Goal: Task Accomplishment & Management: Manage account settings

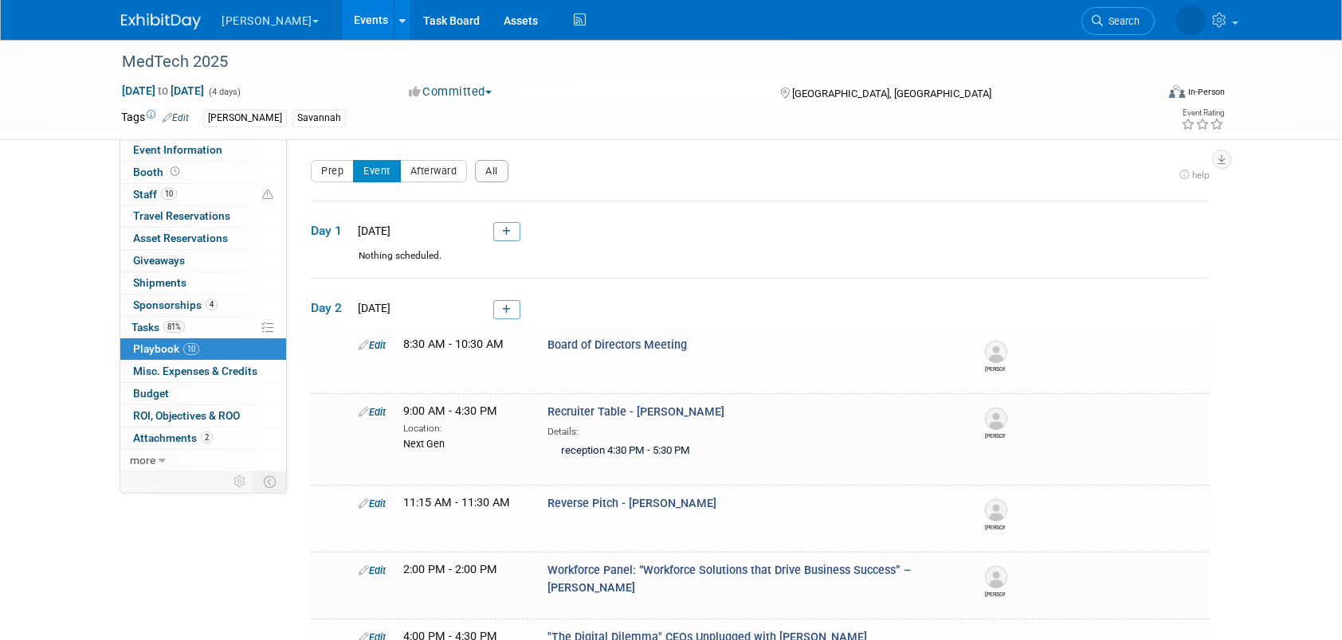
drag, startPoint x: 0, startPoint y: 0, endPoint x: 334, endPoint y: 14, distance: 334.1
click at [342, 14] on link "Events" at bounding box center [371, 20] width 58 height 40
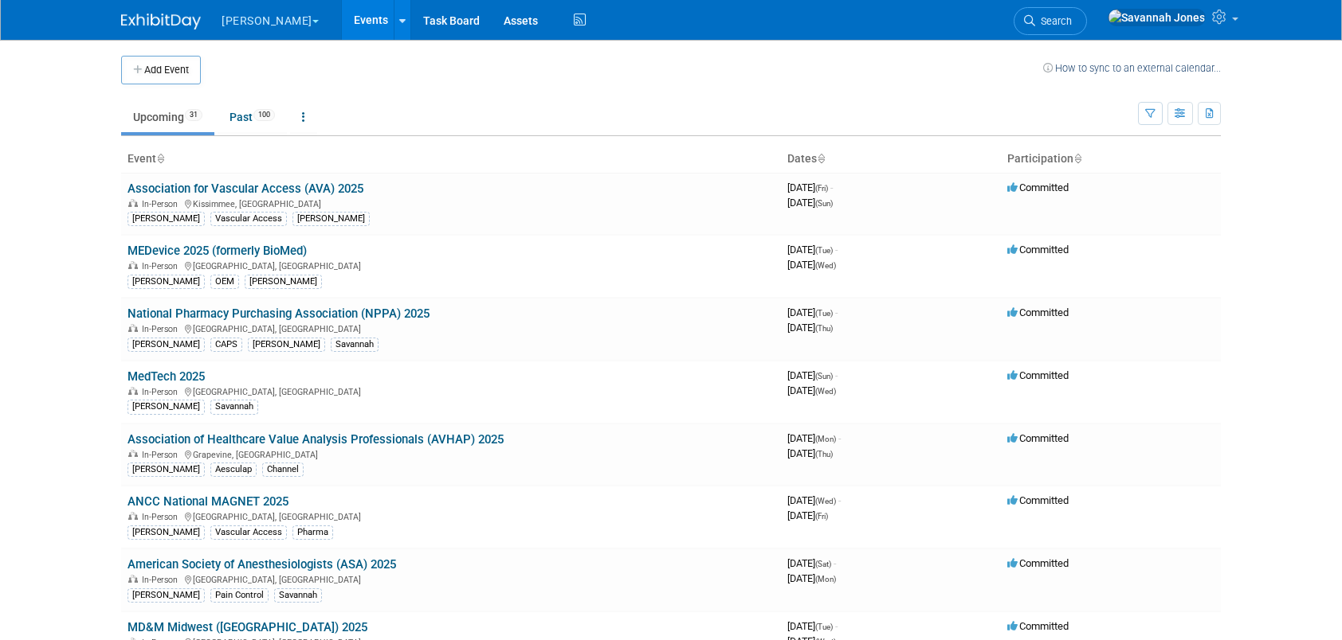
scroll to position [427, 0]
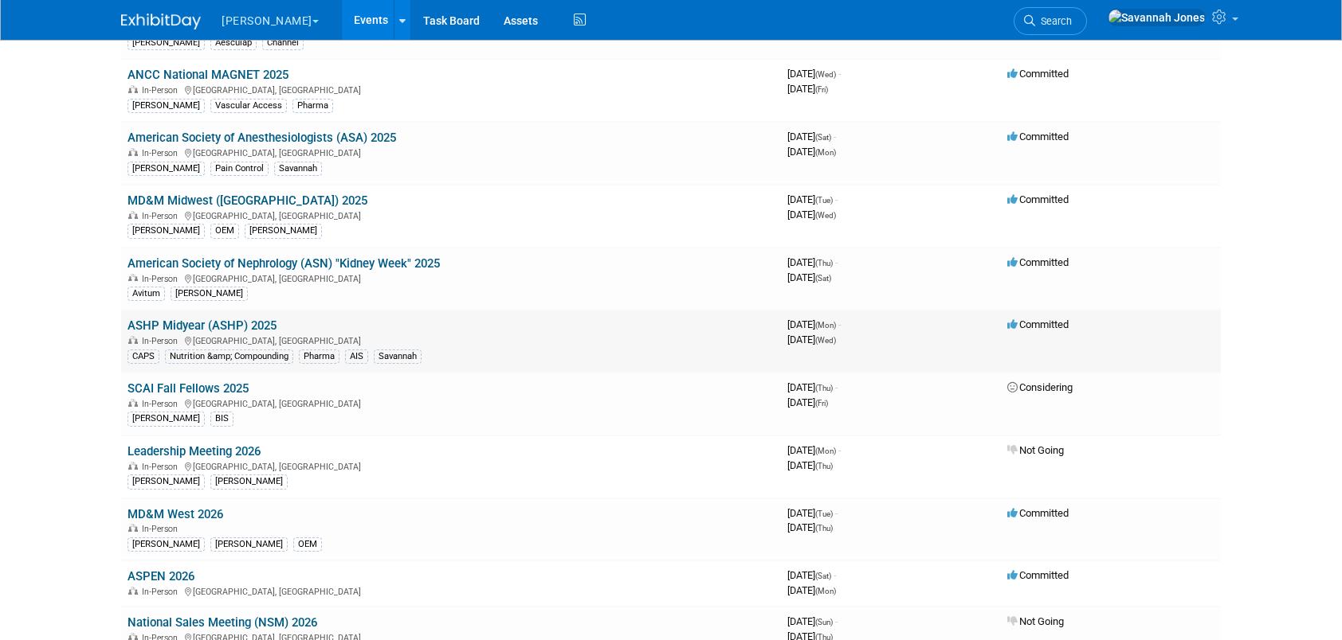
click at [265, 310] on td "ASHP Midyear (ASHP) 2025 In-Person Las Vegas, NV CAPS Nutrition &amp; Compoundi…" at bounding box center [451, 341] width 660 height 63
drag, startPoint x: 265, startPoint y: 309, endPoint x: 265, endPoint y: 320, distance: 11.2
click at [265, 320] on link "ASHP Midyear (ASHP) 2025" at bounding box center [201, 326] width 149 height 14
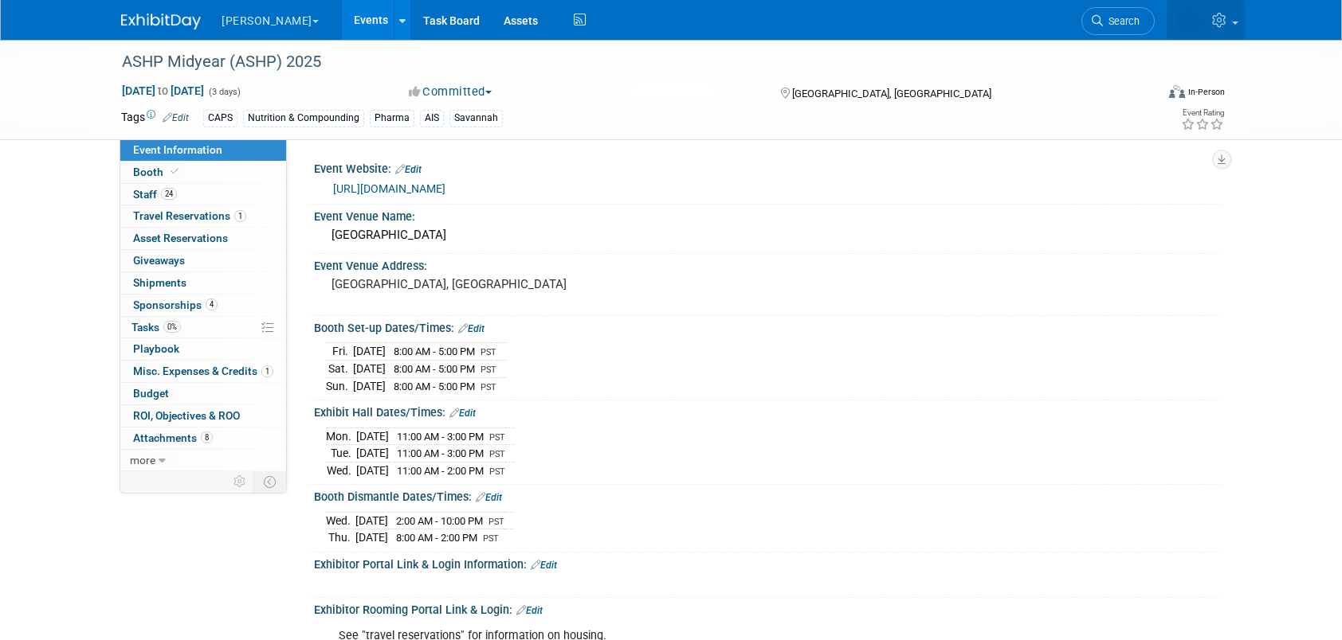
click at [1213, 21] on icon at bounding box center [1221, 20] width 18 height 14
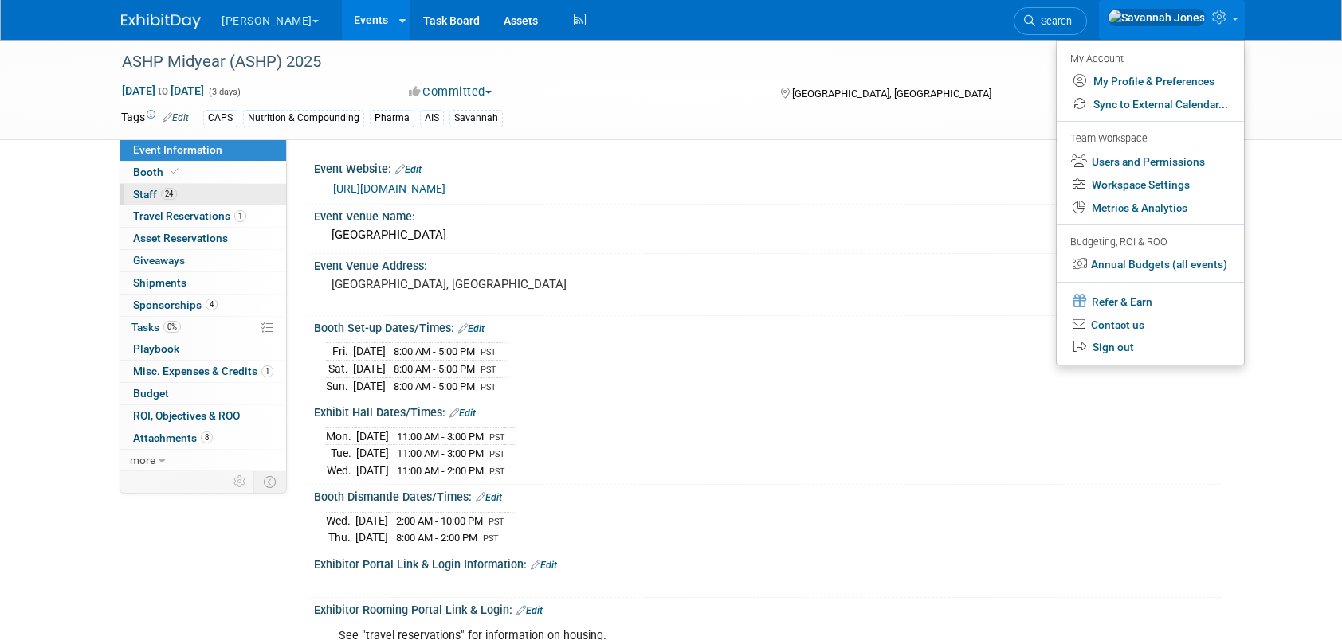
click at [182, 198] on link "24 Staff 24" at bounding box center [203, 195] width 166 height 22
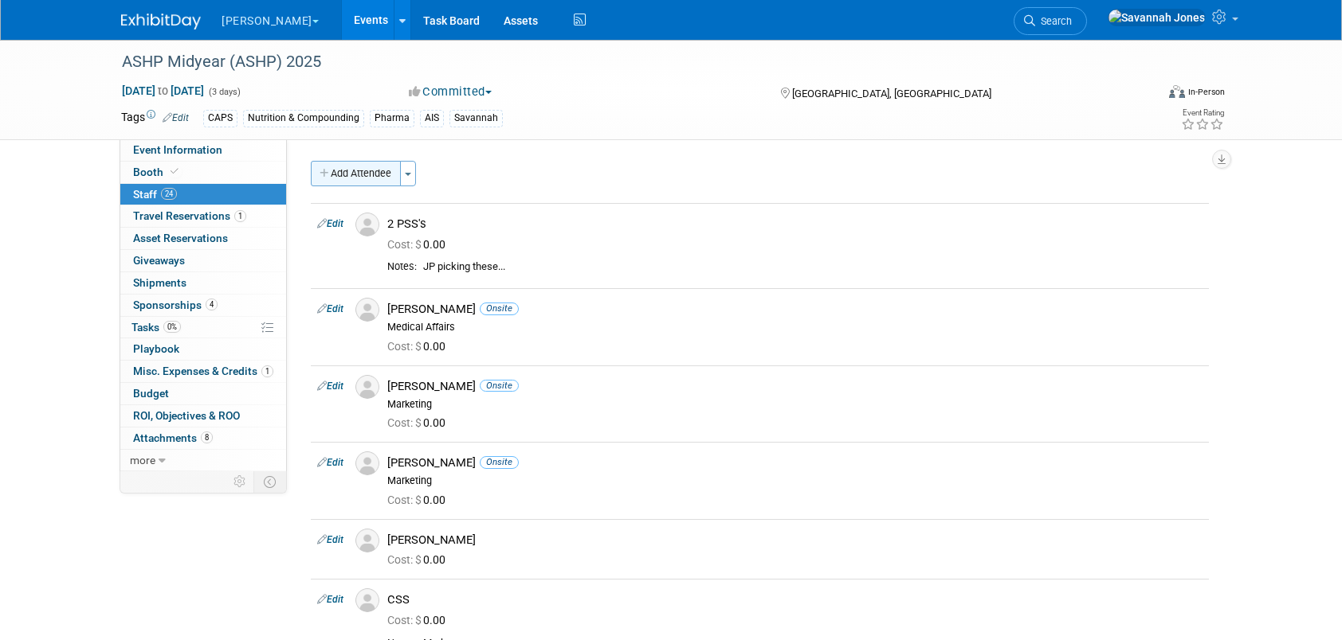
click at [333, 161] on button "Add Attendee" at bounding box center [356, 173] width 90 height 25
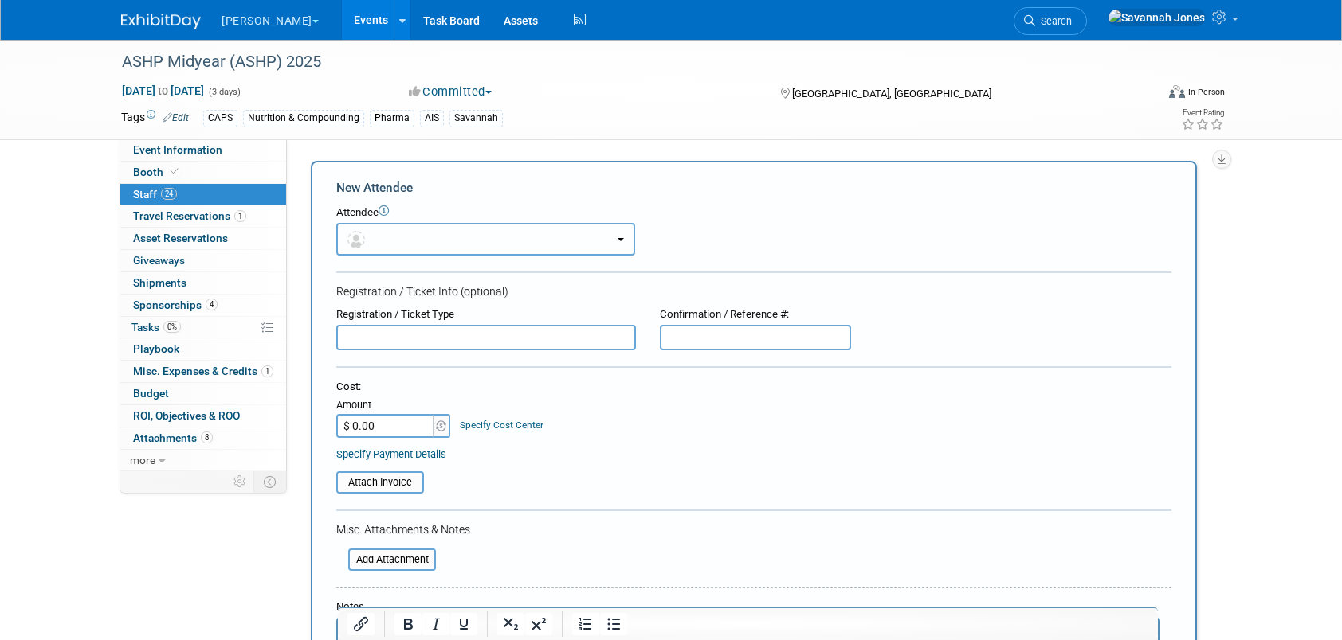
click at [434, 244] on button "button" at bounding box center [485, 239] width 299 height 33
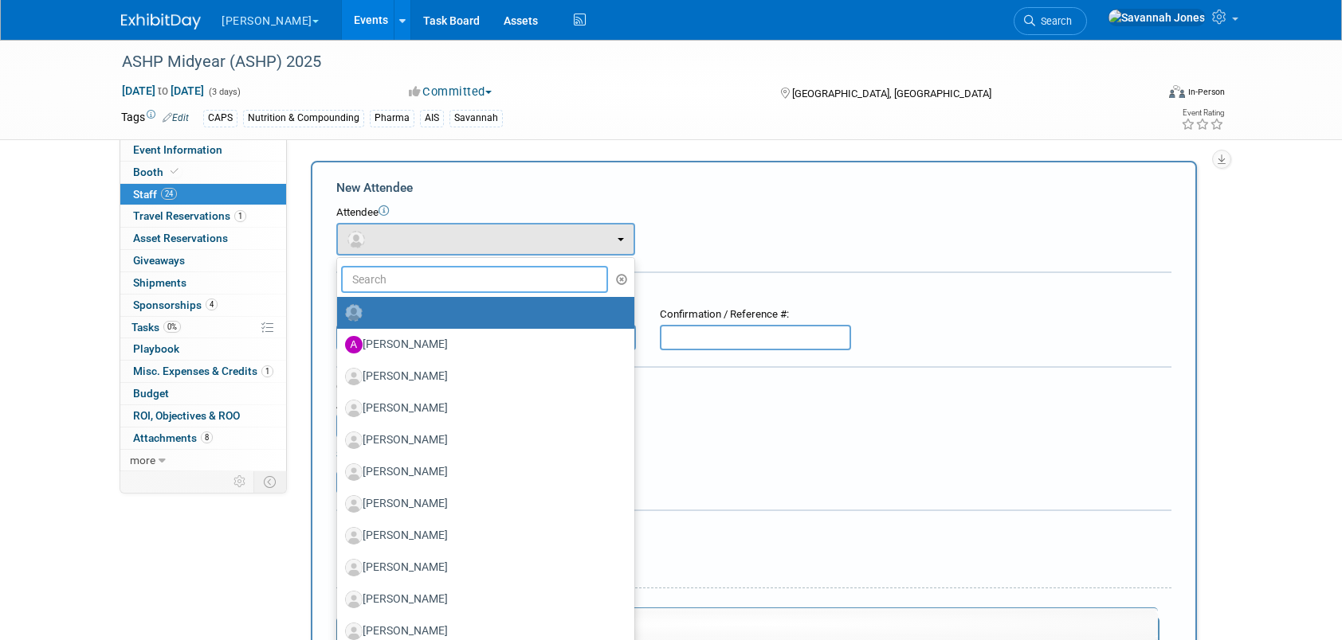
click at [441, 276] on input "text" at bounding box center [474, 279] width 267 height 27
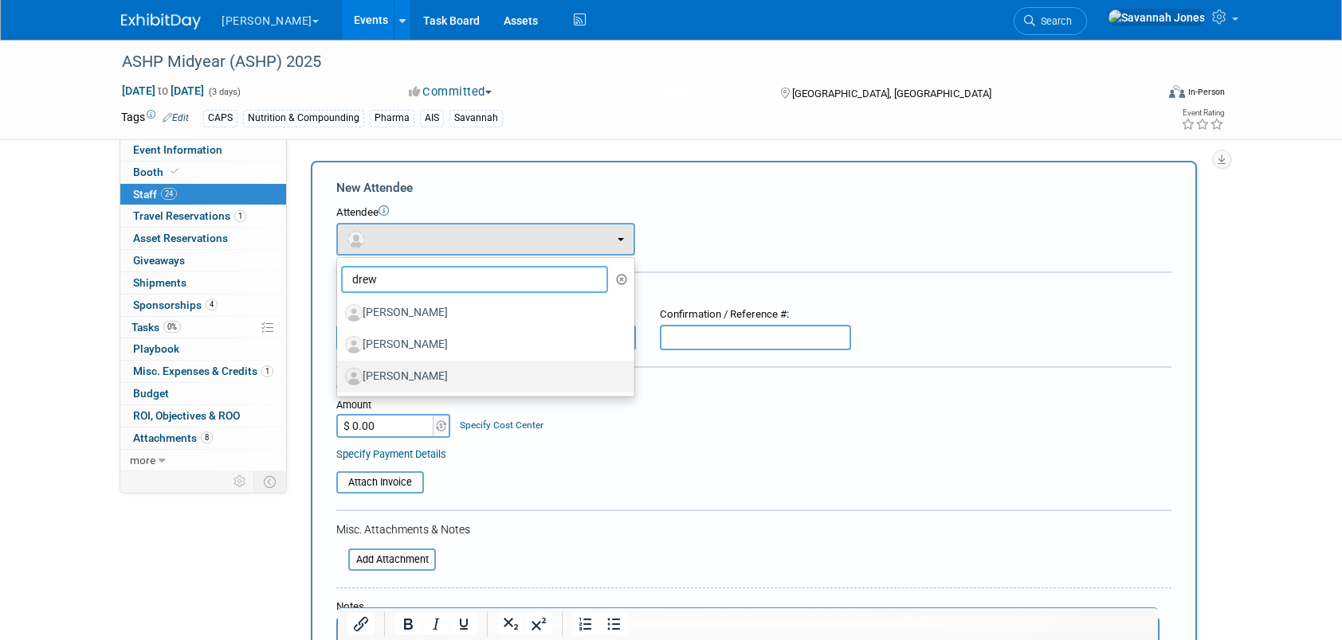
type input "drew"
click at [462, 371] on label "[PERSON_NAME]" at bounding box center [481, 376] width 273 height 25
click at [339, 371] on input "[PERSON_NAME]" at bounding box center [334, 375] width 10 height 10
select select "25c69136-7fbd-48fd-8454-fc3bd23e57c7"
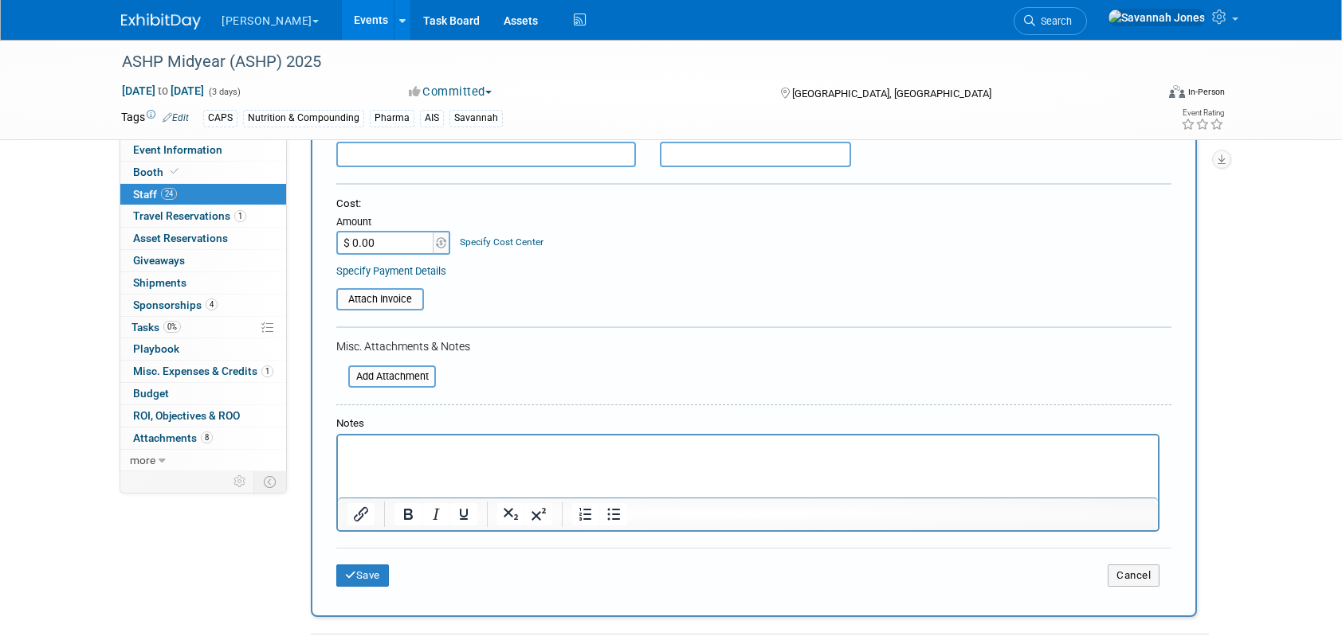
scroll to position [239, 0]
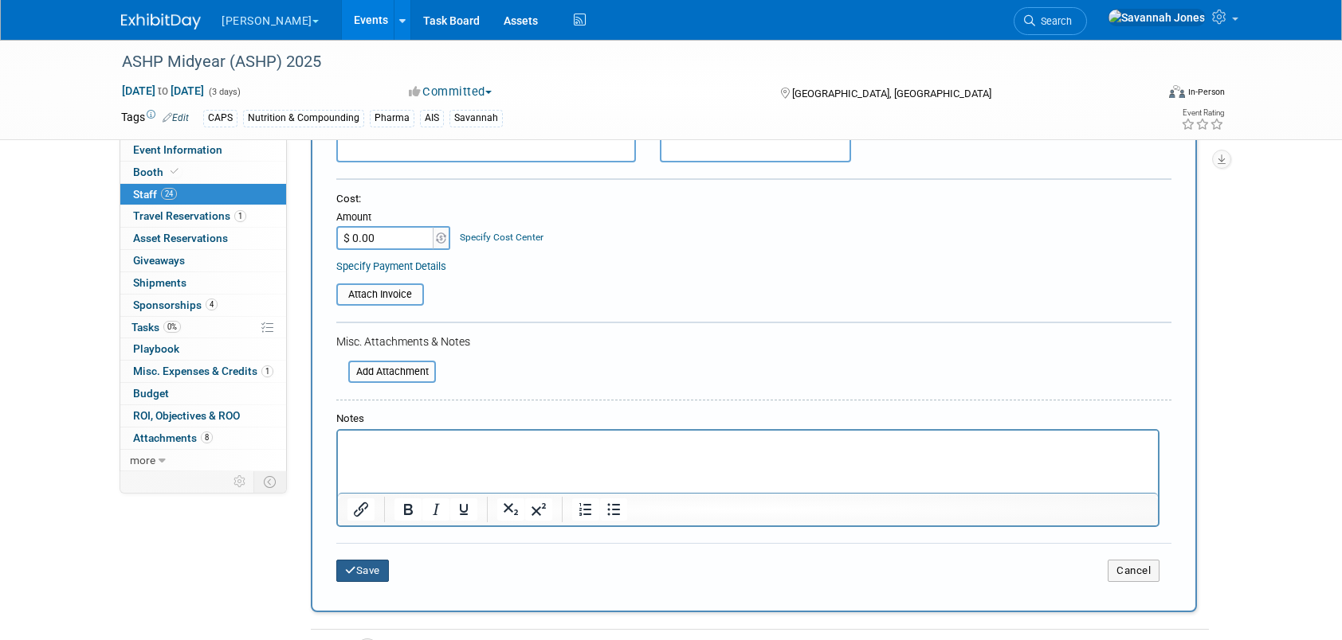
click at [361, 572] on button "Save" at bounding box center [362, 571] width 53 height 22
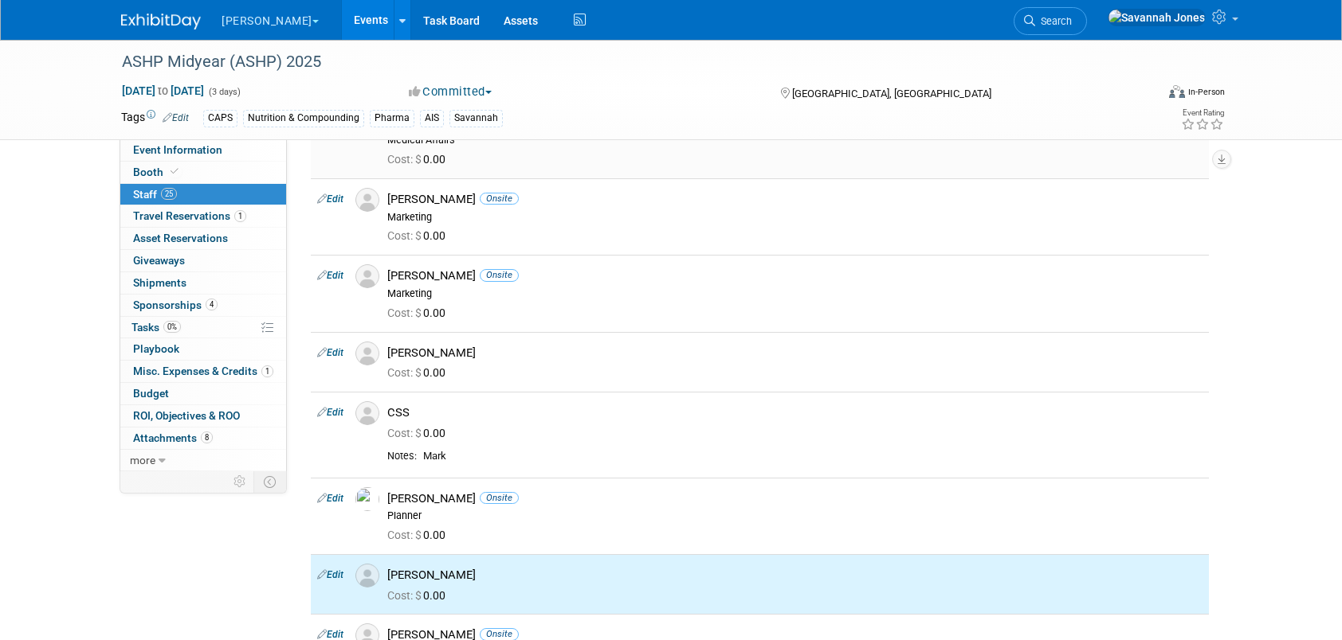
scroll to position [319, 0]
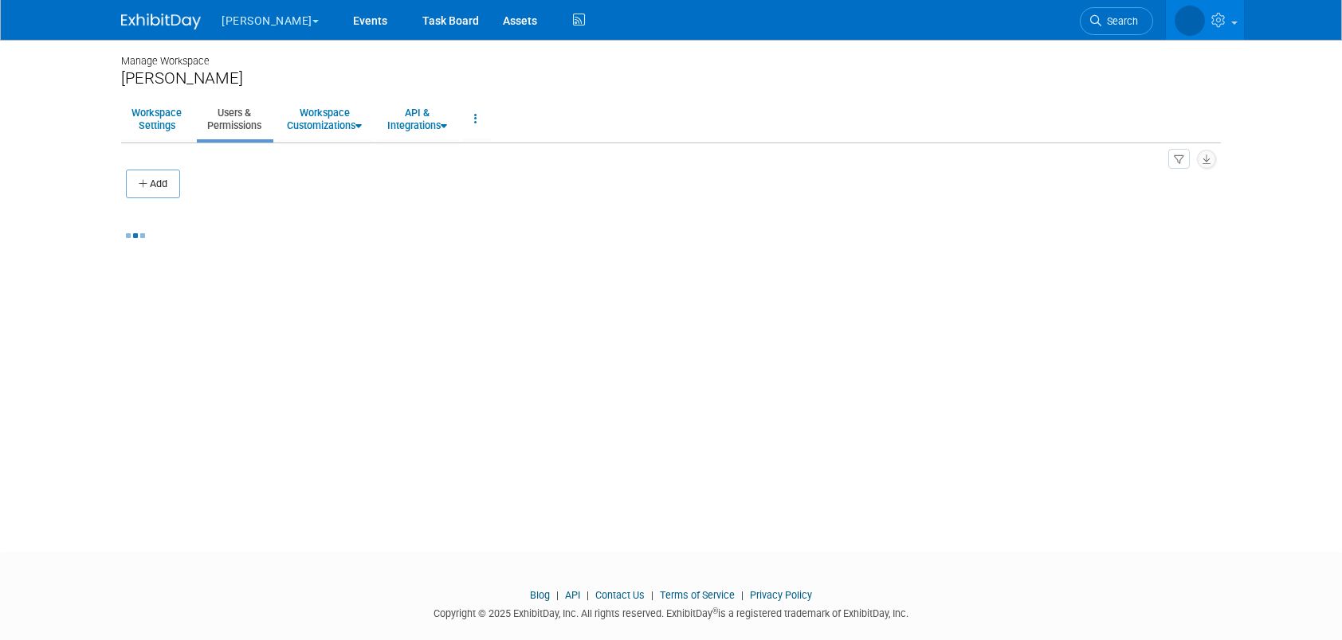
click at [168, 182] on button "Add" at bounding box center [153, 184] width 54 height 29
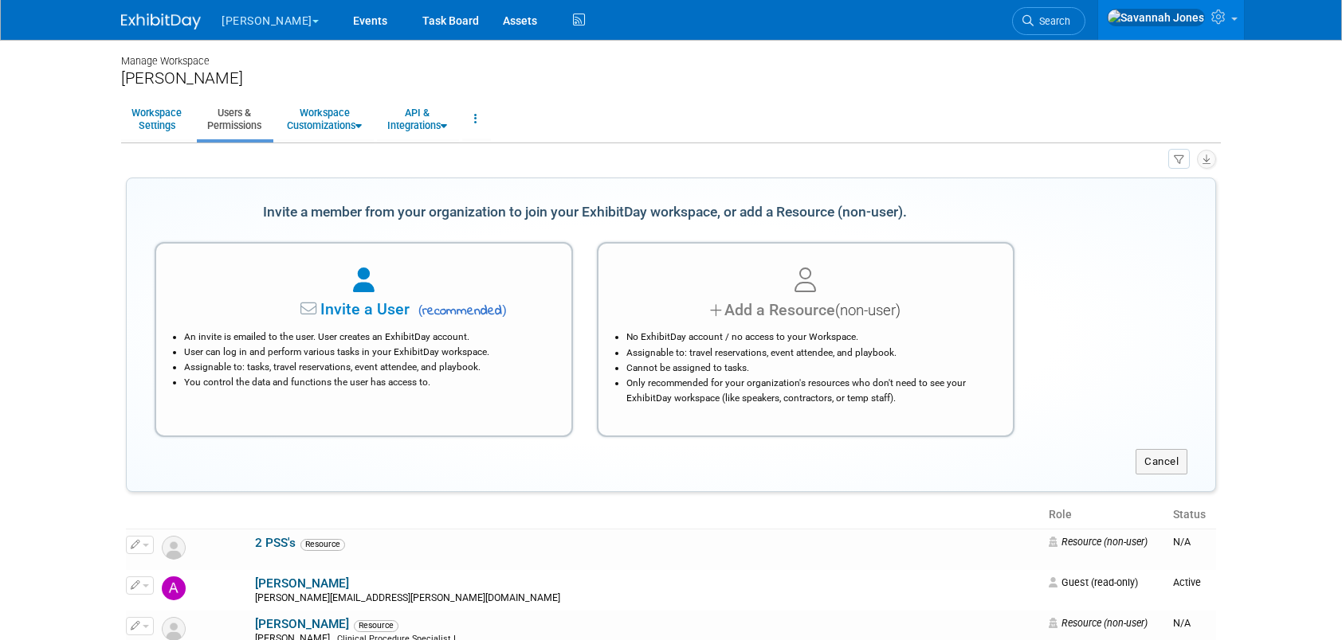
click at [792, 286] on div at bounding box center [805, 281] width 375 height 35
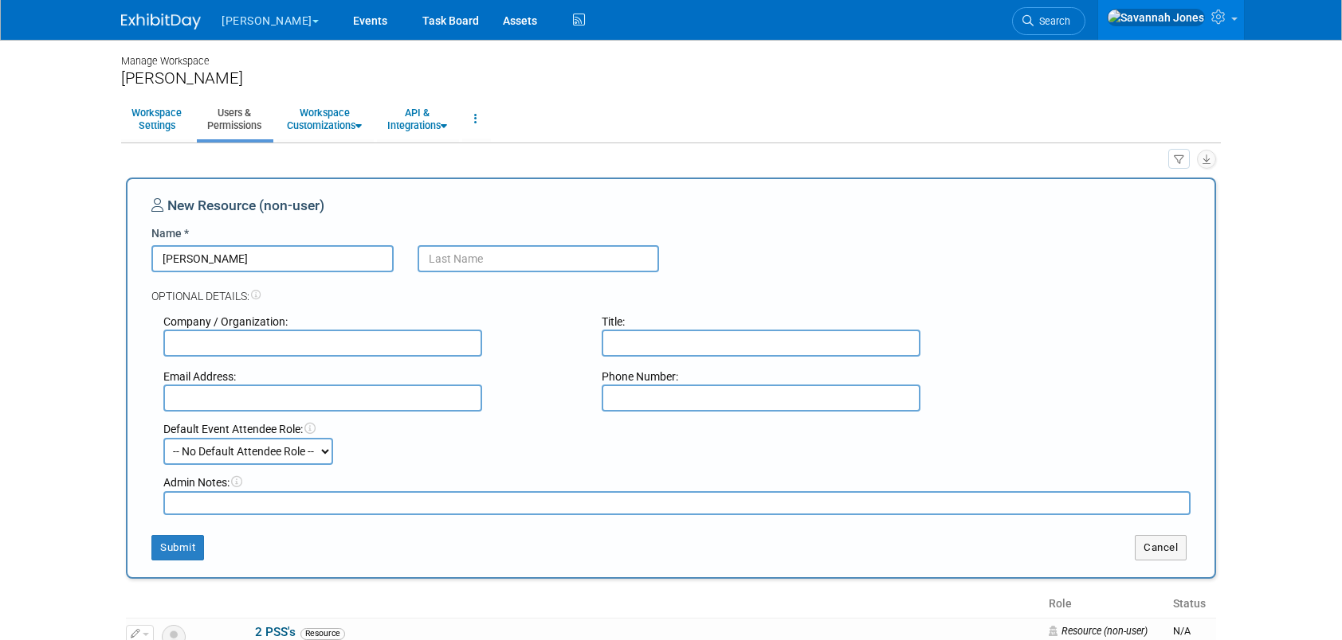
type input "Drew"
type input "Dolan"
click at [188, 544] on button "Submit" at bounding box center [177, 547] width 53 height 25
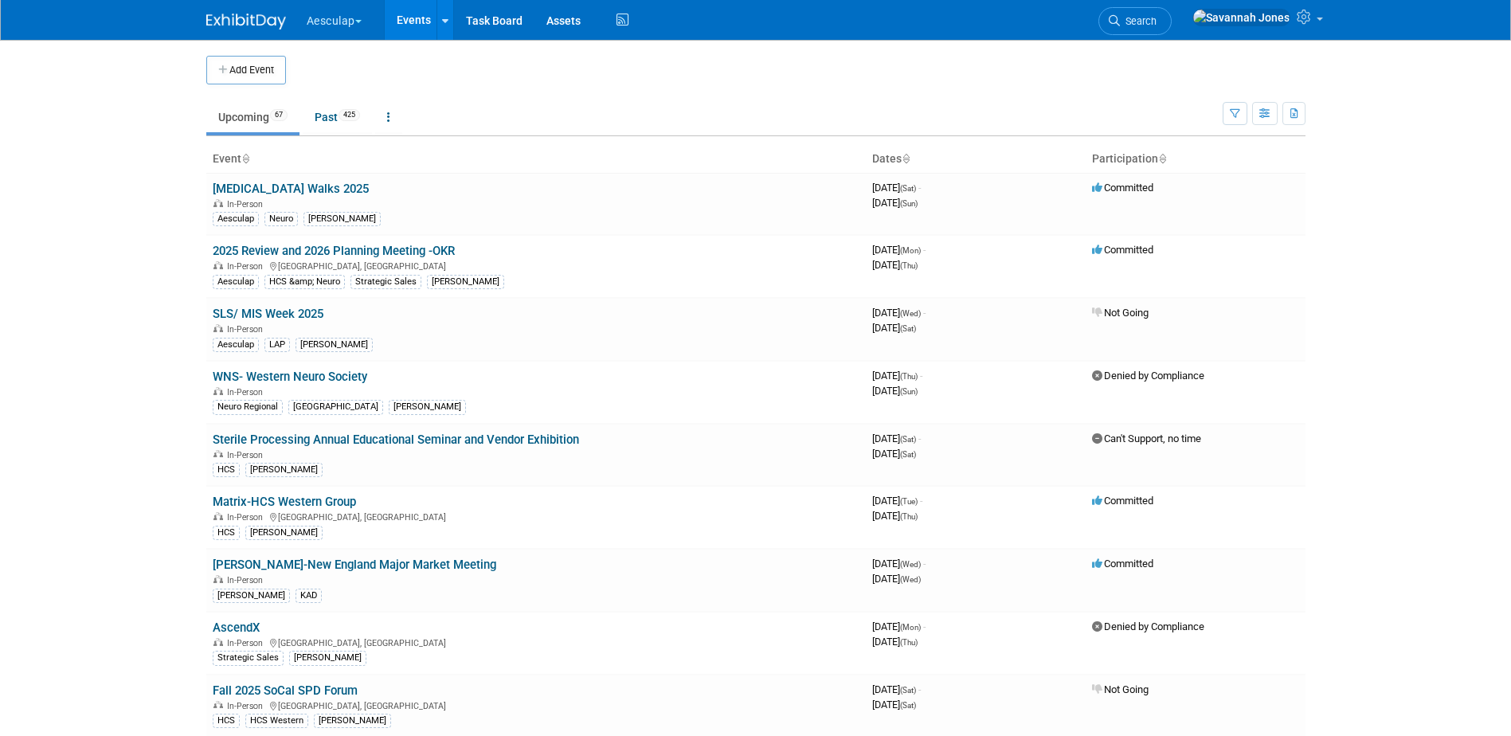
click at [319, 24] on button "Aesculap" at bounding box center [343, 17] width 76 height 35
click at [360, 155] on li at bounding box center [363, 157] width 115 height 6
click at [362, 138] on link "[PERSON_NAME]" at bounding box center [363, 142] width 115 height 22
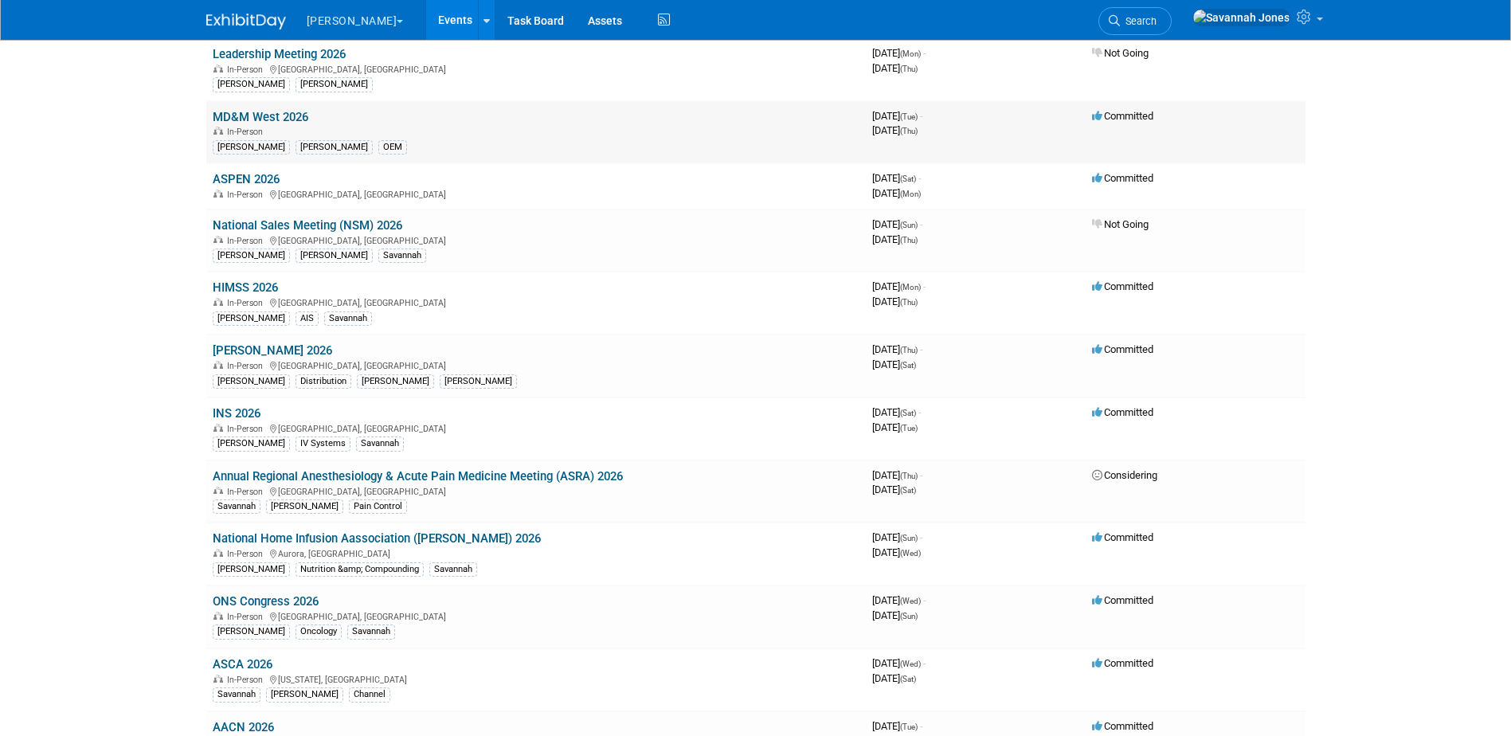
scroll to position [797, 0]
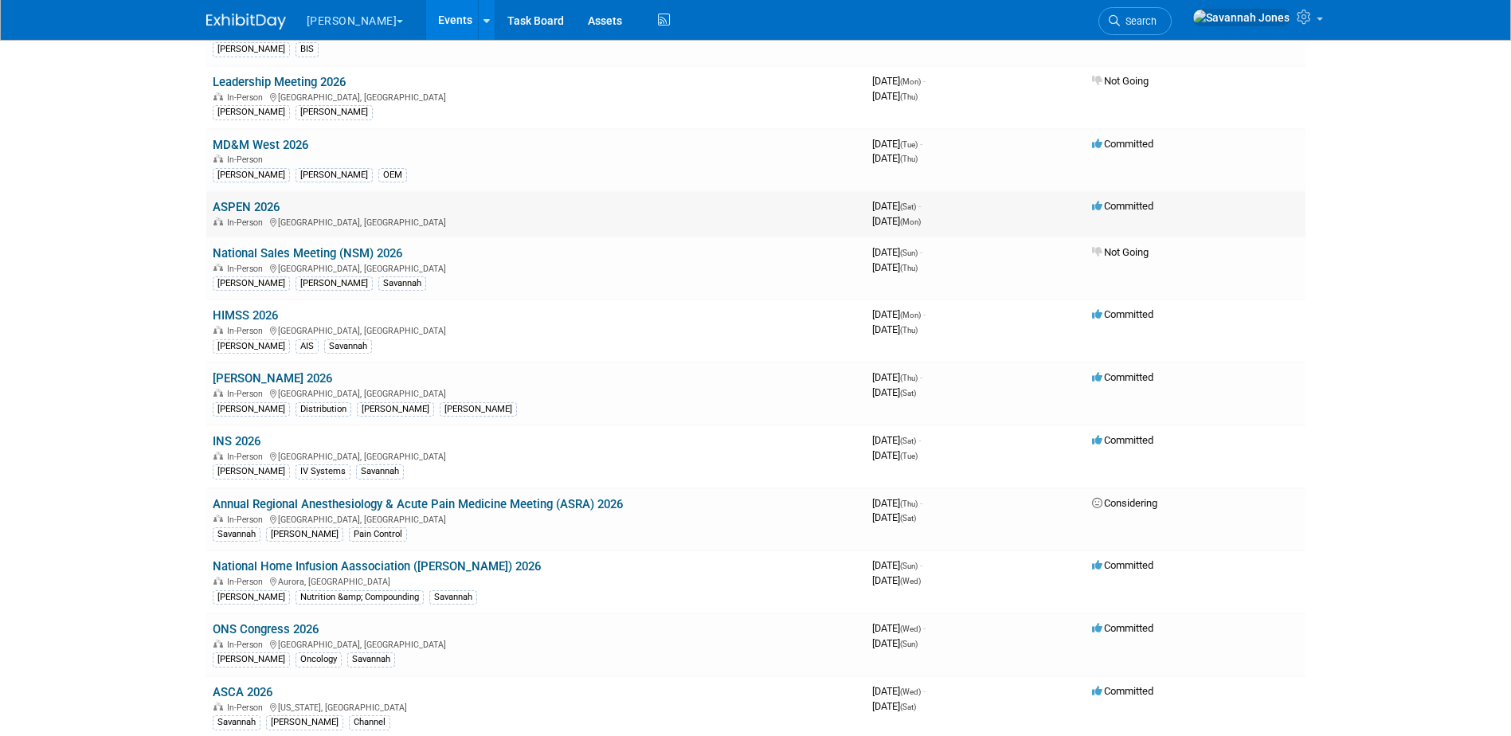
click at [241, 204] on link "ASPEN 2026" at bounding box center [246, 207] width 67 height 14
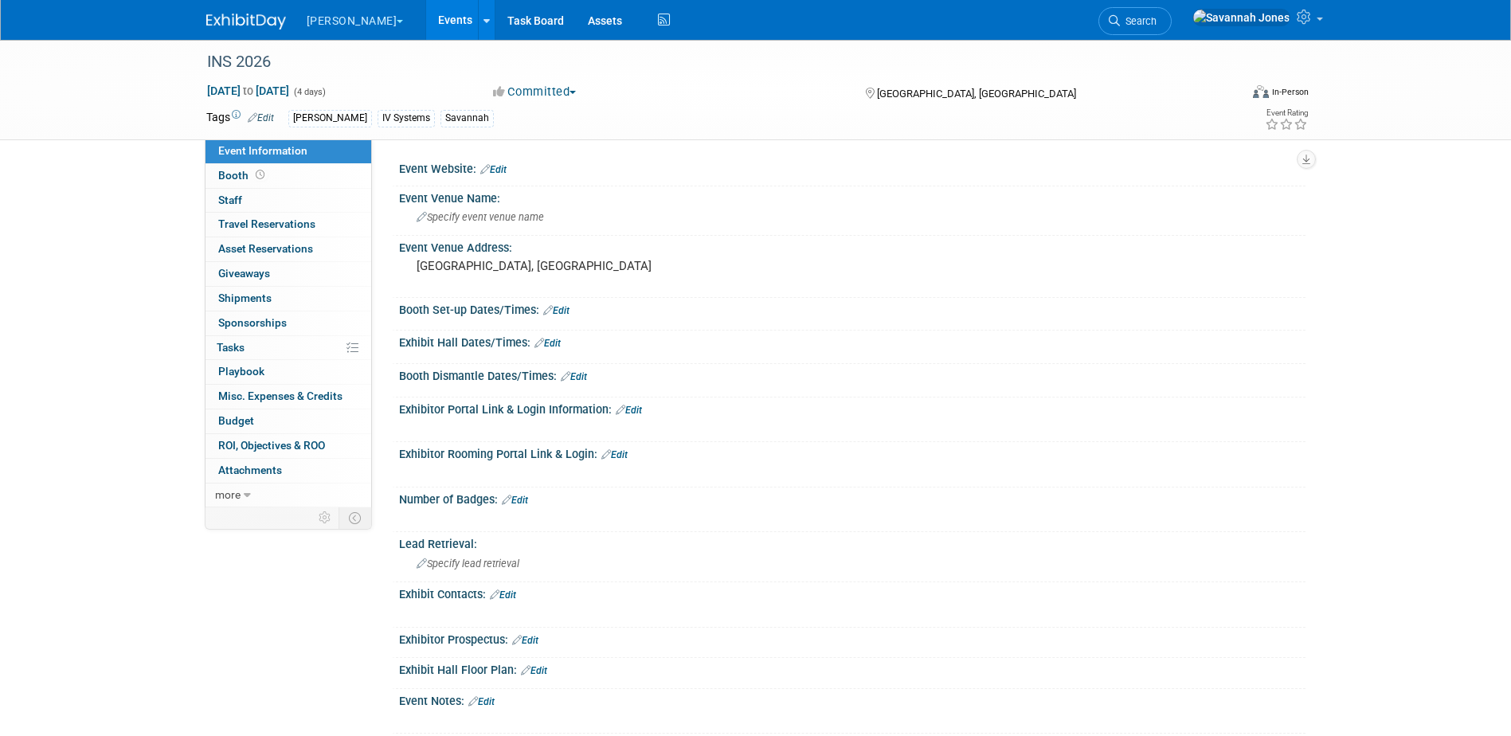
click at [497, 166] on link "Edit" at bounding box center [493, 169] width 26 height 11
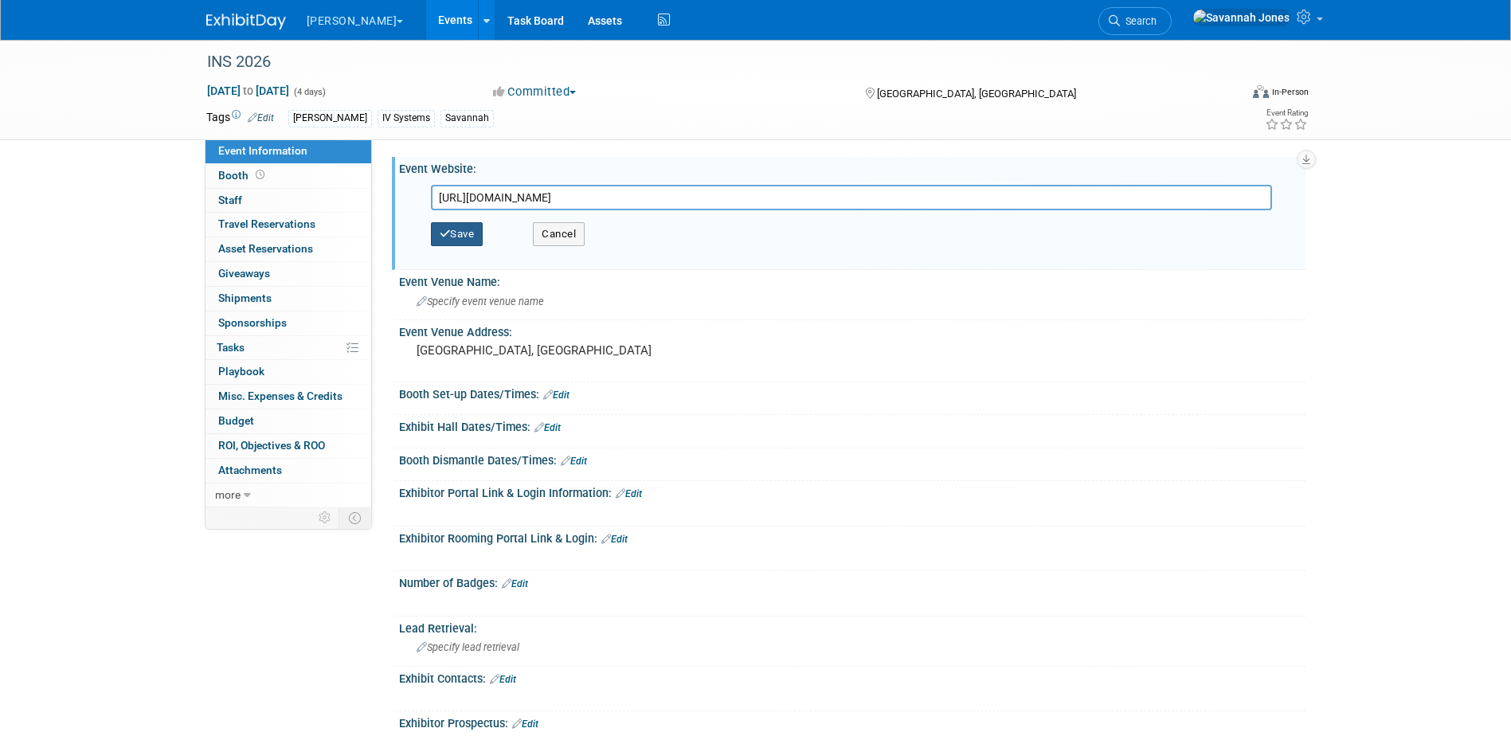
type input "[URL][DOMAIN_NAME]"
click at [483, 241] on button "Save" at bounding box center [457, 234] width 53 height 24
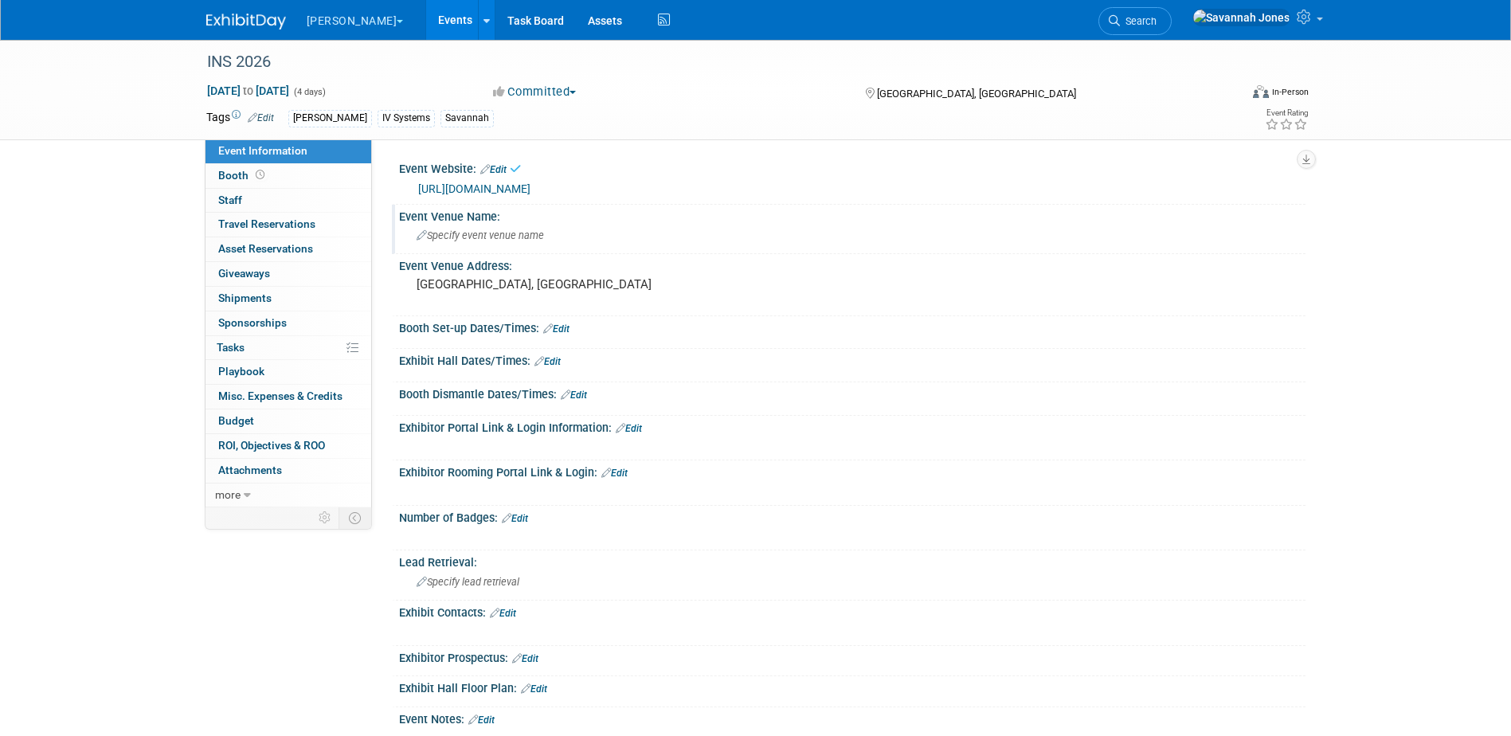
click at [498, 237] on span "Specify event venue name" at bounding box center [480, 235] width 127 height 12
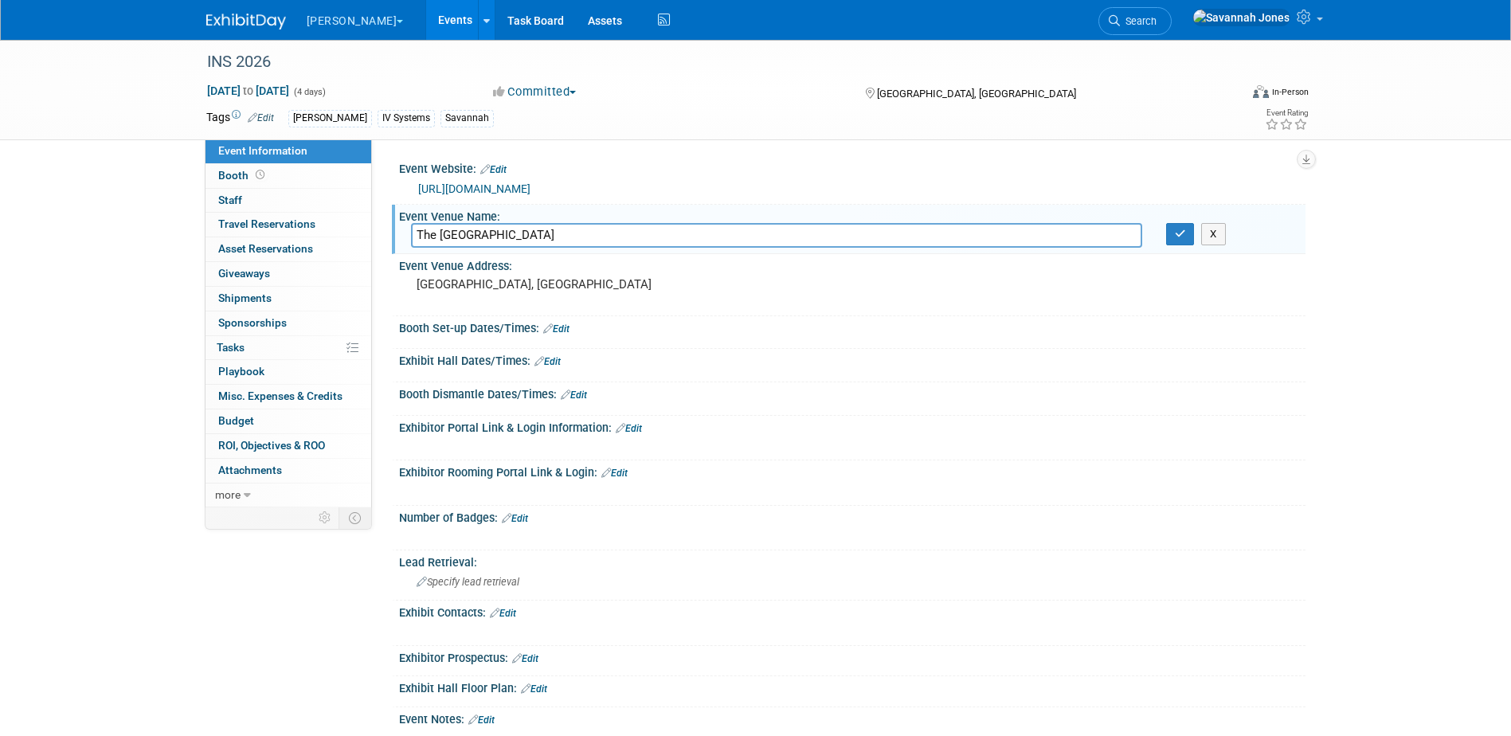
type input "The Galt House Hotel"
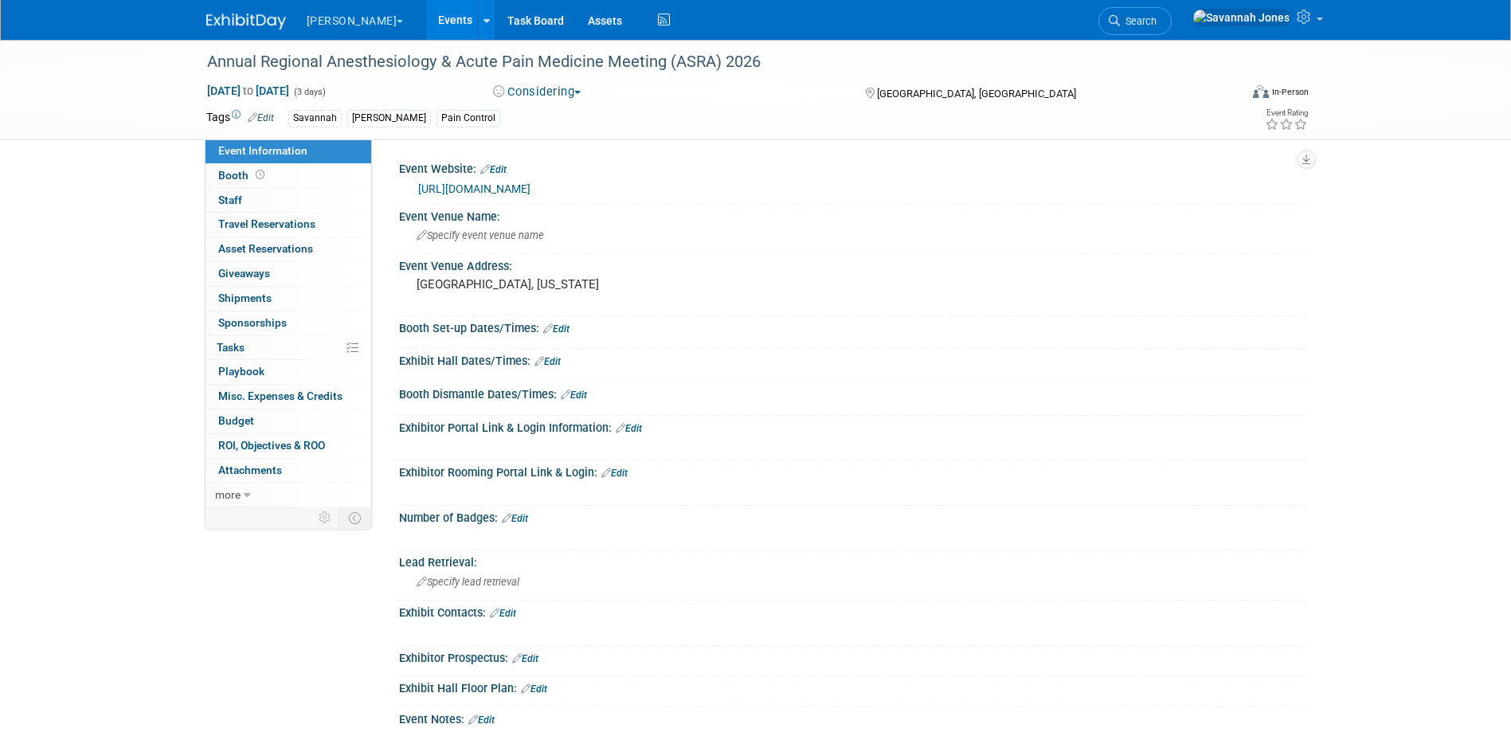
click at [520, 194] on link "[URL][DOMAIN_NAME]" at bounding box center [474, 188] width 112 height 13
click at [473, 239] on span "Specify event venue name" at bounding box center [480, 235] width 127 height 12
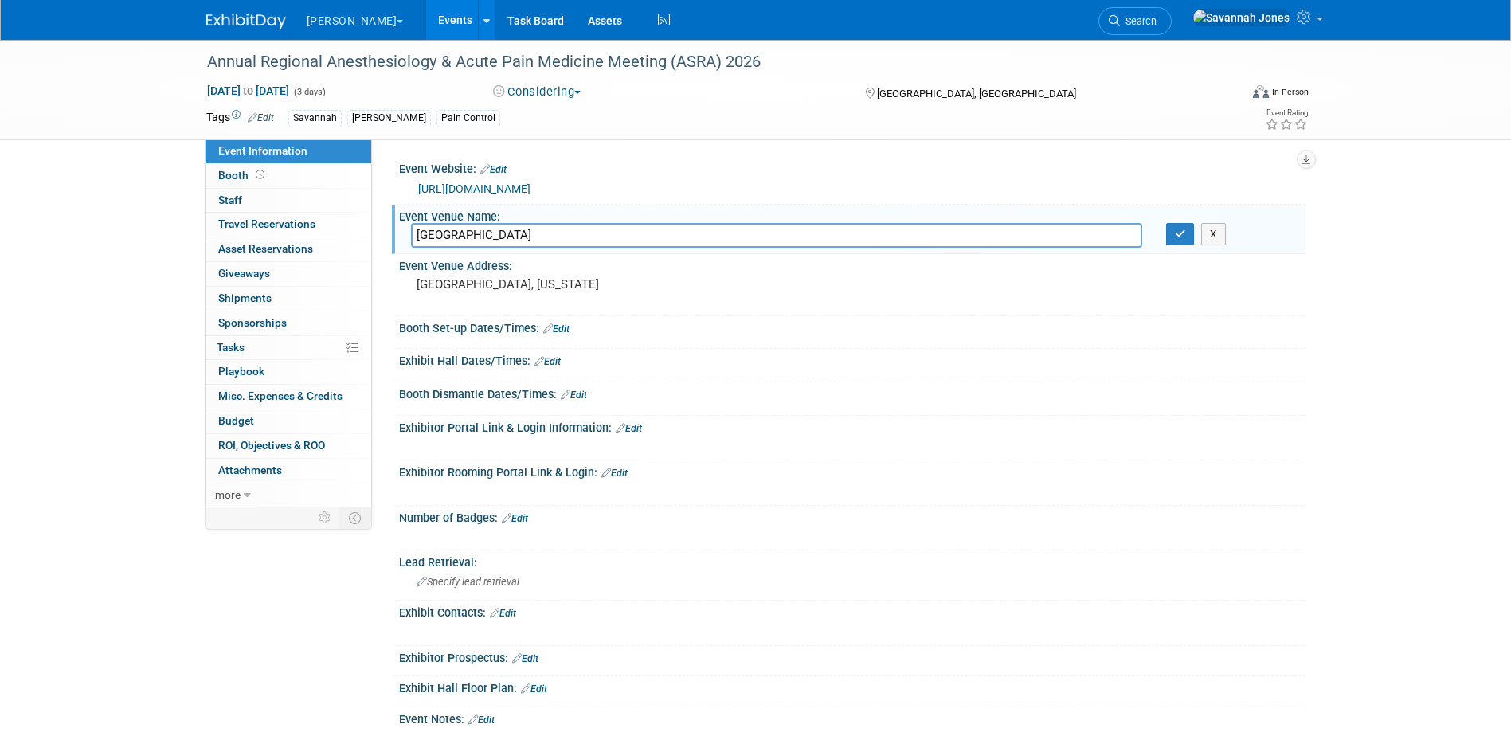
type input "Sheraton Phoenix Downtown"
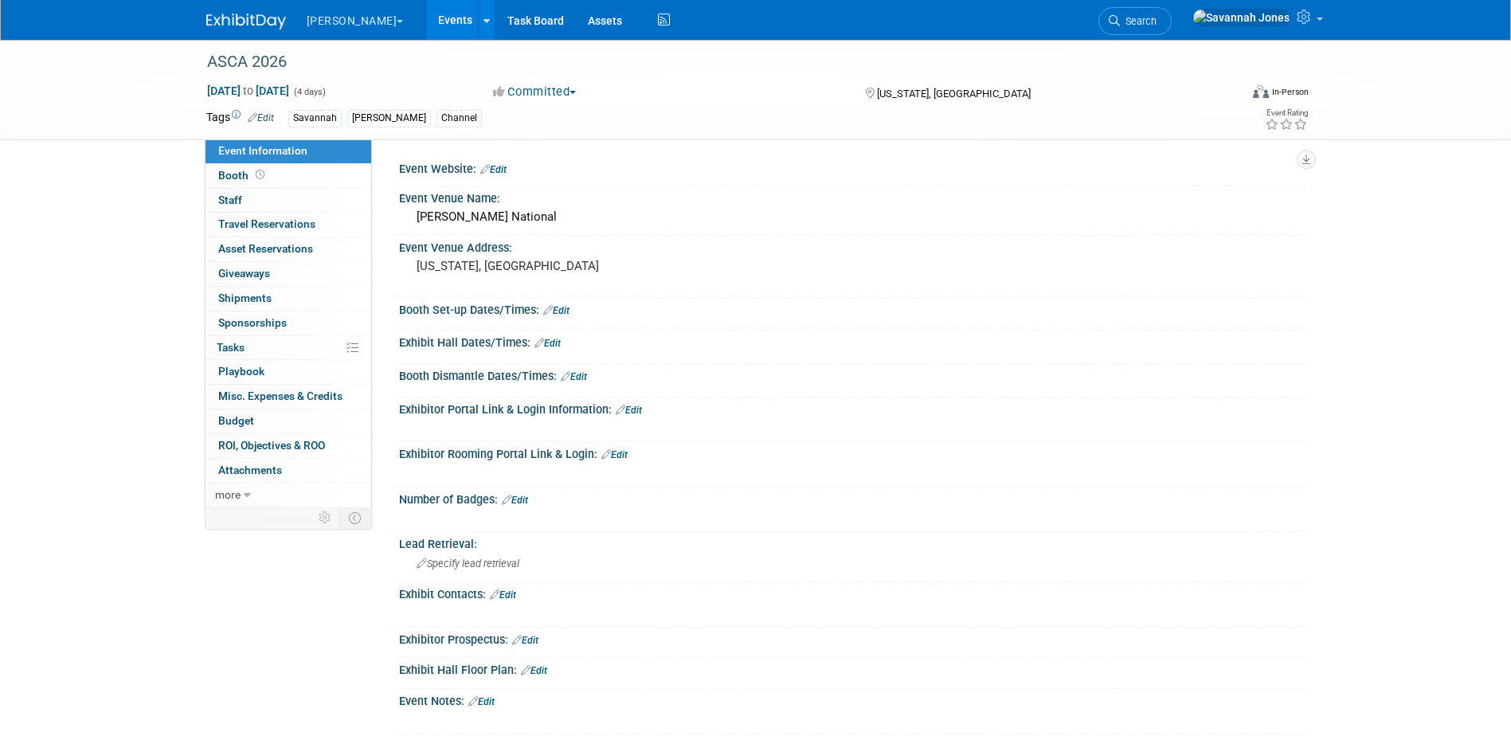
click at [492, 167] on link "Edit" at bounding box center [493, 169] width 26 height 11
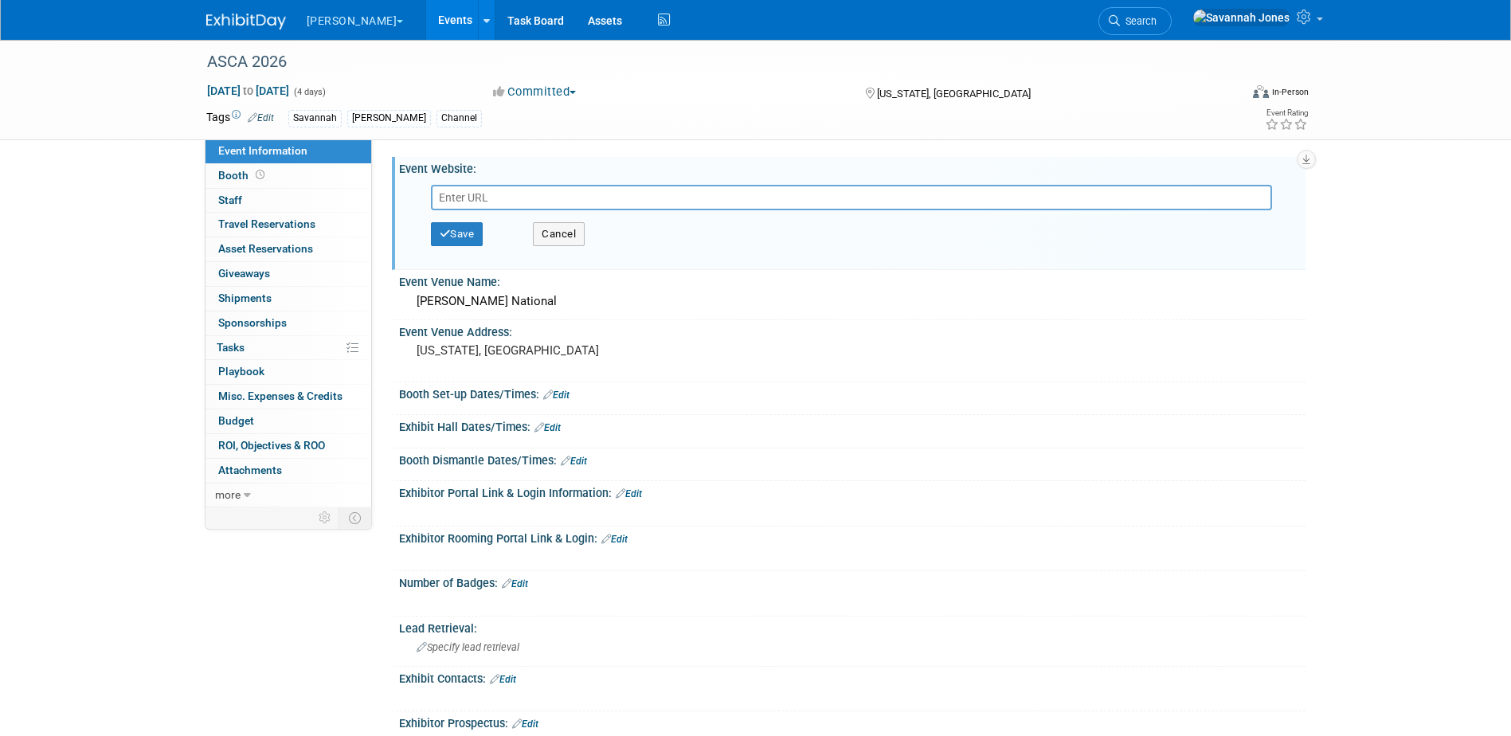
click at [498, 185] on input "text" at bounding box center [851, 197] width 841 height 25
type input "https://www.ascaconnect.org/annualconference/about-the-conference"
click at [468, 237] on button "Save" at bounding box center [457, 234] width 53 height 24
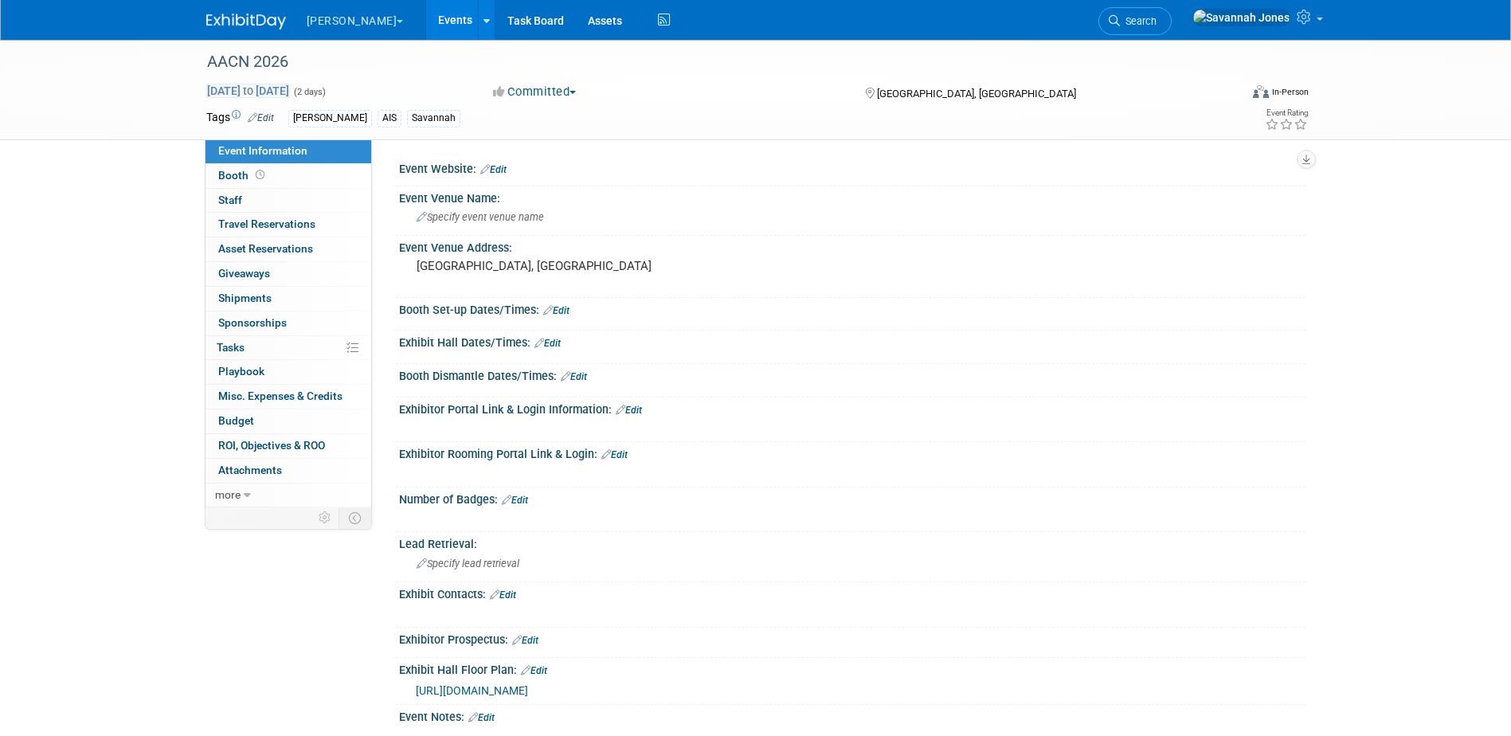
click at [254, 88] on span "May 19, 2026 to May 20, 2026" at bounding box center [248, 91] width 84 height 14
select select "4"
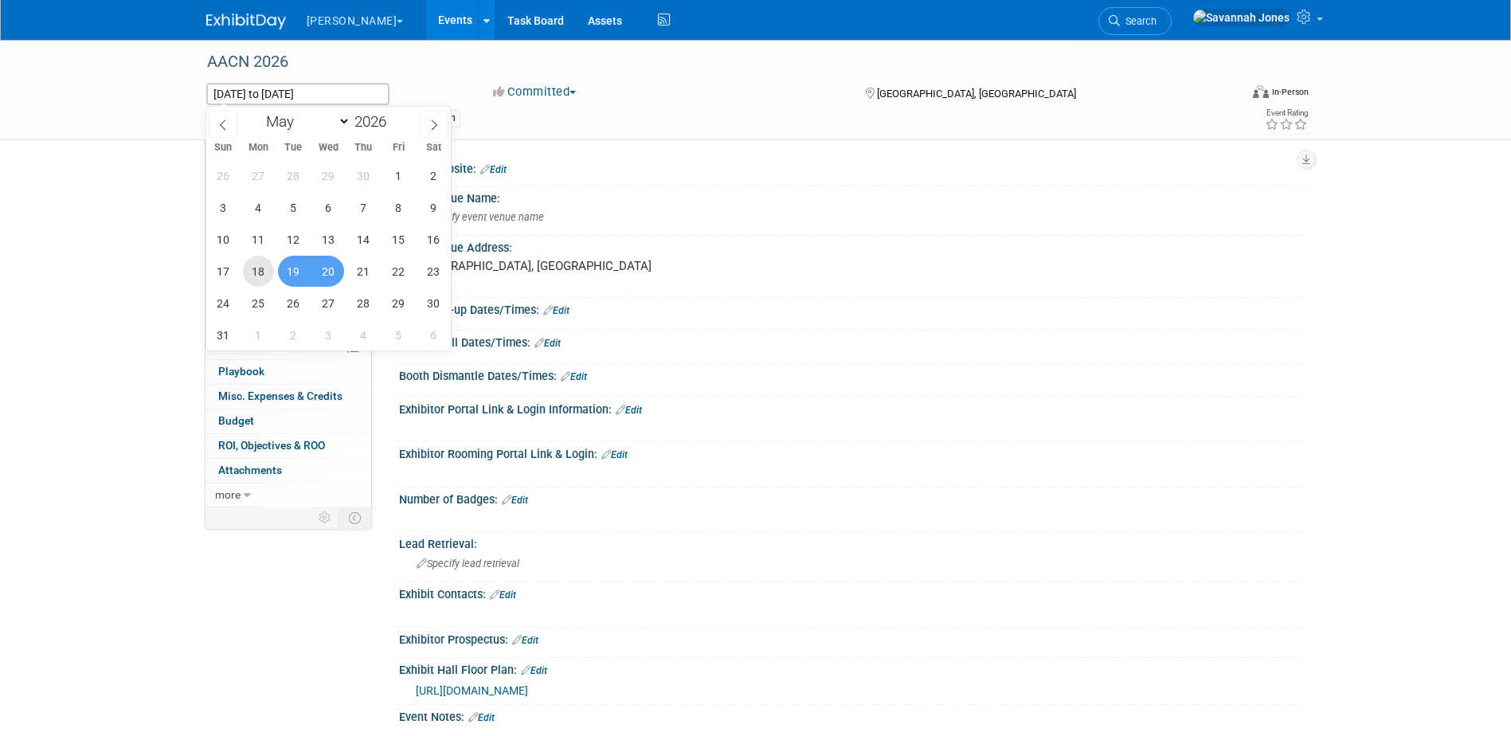
click at [252, 279] on span "18" at bounding box center [258, 271] width 31 height 31
type input "May 18, 2026"
click at [324, 270] on span "20" at bounding box center [328, 271] width 31 height 31
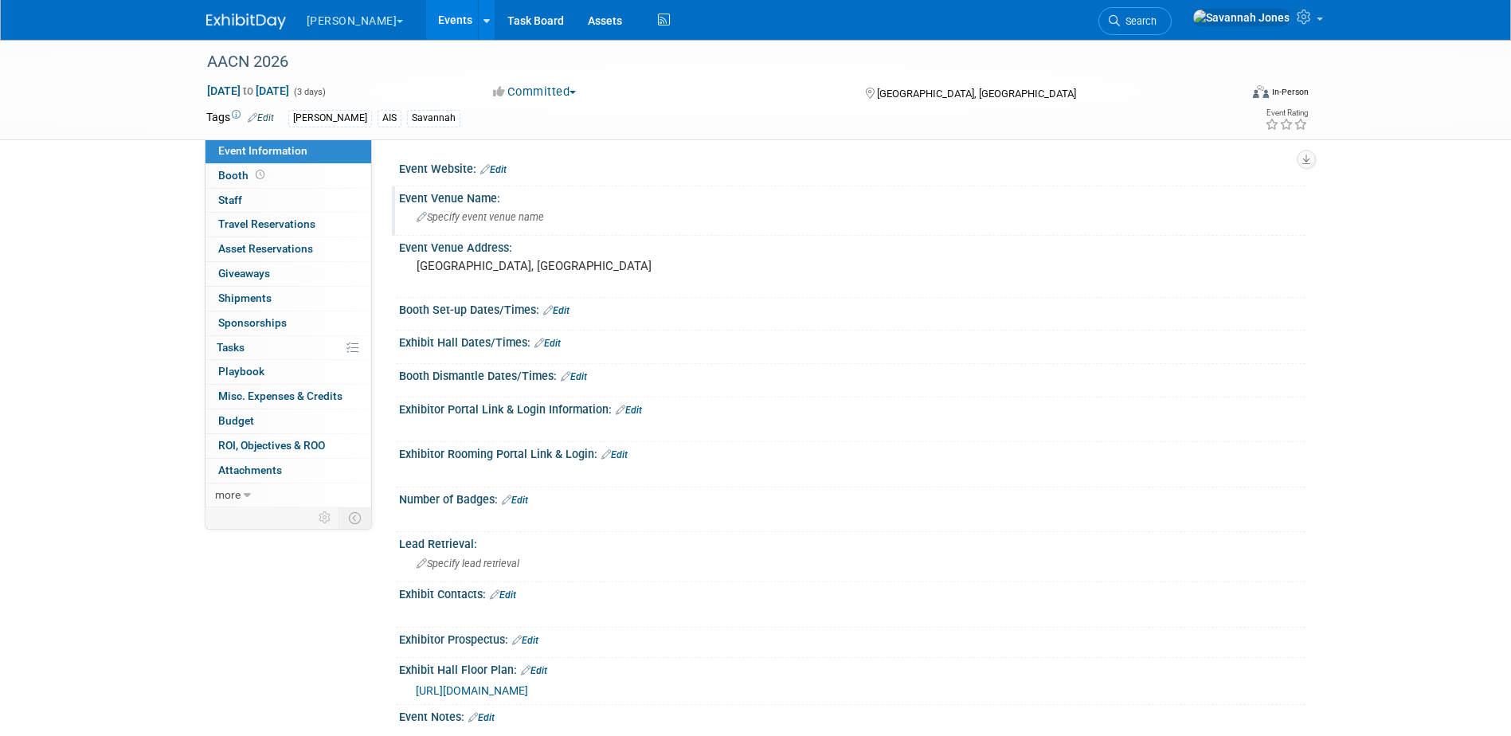
click at [460, 217] on span "Specify event venue name" at bounding box center [480, 217] width 127 height 12
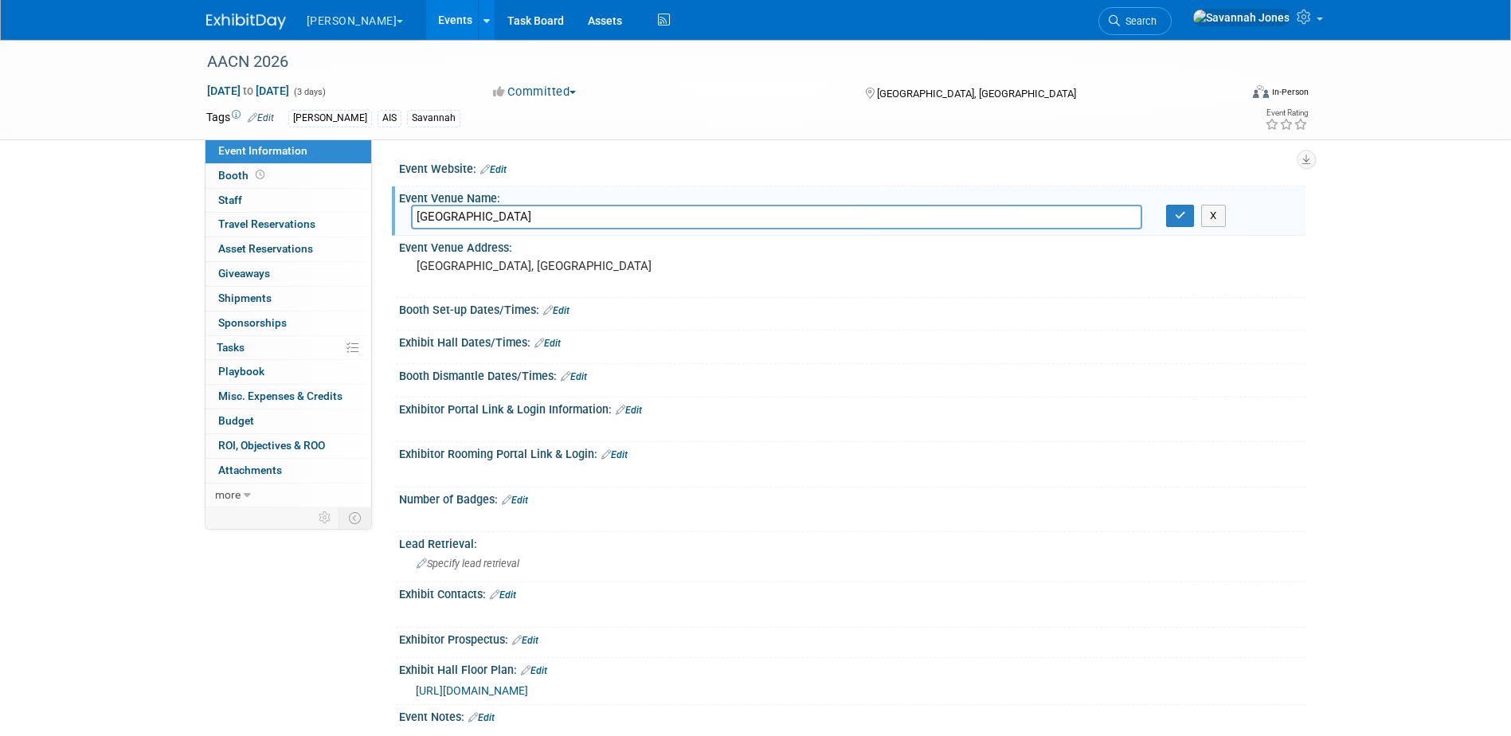
type input "San Diego Convention Center"
click at [591, 130] on div "Tags Edit B. Braun AIS Savannah" at bounding box center [663, 119] width 915 height 24
click at [151, 155] on div "AACN 2026 May 18, 2026 to May 20, 2026 (3 days) May 18, 2026 to May 20, 2026 Co…" at bounding box center [755, 511] width 1511 height 942
click at [1185, 217] on icon "button" at bounding box center [1180, 215] width 11 height 10
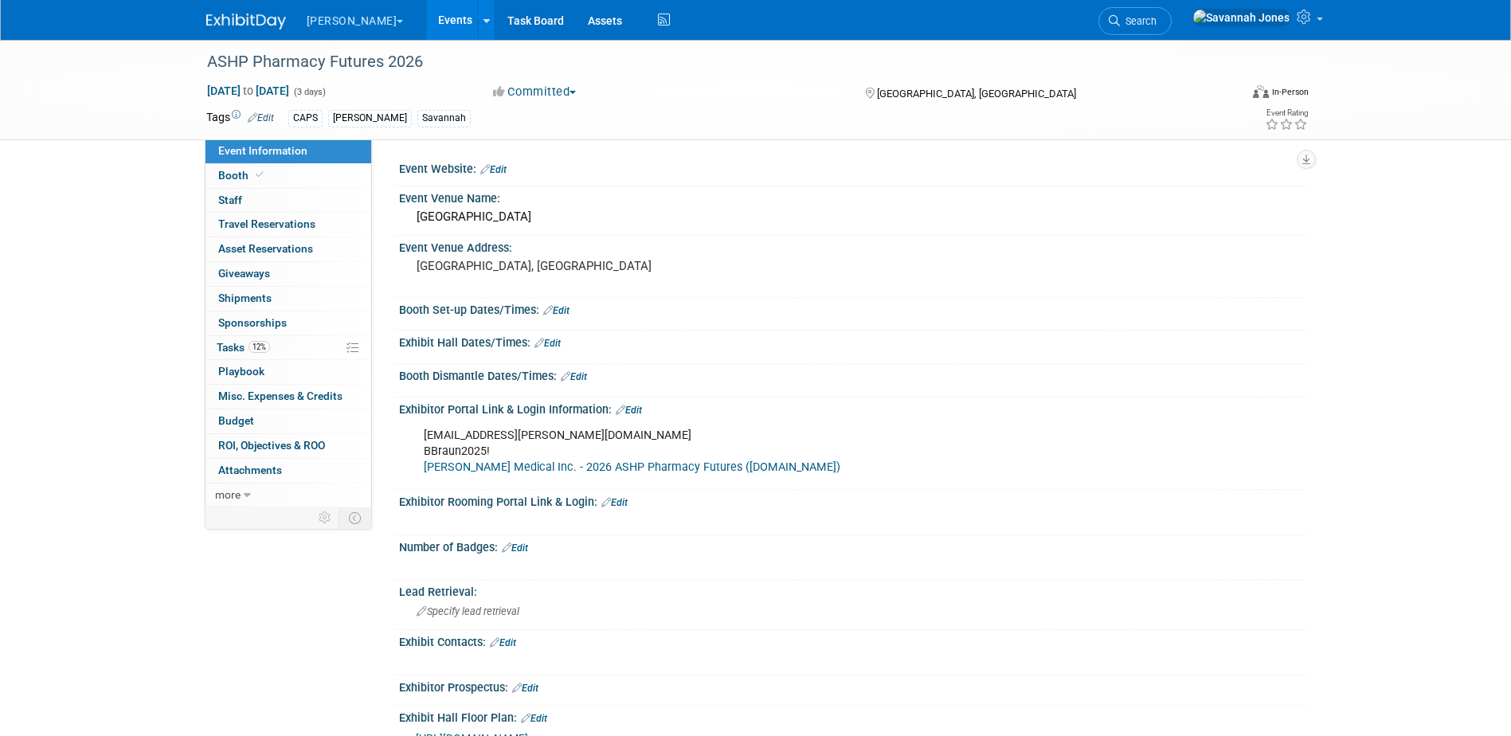
click at [426, 24] on link "Events" at bounding box center [455, 20] width 58 height 40
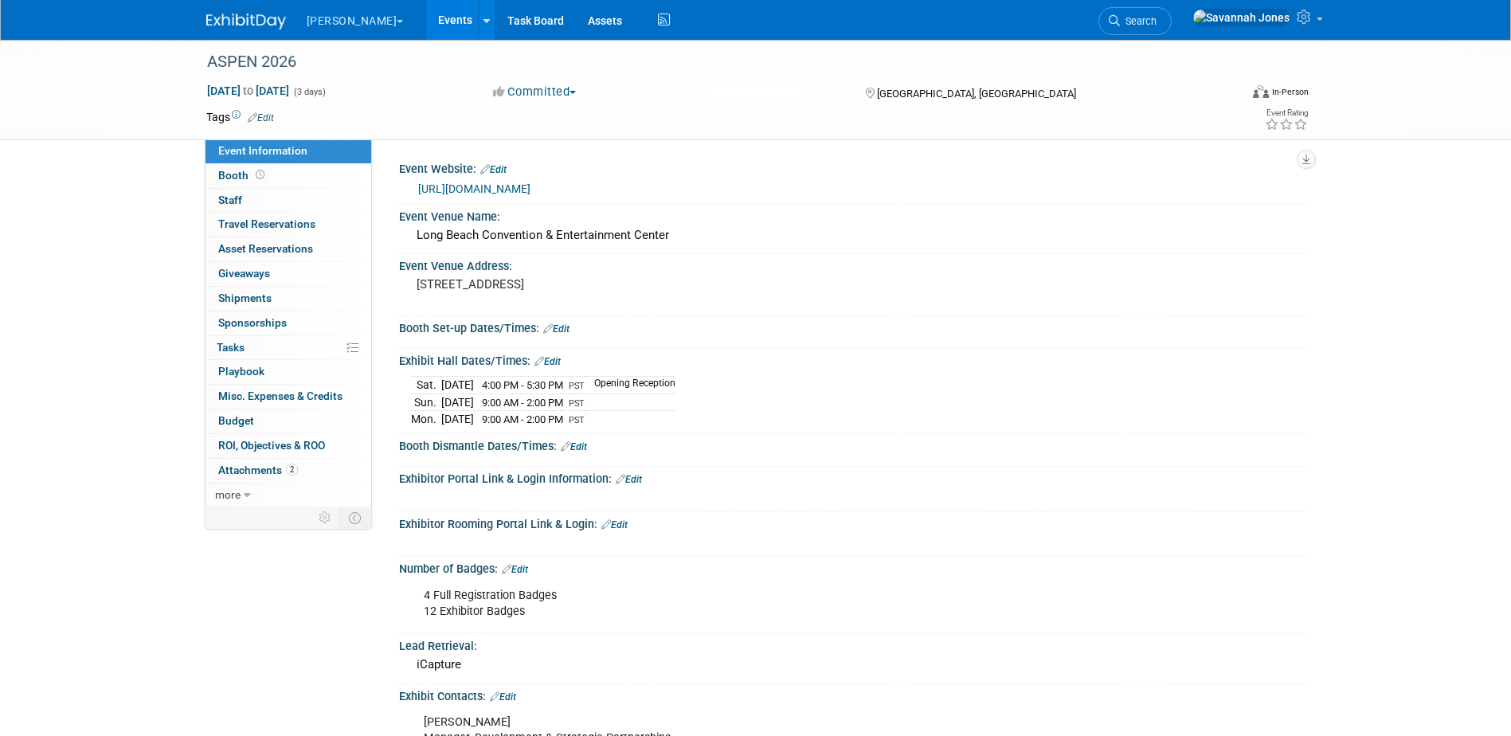
click at [531, 190] on link "[URL][DOMAIN_NAME]" at bounding box center [474, 188] width 112 height 13
click at [229, 7] on div at bounding box center [255, 14] width 99 height 29
click at [237, 18] on img at bounding box center [246, 22] width 80 height 16
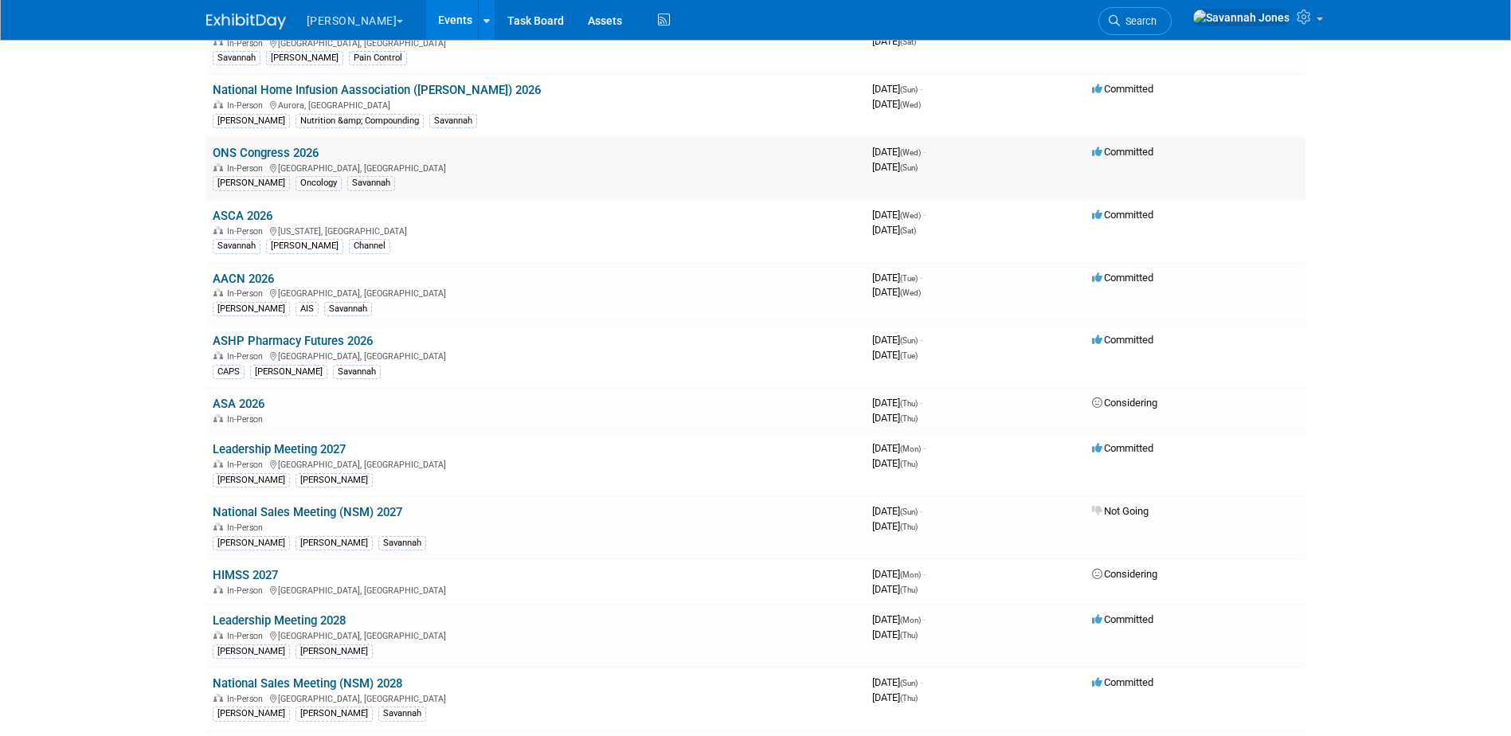
scroll to position [1275, 0]
click at [335, 337] on link "ASHP Pharmacy Futures 2026" at bounding box center [293, 339] width 160 height 14
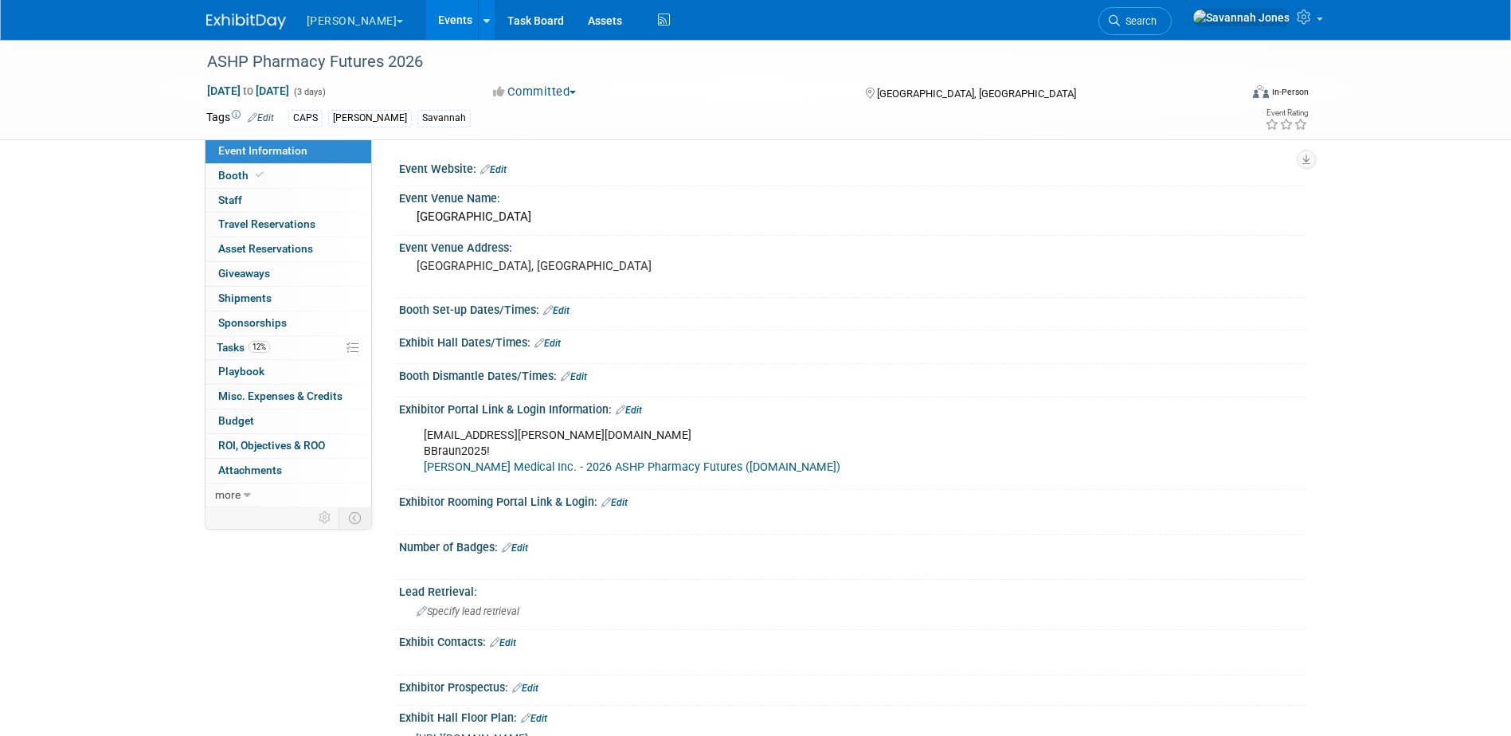
click at [254, 27] on img at bounding box center [246, 22] width 80 height 16
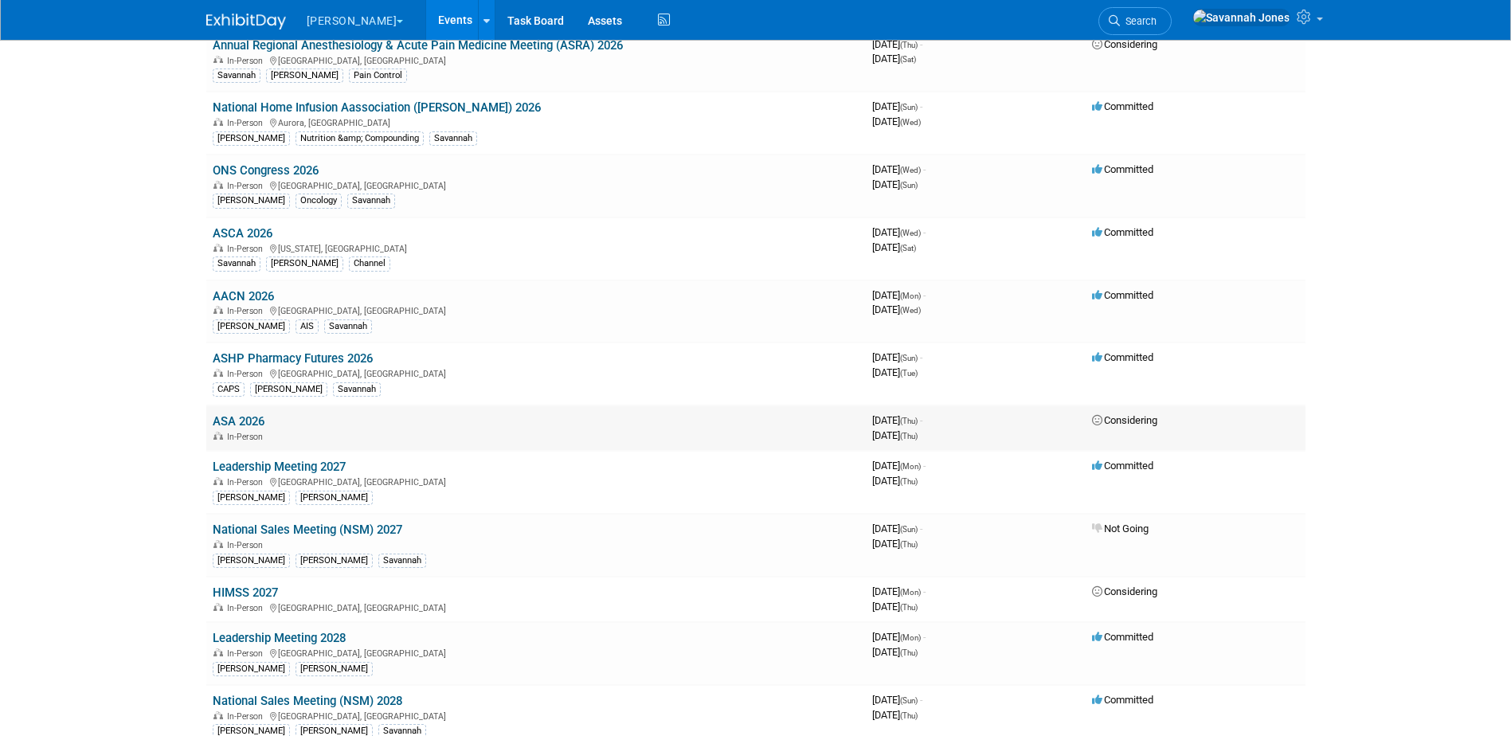
scroll to position [1275, 0]
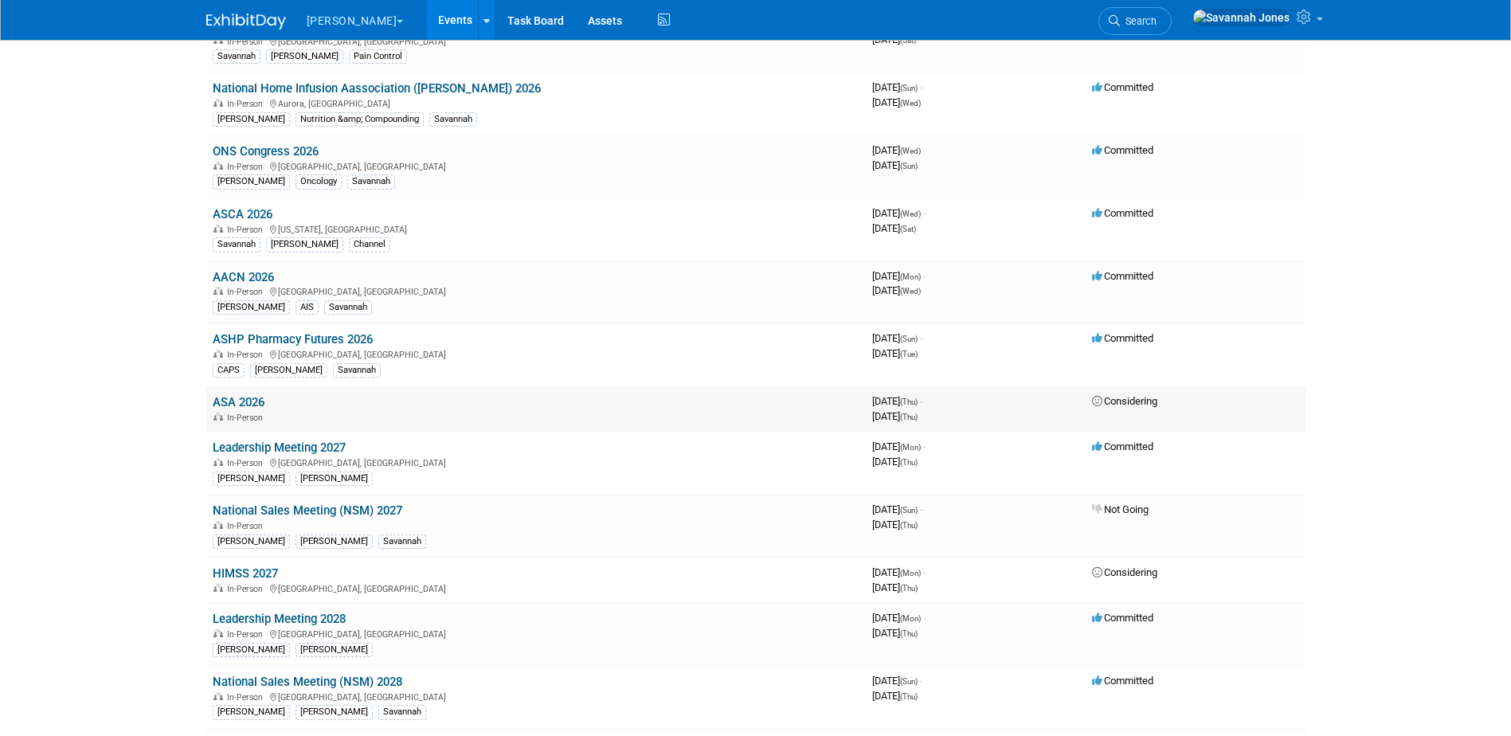
click at [229, 401] on link "ASA 2026" at bounding box center [239, 402] width 52 height 14
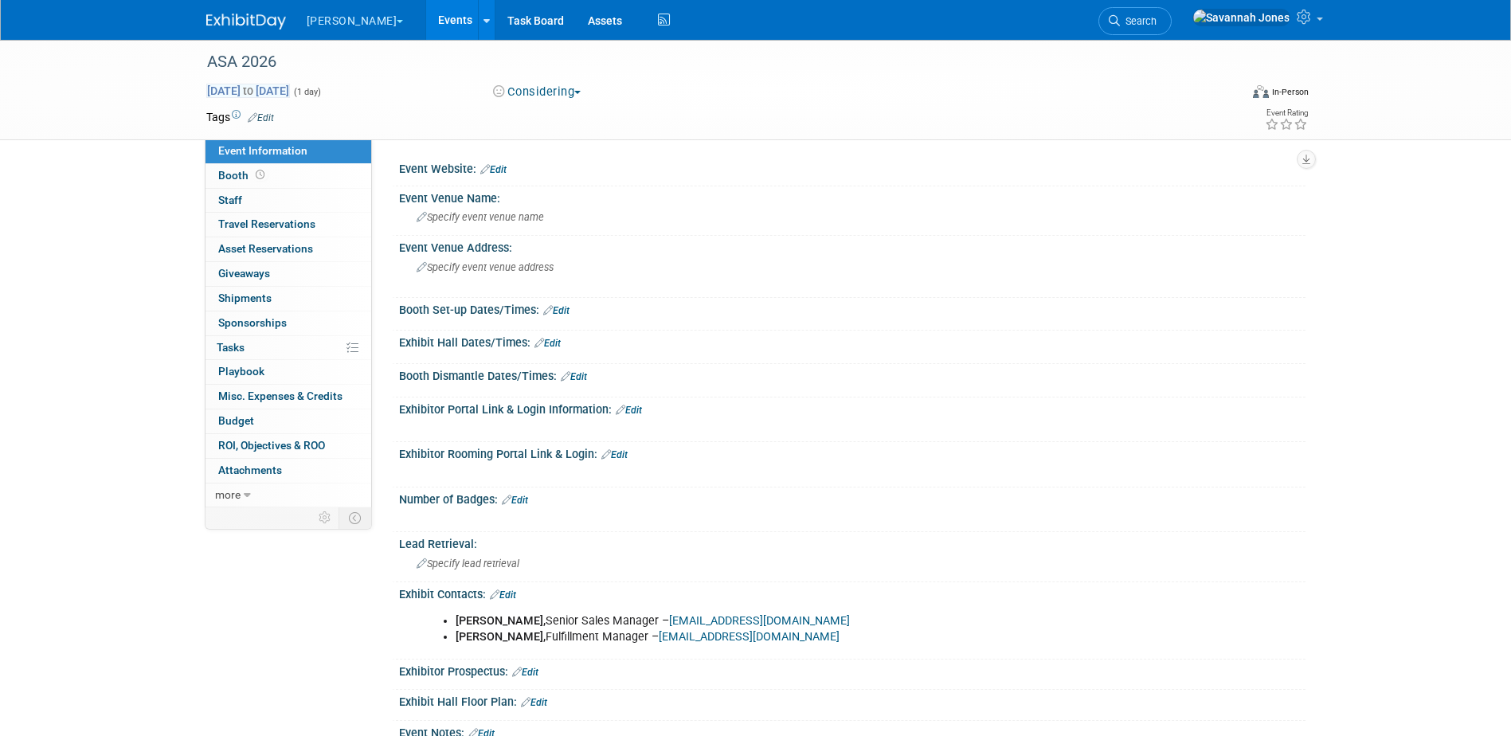
click at [290, 94] on span "Oct 1, 2026 to Oct 1, 2026" at bounding box center [248, 91] width 84 height 14
type input "[DATE]"
select select "9"
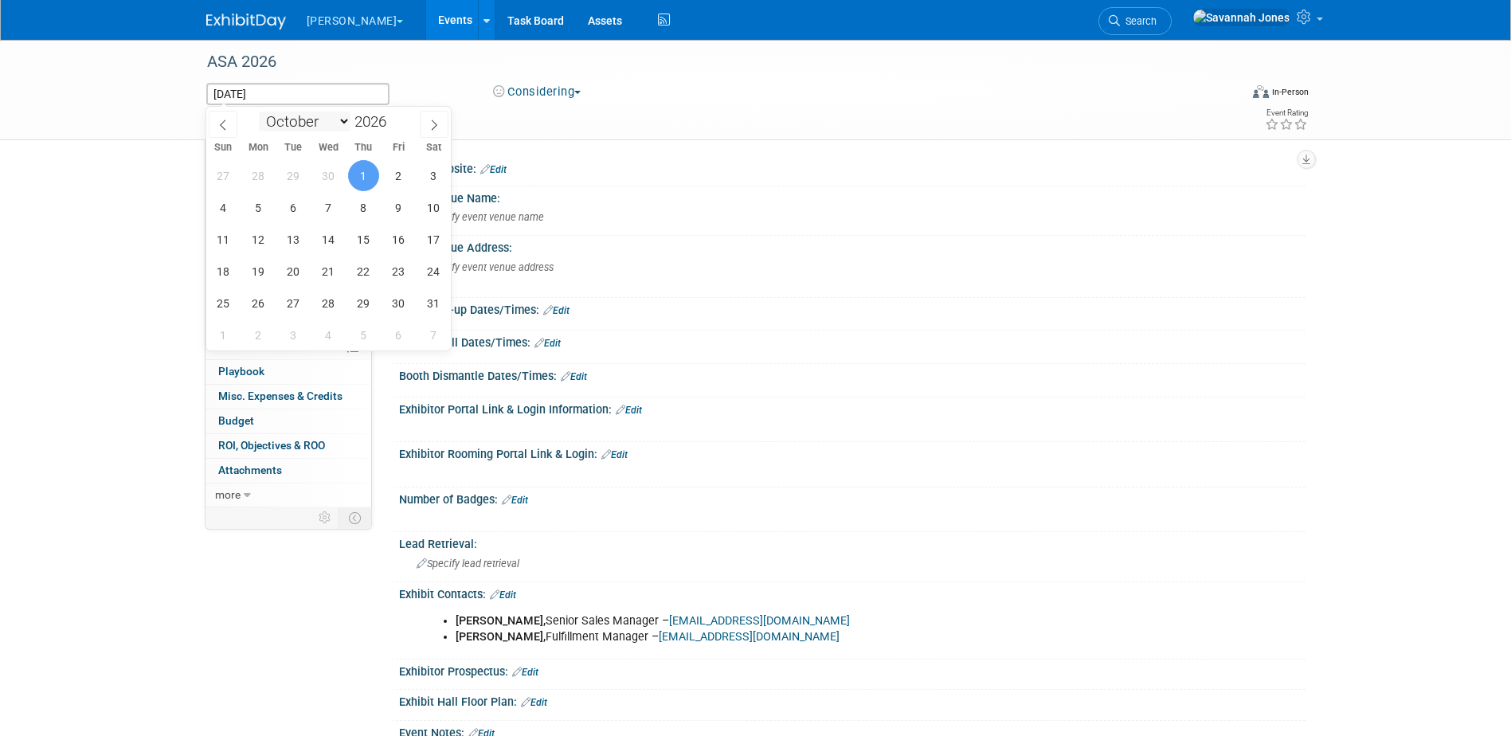
click at [313, 120] on select "January February March April May June July August September October November De…" at bounding box center [305, 122] width 92 height 20
click at [259, 112] on select "January February March April May June July August September October November De…" at bounding box center [305, 122] width 92 height 20
click at [414, 243] on div "27 28 29 30 1 2 3 4 5 6 7 8 9 10 11 12 13 14 15 16 17 18 19 20 21 22 23 24 25 2…" at bounding box center [328, 254] width 245 height 191
click at [403, 235] on span "16" at bounding box center [398, 239] width 31 height 31
type input "Oct 16, 2026"
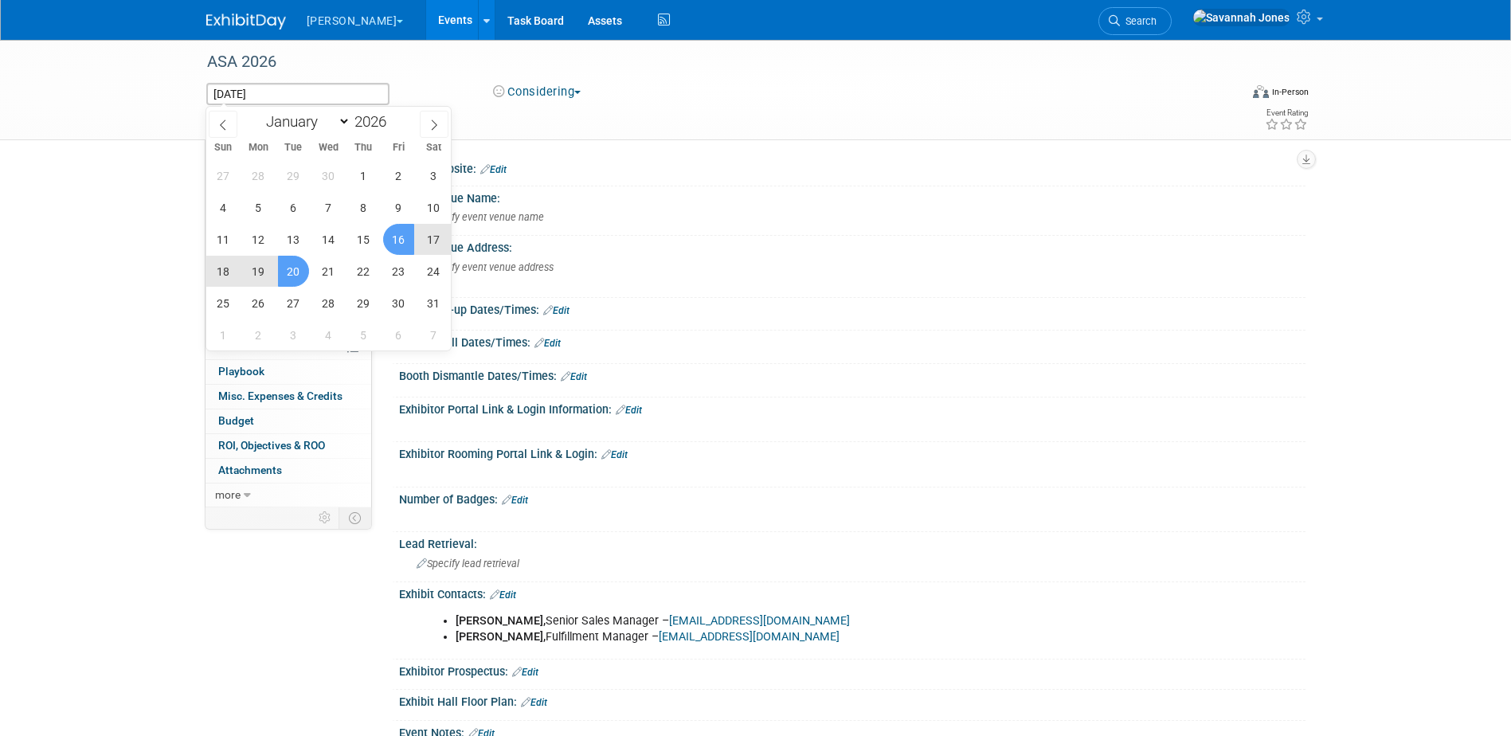
click at [291, 272] on span "20" at bounding box center [293, 271] width 31 height 31
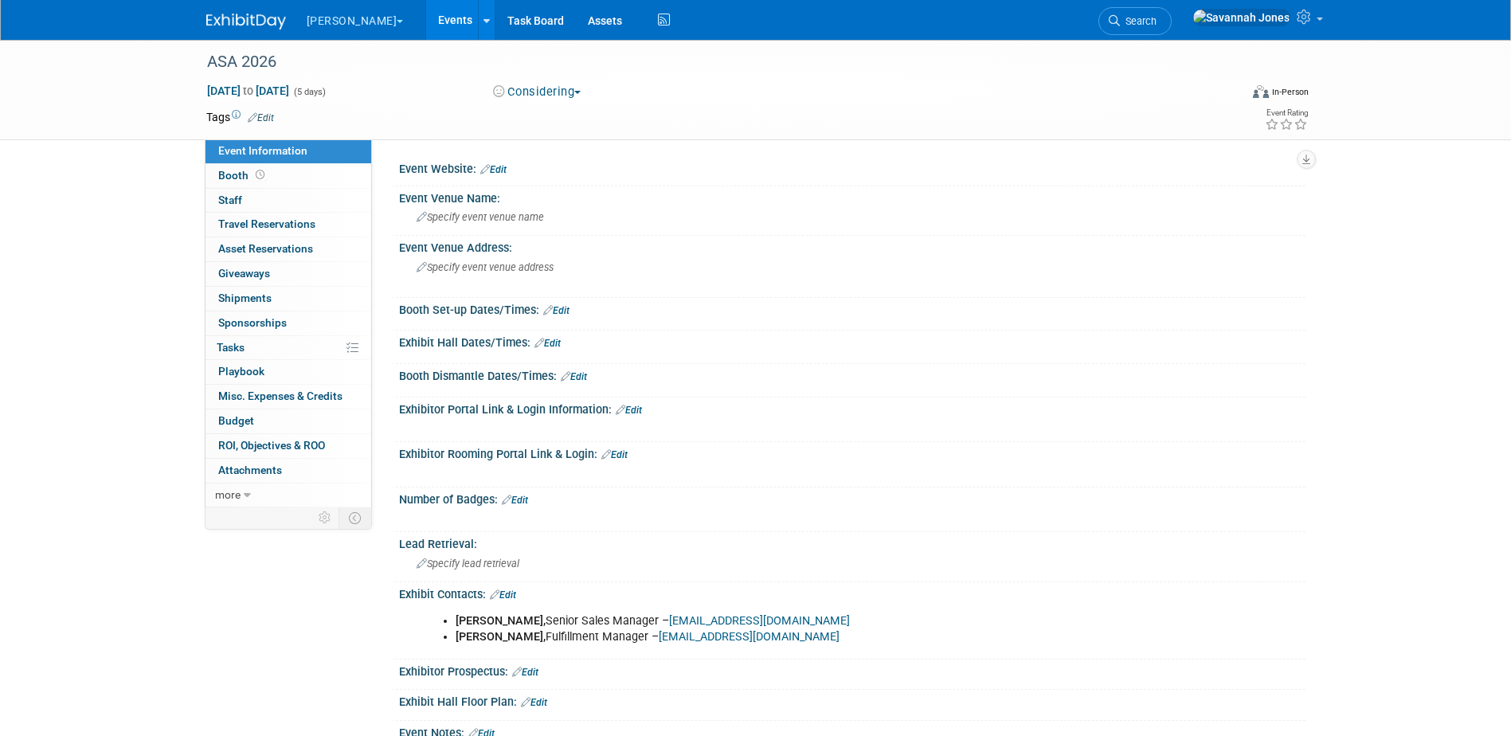
click at [426, 21] on link "Events" at bounding box center [455, 20] width 58 height 40
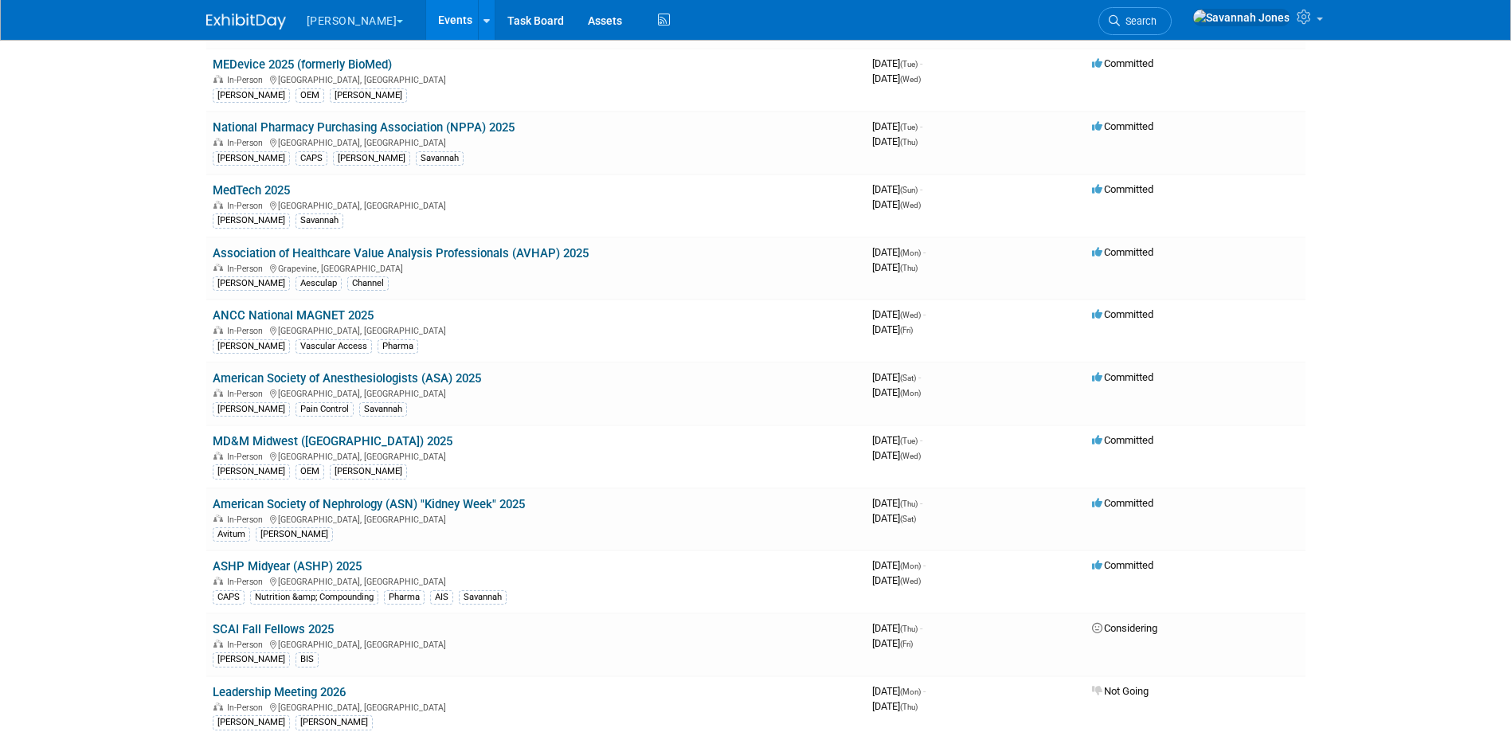
scroll to position [159, 0]
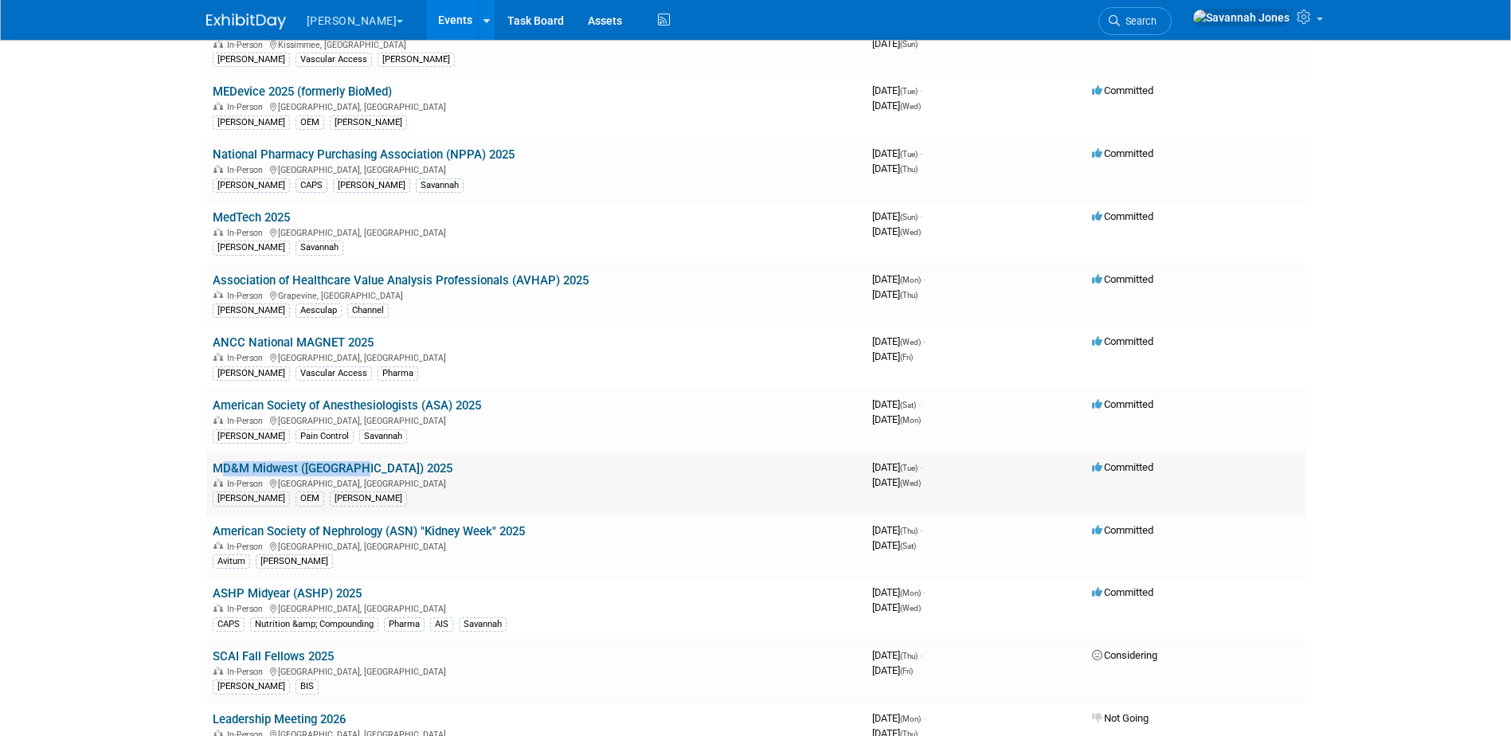
drag, startPoint x: 374, startPoint y: 455, endPoint x: 206, endPoint y: 460, distance: 168.2
click at [206, 460] on td "MD&M Midwest (MN) 2025 In-Person Minneapolis, MN B. Braun OEM Dawn" at bounding box center [536, 483] width 660 height 63
copy link "MD&M Midwest ([GEOGRAPHIC_DATA]) 2025"
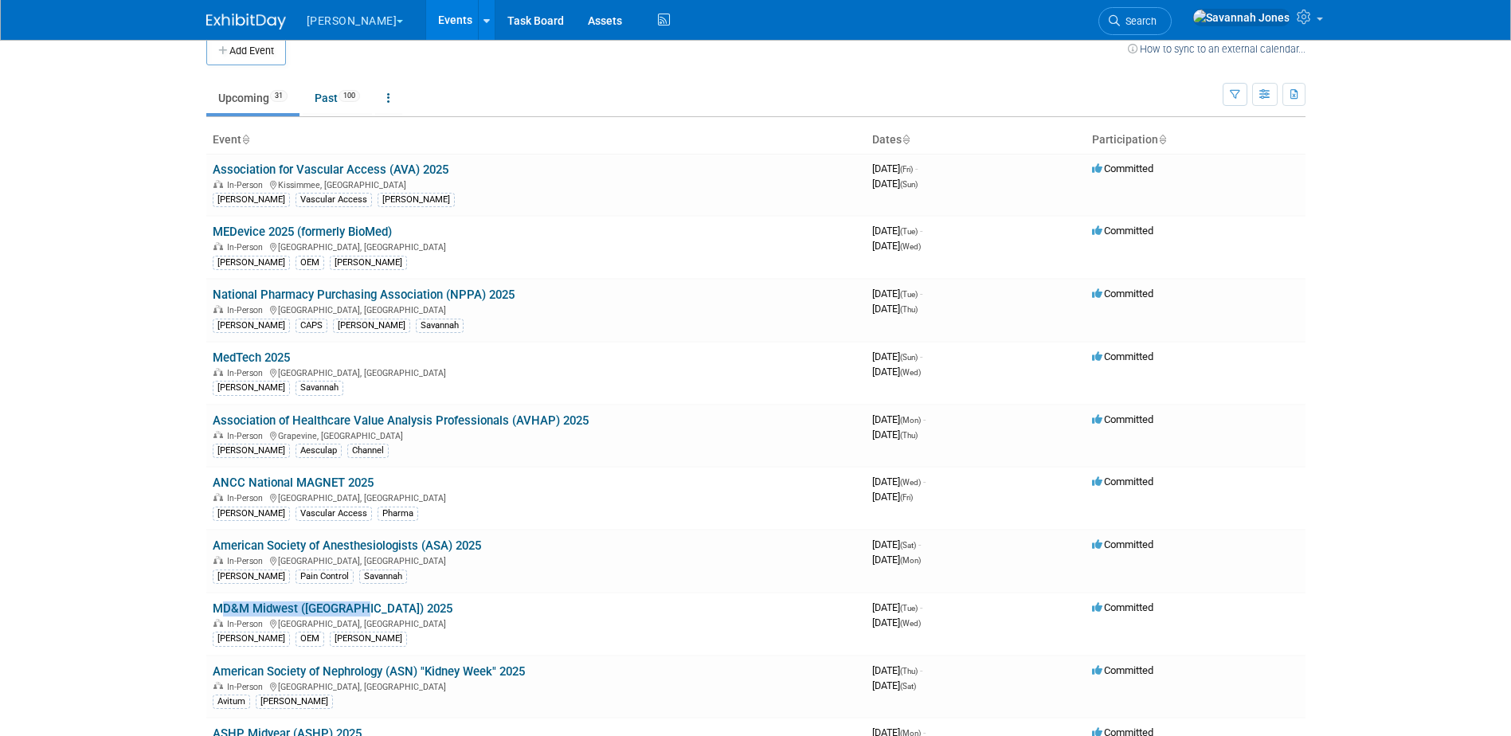
scroll to position [0, 0]
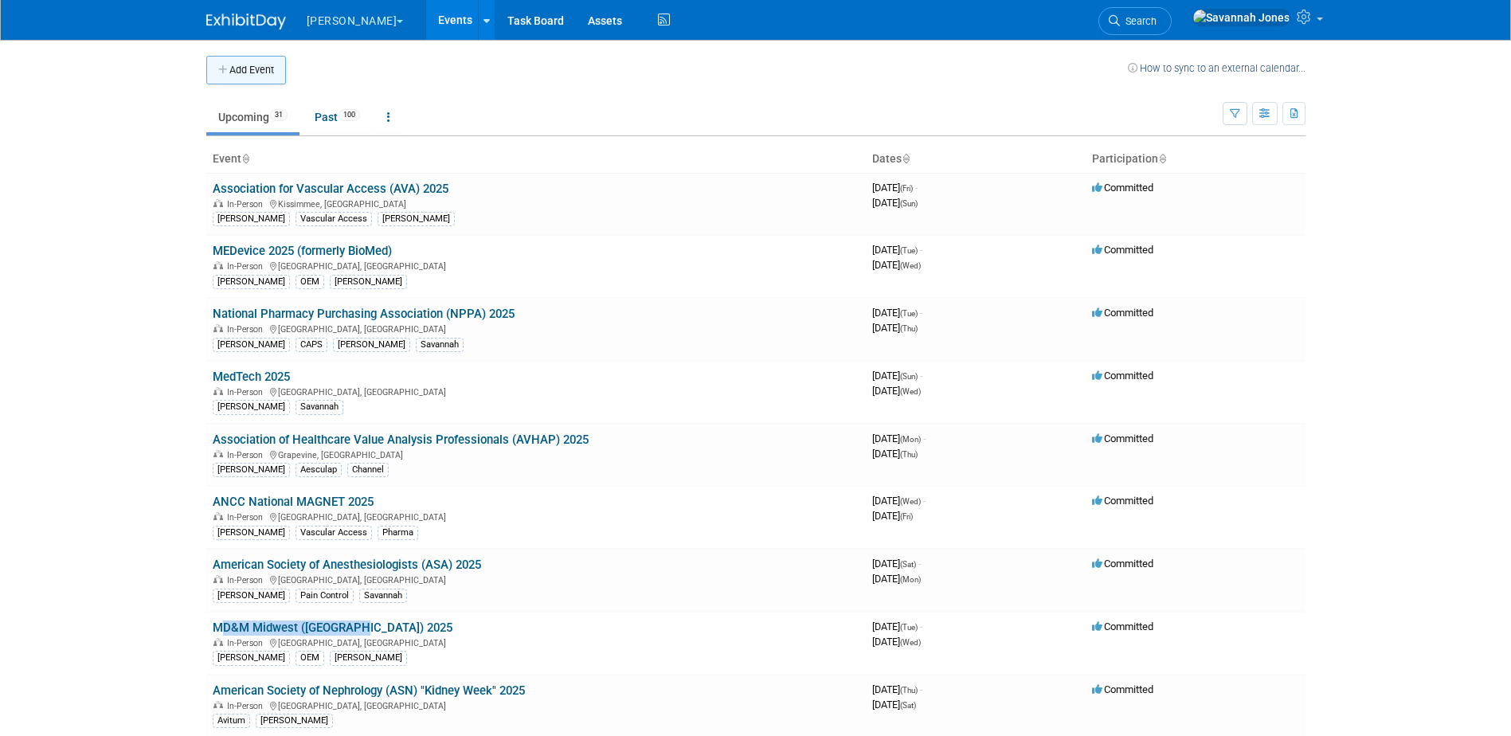
click at [258, 81] on button "Add Event" at bounding box center [246, 70] width 80 height 29
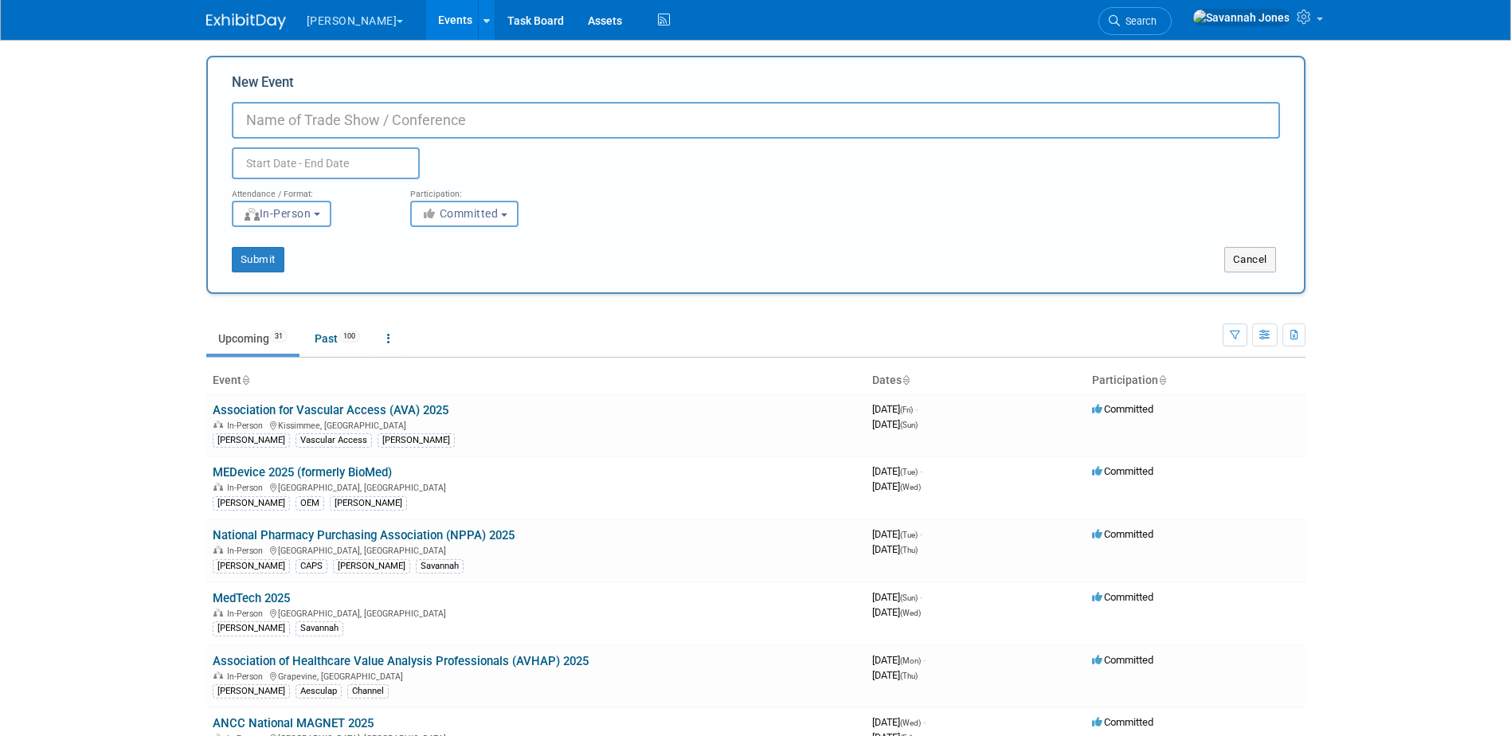
click at [304, 112] on input "New Event" at bounding box center [756, 120] width 1048 height 37
paste input "MD&M Midwest ([GEOGRAPHIC_DATA]) 2025"
type input "MD&M Midwest ([GEOGRAPHIC_DATA]) 2025"
click at [330, 165] on input "text" at bounding box center [326, 163] width 188 height 32
click at [531, 166] on div "Duplicate Event Warning" at bounding box center [756, 159] width 1072 height 41
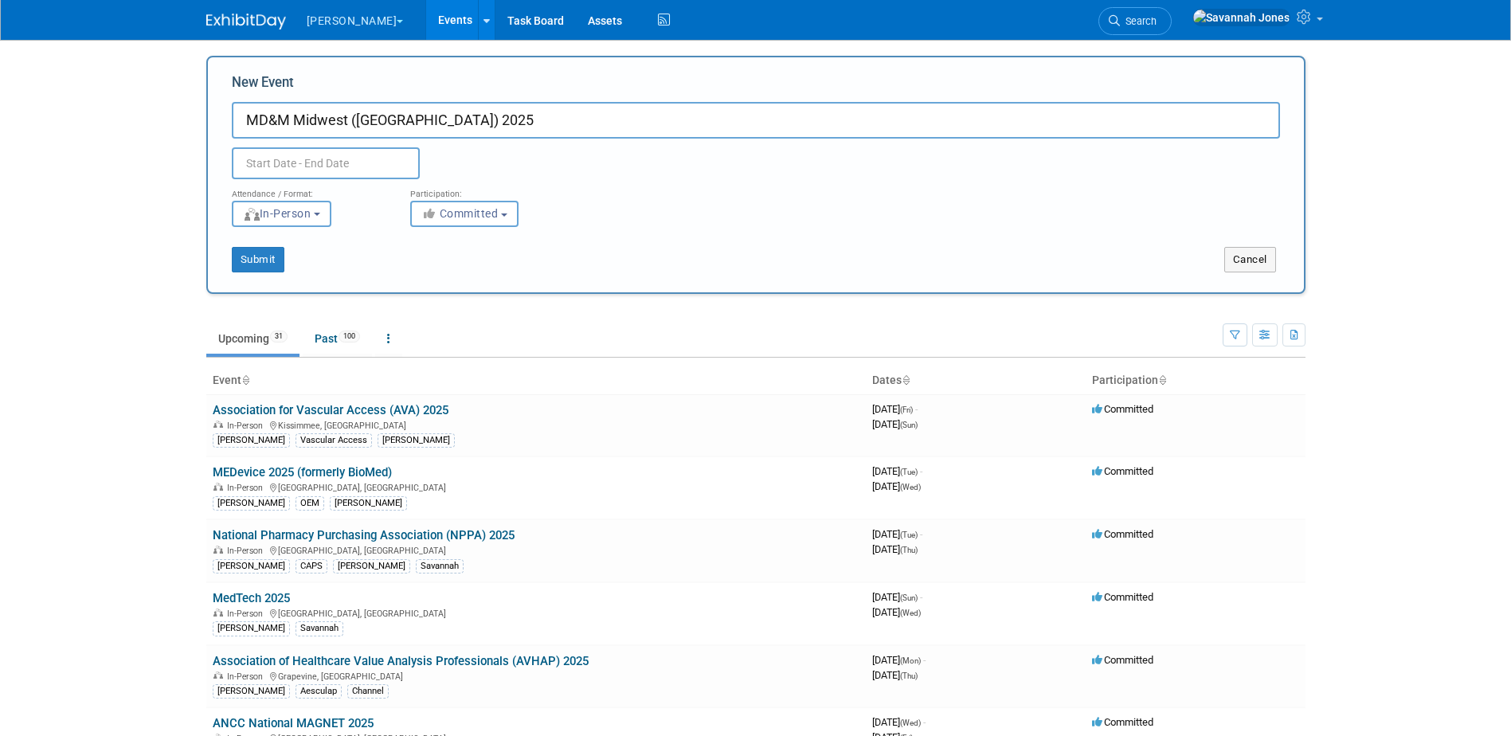
click at [374, 175] on body "B. Braun Explore: My Workspaces 2 Go to Workspace: Aesculap B. Braun Events Add…" at bounding box center [755, 368] width 1511 height 736
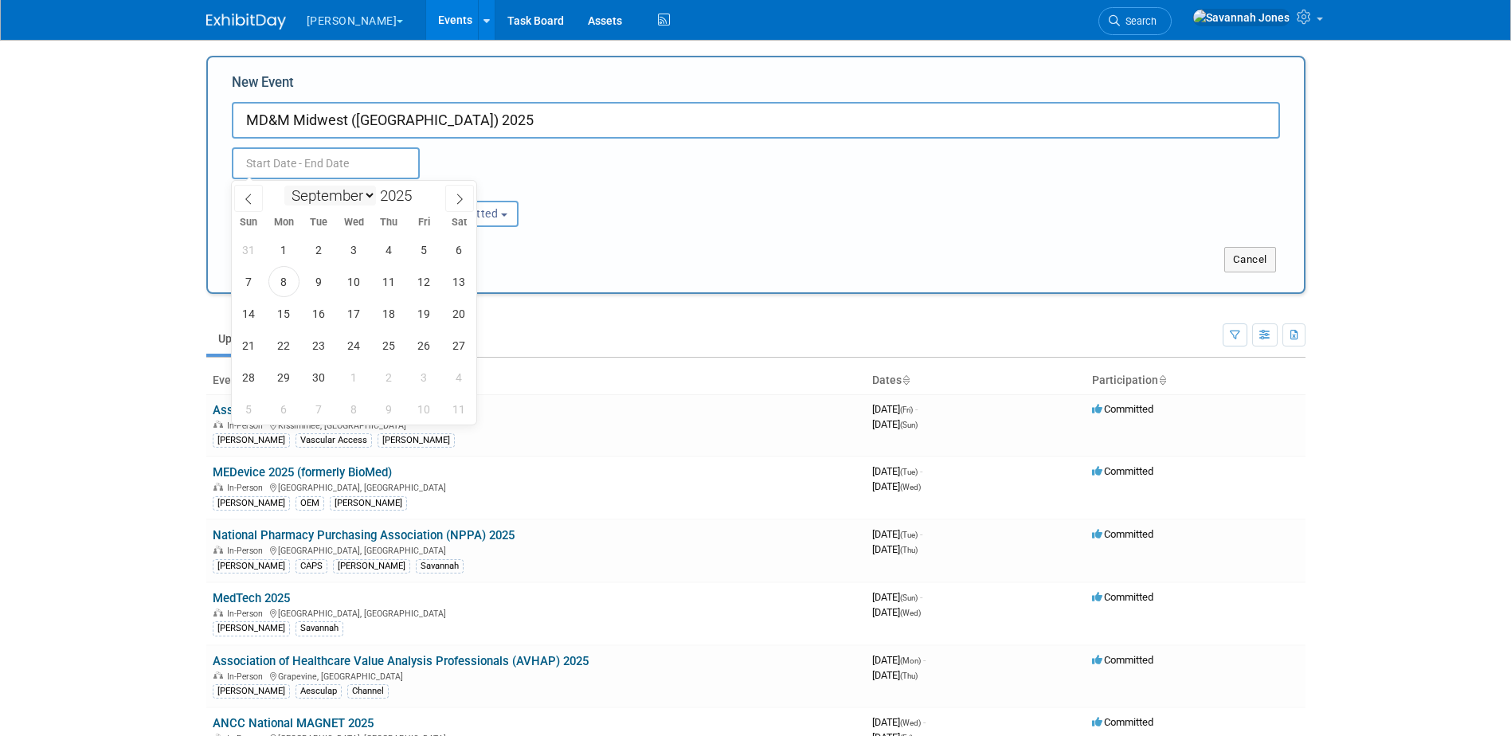
click at [356, 200] on select "January February March April May June July August September October November De…" at bounding box center [330, 196] width 92 height 20
select select "9"
click at [284, 186] on select "January February March April May June July August September October November De…" at bounding box center [330, 196] width 92 height 20
click at [348, 238] on span "1" at bounding box center [354, 249] width 31 height 31
type input "Oct 1, 2025 to Oct 1, 2025"
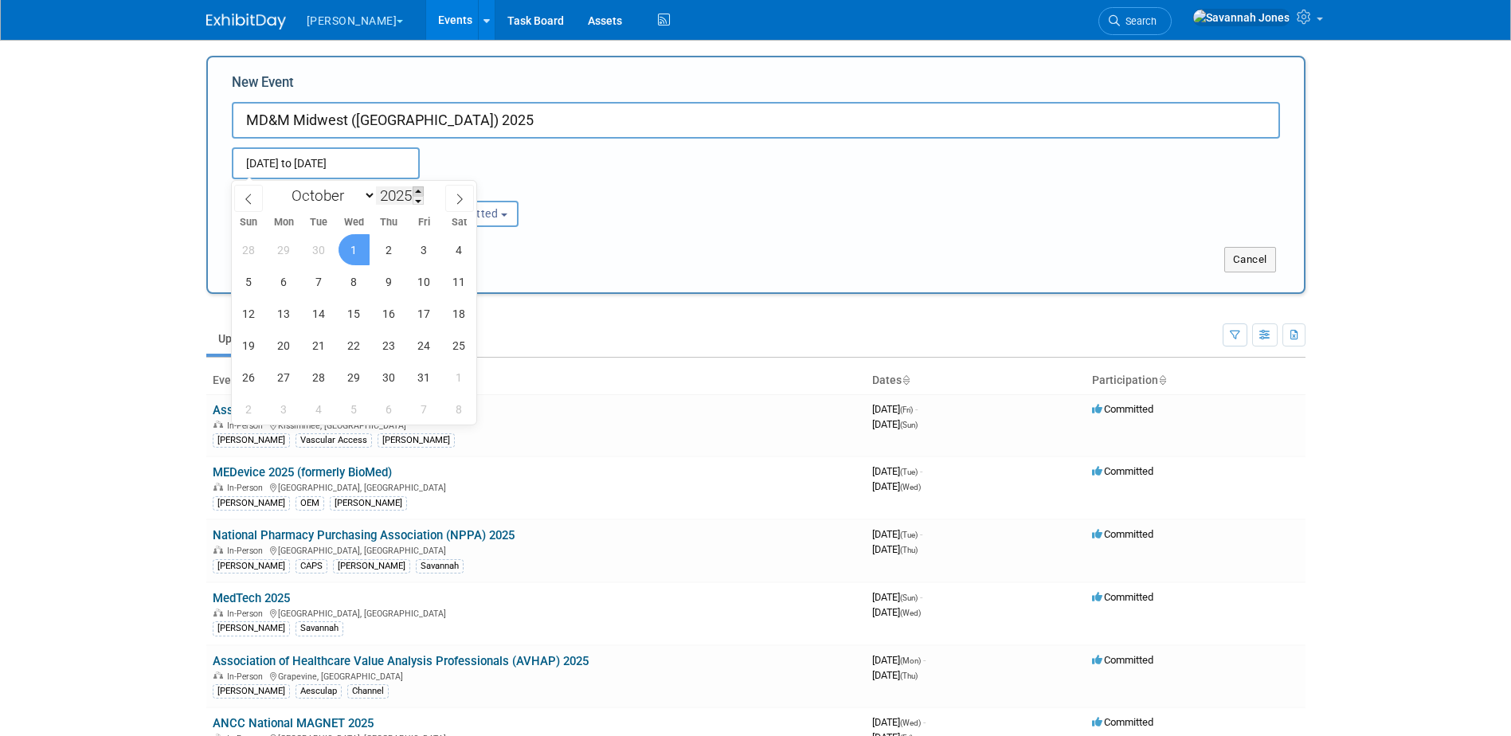
click at [421, 189] on span at bounding box center [418, 191] width 11 height 10
type input "2026"
click at [392, 253] on span "1" at bounding box center [389, 249] width 31 height 31
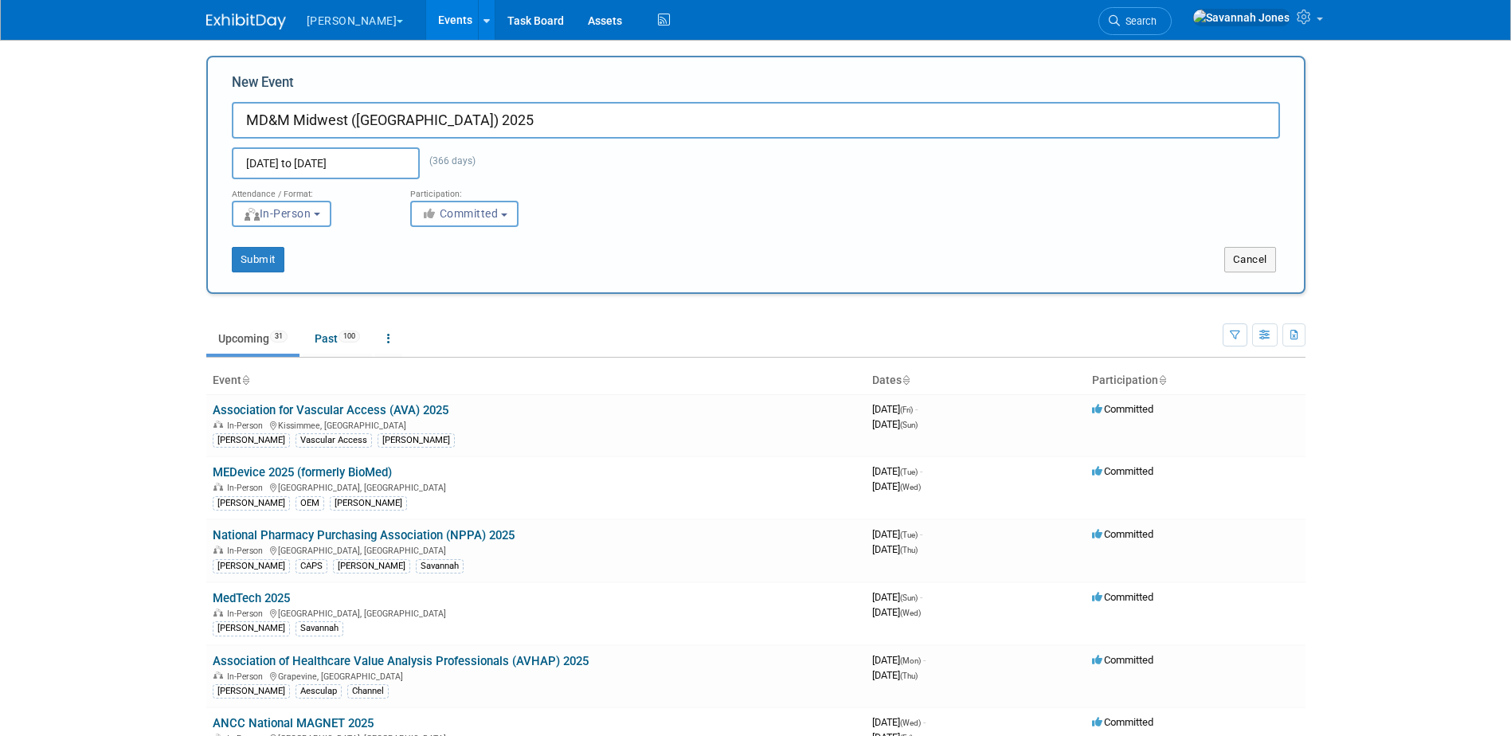
click at [343, 166] on input "Oct 1, 2025 to Oct 1, 2026" at bounding box center [326, 163] width 188 height 32
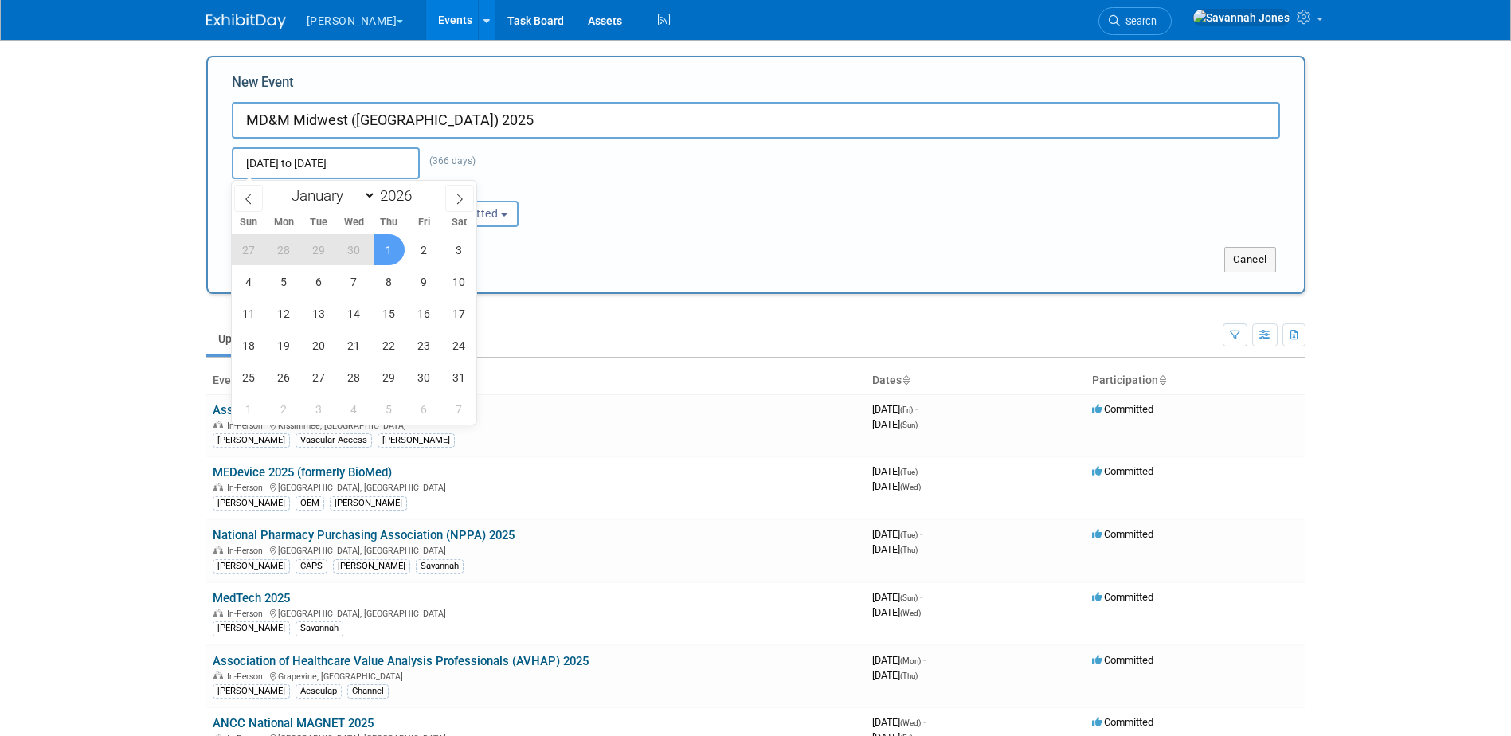
click at [395, 258] on span "1" at bounding box center [389, 249] width 31 height 31
click at [394, 248] on span "1" at bounding box center [389, 249] width 31 height 31
type input "Oct 1, 2026 to Oct 1, 2026"
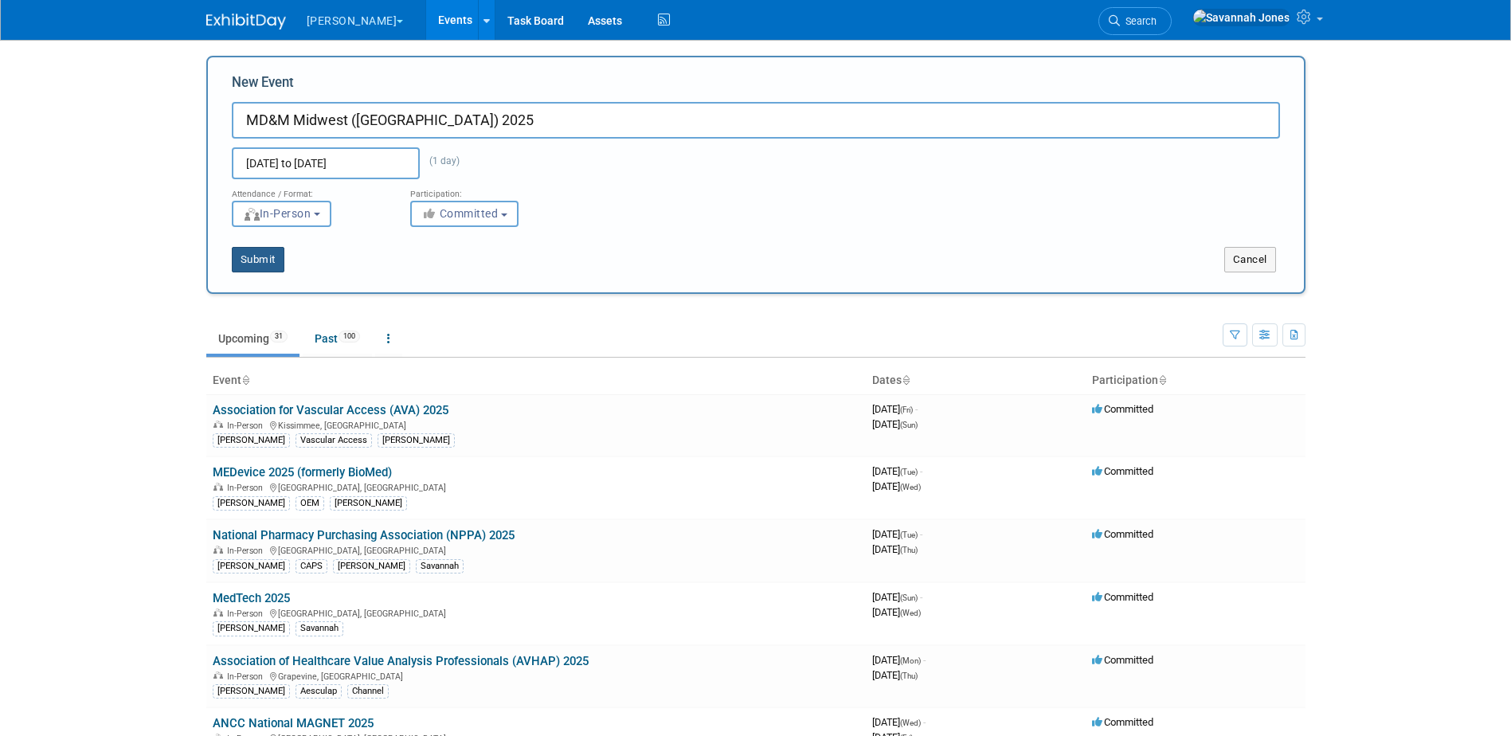
click at [270, 266] on button "Submit" at bounding box center [258, 259] width 53 height 25
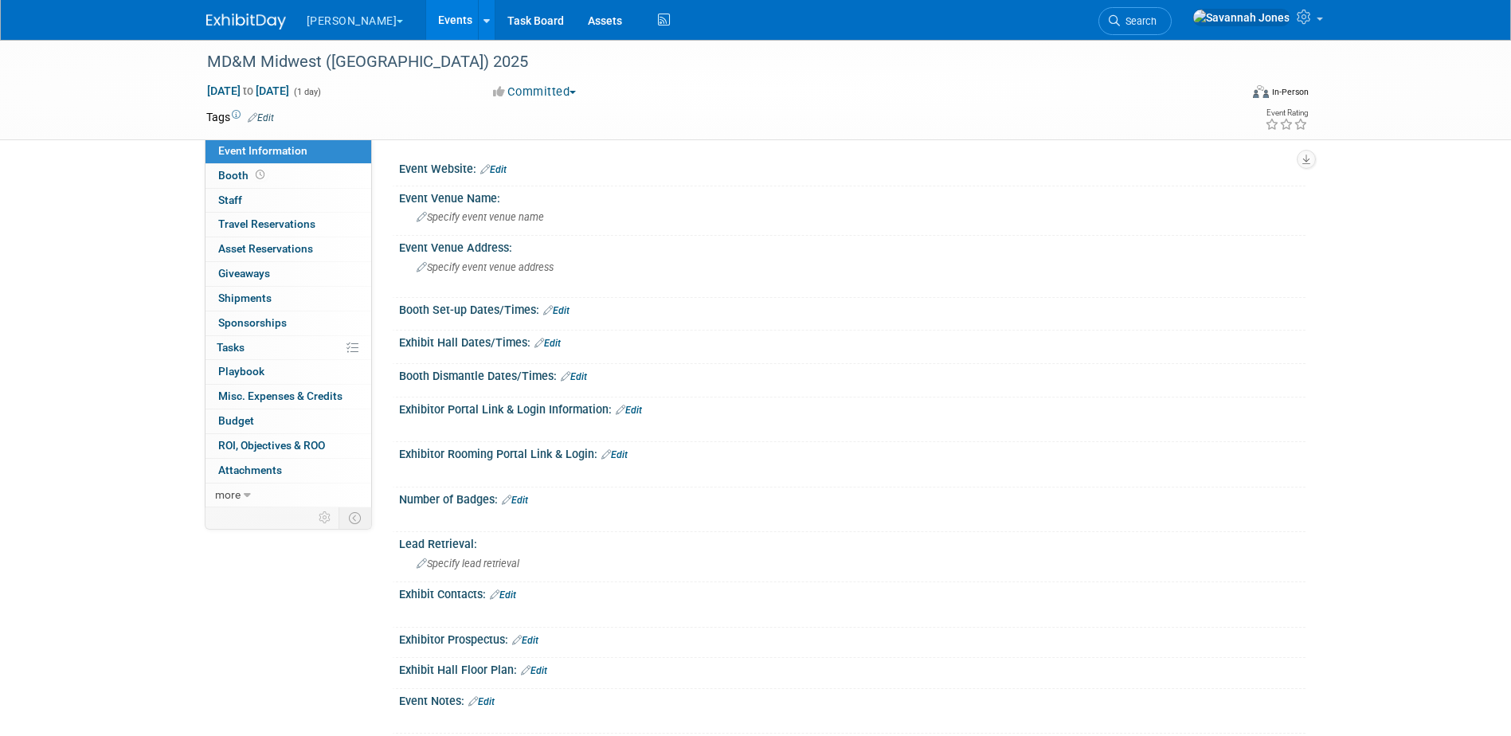
click at [272, 119] on link "Edit" at bounding box center [261, 117] width 26 height 11
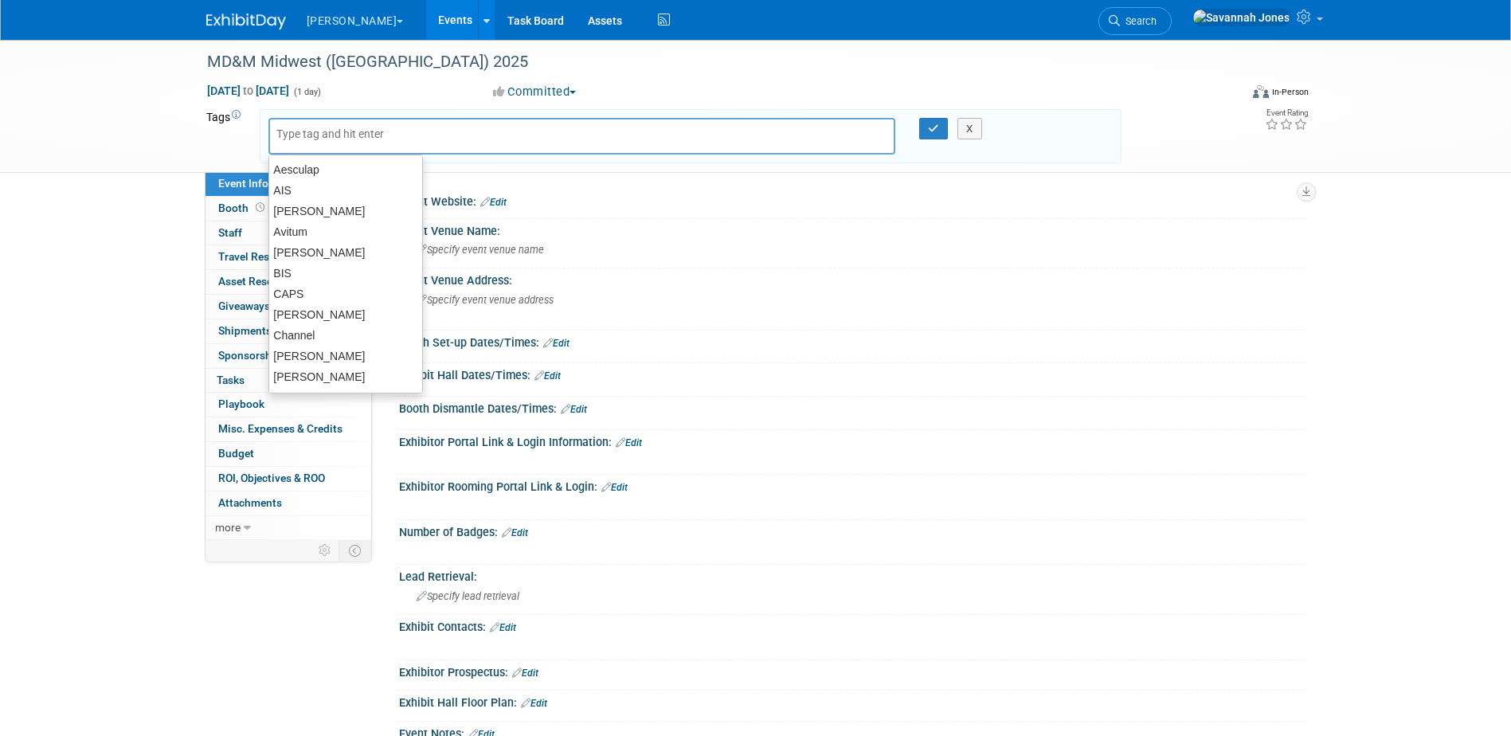
click at [314, 138] on input "text" at bounding box center [339, 134] width 127 height 16
type input "OEM"
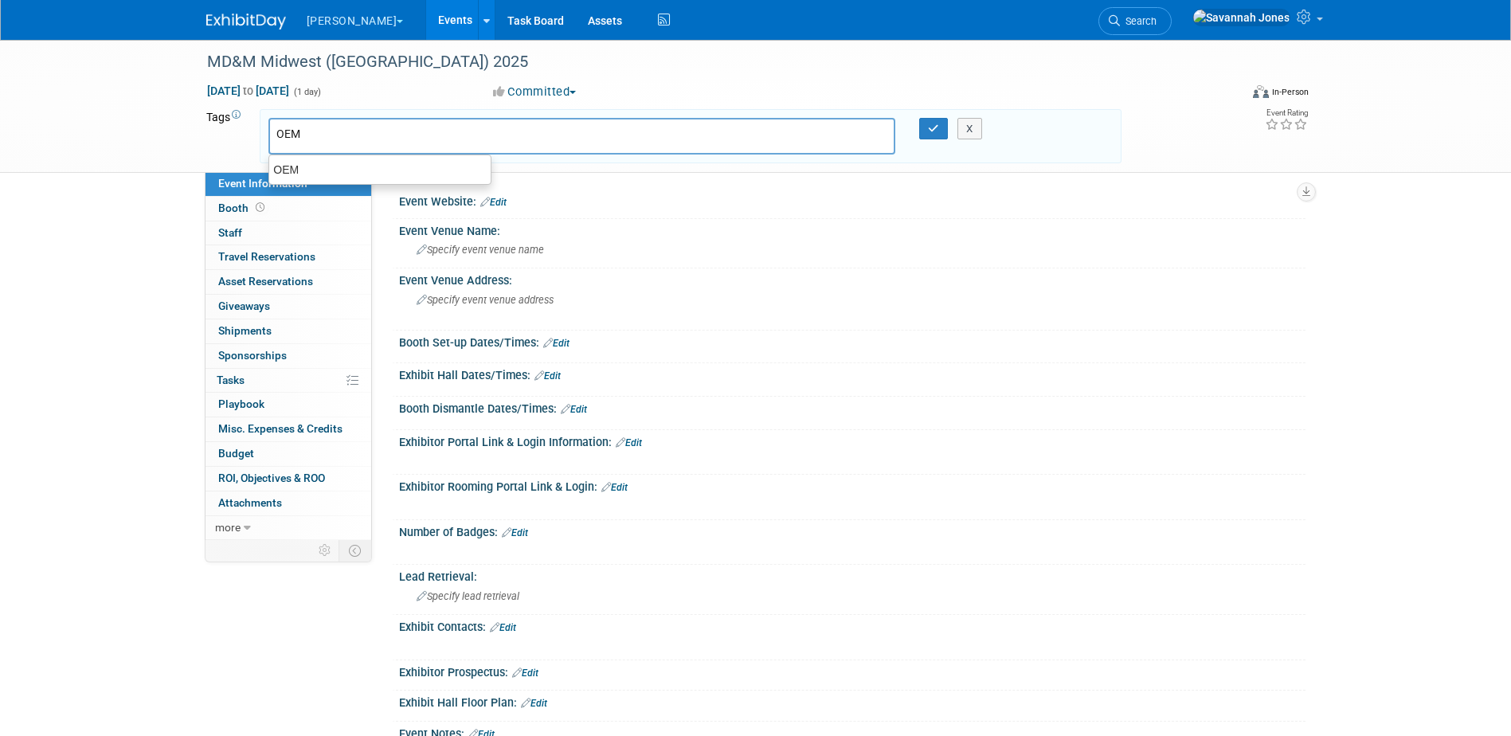
type input "OEM"
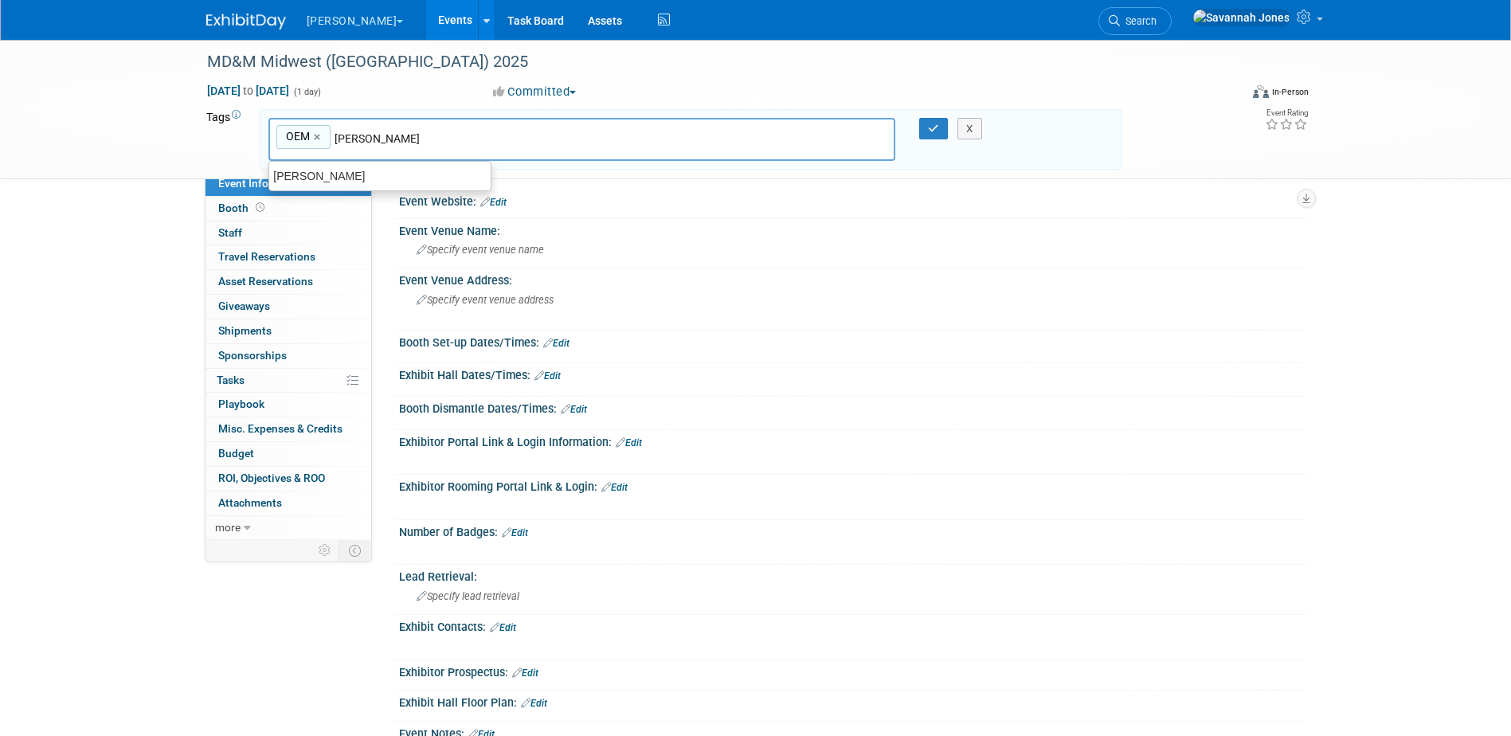
type input "[PERSON_NAME]"
type input "OEM, [PERSON_NAME]"
type input "[PERSON_NAME]"
type input "OEM, B. [PERSON_NAME]"
click at [180, 222] on div "MD&M Midwest ([GEOGRAPHIC_DATA]) 2025 [DATE] to [DATE] (1 day) [DATE] to [DATE]…" at bounding box center [755, 519] width 1511 height 959
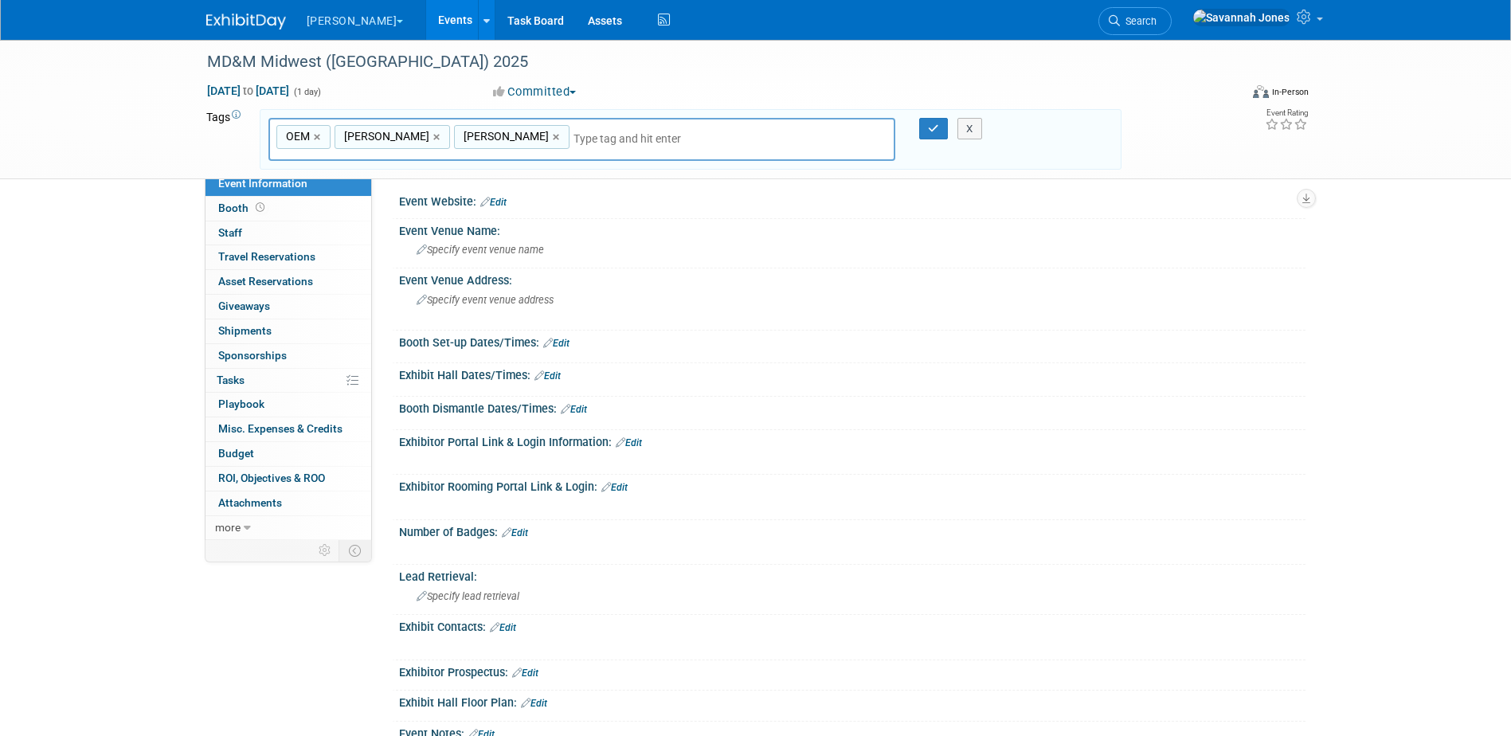
click at [941, 119] on div "X" at bounding box center [977, 129] width 72 height 22
click at [936, 127] on icon "button" at bounding box center [933, 128] width 11 height 10
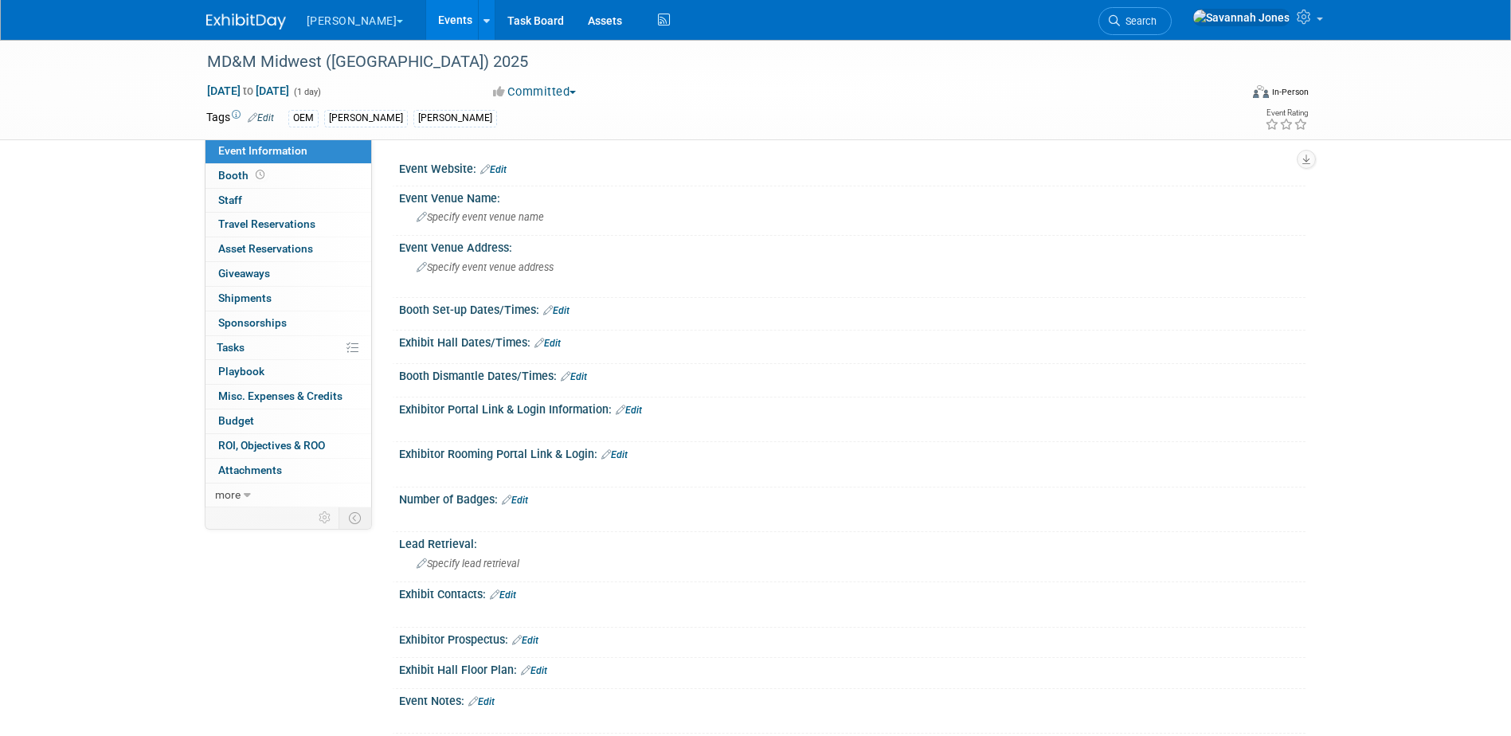
click at [426, 18] on link "Events" at bounding box center [455, 20] width 58 height 40
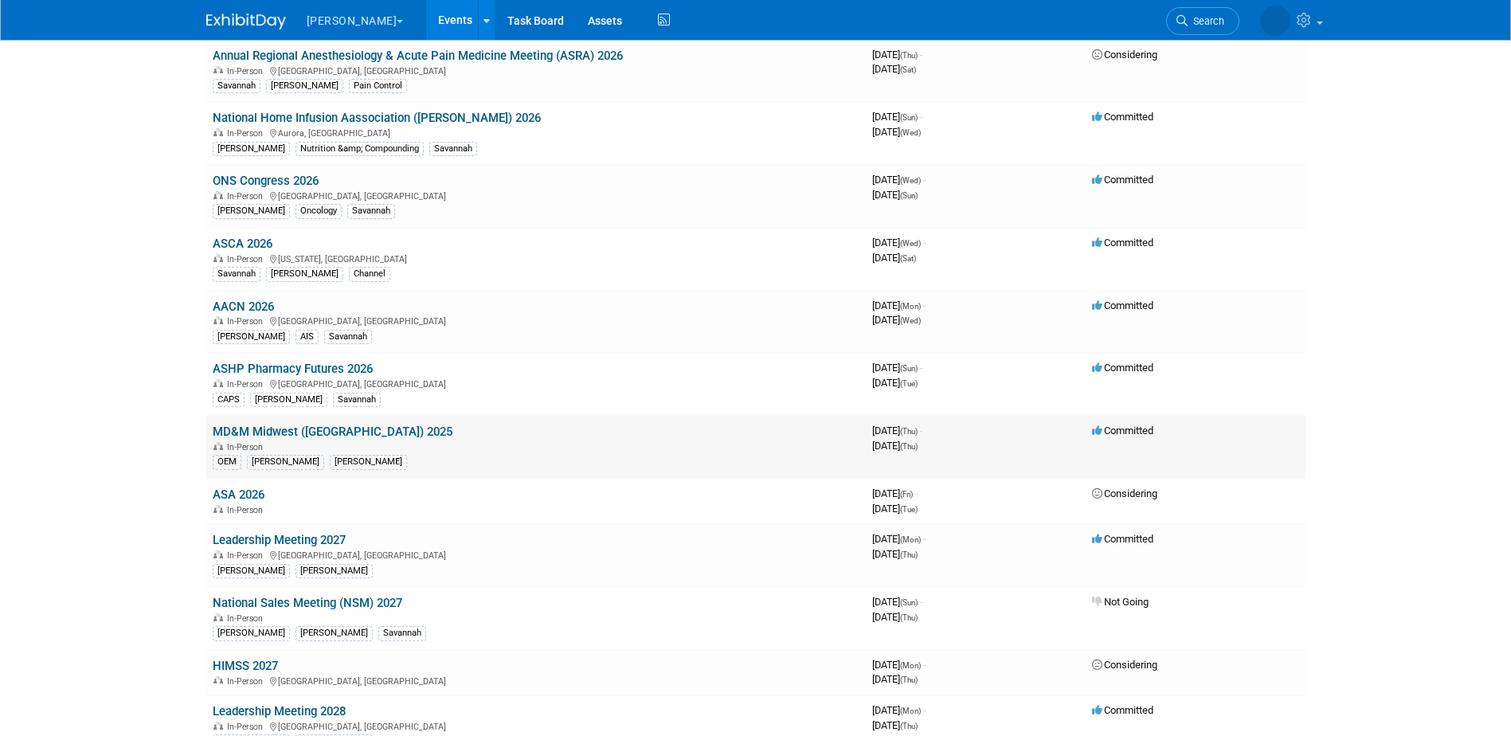
scroll to position [1275, 0]
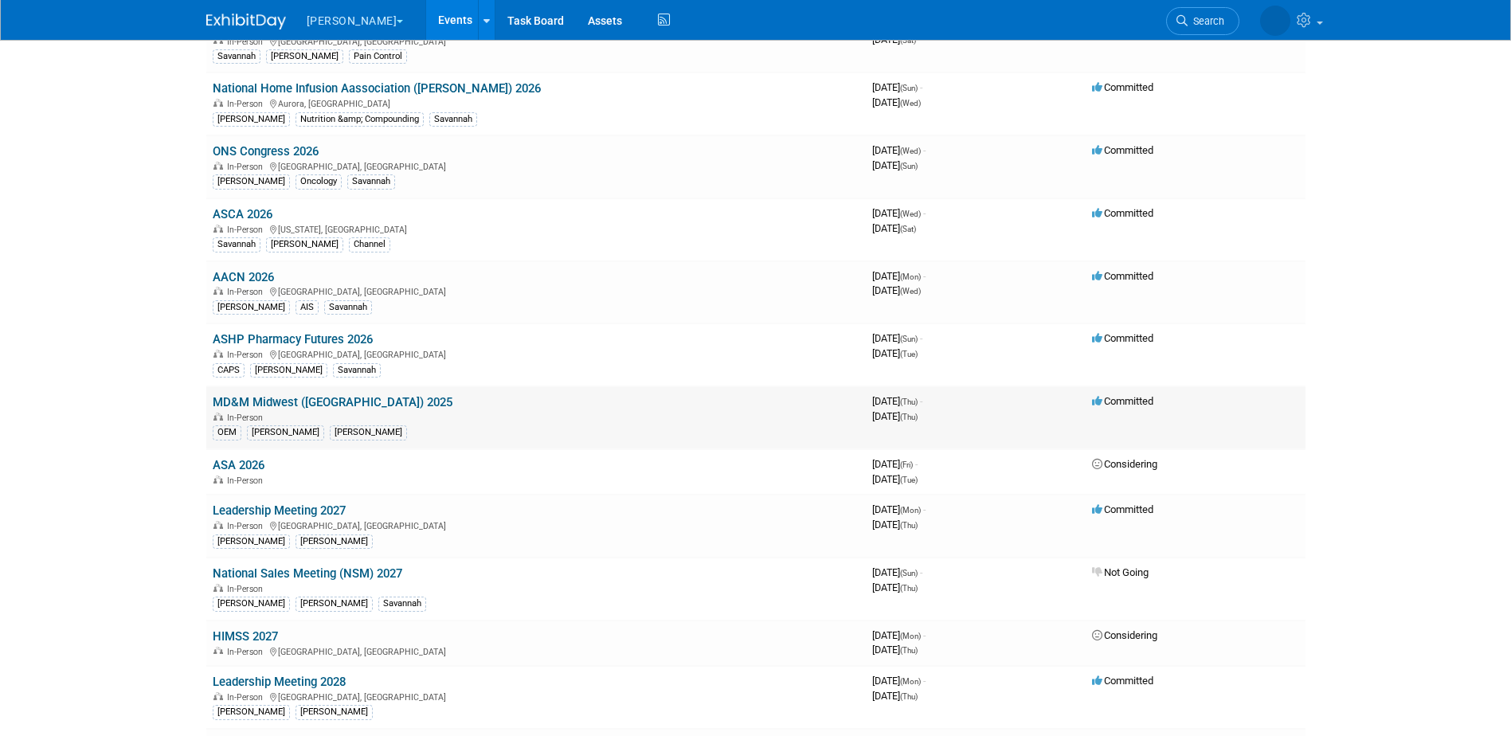
click at [332, 396] on link "MD&M Midwest ([GEOGRAPHIC_DATA]) 2025" at bounding box center [333, 402] width 240 height 14
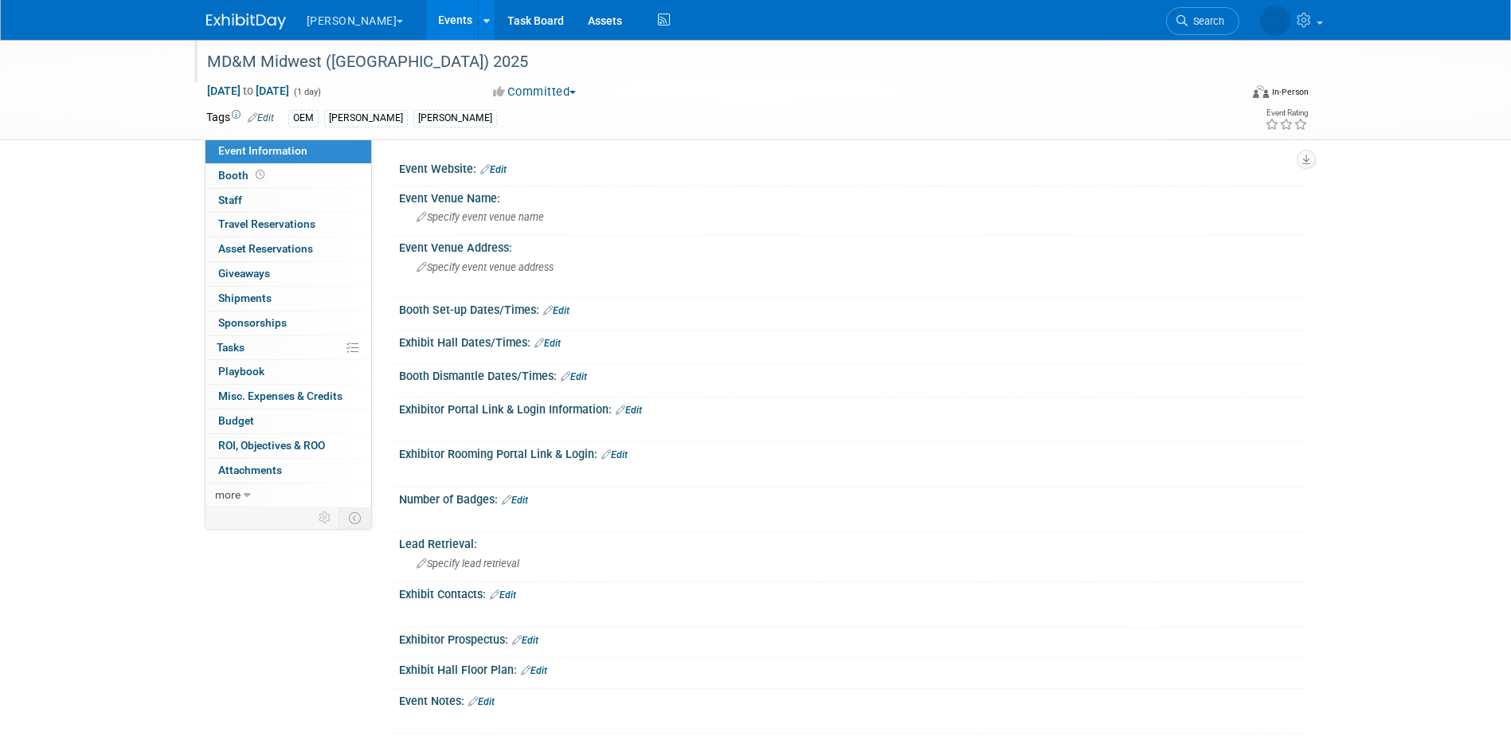
click at [390, 53] on div "MD&M Midwest ([GEOGRAPHIC_DATA]) 2025" at bounding box center [709, 62] width 1014 height 29
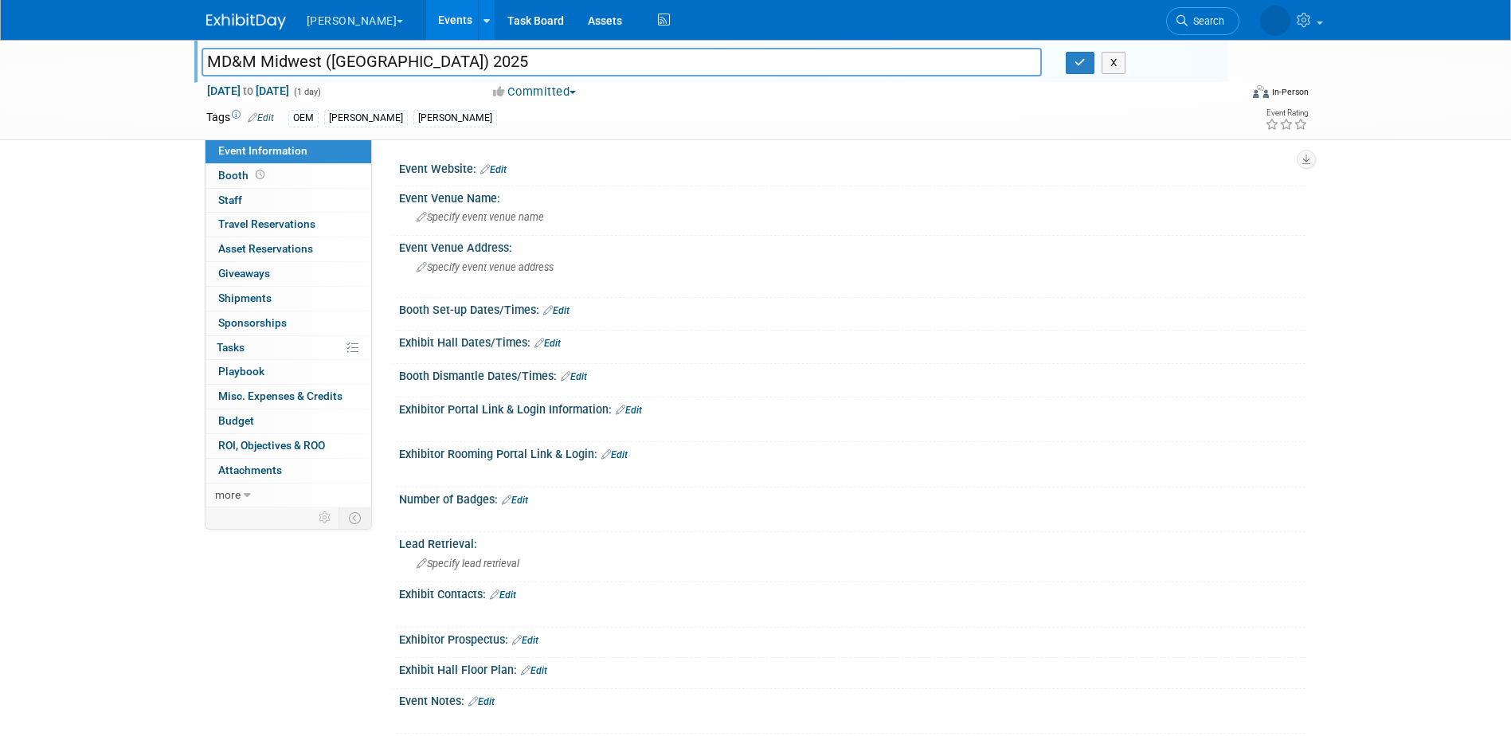
click at [409, 58] on input "MD&M Midwest ([GEOGRAPHIC_DATA]) 2025" at bounding box center [622, 62] width 841 height 28
type input "MD&M Midwest ([GEOGRAPHIC_DATA]) 2026"
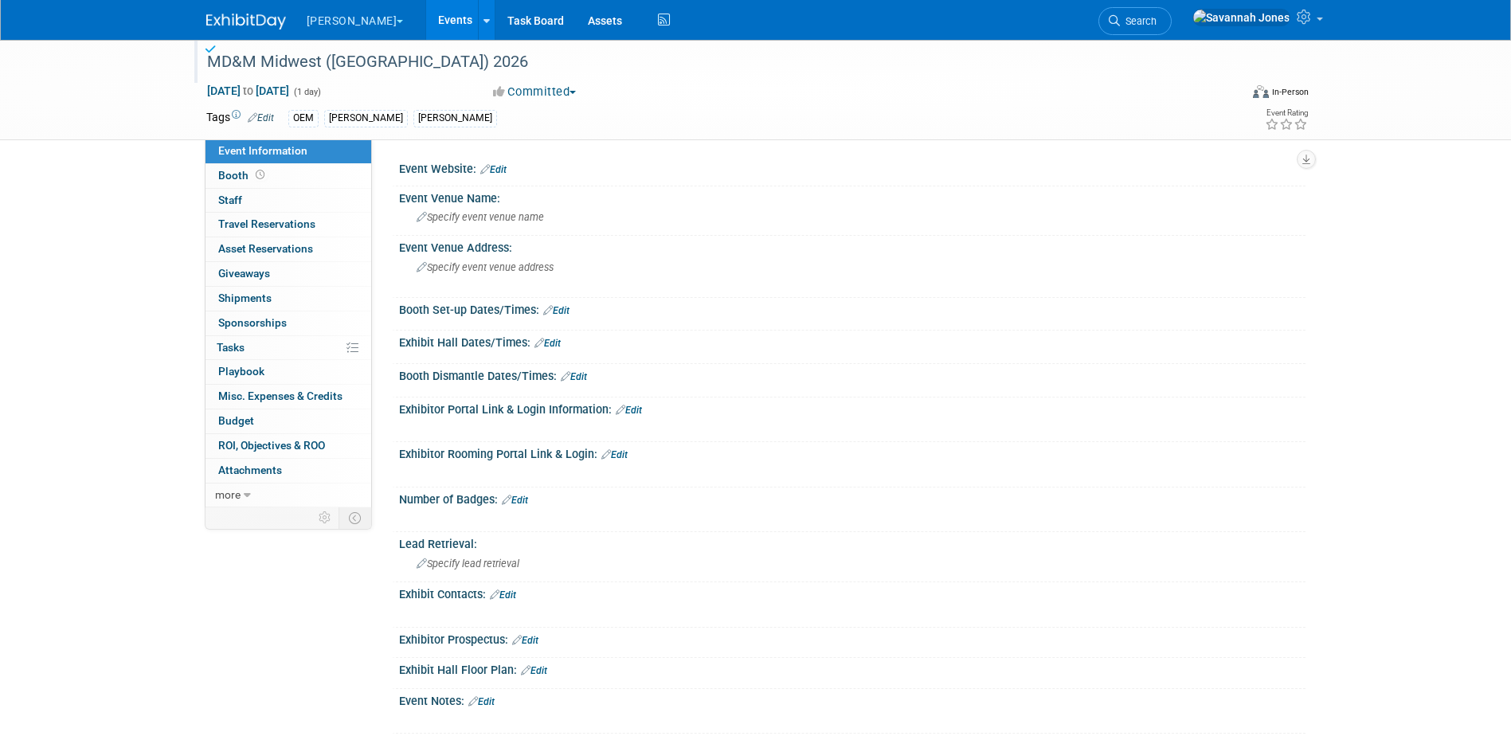
click at [426, 16] on link "Events" at bounding box center [455, 20] width 58 height 40
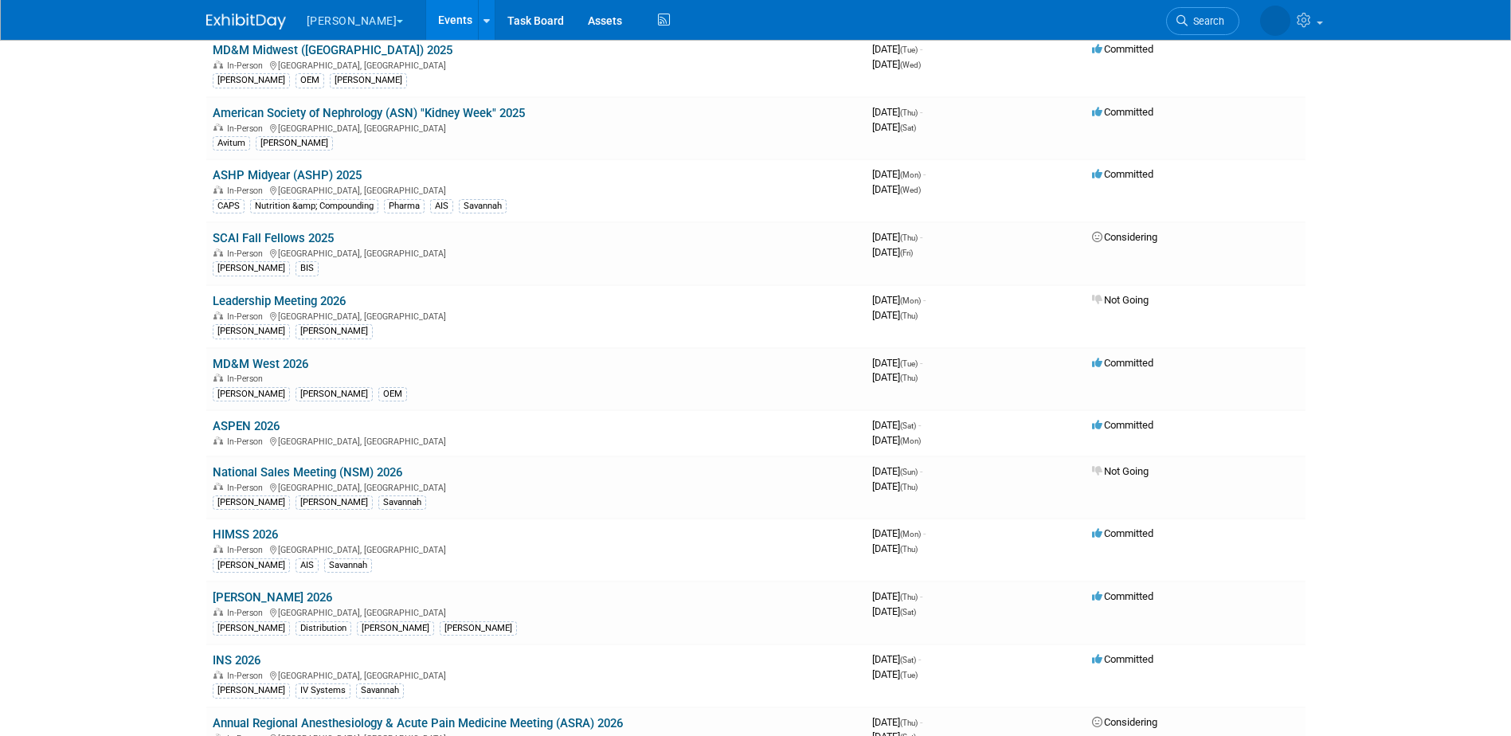
scroll to position [319, 0]
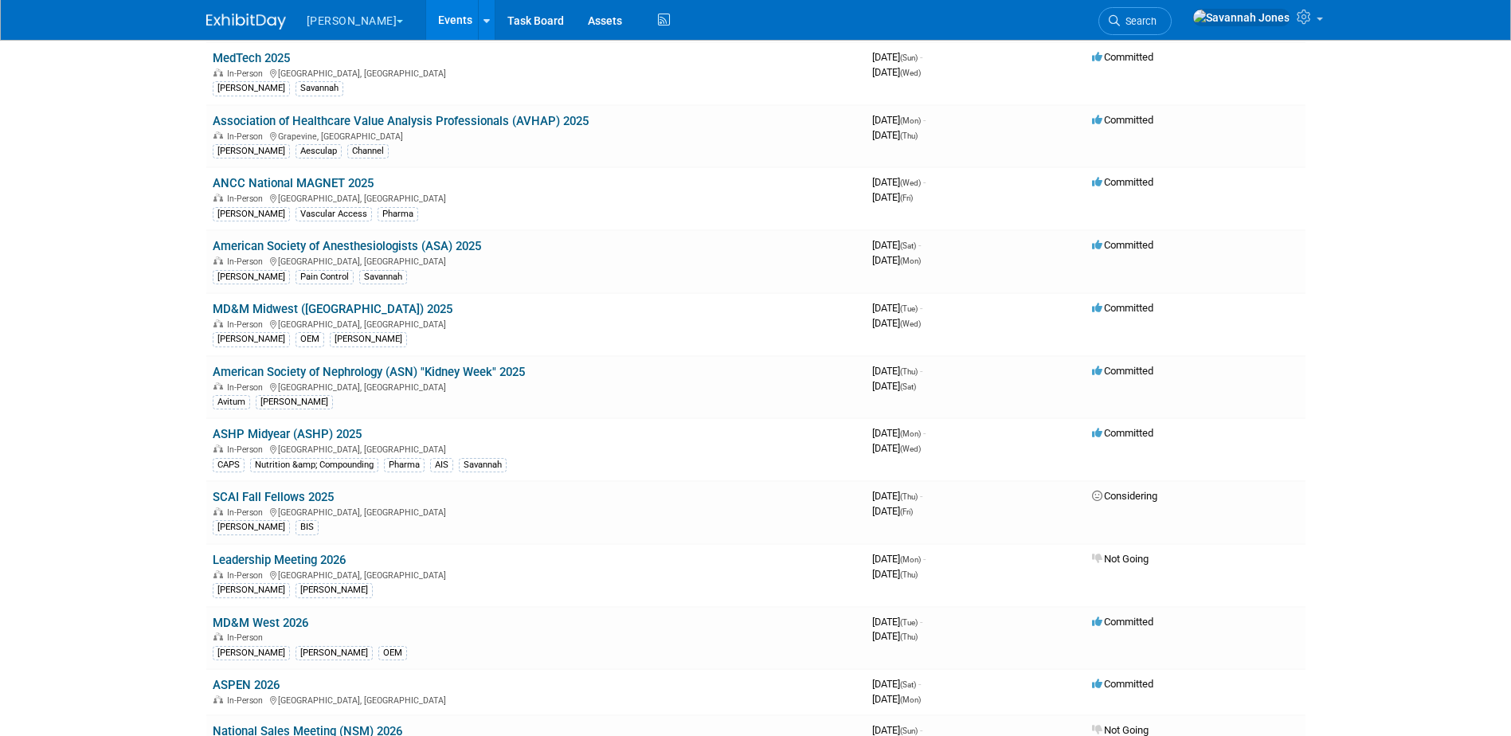
click at [113, 331] on body "B. Braun Explore: My Workspaces 2 Go to Workspace: Aesculap B. Braun Events Add…" at bounding box center [755, 49] width 1511 height 736
drag, startPoint x: 581, startPoint y: 366, endPoint x: 213, endPoint y: 369, distance: 368.0
click at [213, 369] on td "American Society of Nephrology (ASN) "Kidney Week" 2025 In-Person Houston, TX A…" at bounding box center [536, 387] width 660 height 63
copy link "American Society of Nephrology (ASN) "Kidney Week" 2025"
click at [157, 364] on body "B. Braun Explore: My Workspaces 2 Go to Workspace: Aesculap B. Braun Events Add…" at bounding box center [755, 49] width 1511 height 736
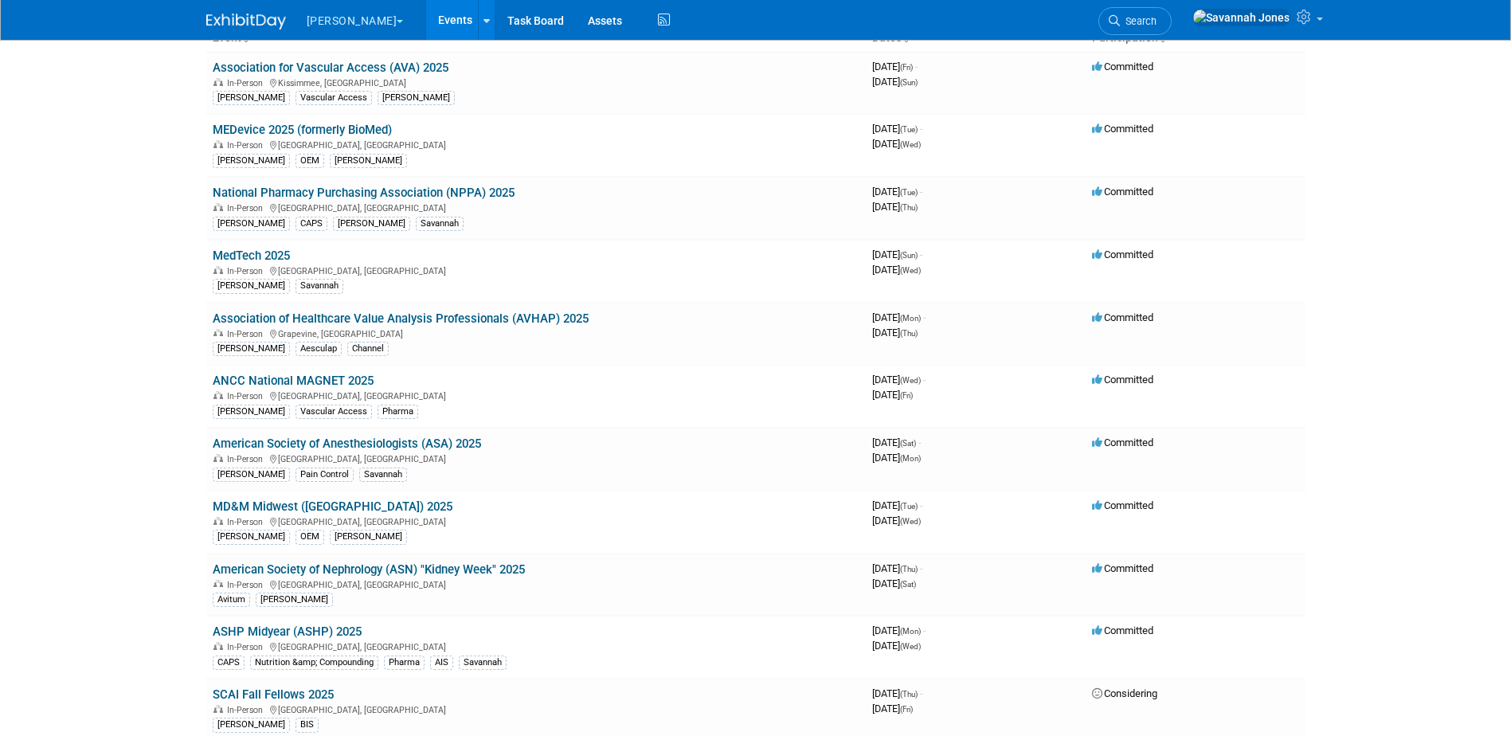
scroll to position [0, 0]
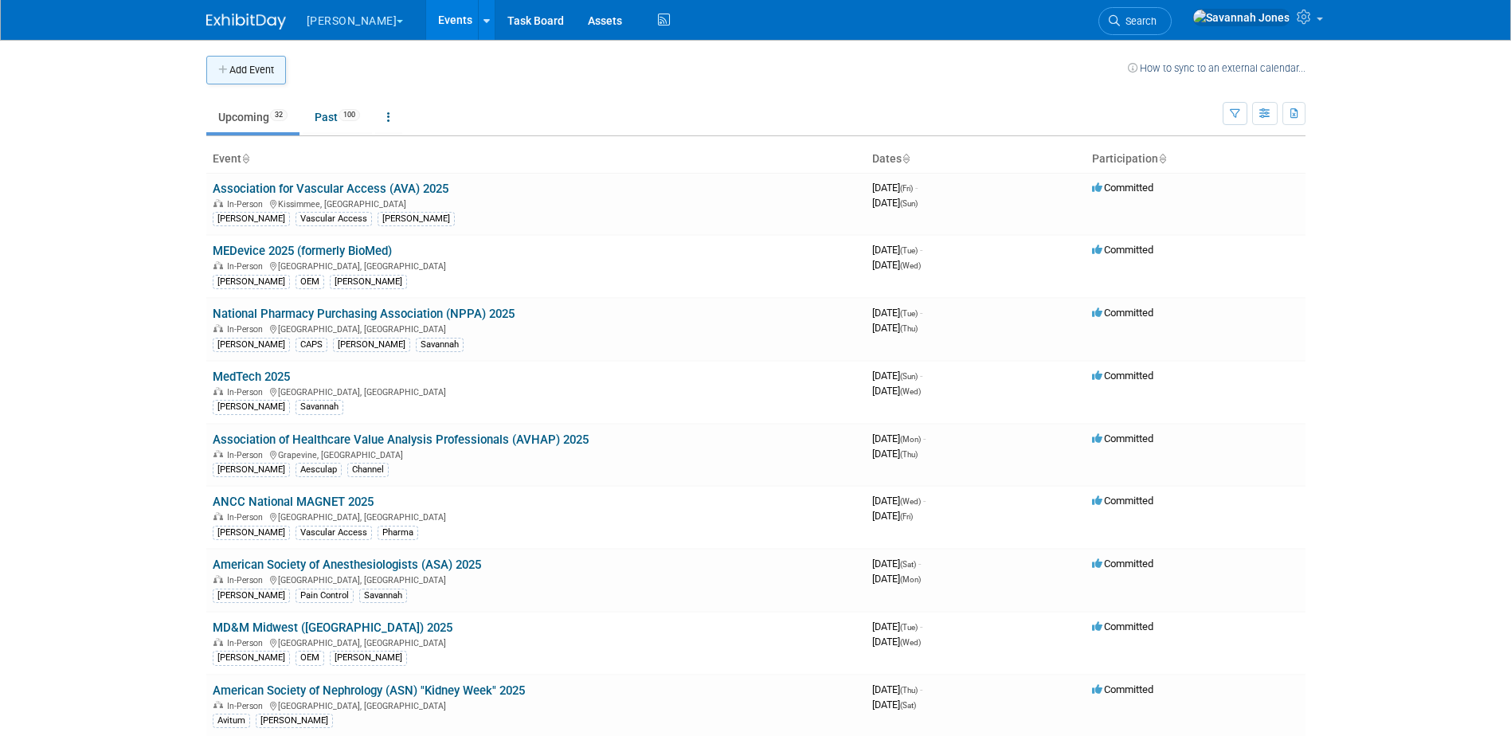
click at [248, 56] on button "Add Event" at bounding box center [246, 70] width 80 height 29
select select "8"
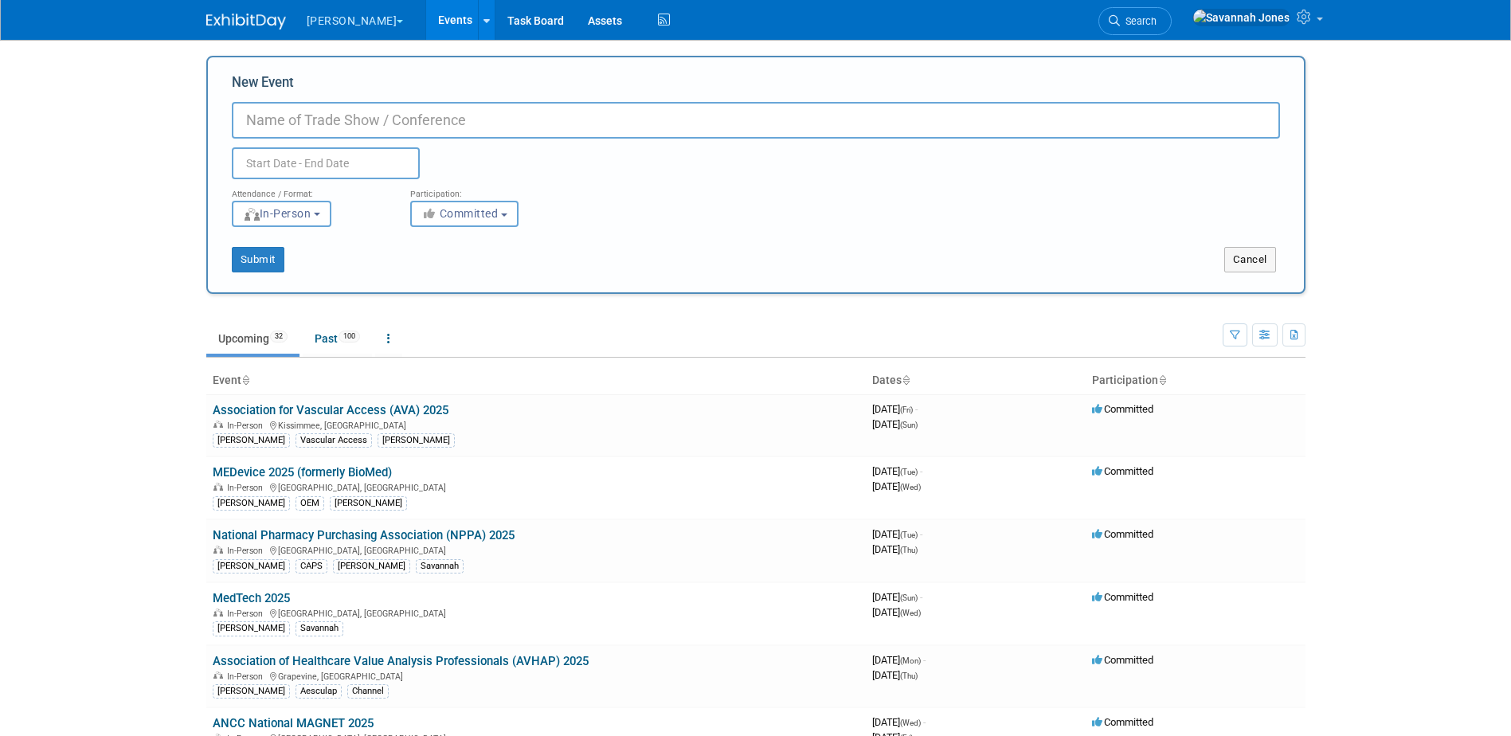
click at [316, 132] on input "New Event" at bounding box center [756, 120] width 1048 height 37
paste input "American Society of Nephrology (ASN) "Kidney Week" 2025"
type input "American Society of Nephrology (ASN) "Kidney Week" 2025"
click at [327, 164] on input "text" at bounding box center [326, 163] width 188 height 32
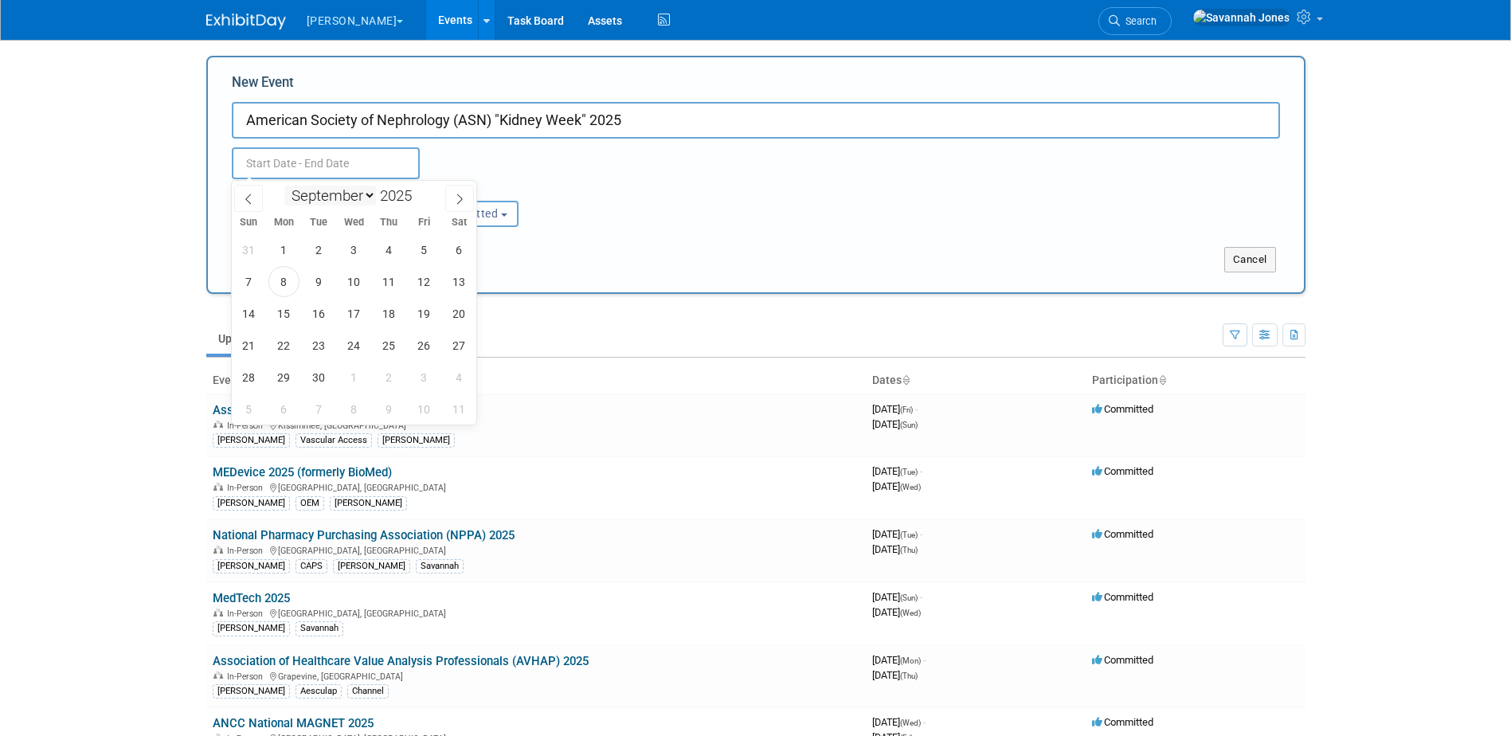
click at [332, 193] on select "January February March April May June July August September October November De…" at bounding box center [330, 196] width 92 height 20
click at [371, 193] on select "January February March April May June July August September October November De…" at bounding box center [330, 196] width 92 height 20
select select "9"
click at [284, 186] on select "January February March April May June July August September October November De…" at bounding box center [330, 196] width 92 height 20
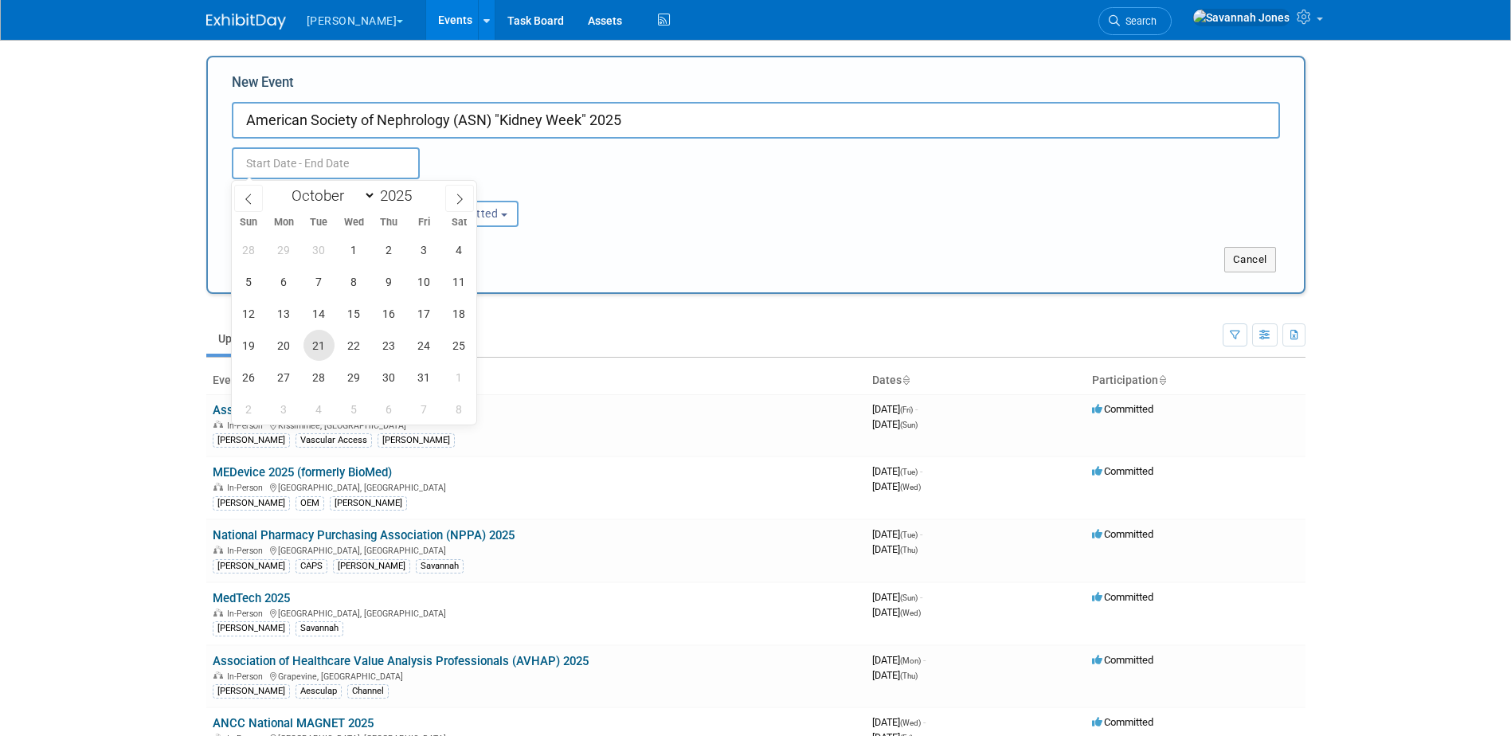
click at [318, 349] on span "21" at bounding box center [319, 345] width 31 height 31
click at [455, 351] on span "25" at bounding box center [459, 345] width 31 height 31
type input "Oct 21, 2025 to Oct 25, 2025"
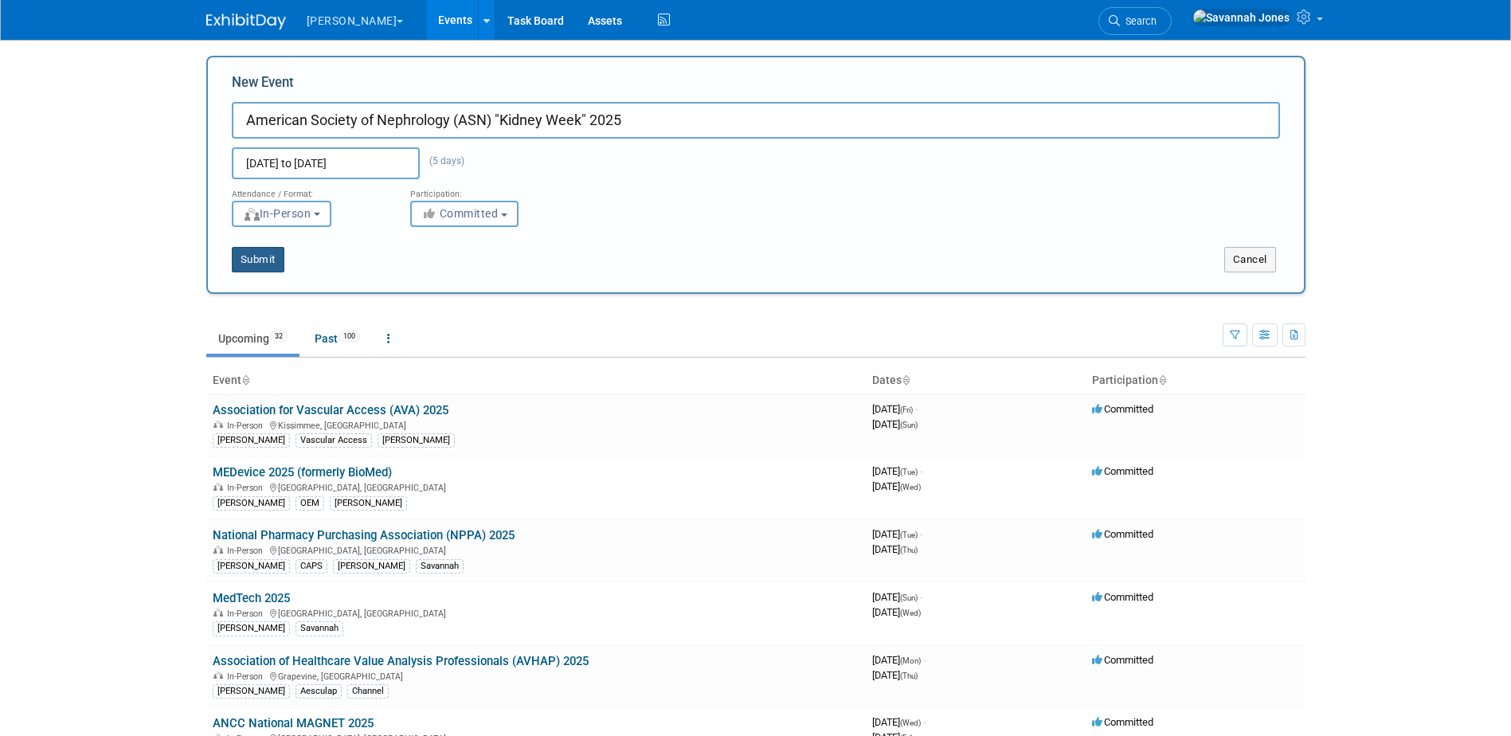
click at [265, 267] on button "Submit" at bounding box center [258, 259] width 53 height 25
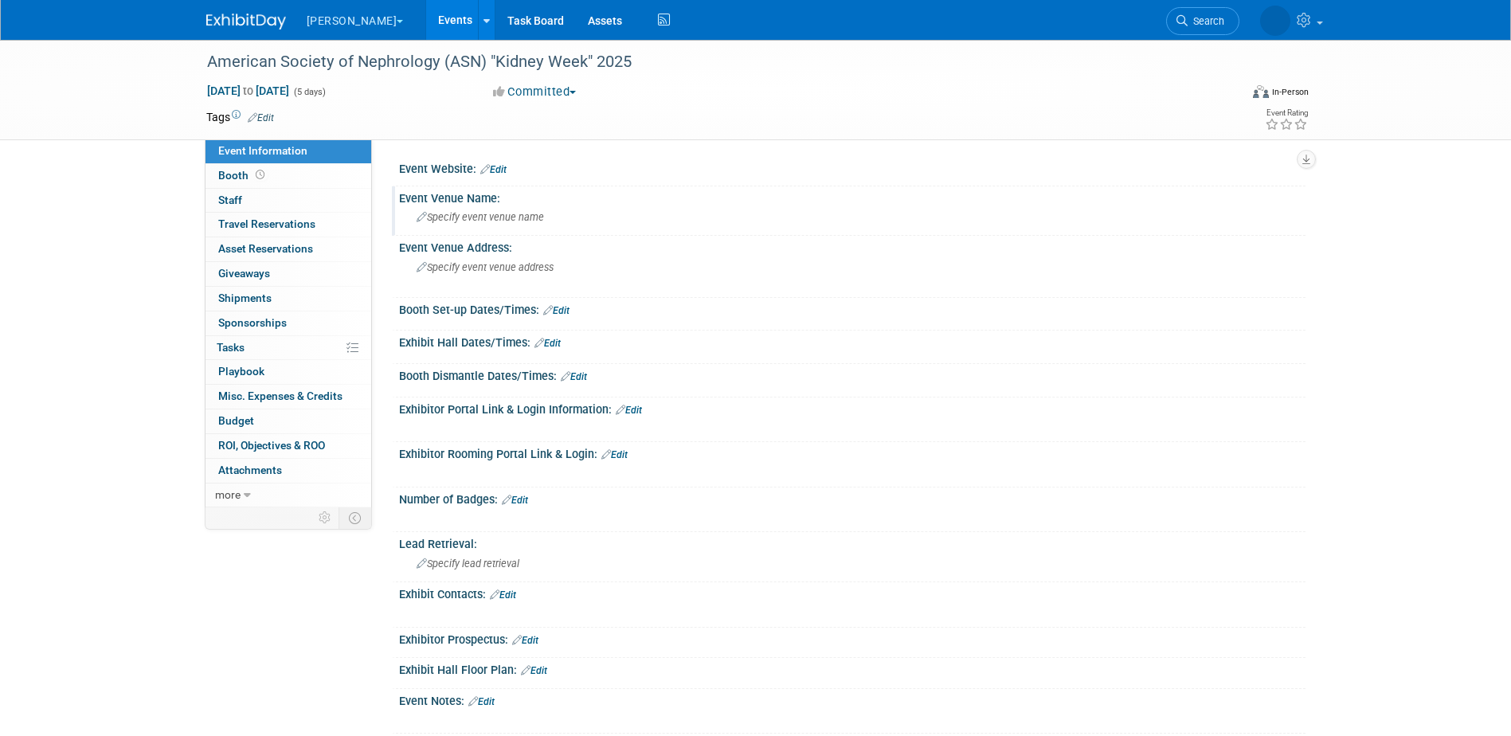
click at [461, 210] on div "Specify event venue name" at bounding box center [852, 217] width 883 height 25
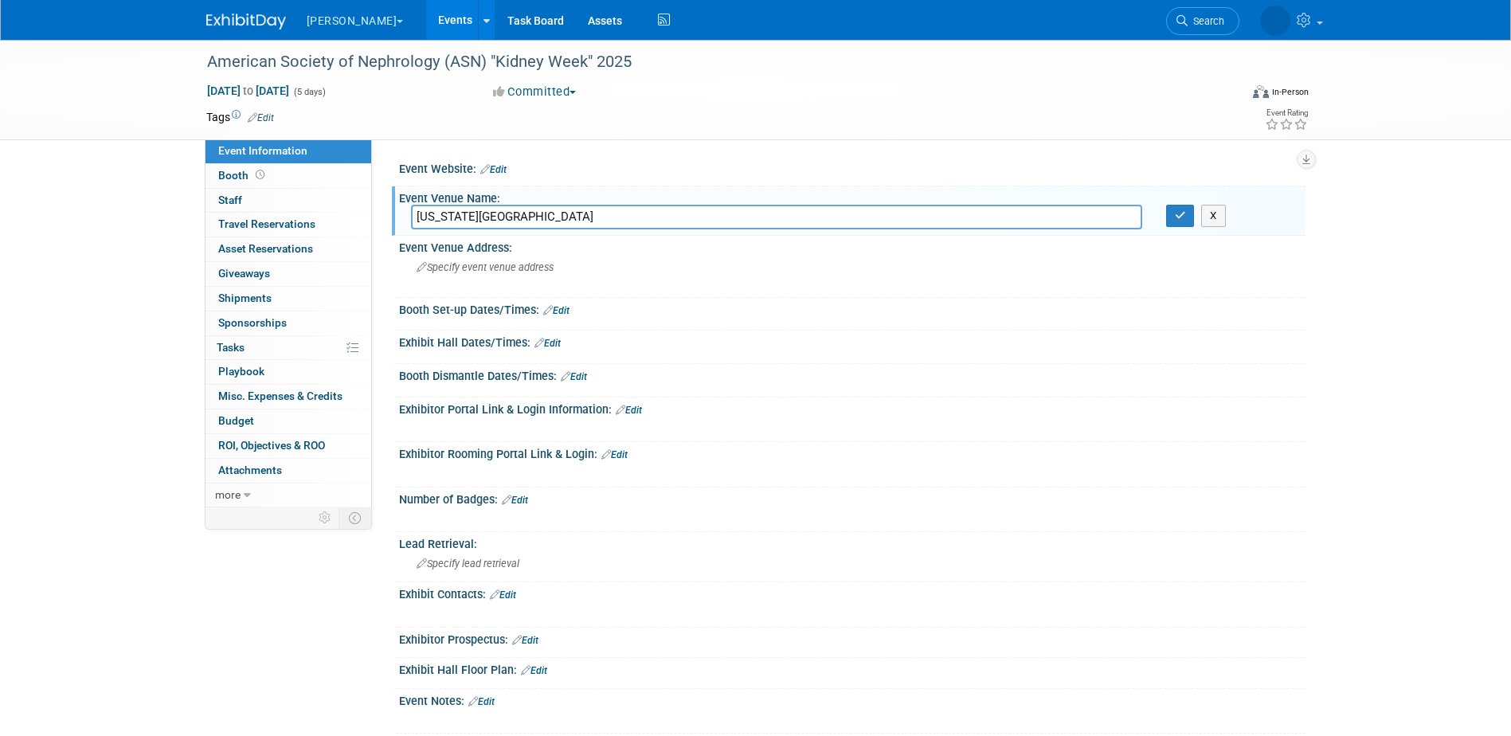
type input "[US_STATE][GEOGRAPHIC_DATA]"
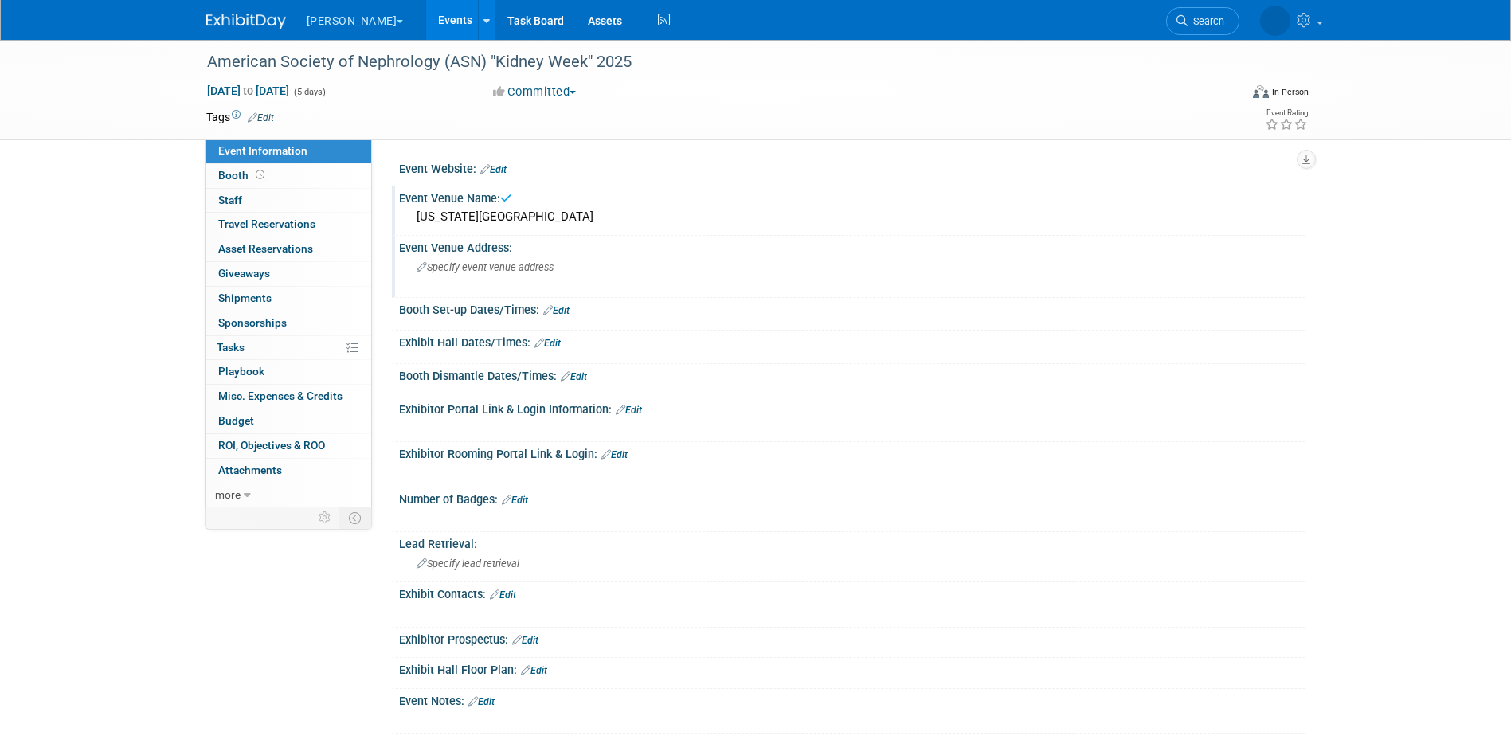
click at [475, 268] on span "Specify event venue address" at bounding box center [485, 267] width 137 height 12
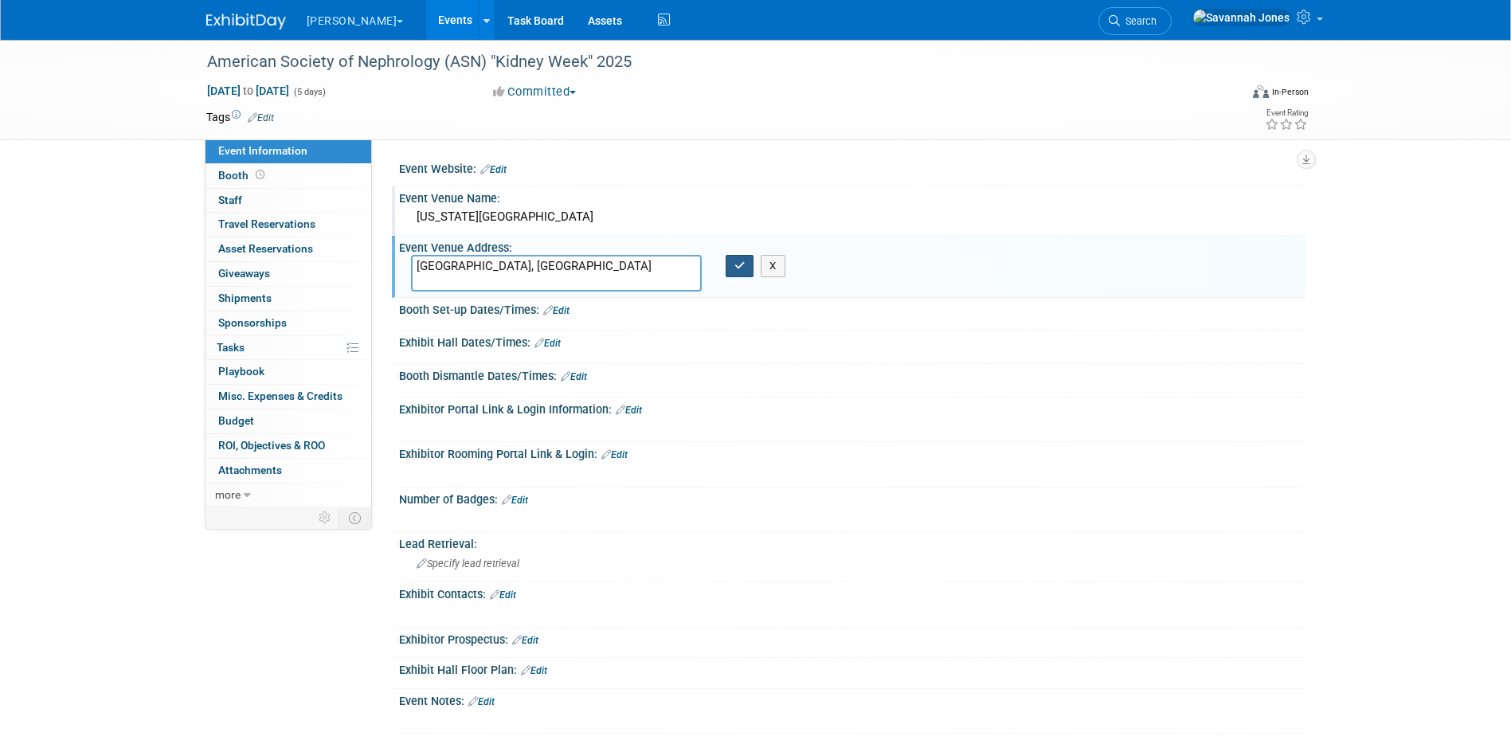
type textarea "[GEOGRAPHIC_DATA], [GEOGRAPHIC_DATA]"
click at [738, 267] on icon "button" at bounding box center [739, 265] width 11 height 10
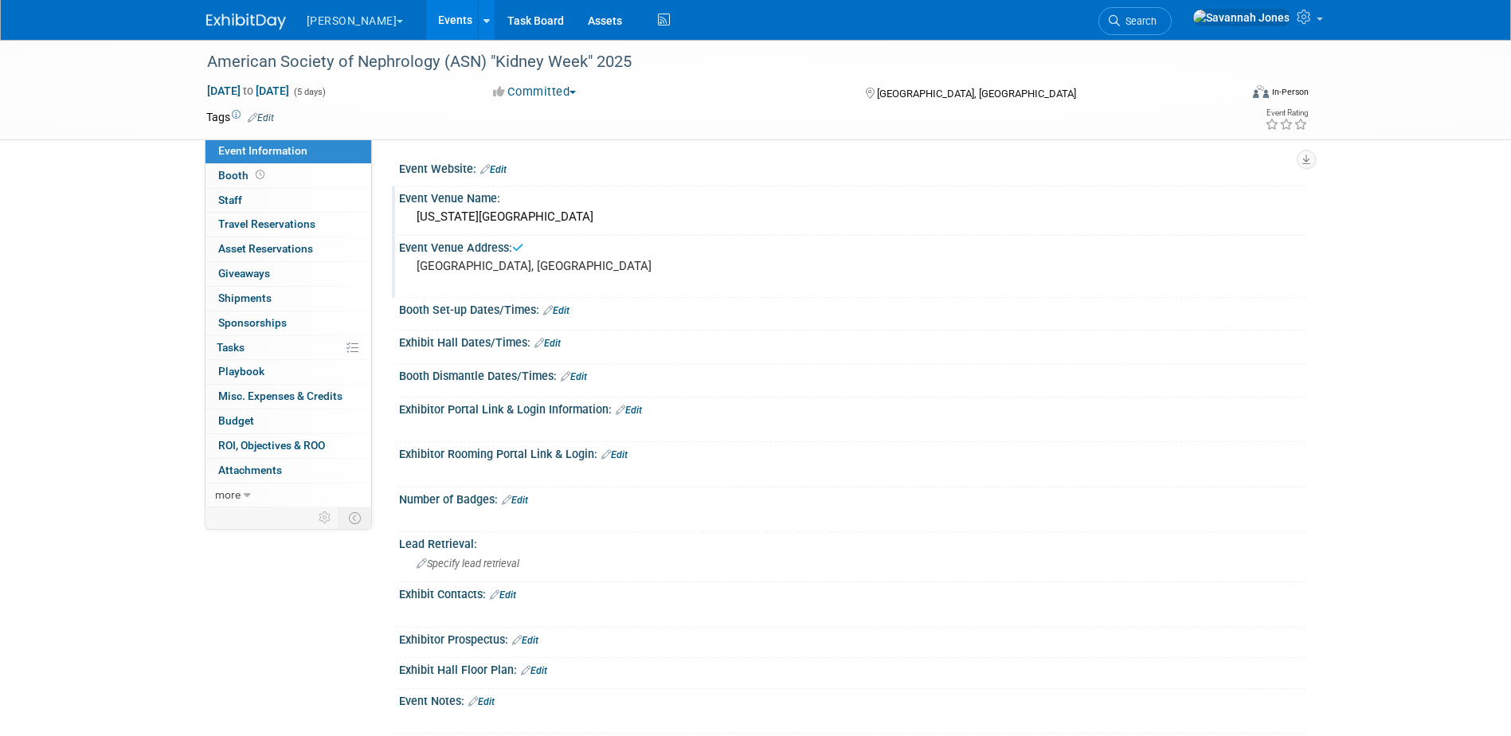
click at [269, 115] on link "Edit" at bounding box center [261, 117] width 26 height 11
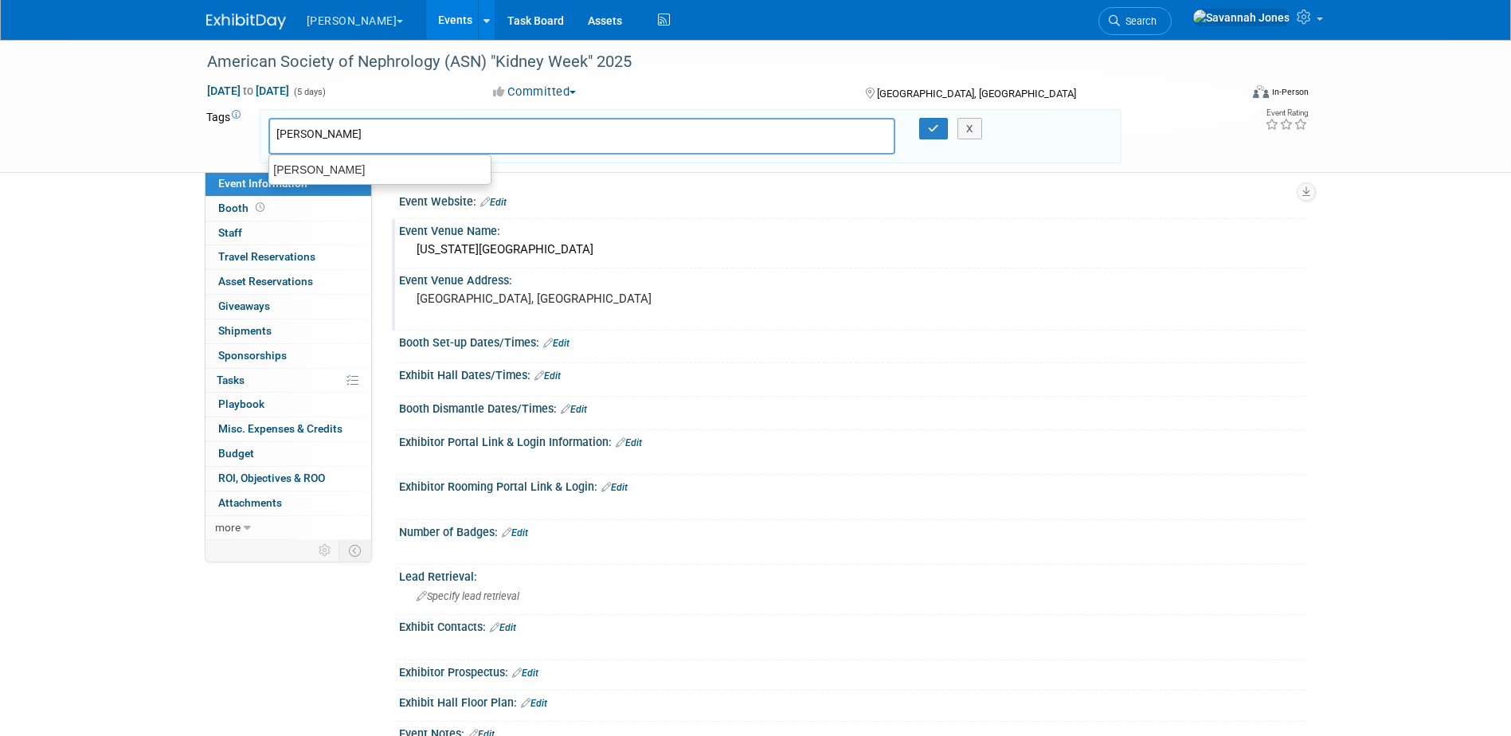
type input "[PERSON_NAME]"
type input "Avitum"
type input "B. Braun, Avitum"
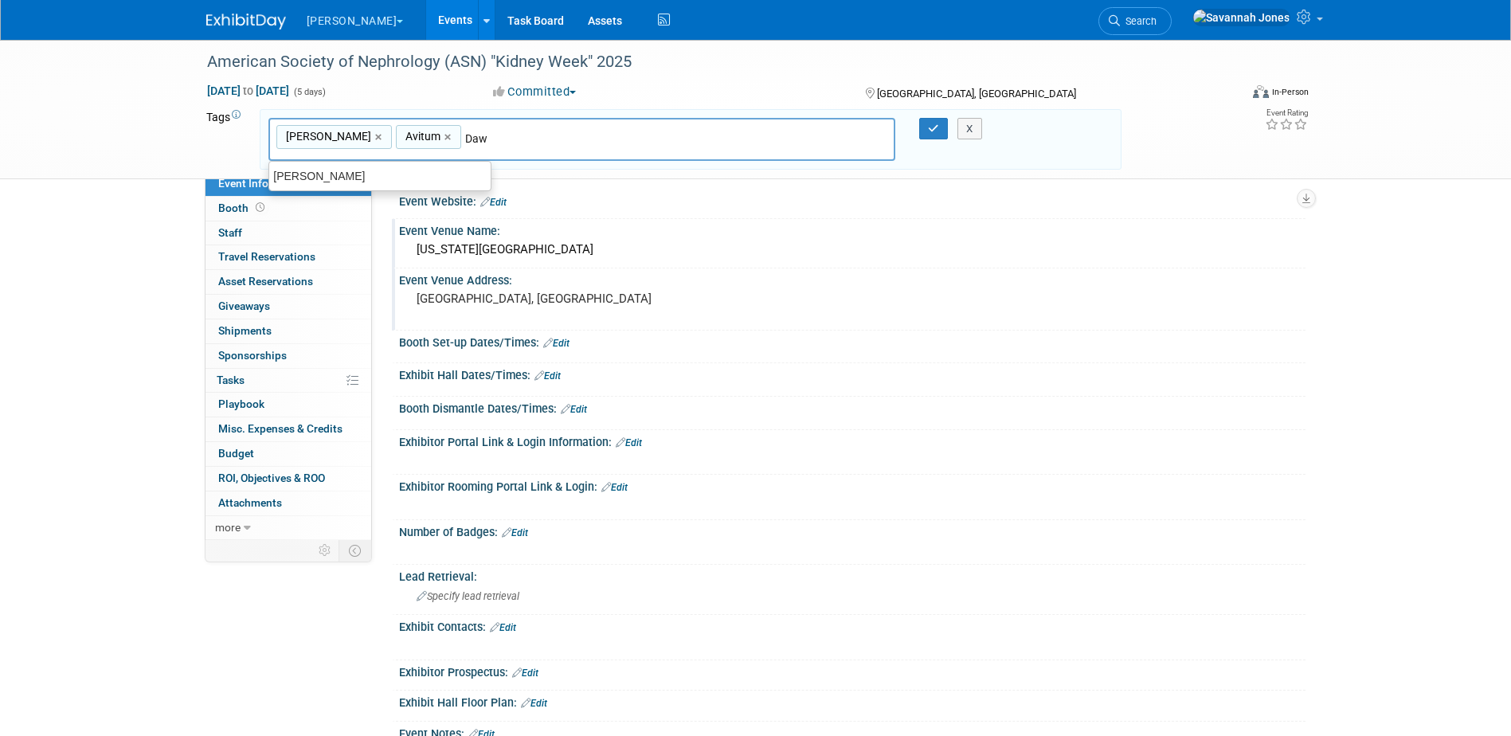
type input "Dawn"
type input "B. Braun, Avitum, Dawn"
click at [945, 130] on div "X" at bounding box center [977, 129] width 72 height 22
click at [937, 128] on icon "button" at bounding box center [933, 128] width 11 height 10
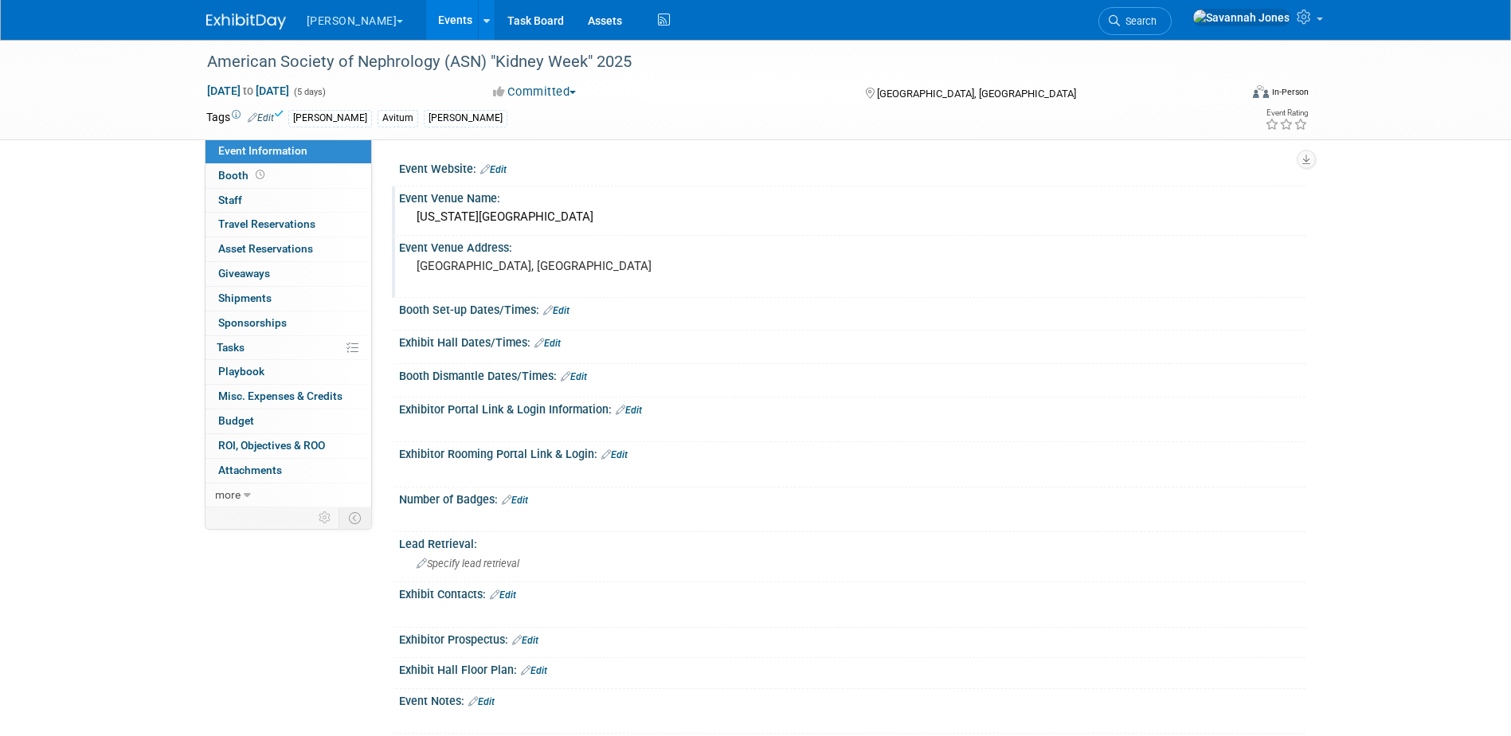
click at [257, 112] on link "Edit" at bounding box center [261, 117] width 26 height 11
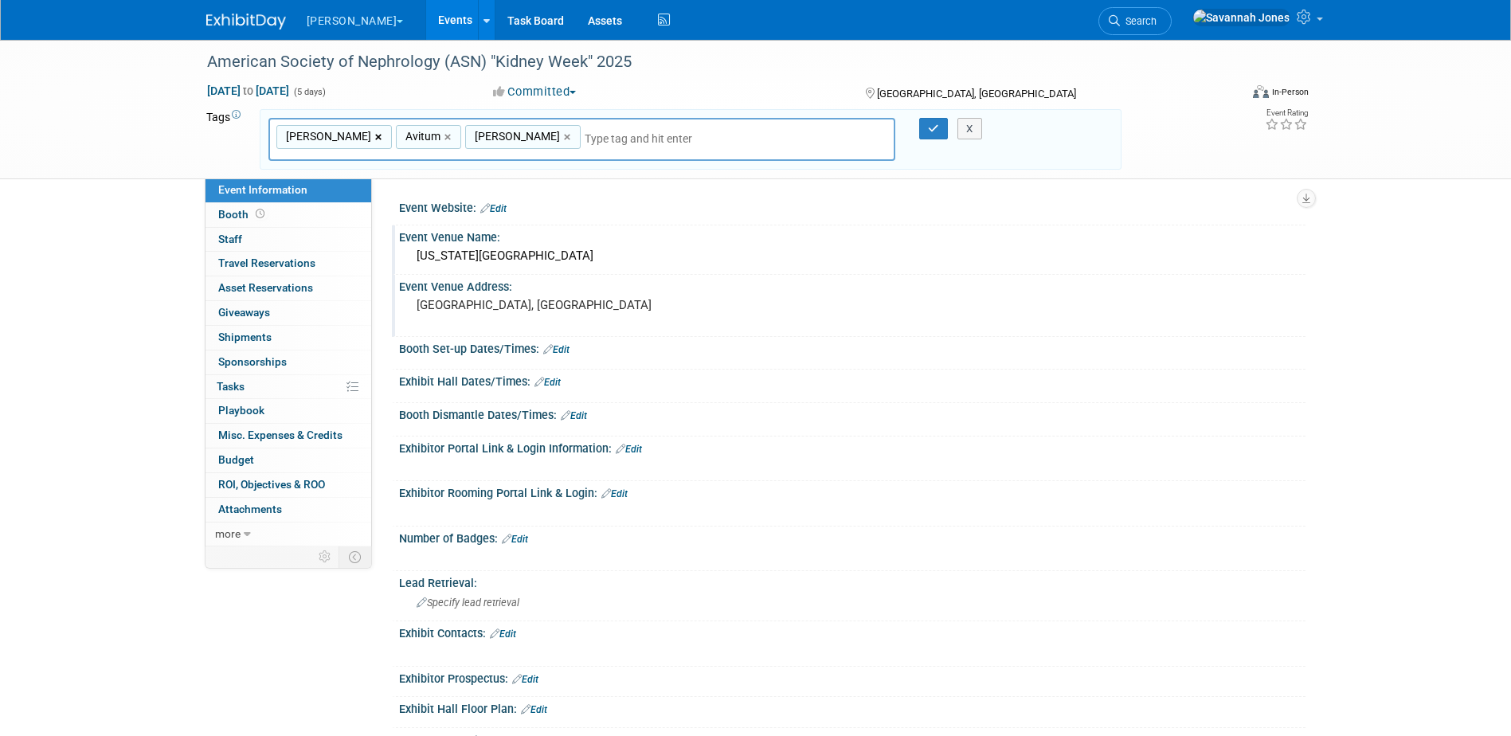
click at [375, 137] on link "×" at bounding box center [380, 137] width 10 height 18
type input "Avitum, Dawn"
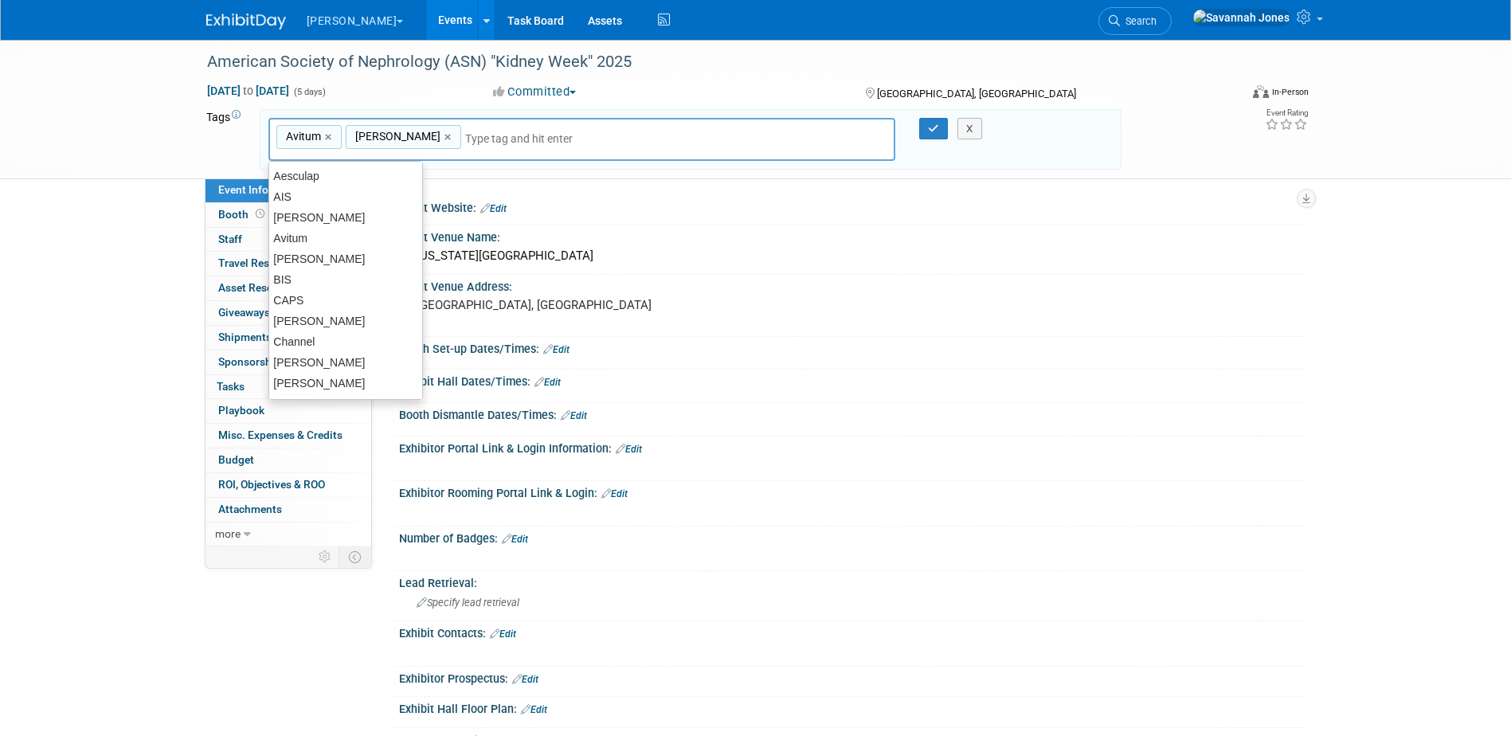
click at [950, 131] on div "X" at bounding box center [977, 129] width 72 height 22
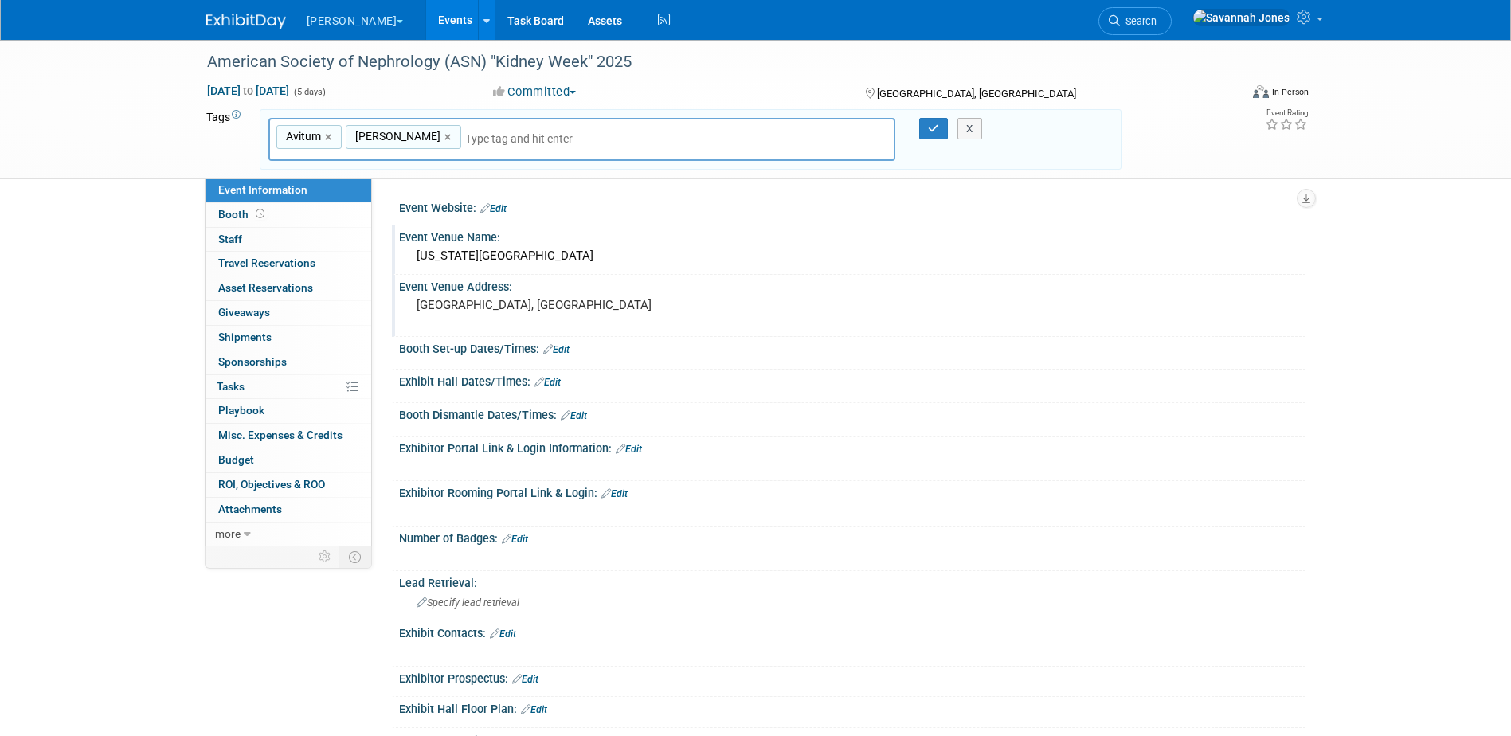
click at [941, 127] on div "X" at bounding box center [977, 129] width 72 height 22
click at [934, 125] on icon "button" at bounding box center [933, 128] width 11 height 10
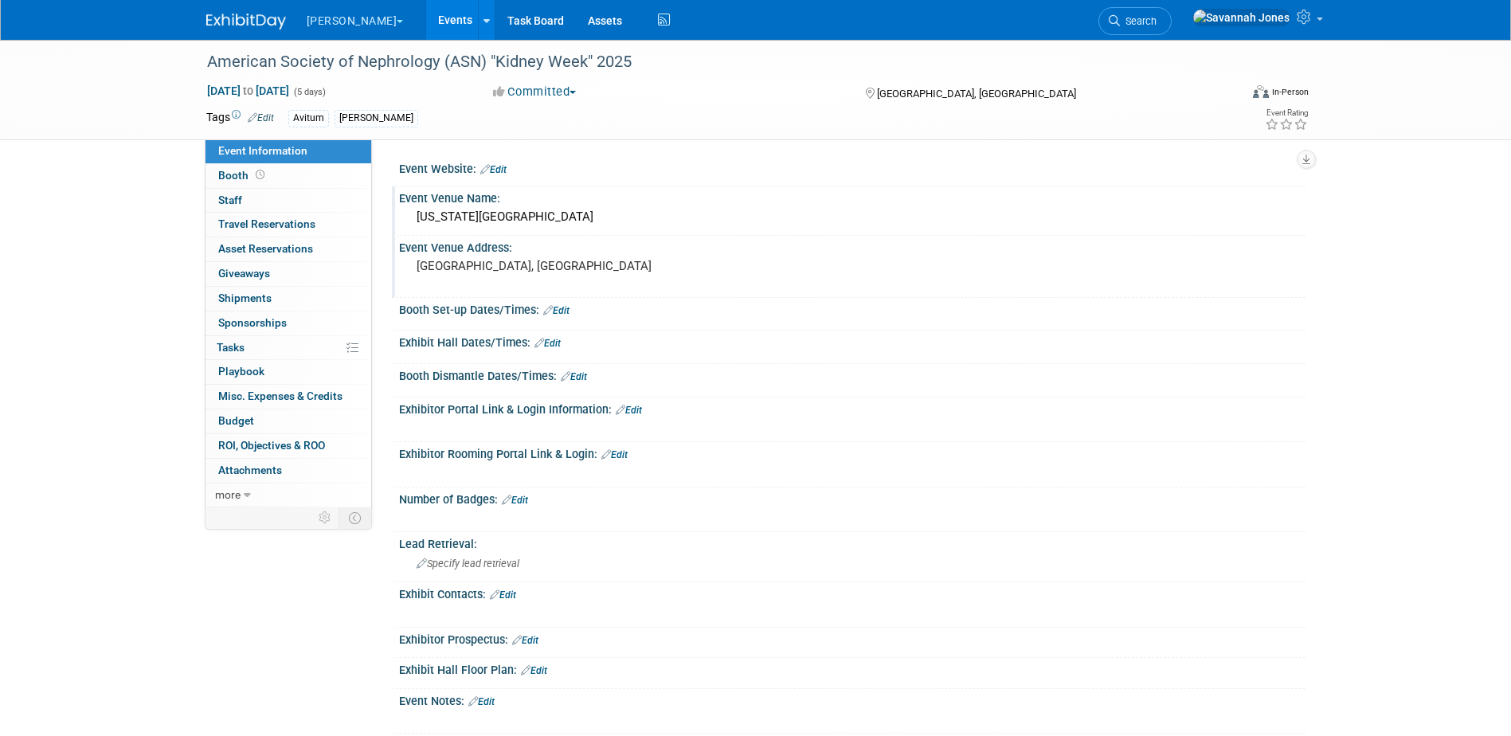
click at [426, 8] on link "Events" at bounding box center [455, 20] width 58 height 40
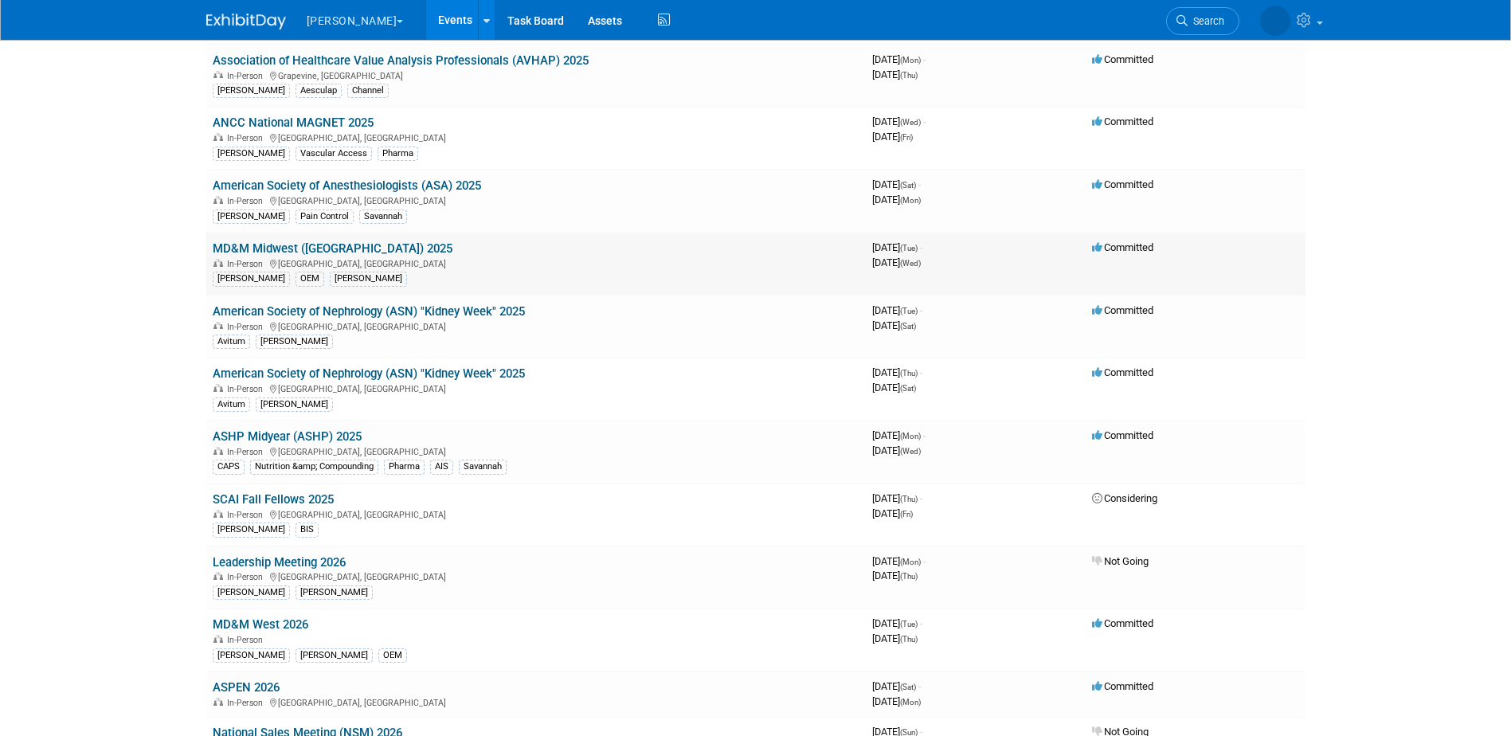
scroll to position [398, 0]
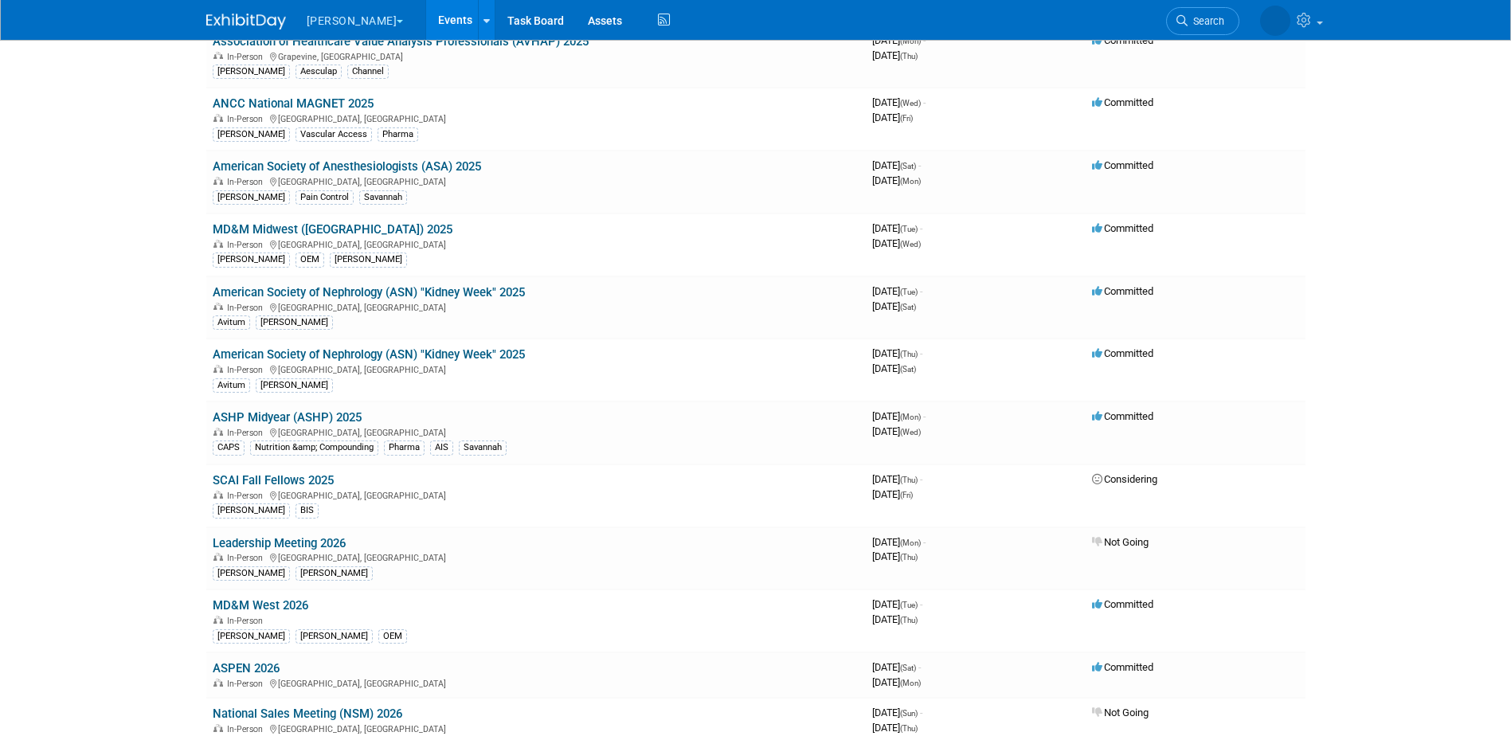
drag, startPoint x: 374, startPoint y: 419, endPoint x: 215, endPoint y: 410, distance: 158.8
click at [215, 410] on td "ASHP Midyear (ASHP) 2025 In-Person Las Vegas, NV CAPS Nutrition &amp; Compoundi…" at bounding box center [536, 432] width 660 height 63
copy link "ASHP Midyear (ASHP) 2025"
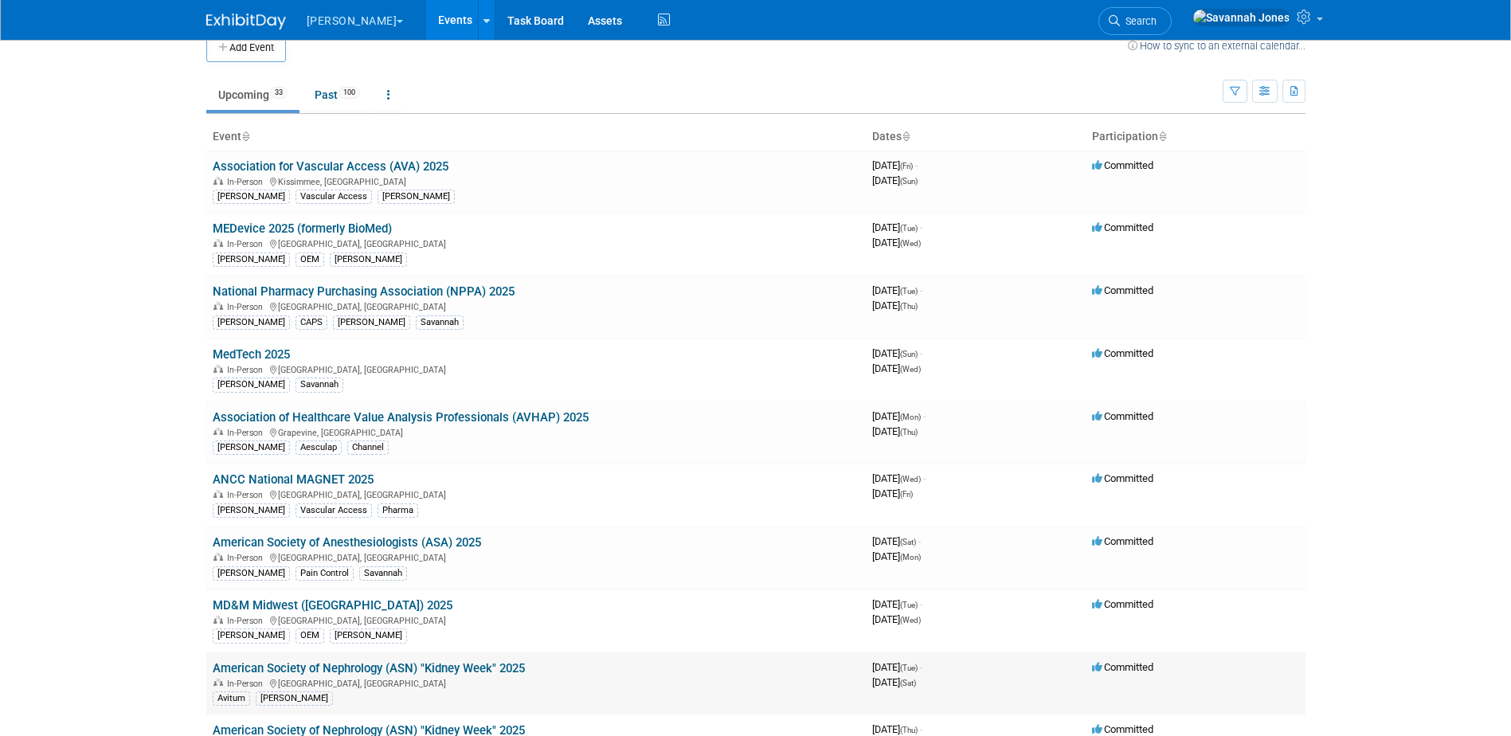
scroll to position [0, 0]
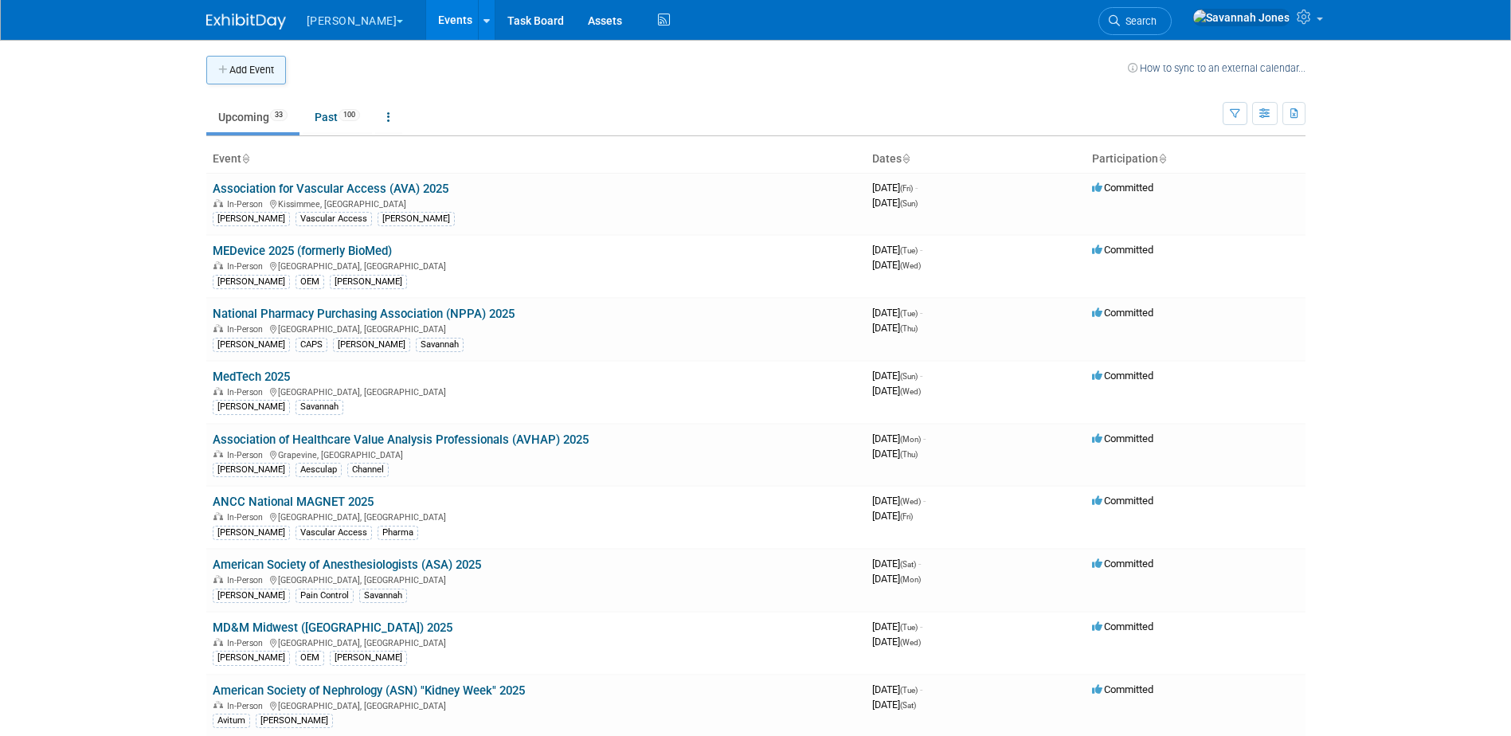
click at [245, 69] on button "Add Event" at bounding box center [246, 70] width 80 height 29
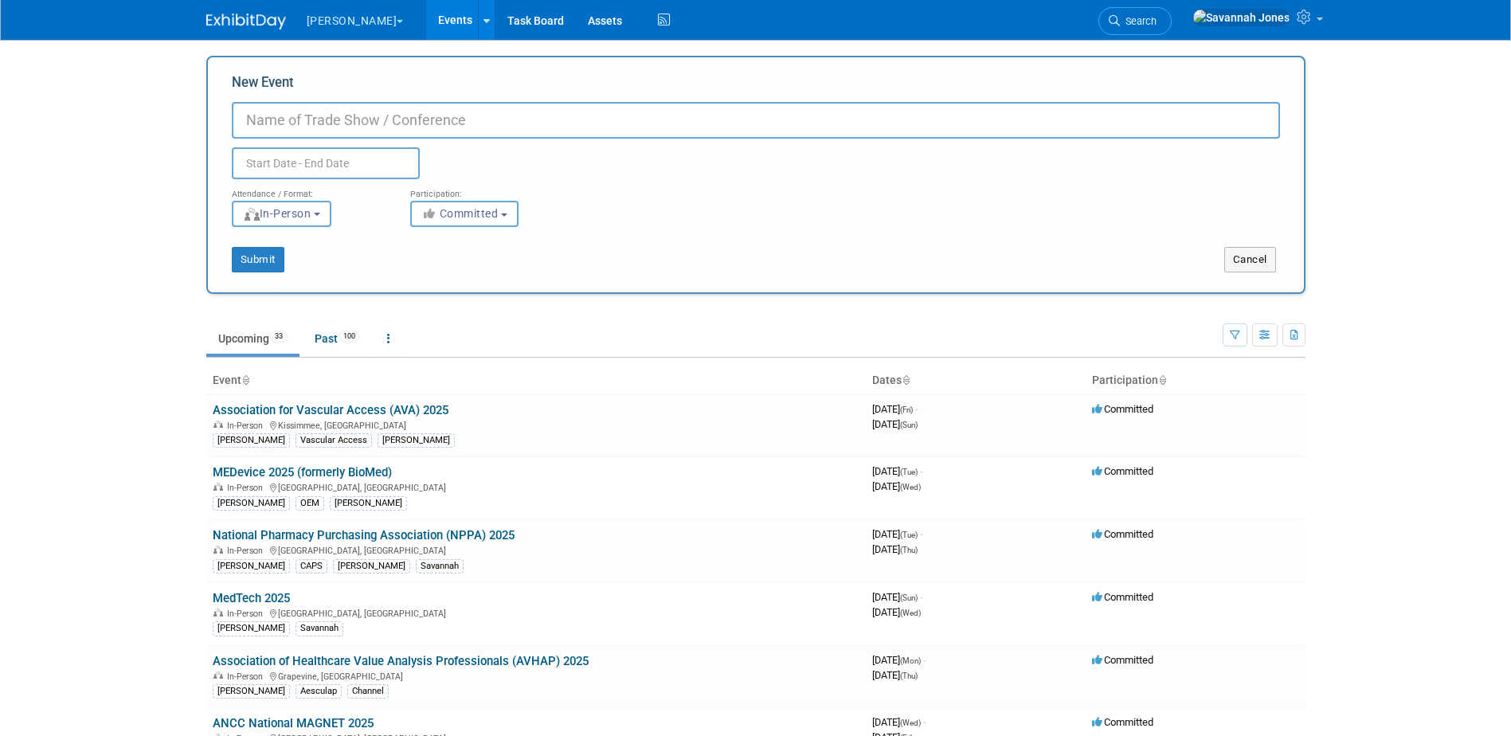
paste input "ASHP Midyear (ASHP) 2025"
type input "ASHP Midyear (ASHP) 2026"
click at [374, 181] on div "Attendance / Format:" at bounding box center [309, 189] width 155 height 21
click at [374, 166] on input "text" at bounding box center [326, 163] width 188 height 32
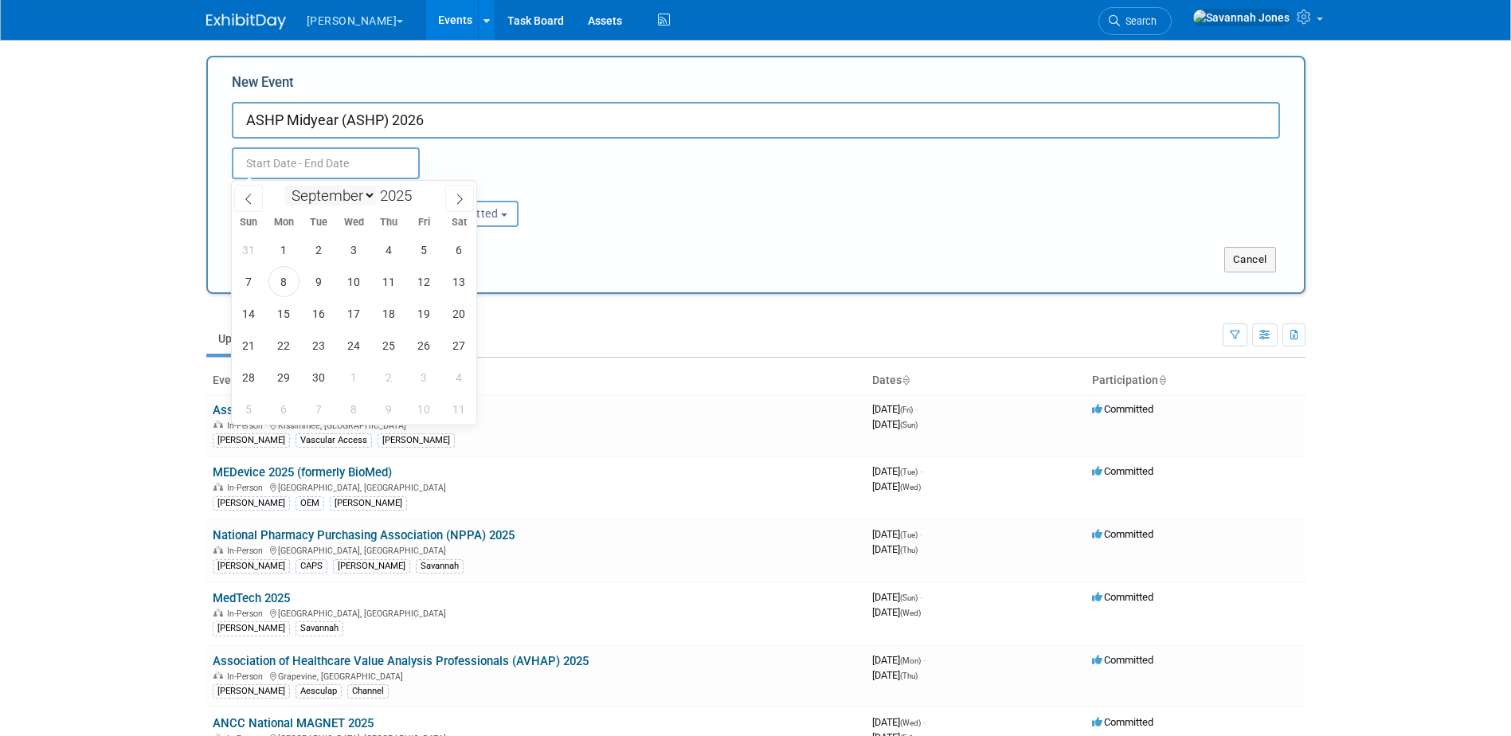
click at [345, 194] on select "January February March April May June July August September October November De…" at bounding box center [330, 196] width 92 height 20
select select "11"
click at [284, 186] on select "January February March April May June July August September October November De…" at bounding box center [330, 196] width 92 height 20
click at [418, 186] on span at bounding box center [418, 191] width 11 height 10
type input "2026"
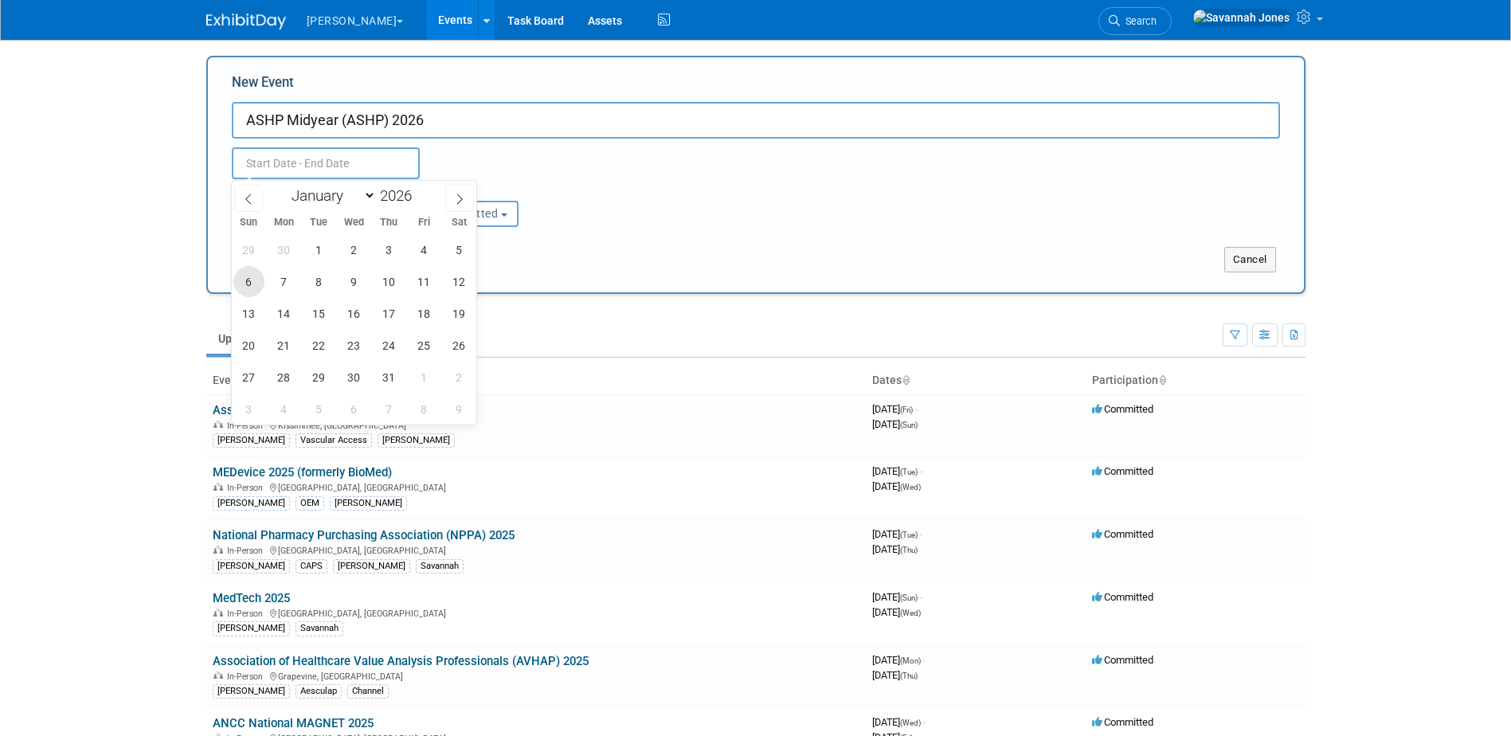
click at [249, 276] on span "6" at bounding box center [248, 281] width 31 height 31
click at [354, 280] on span "9" at bounding box center [354, 281] width 31 height 31
type input "Dec 6, 2026 to Dec 9, 2026"
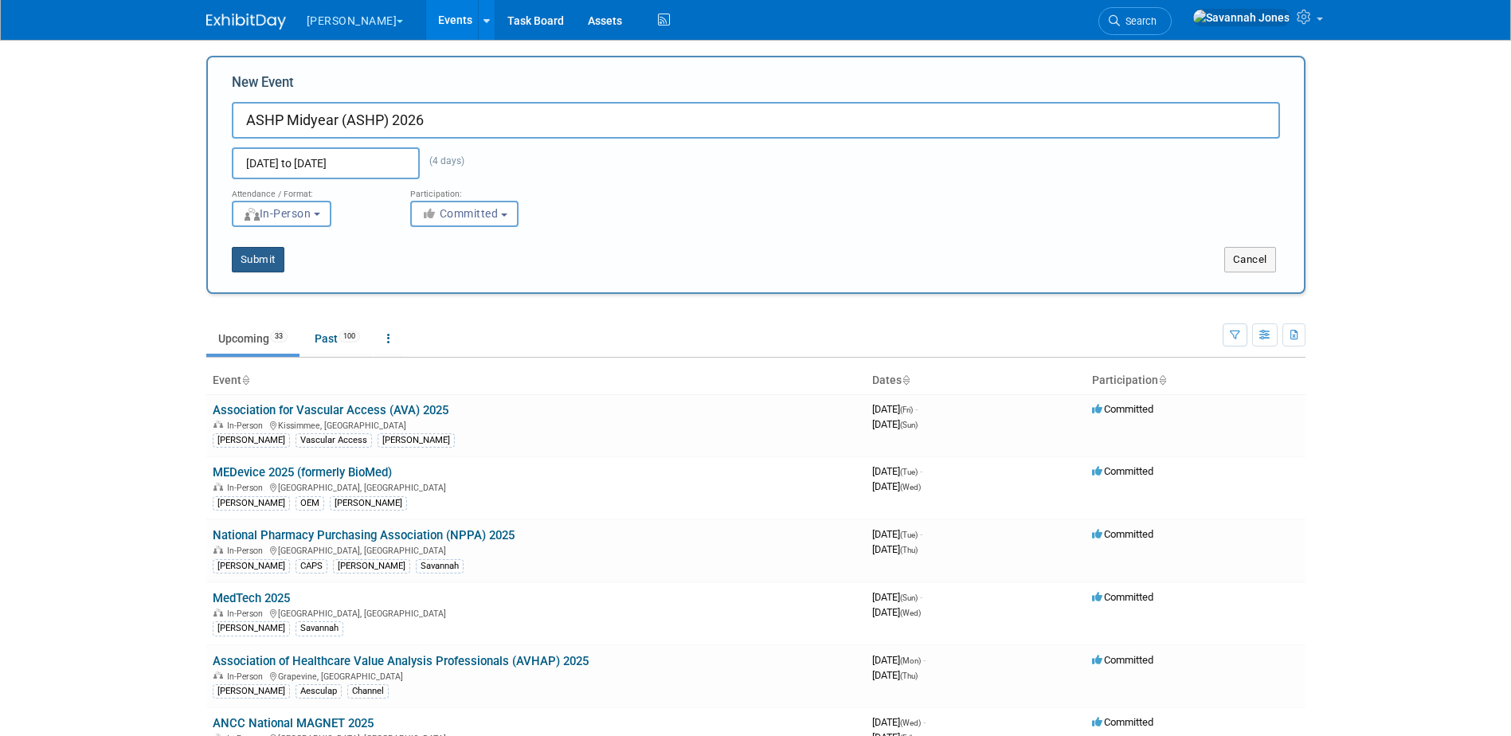
click at [264, 250] on button "Submit" at bounding box center [258, 259] width 53 height 25
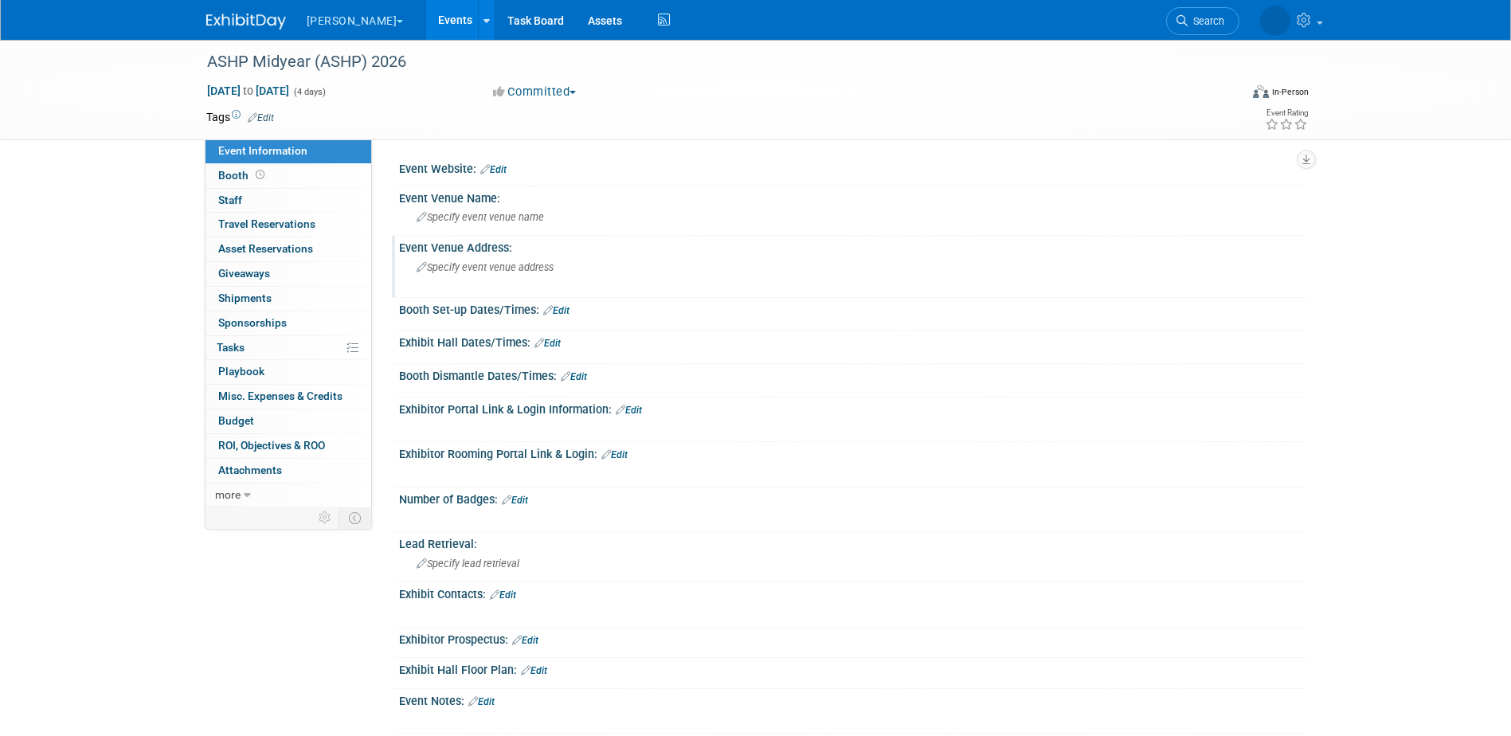
click at [524, 268] on span "Specify event venue address" at bounding box center [485, 267] width 137 height 12
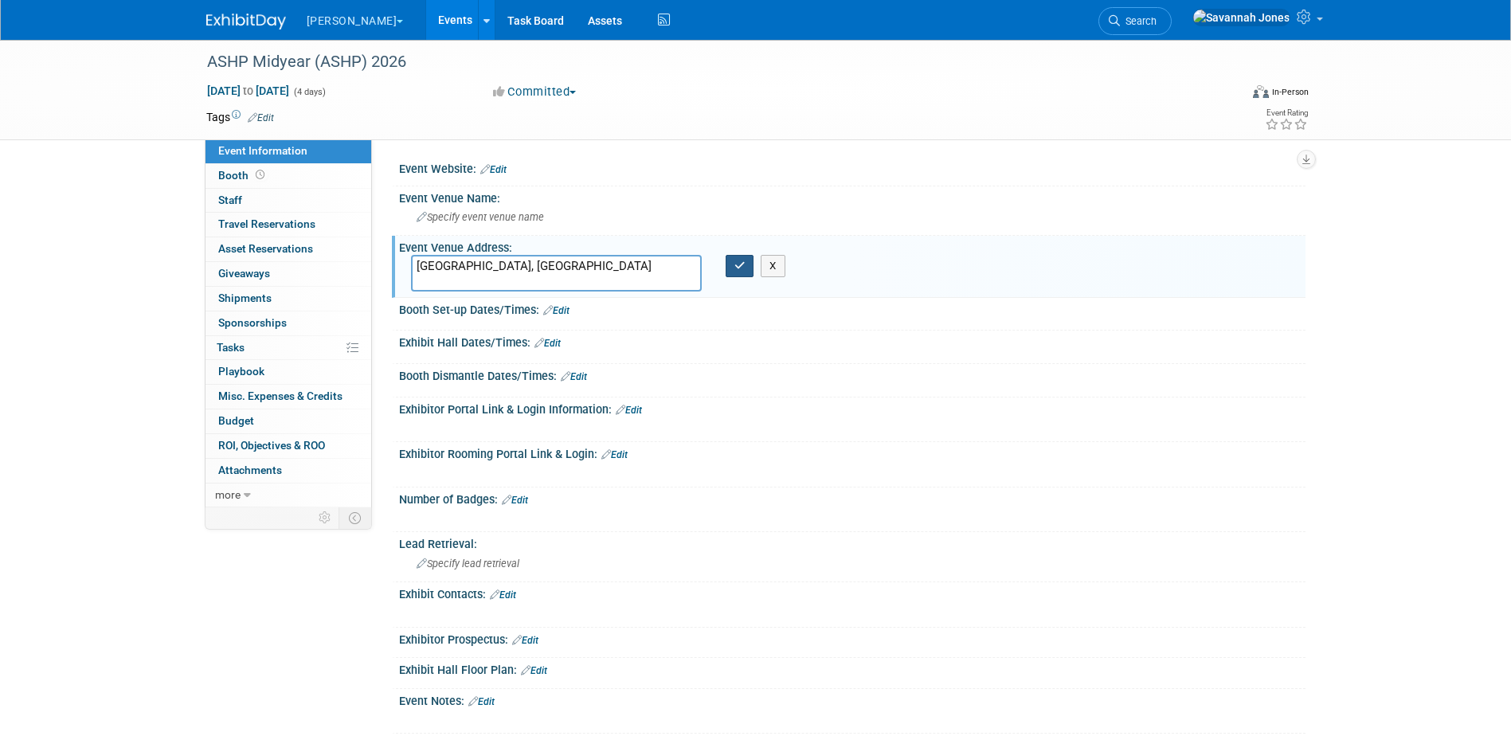
type textarea "[GEOGRAPHIC_DATA], [GEOGRAPHIC_DATA]"
click at [728, 264] on button "button" at bounding box center [740, 266] width 29 height 22
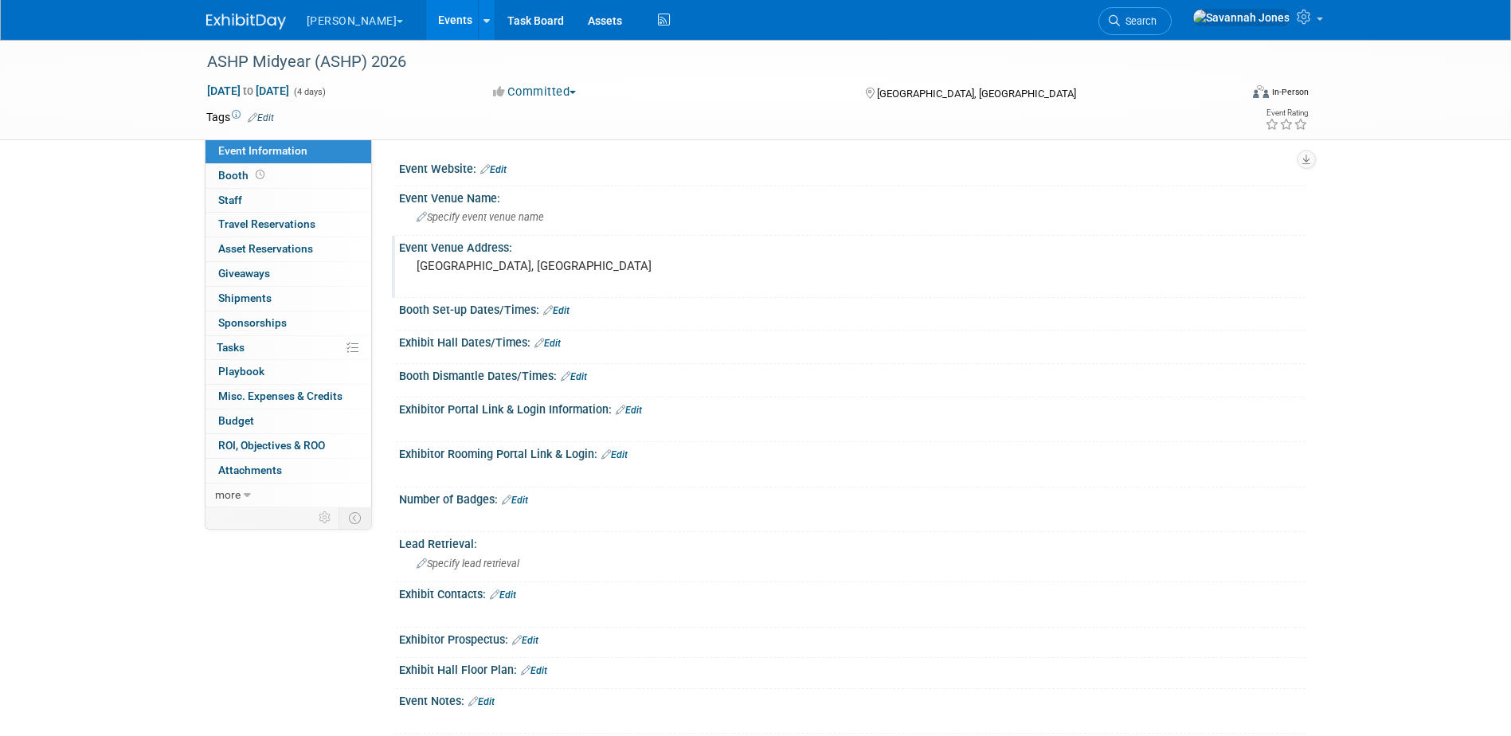
click at [426, 14] on link "Events" at bounding box center [455, 20] width 58 height 40
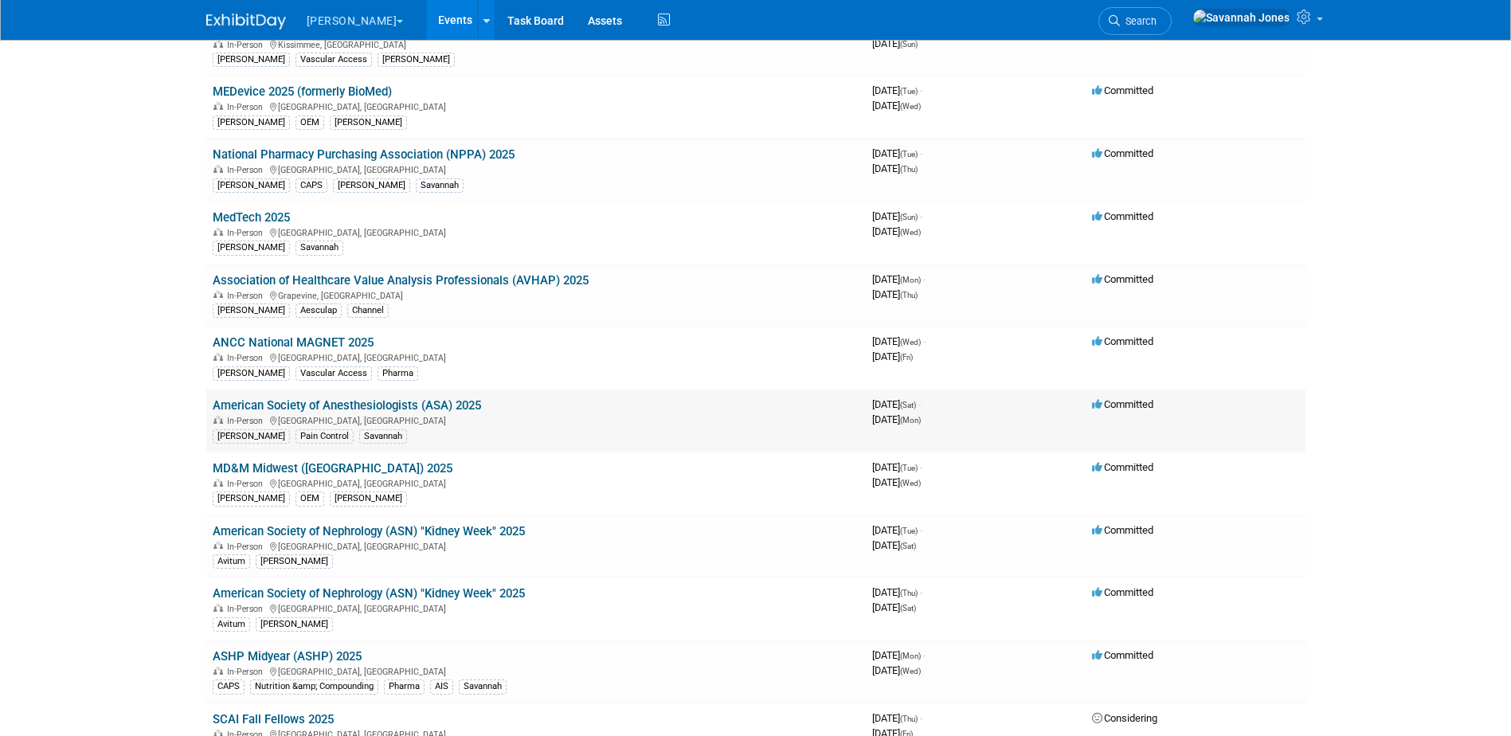
scroll to position [239, 0]
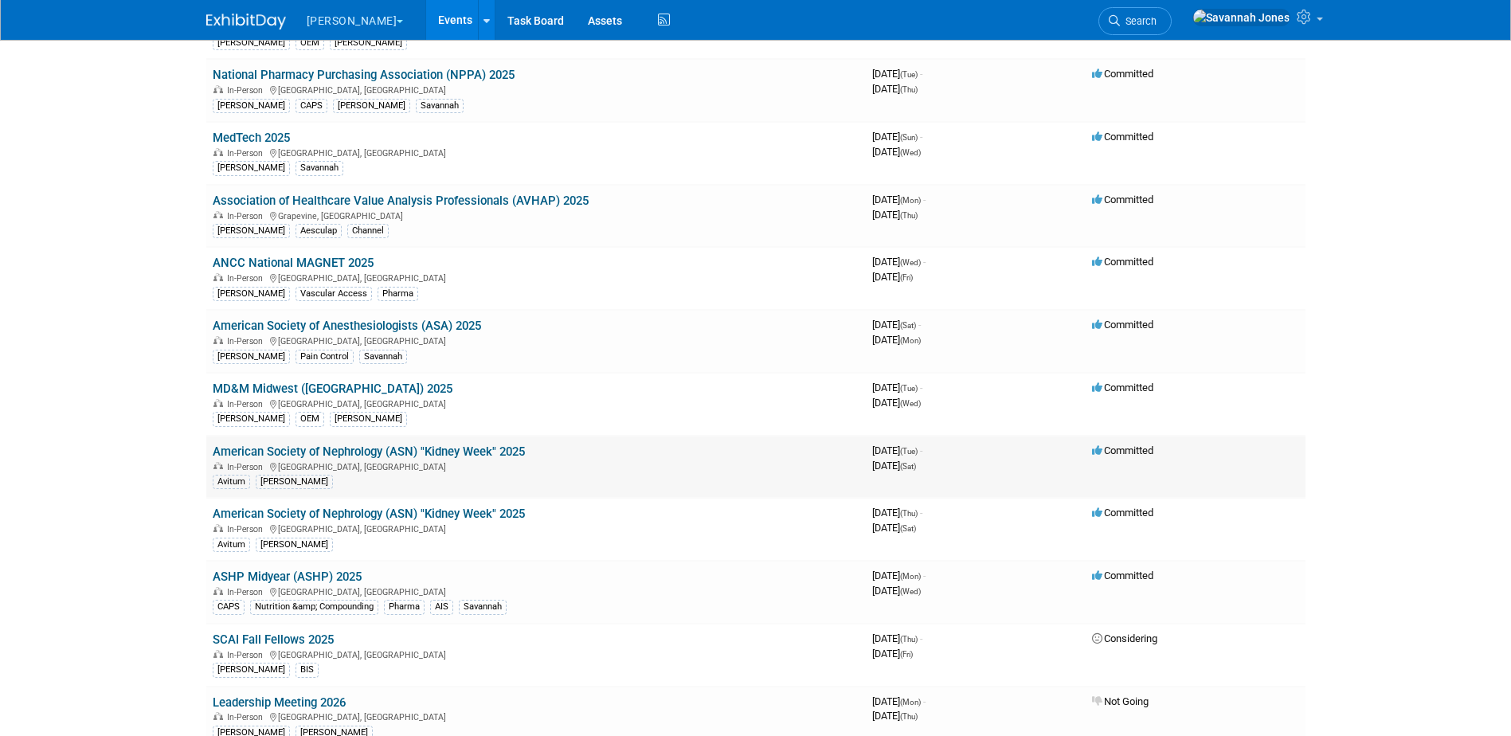
click at [518, 452] on link "American Society of Nephrology (ASN) "Kidney Week" 2025" at bounding box center [369, 452] width 312 height 14
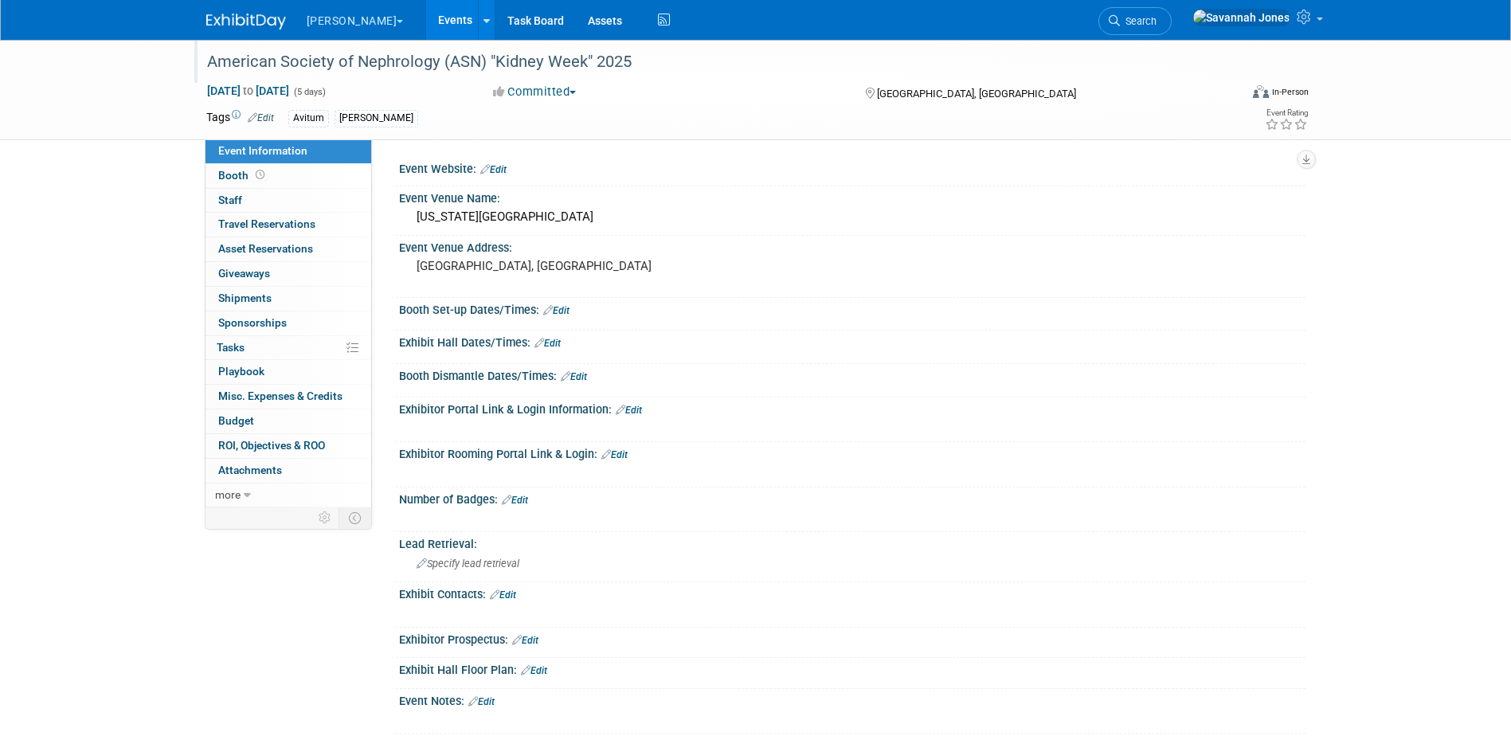
click at [636, 57] on div "American Society of Nephrology (ASN) "Kidney Week" 2025" at bounding box center [709, 62] width 1014 height 29
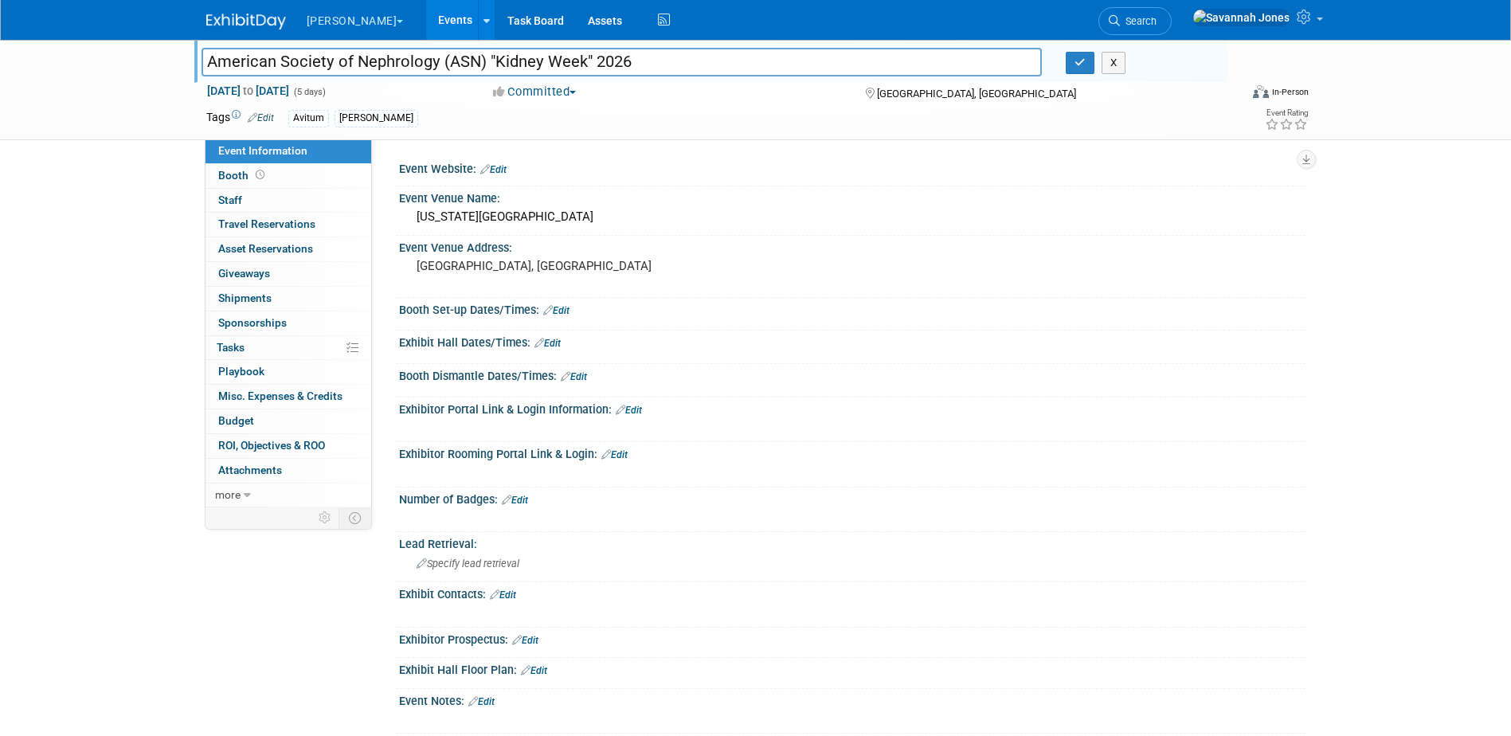
type input "American Society of Nephrology (ASN) "Kidney Week" 2026"
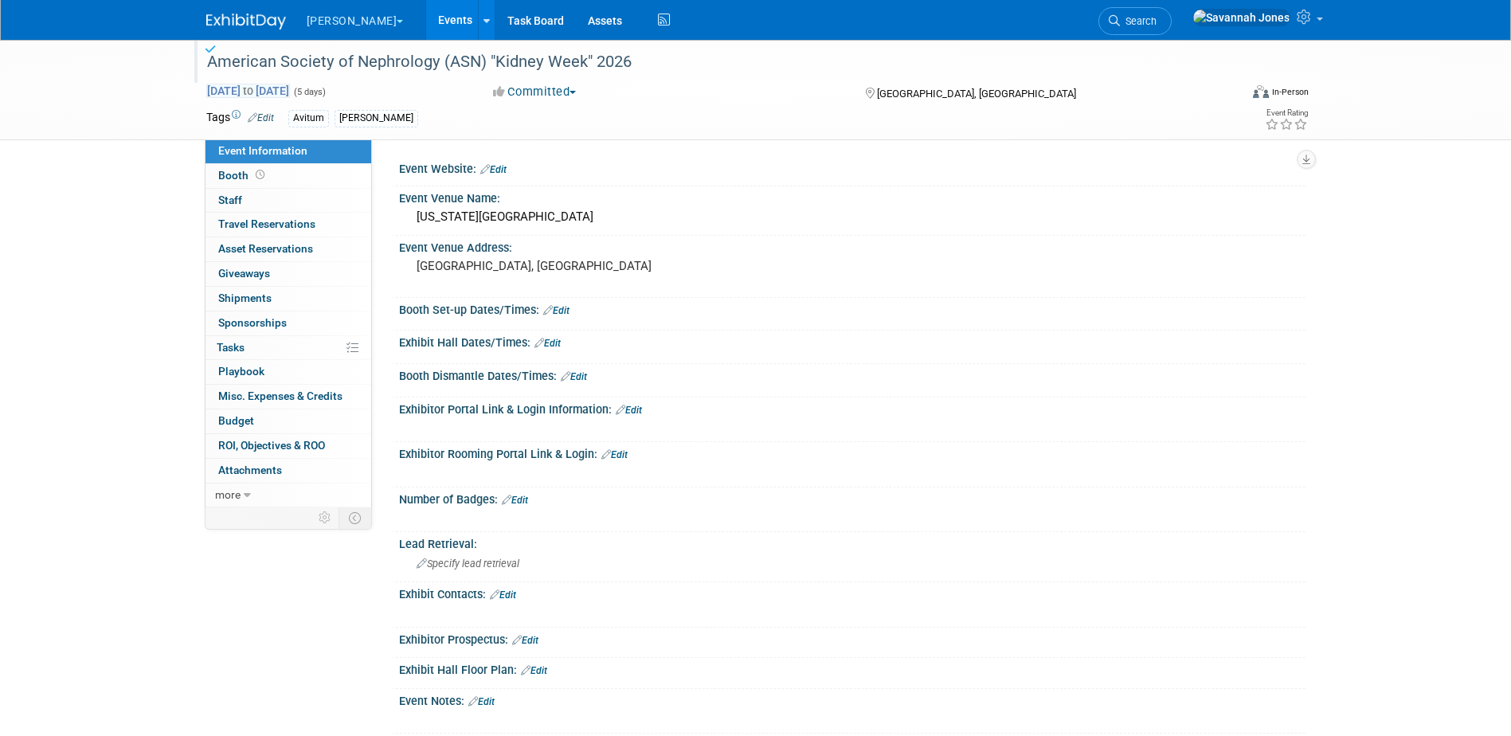
click at [290, 91] on span "Oct 21, 2025 to Oct 25, 2025" at bounding box center [248, 91] width 84 height 14
select select "9"
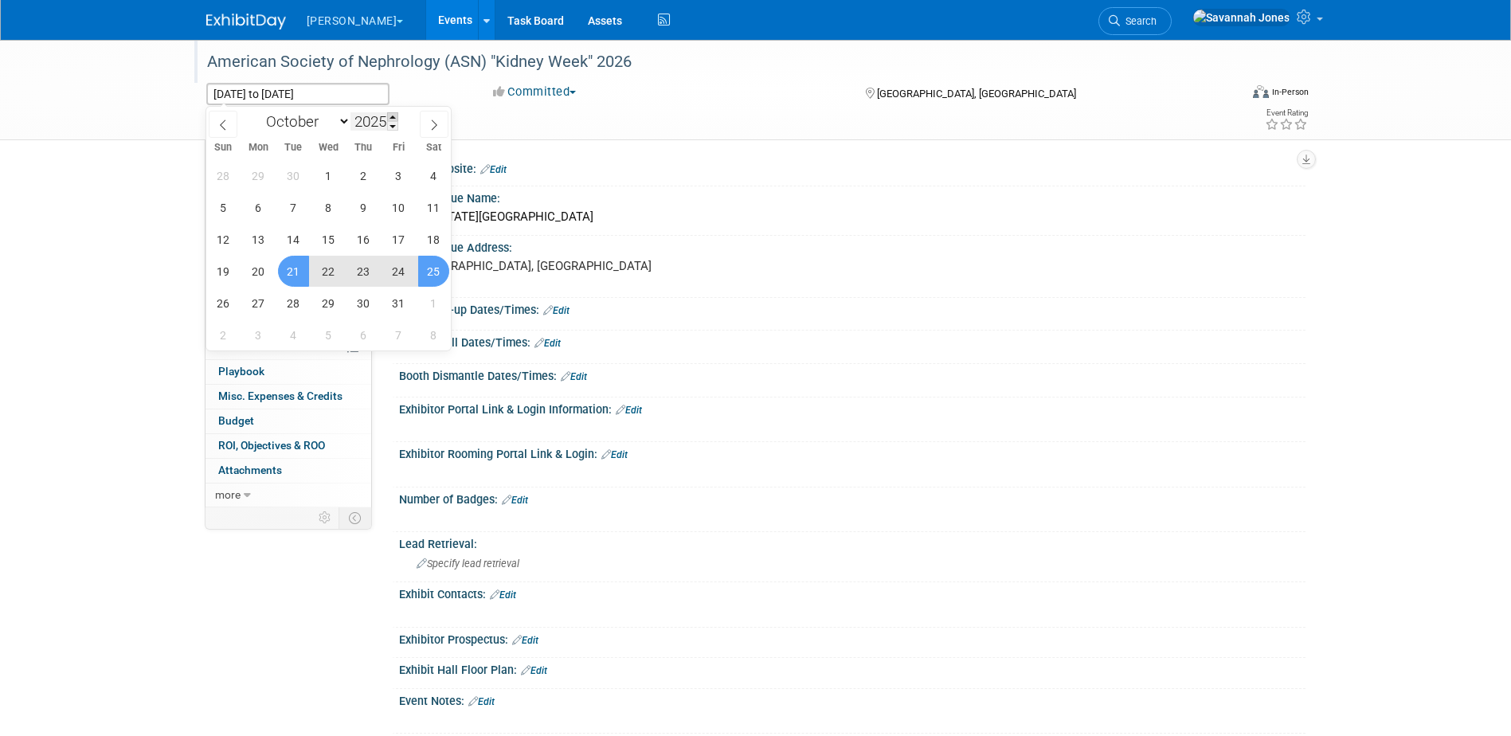
click at [395, 112] on span at bounding box center [392, 117] width 11 height 10
type input "2026"
click at [324, 264] on span "21" at bounding box center [328, 271] width 31 height 31
type input "Oct 21, 2026"
click at [231, 296] on span "25" at bounding box center [223, 303] width 31 height 31
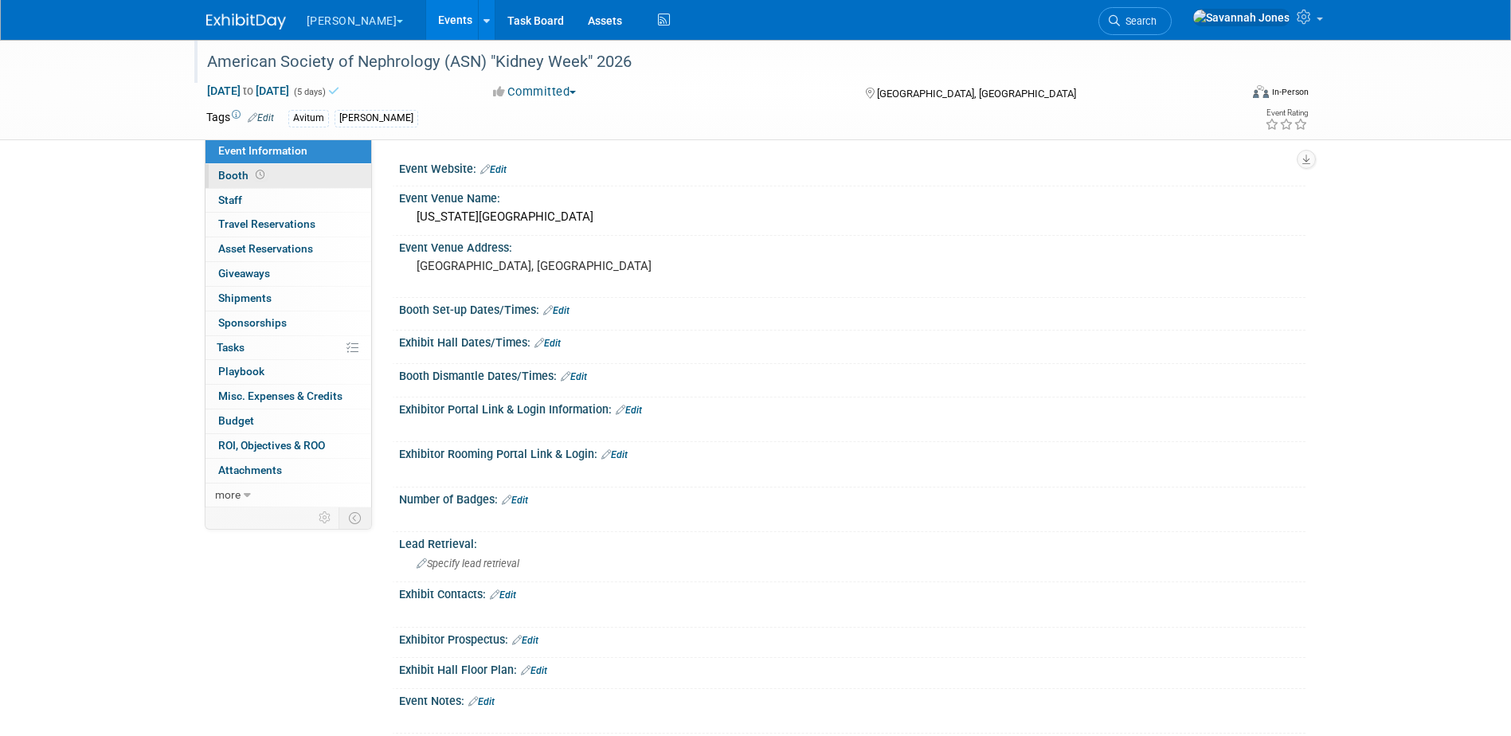
drag, startPoint x: 185, startPoint y: 213, endPoint x: 221, endPoint y: 183, distance: 47.0
click at [185, 213] on div "American Society of Nephrology (ASN) "Kidney Week" 2026 Oct 21, 2026 to Oct 25,…" at bounding box center [755, 503] width 1511 height 926
click at [426, 13] on link "Events" at bounding box center [455, 20] width 58 height 40
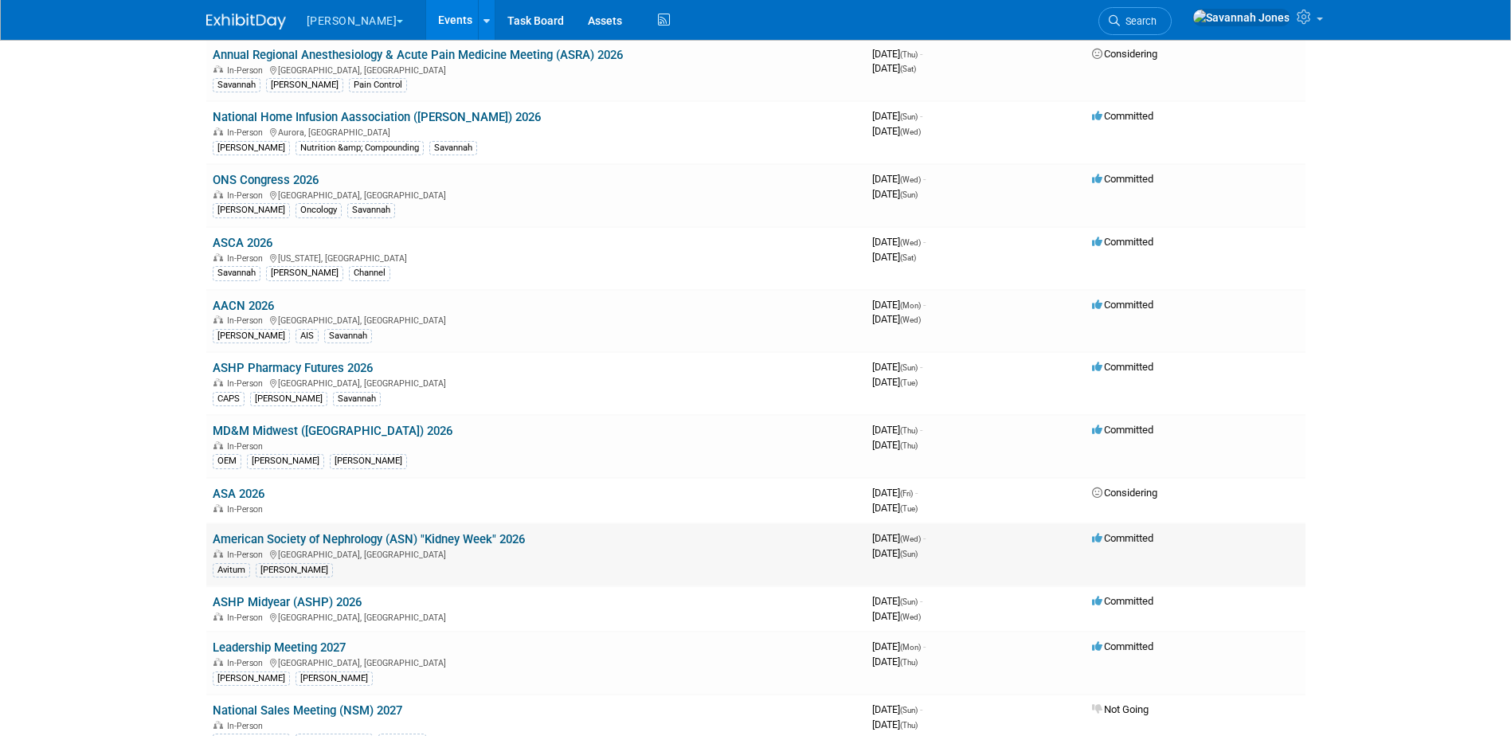
scroll to position [1275, 0]
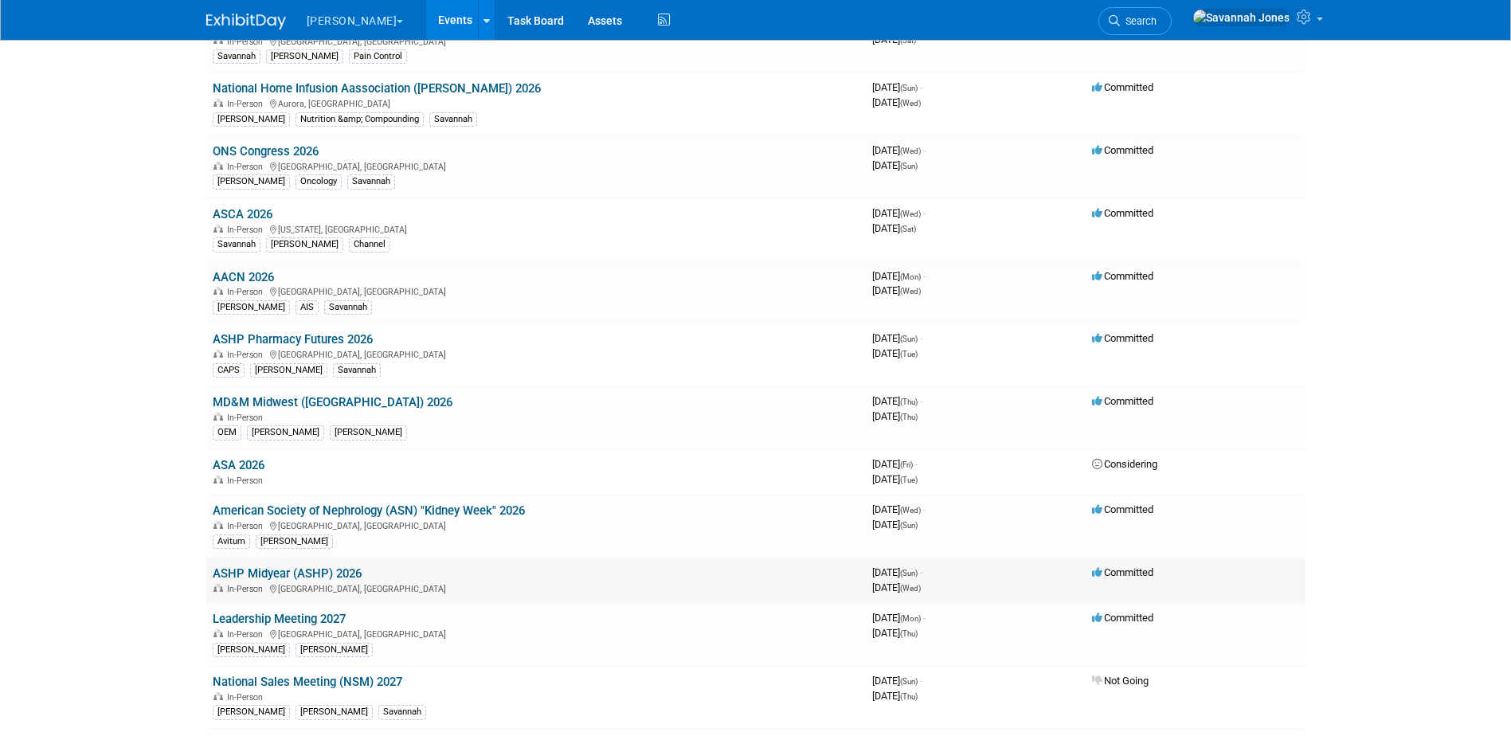
click at [353, 570] on link "ASHP Midyear (ASHP) 2026" at bounding box center [287, 573] width 149 height 14
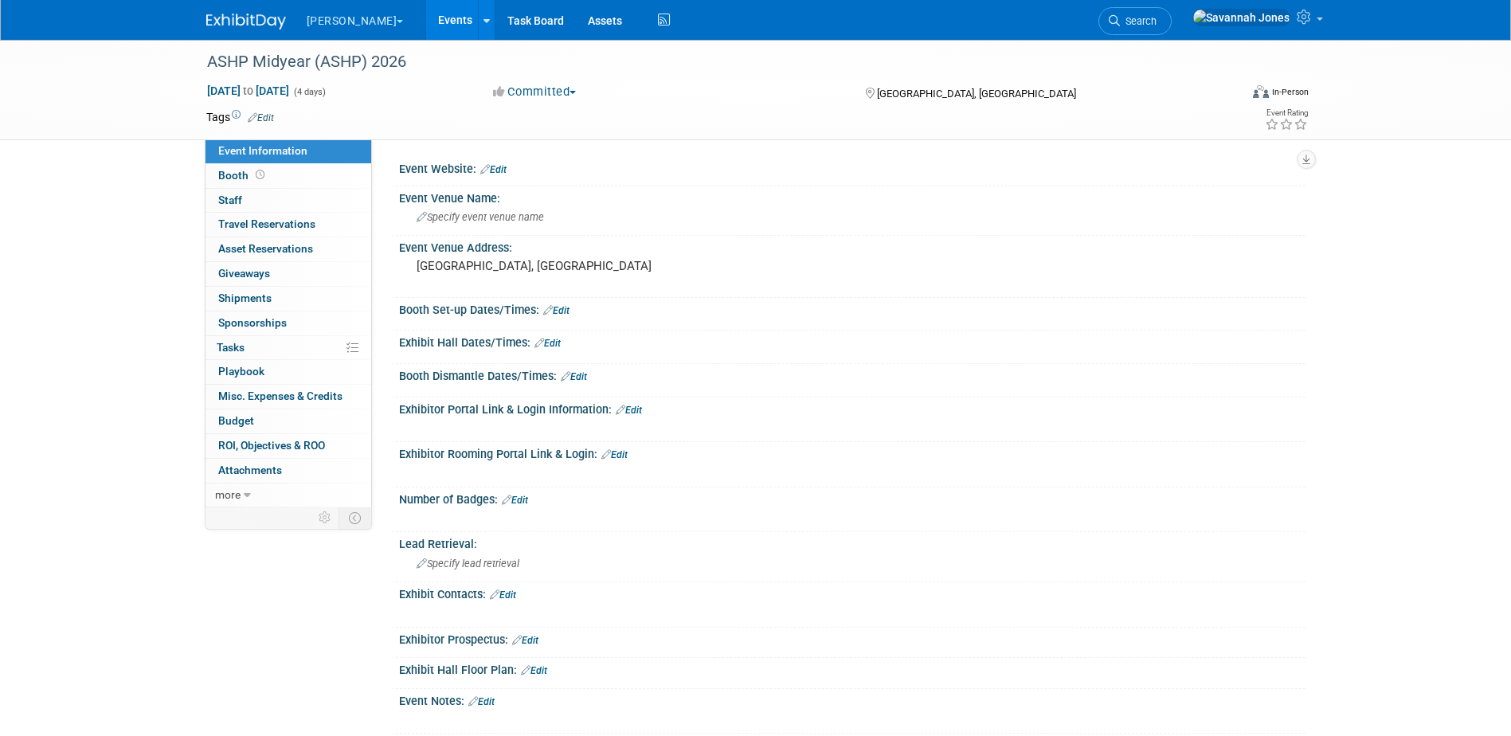
click at [250, 113] on icon at bounding box center [253, 117] width 10 height 10
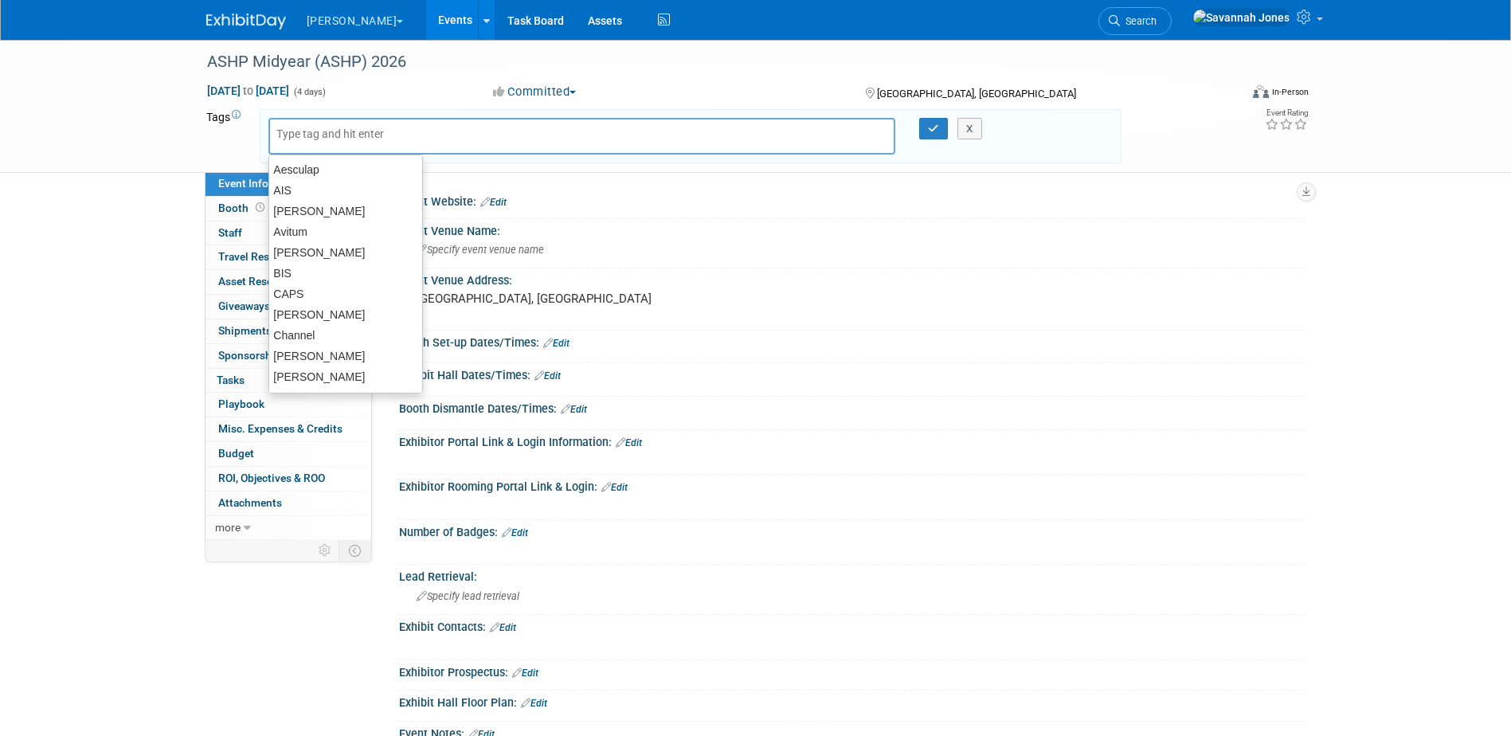
click at [296, 135] on input "text" at bounding box center [339, 134] width 127 height 16
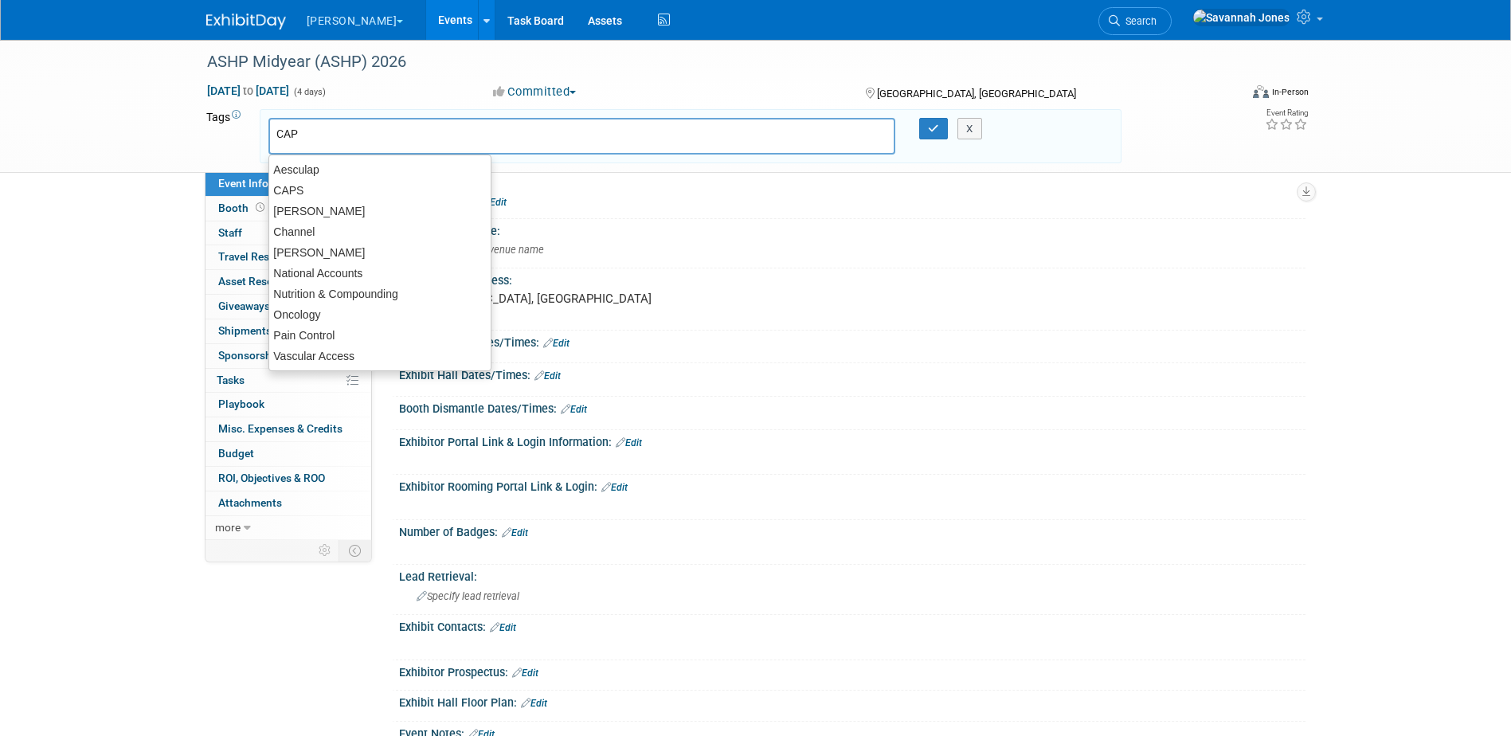
type input "CAPS"
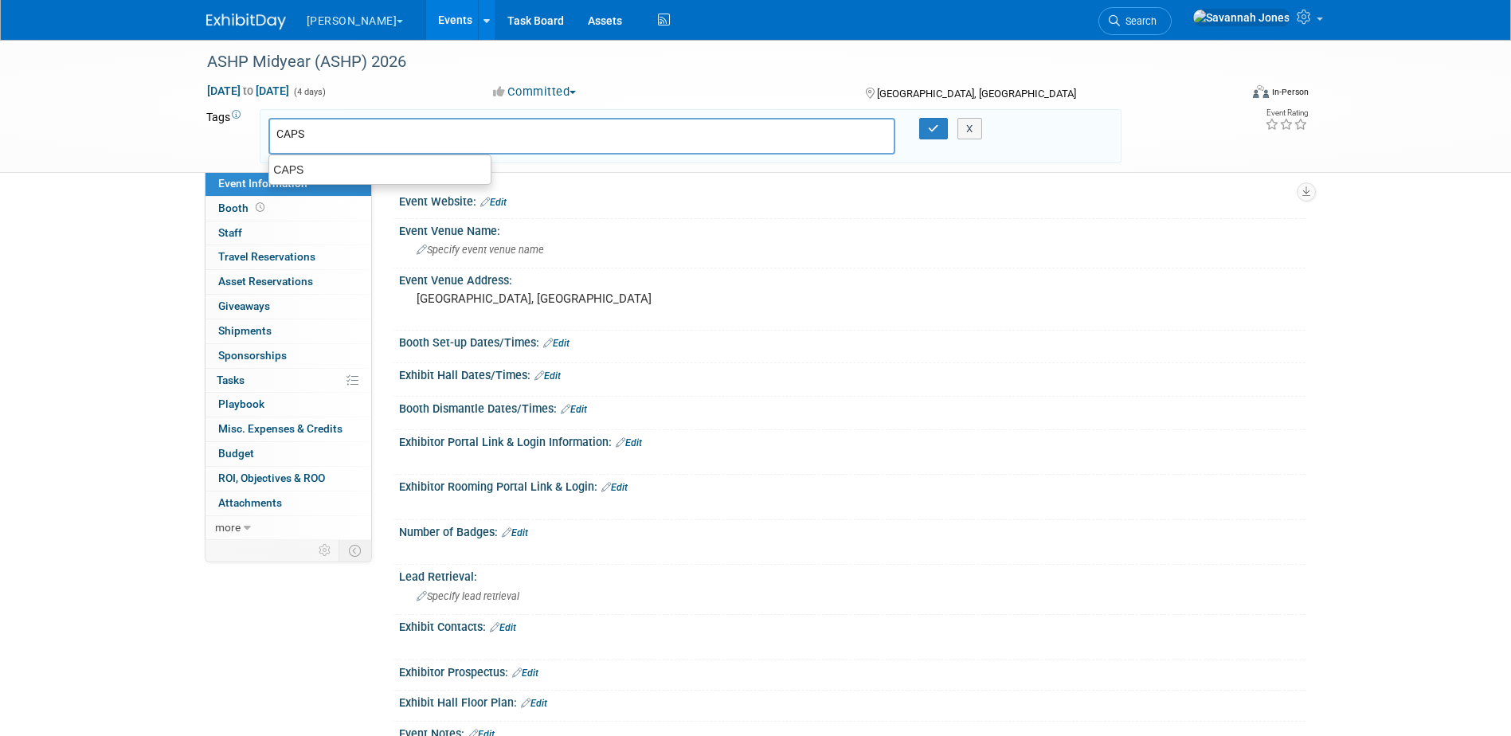
type input "CAPS"
type input "Nutrition"
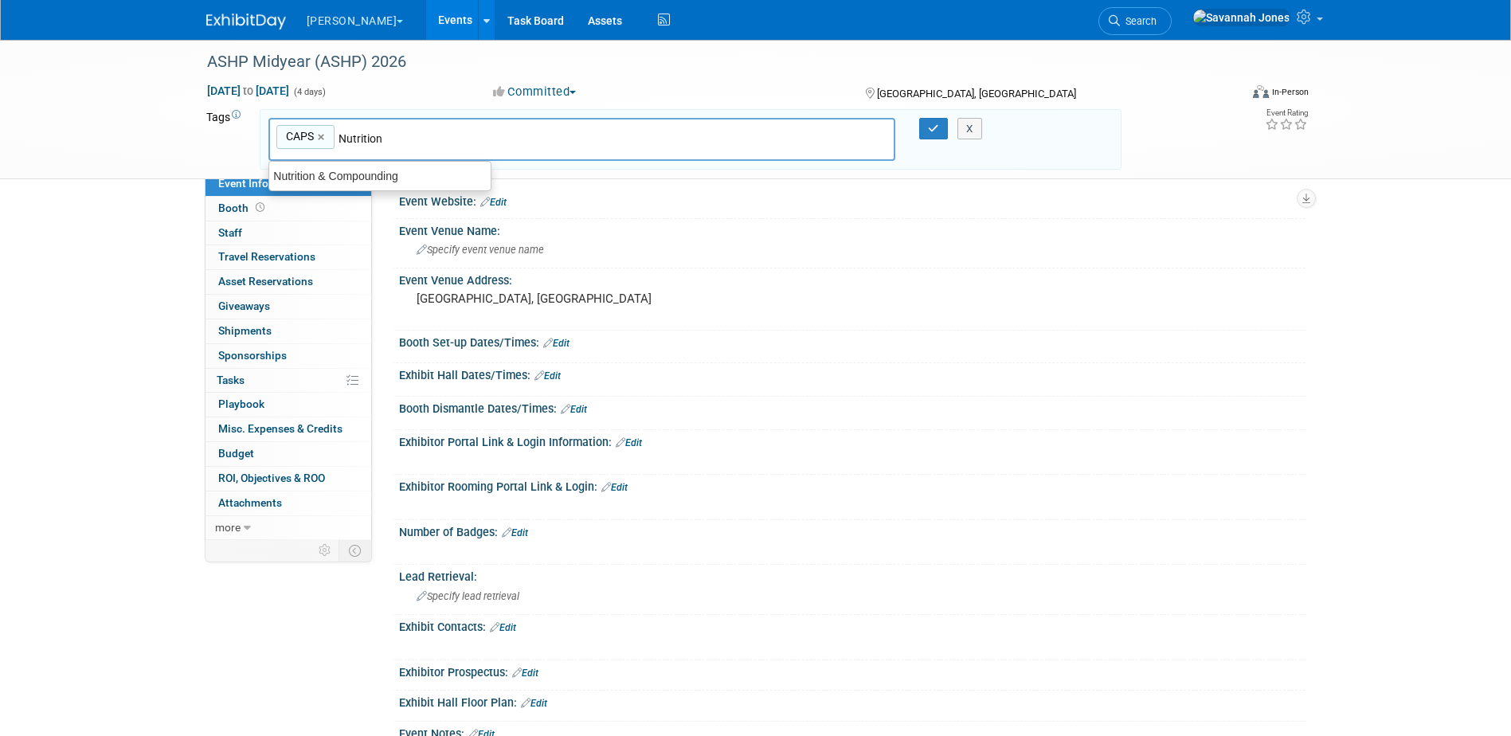
type input "CAPS, Nutrition"
type input "Nutrition"
type input "CAPS"
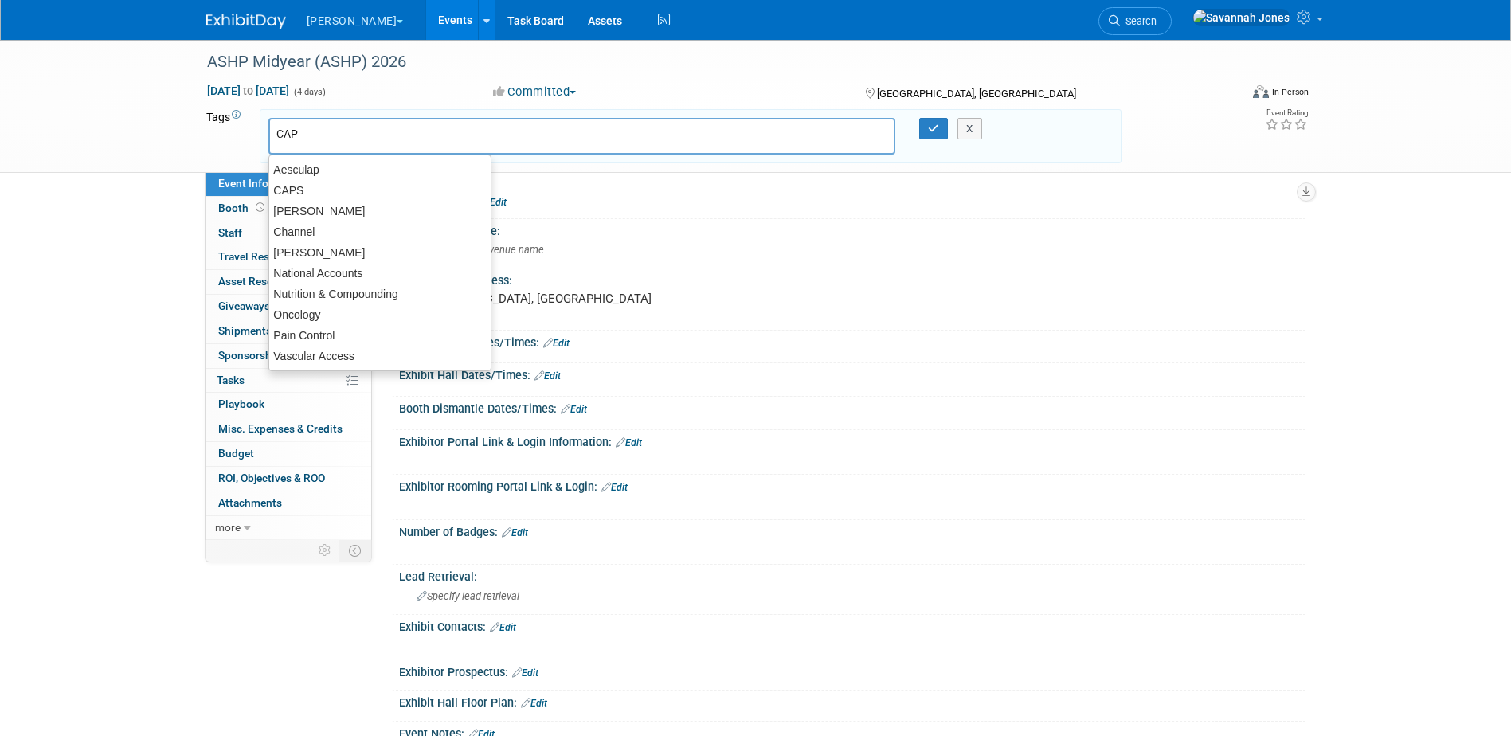
type input "CAPS"
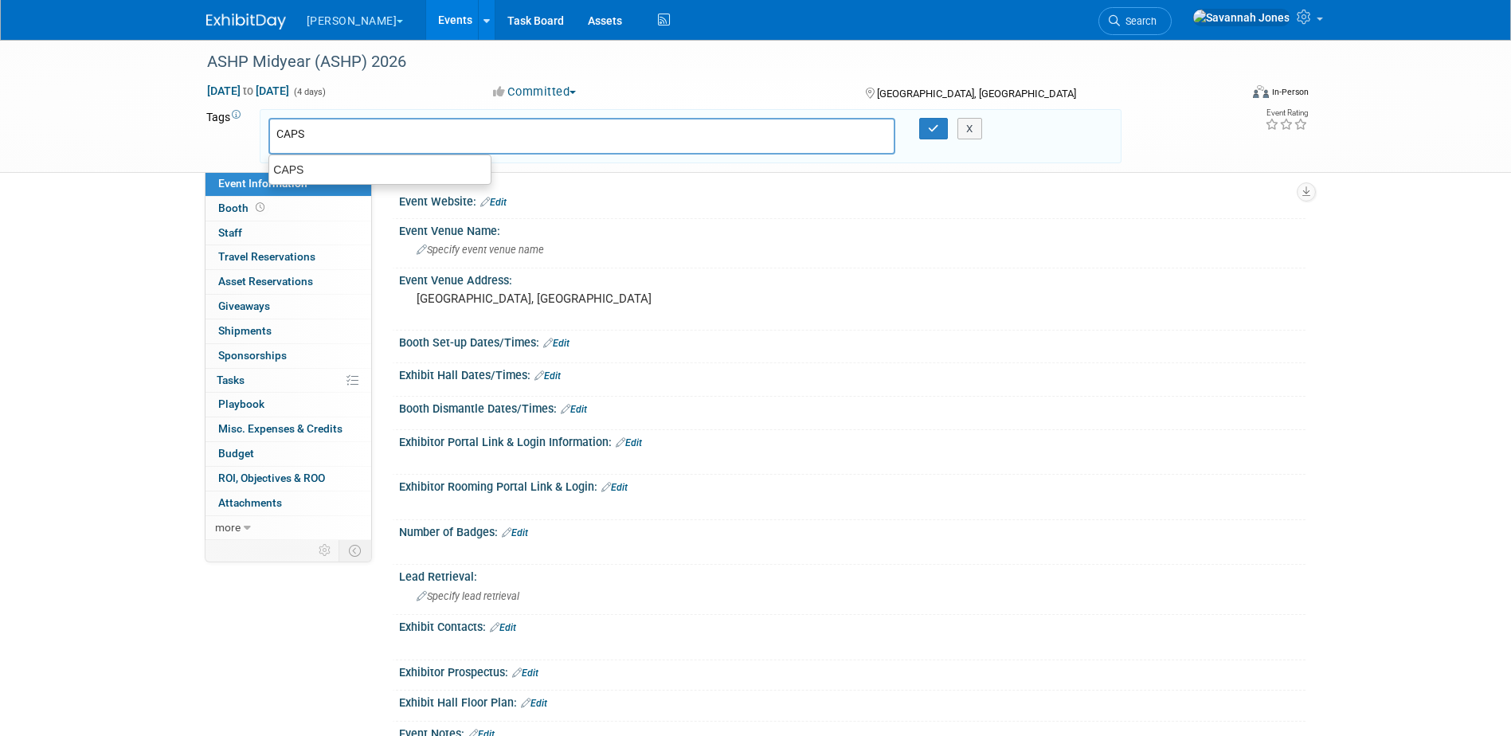
type input "CAPS"
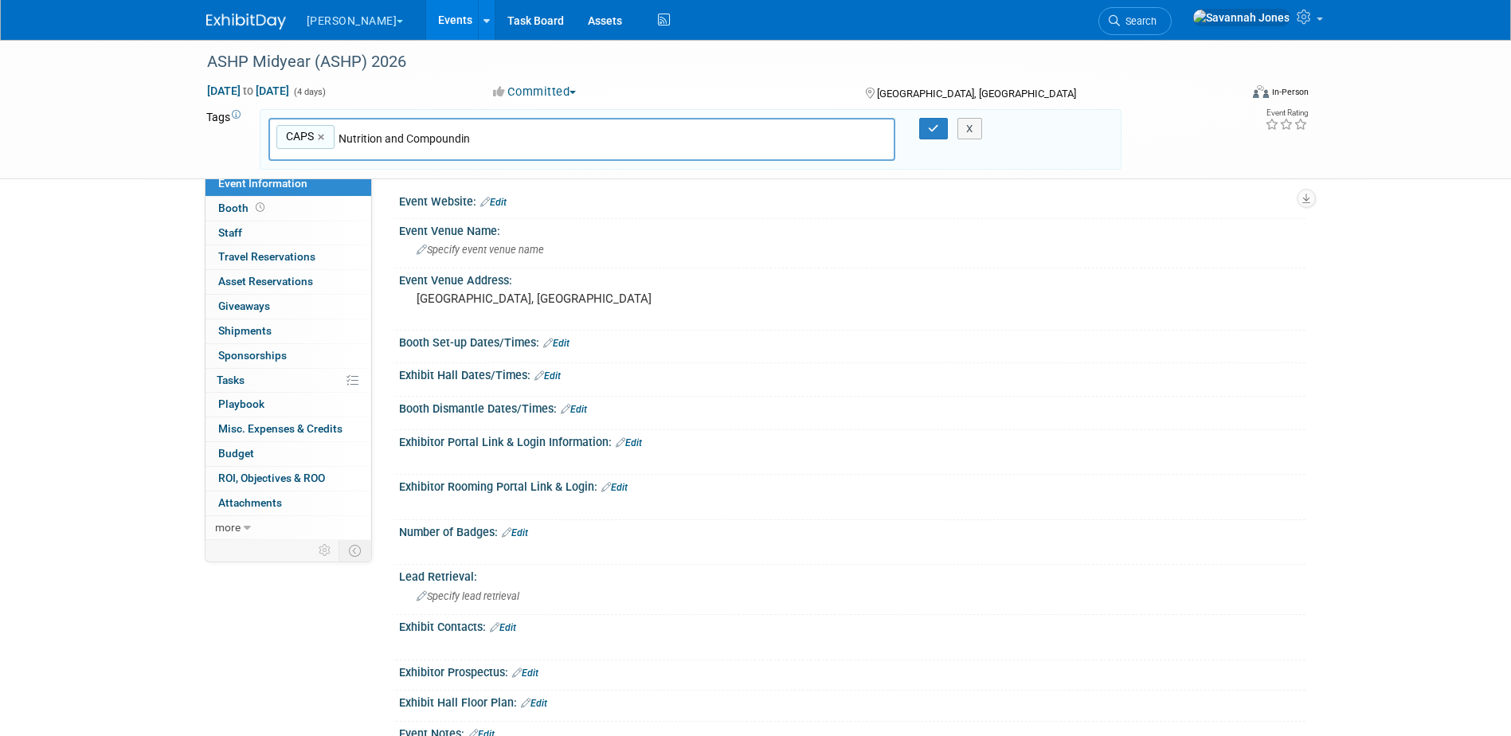
type input "Nutrition and Compounding"
type input "CAPS, Nutrition and Compounding"
type input "Pharma"
type input "CAPS, Nutrition and Compounding, Pharma"
type input "AIS"
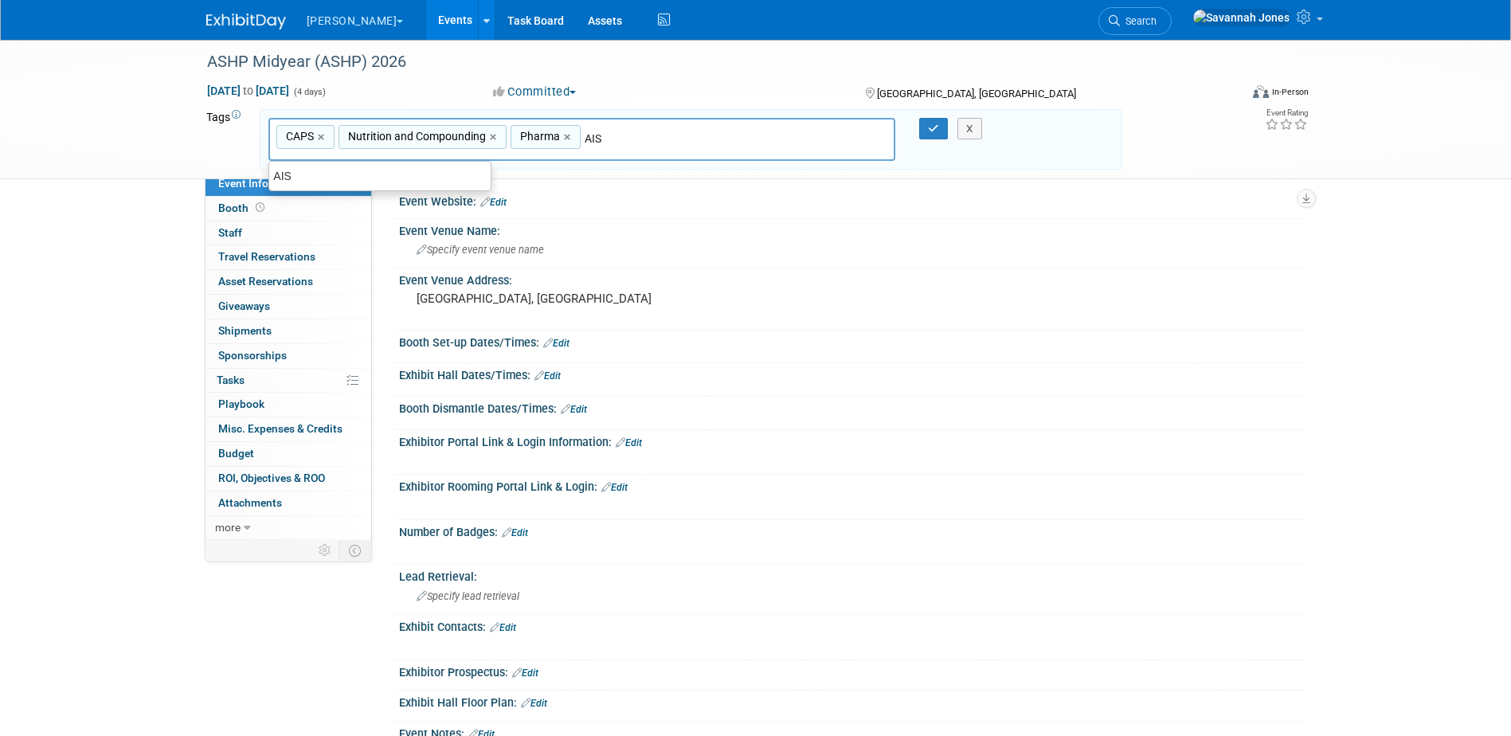
type input "CAPS, Nutrition and Compounding, Pharma, AIS"
type input "Savannah"
type input "CAPS, Nutrition and Compounding, Pharma, AIS, Savannah"
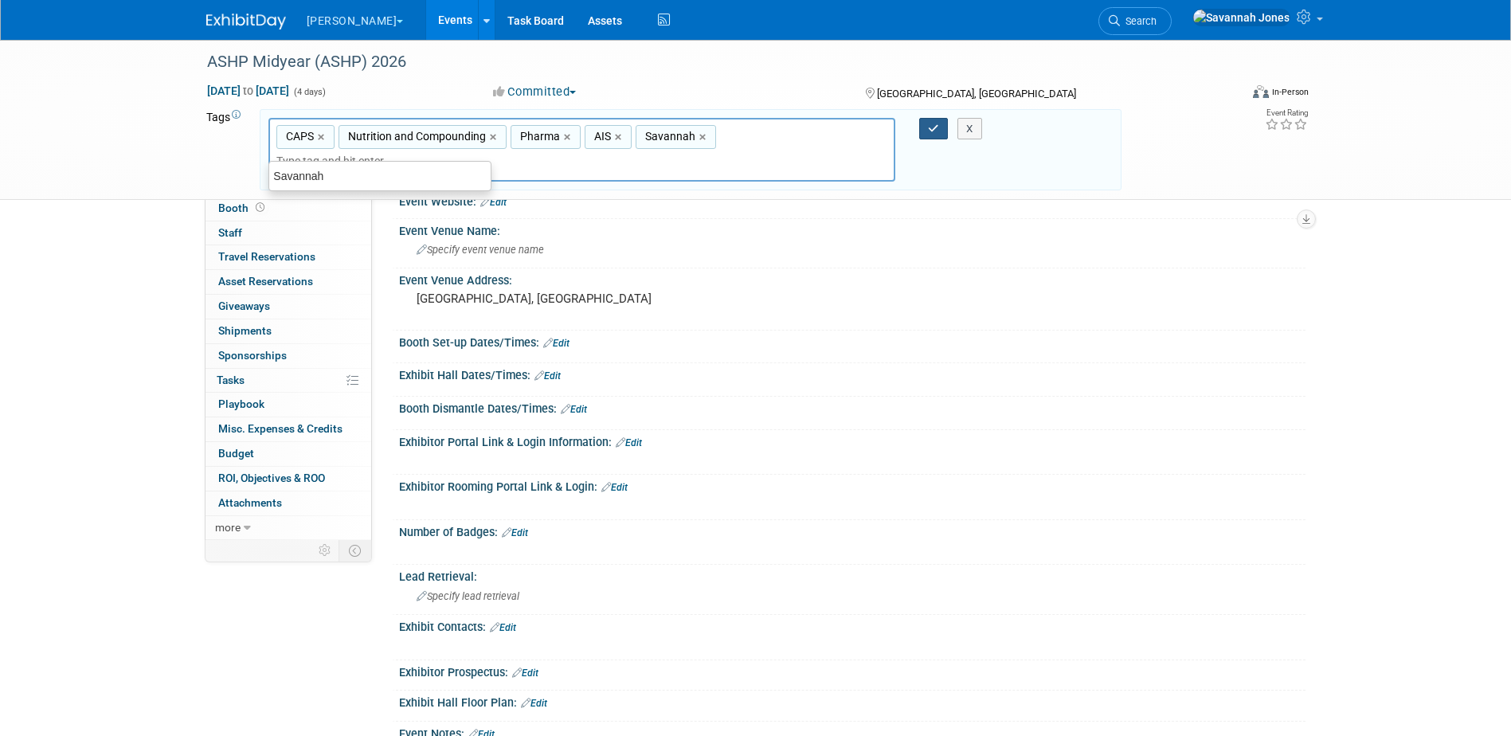
click at [938, 123] on icon "button" at bounding box center [933, 128] width 11 height 10
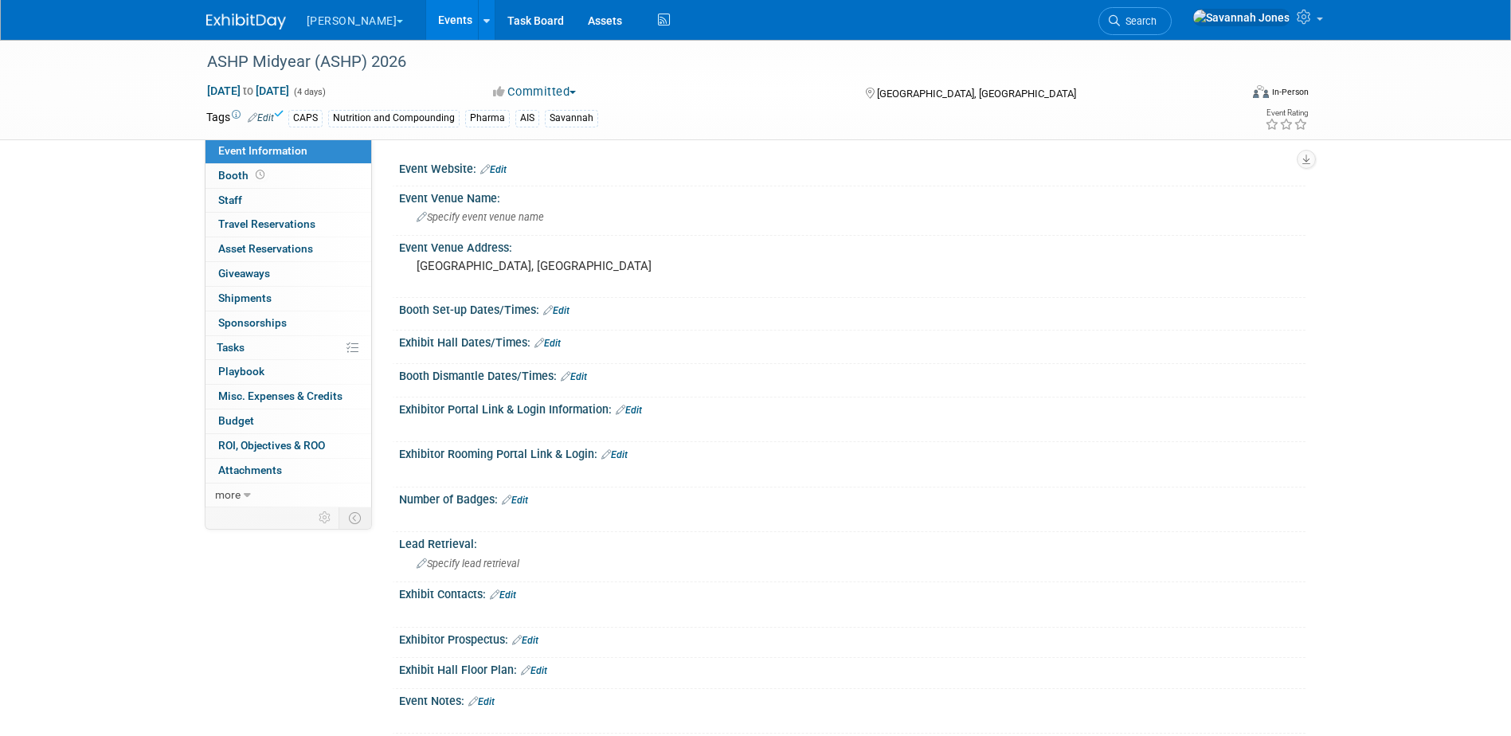
click at [426, 20] on link "Events" at bounding box center [455, 20] width 58 height 40
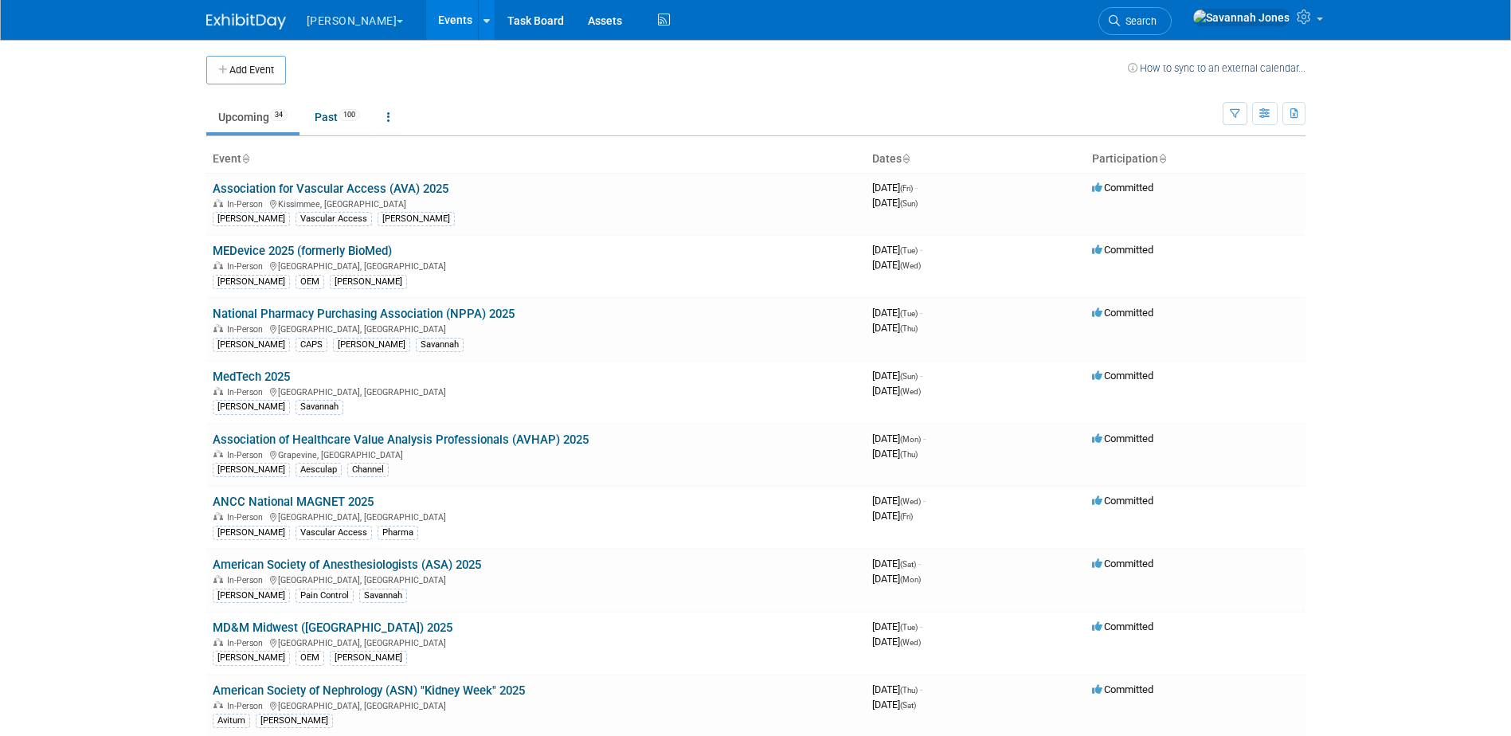
click at [265, 47] on div "Add Event How to sync to an external calendar..." at bounding box center [755, 62] width 1099 height 45
click at [265, 66] on button "Add Event" at bounding box center [246, 70] width 80 height 29
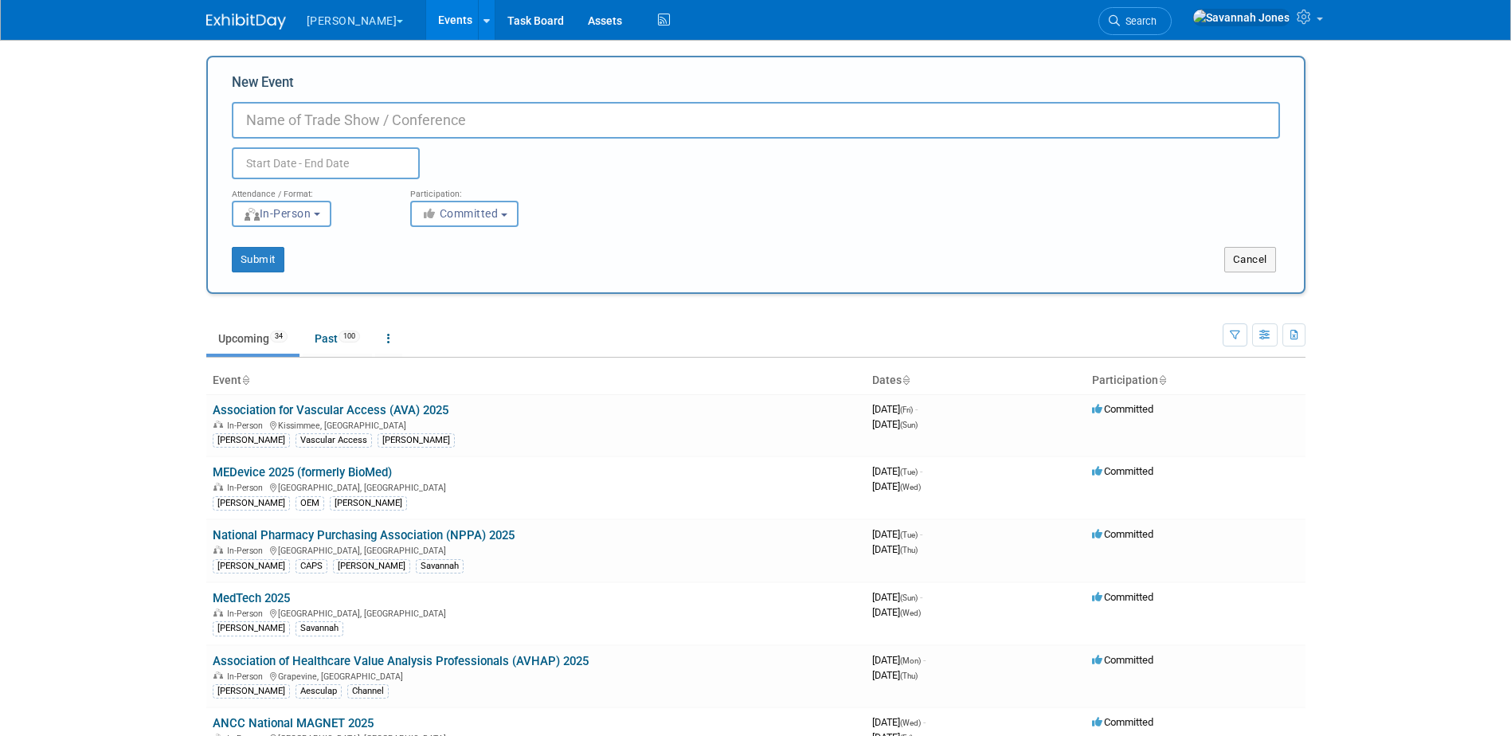
click at [309, 132] on input "New Event" at bounding box center [756, 120] width 1048 height 37
type input "SCAI Fall Fellows 2026"
click at [319, 149] on input "text" at bounding box center [326, 163] width 188 height 32
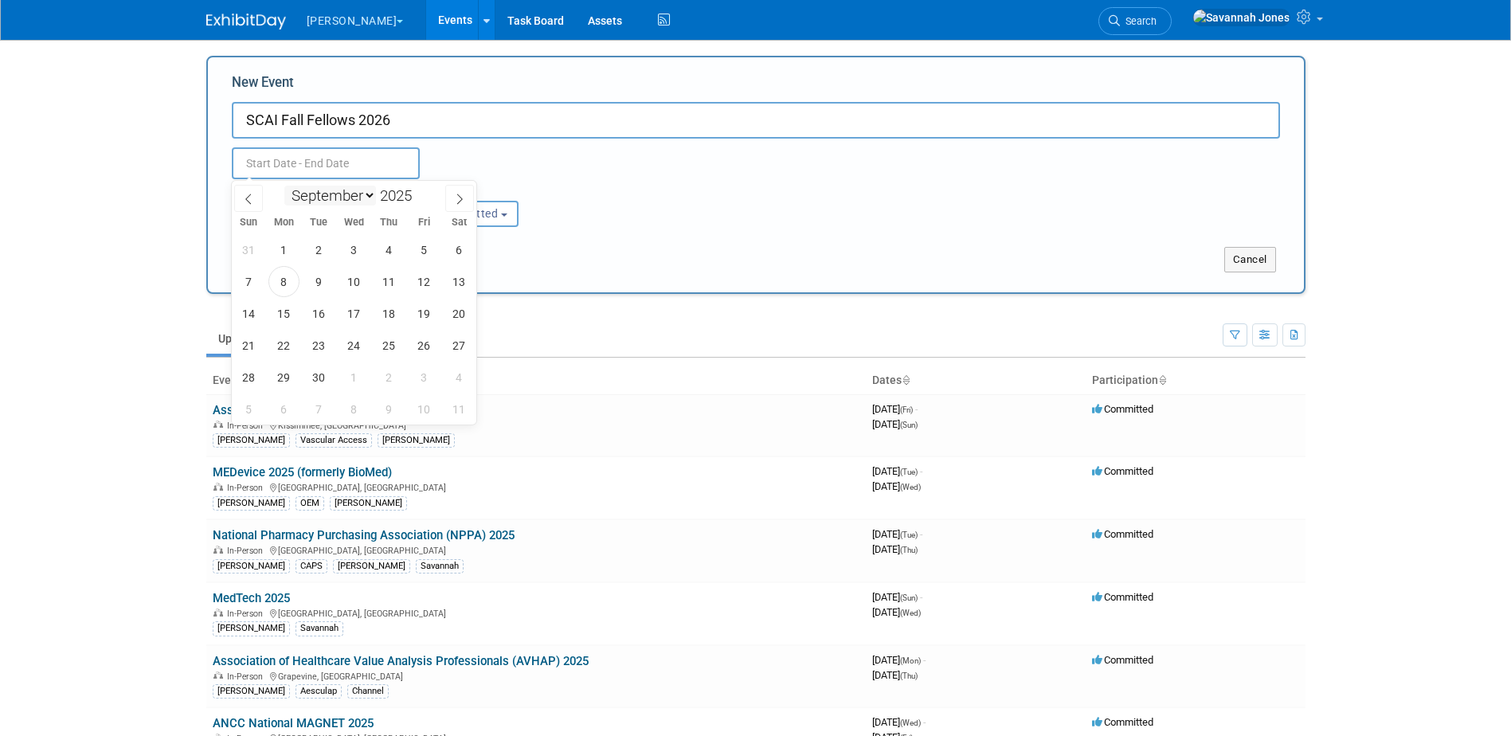
click at [340, 196] on select "January February March April May June July August September October November De…" at bounding box center [330, 196] width 92 height 20
select select "11"
click at [284, 186] on select "January February March April May June July August September October November De…" at bounding box center [330, 196] width 92 height 20
click at [423, 191] on span at bounding box center [418, 191] width 11 height 10
type input "2026"
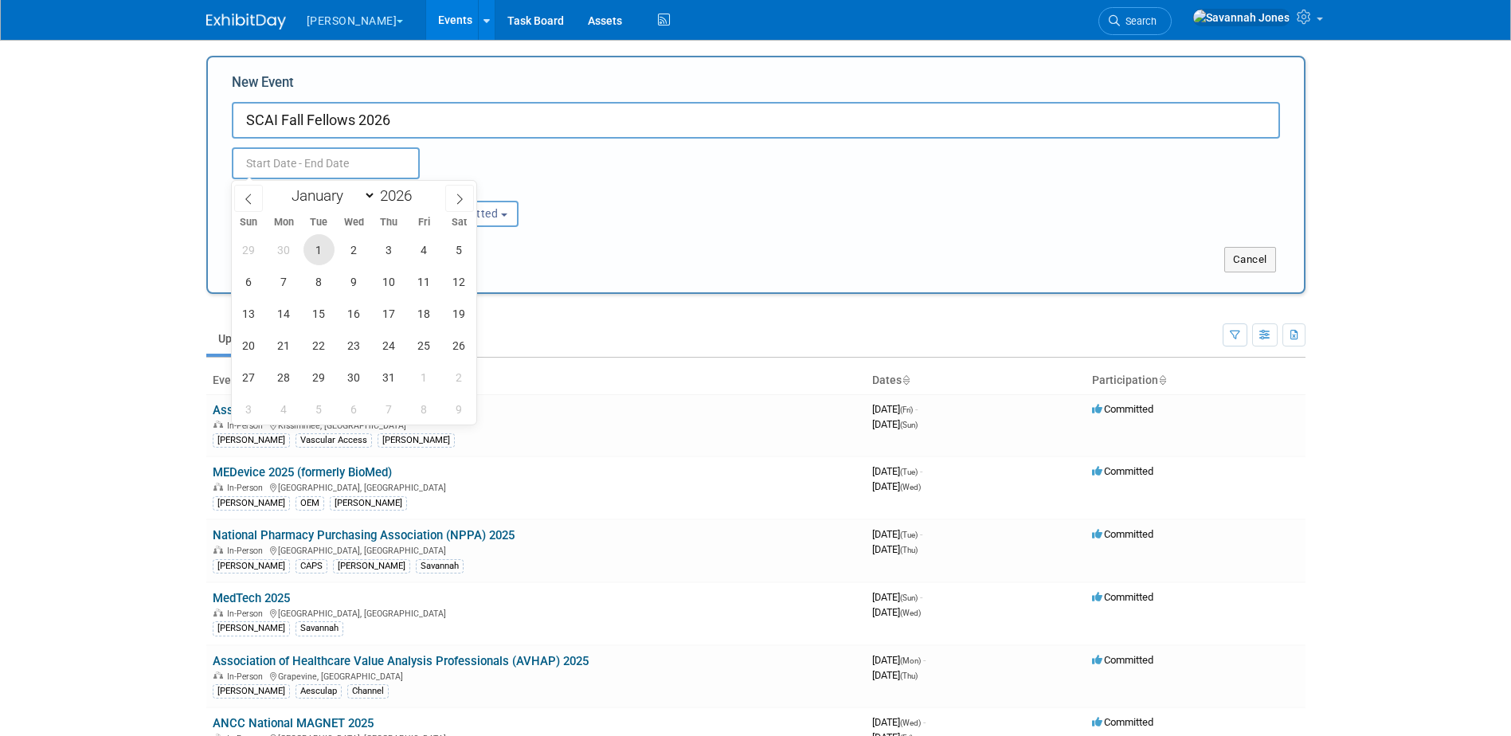
click at [316, 249] on span "1" at bounding box center [319, 249] width 31 height 31
click at [315, 249] on span "1" at bounding box center [319, 249] width 31 height 31
type input "Dec 1, 2026 to Dec 1, 2026"
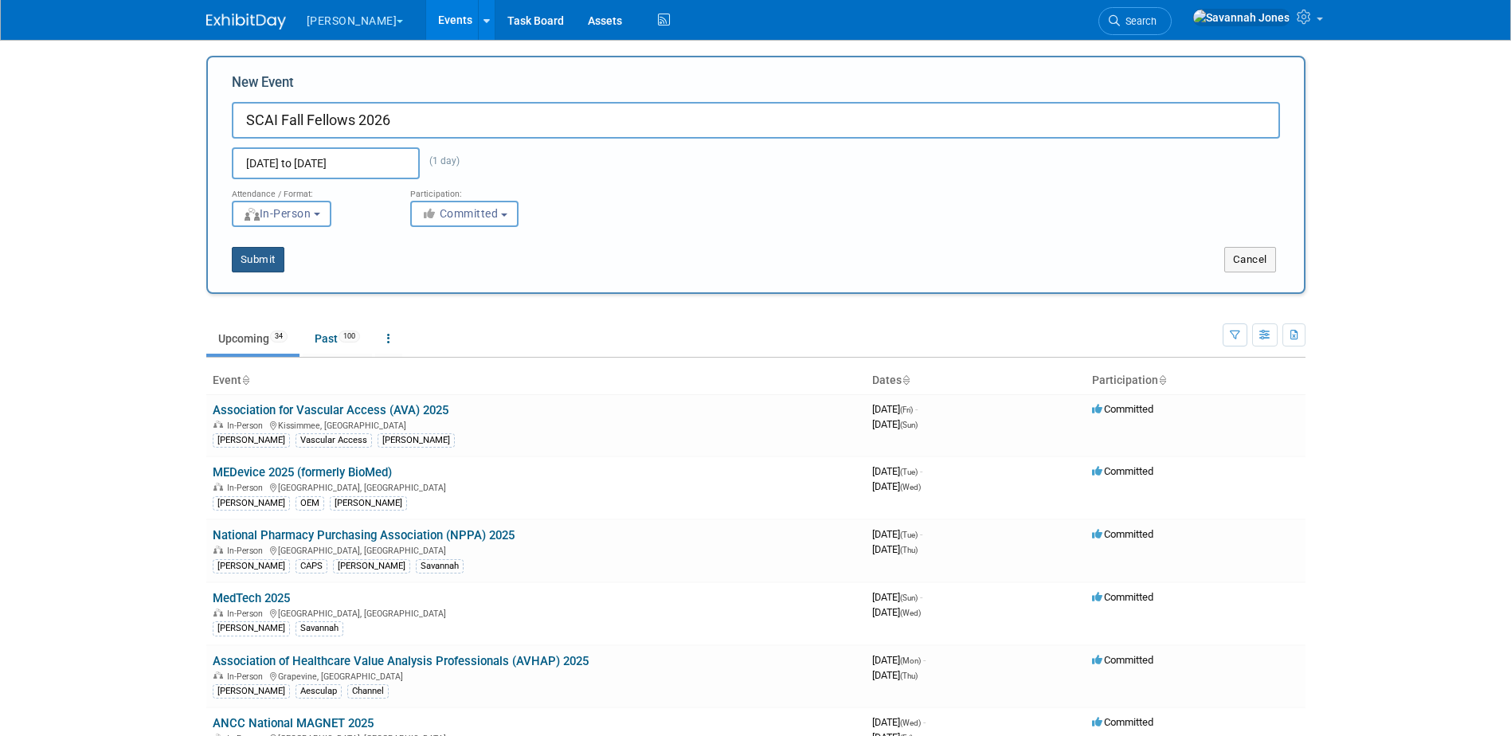
click at [254, 257] on button "Submit" at bounding box center [258, 259] width 53 height 25
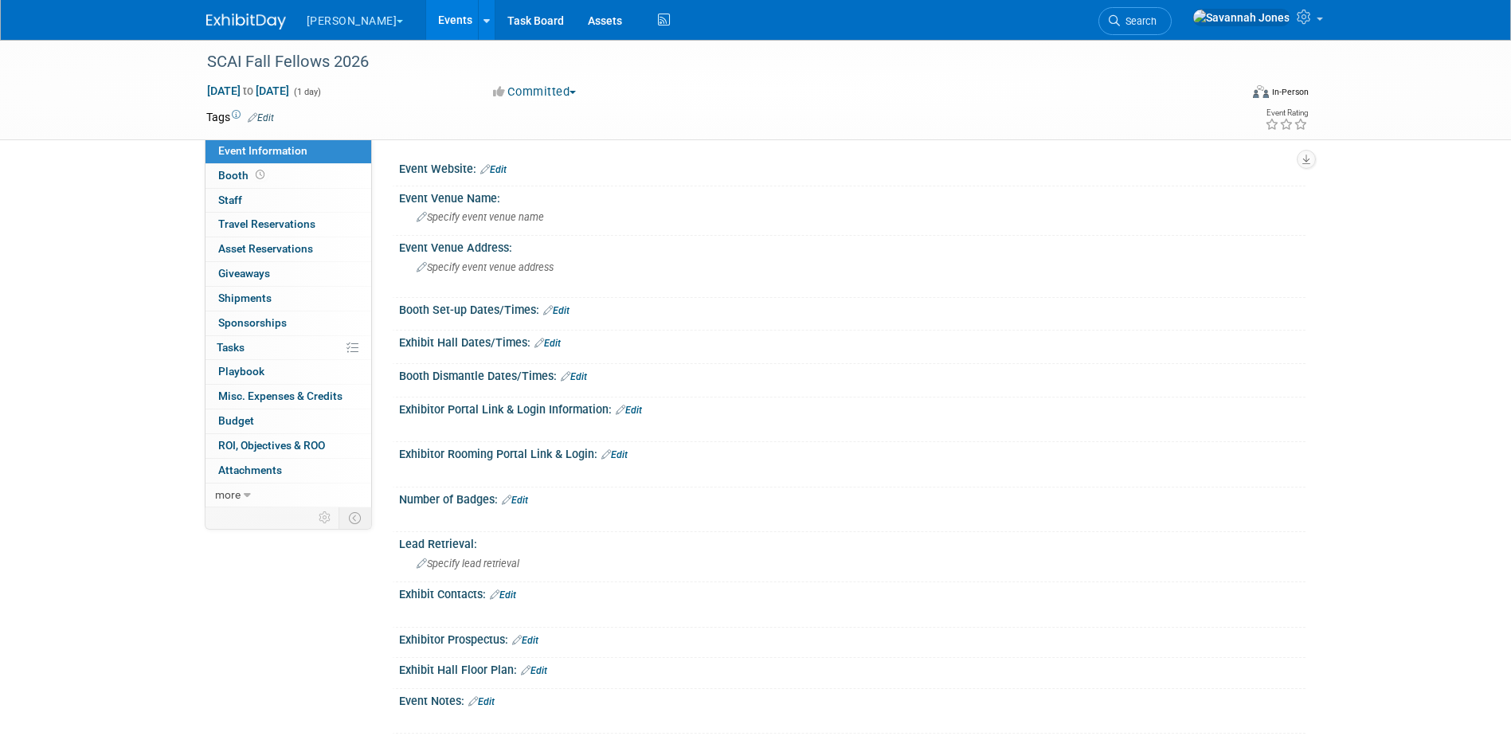
click at [268, 111] on span "Edit" at bounding box center [258, 117] width 31 height 13
click at [266, 121] on link "Edit" at bounding box center [261, 117] width 26 height 11
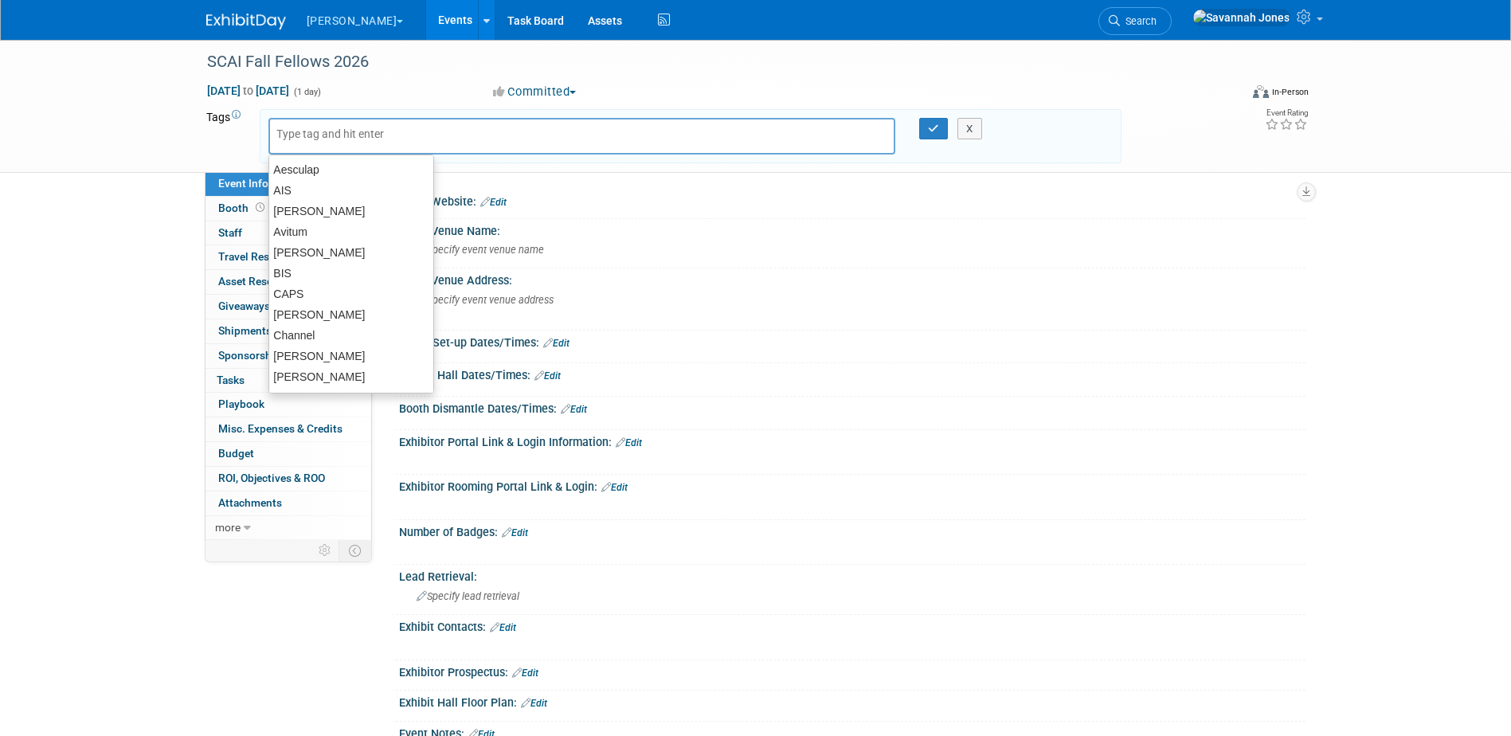
click at [312, 145] on div at bounding box center [582, 136] width 628 height 37
drag, startPoint x: 312, startPoint y: 137, endPoint x: 323, endPoint y: 135, distance: 11.4
click at [312, 137] on input "text" at bounding box center [339, 134] width 127 height 16
type input "BIS"
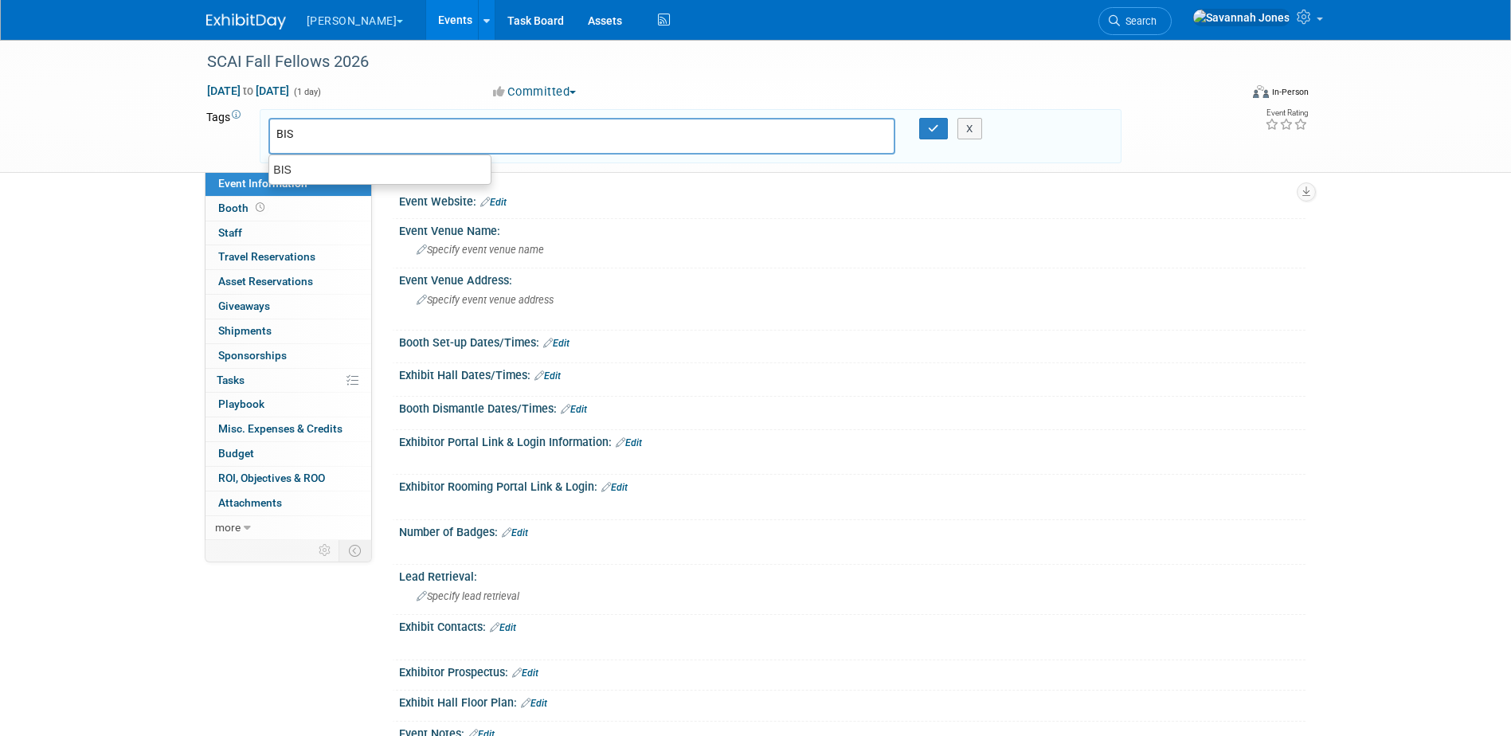
type input "BIS"
type input "[PERSON_NAME]"
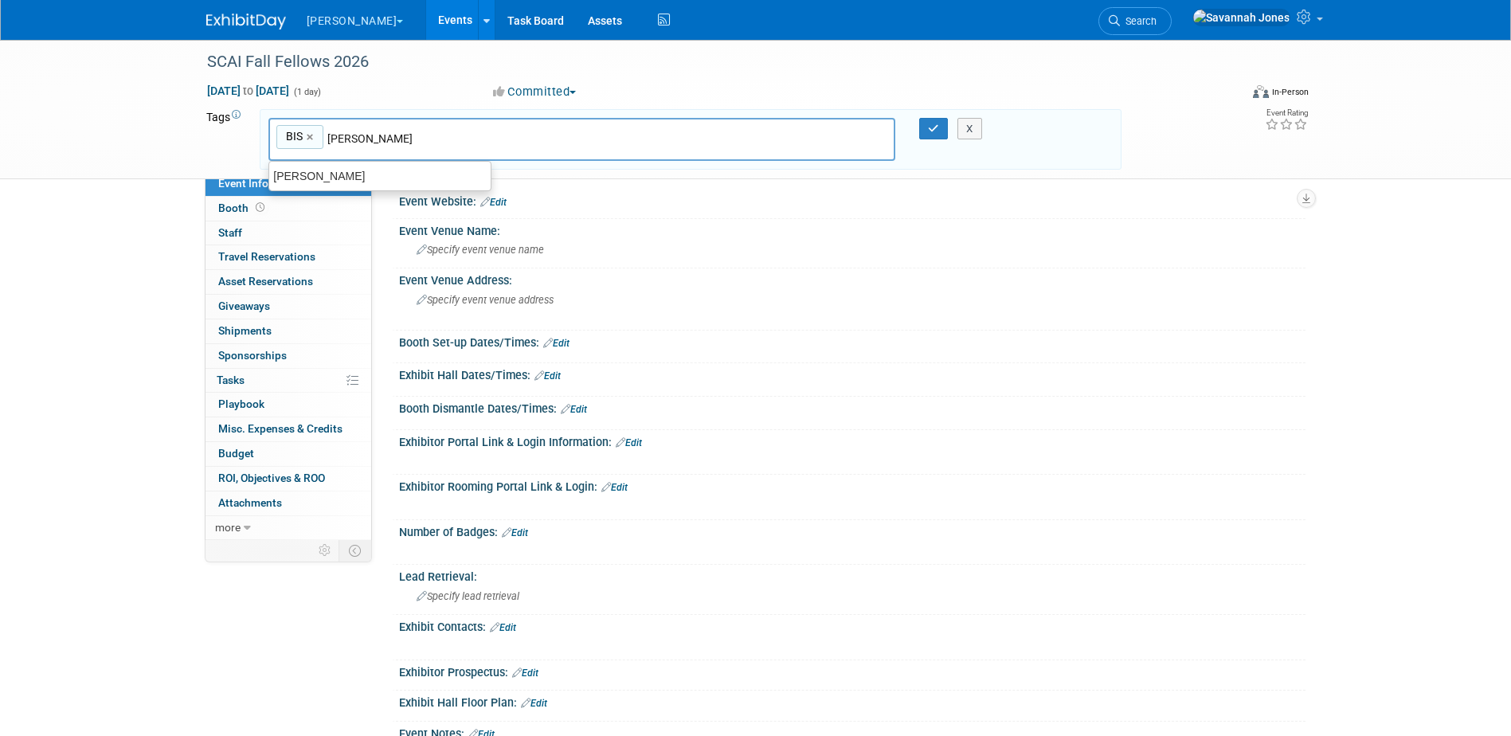
type input "BIS, Audra"
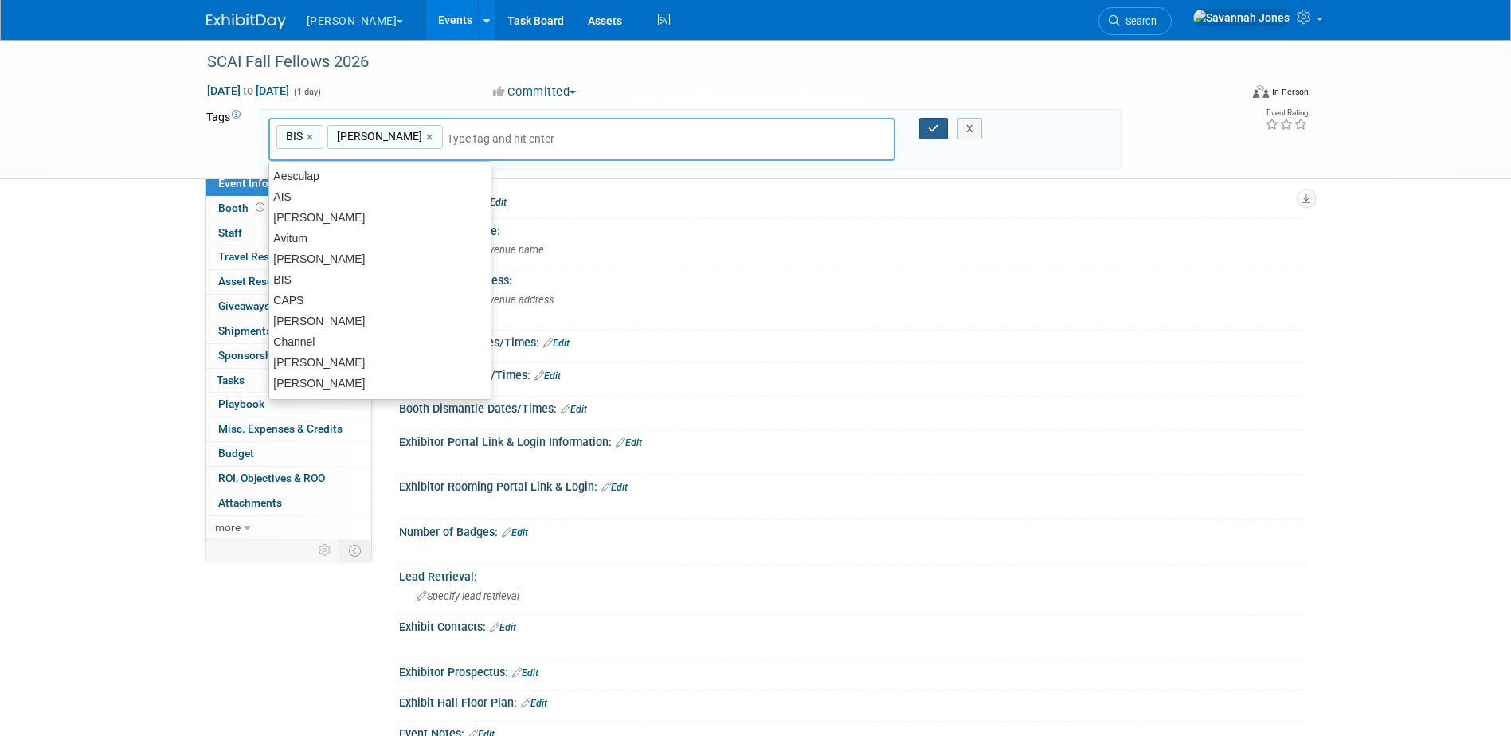
click at [923, 130] on button "button" at bounding box center [933, 129] width 29 height 22
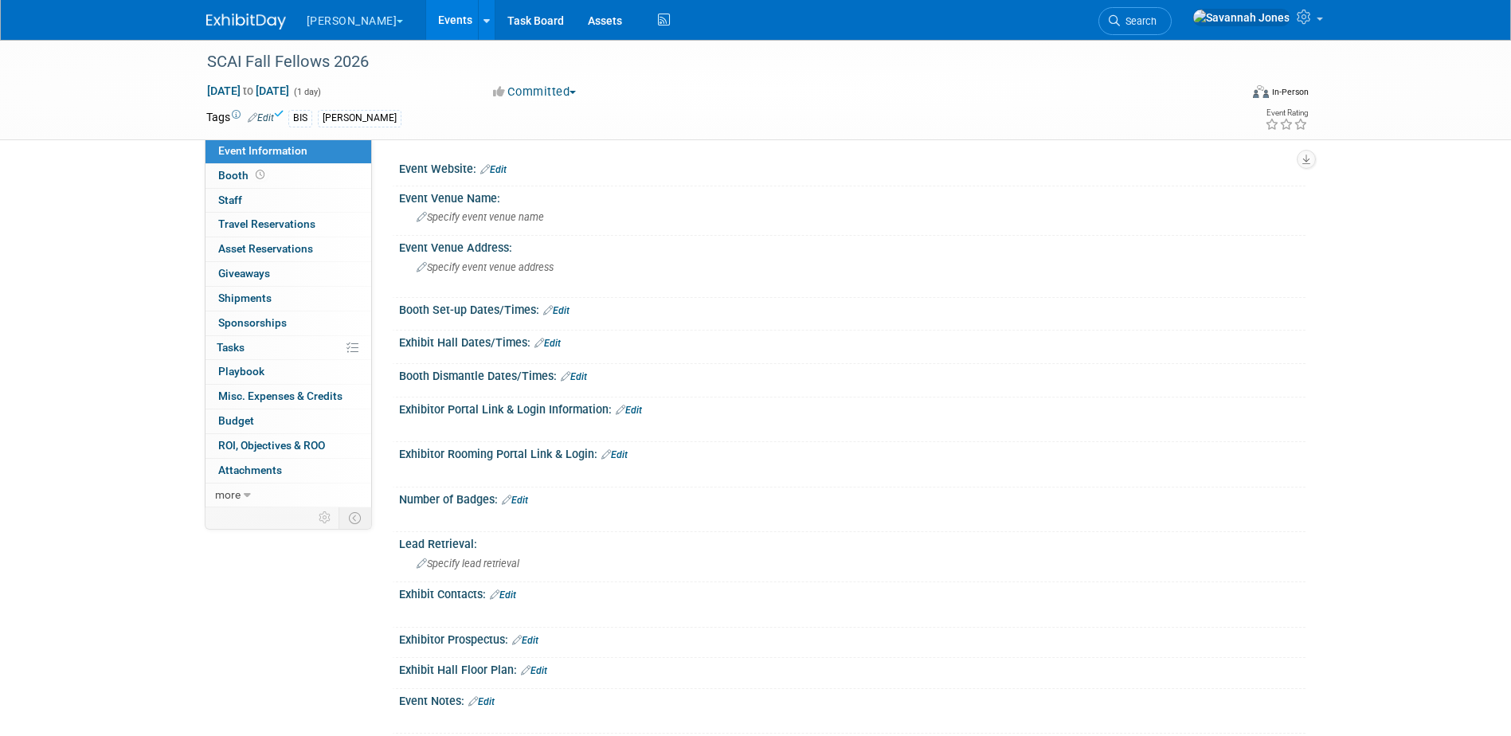
click at [426, 18] on link "Events" at bounding box center [455, 20] width 58 height 40
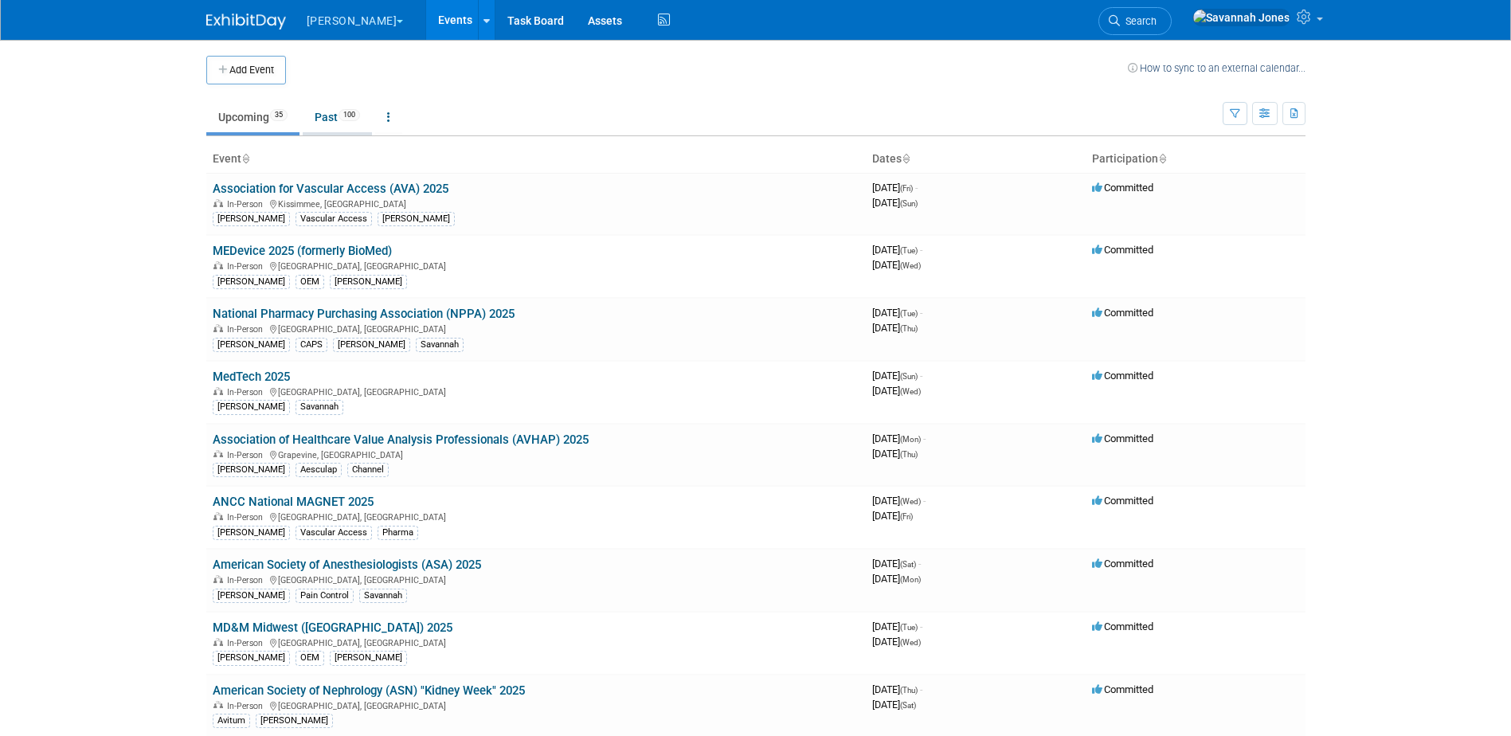
click at [346, 113] on span "100" at bounding box center [350, 115] width 22 height 12
click at [320, 117] on link "Past 100" at bounding box center [337, 117] width 69 height 30
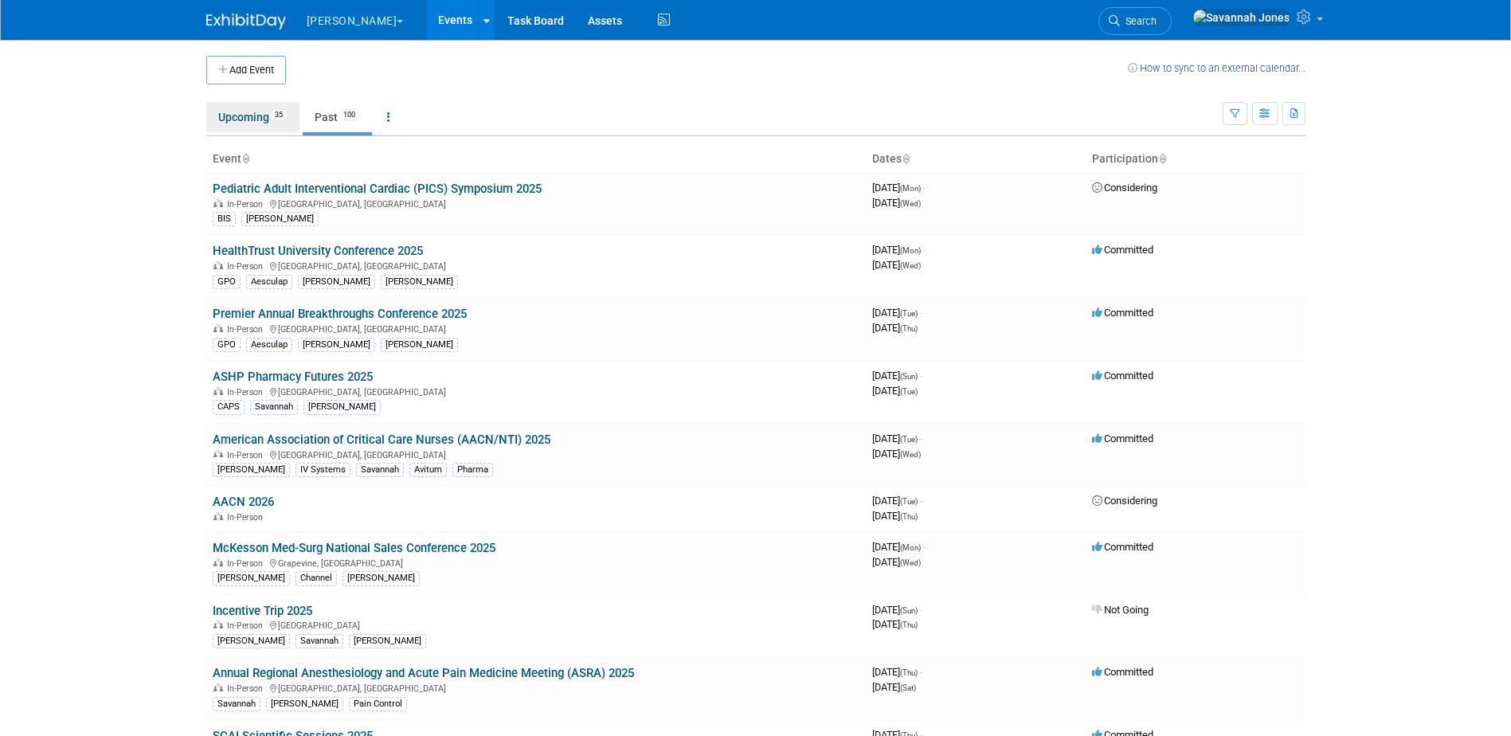
click at [253, 123] on link "Upcoming 35" at bounding box center [252, 117] width 93 height 30
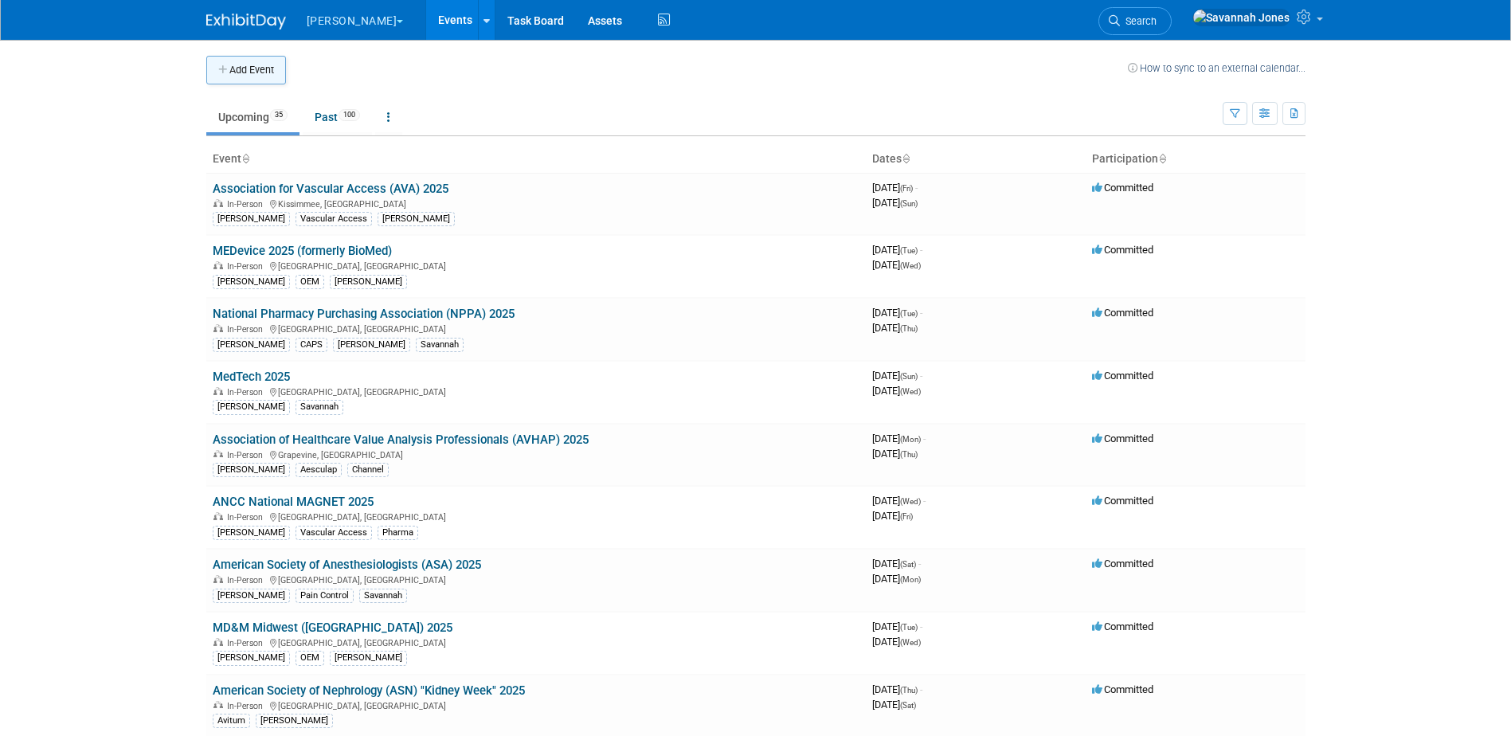
click at [251, 73] on button "Add Event" at bounding box center [246, 70] width 80 height 29
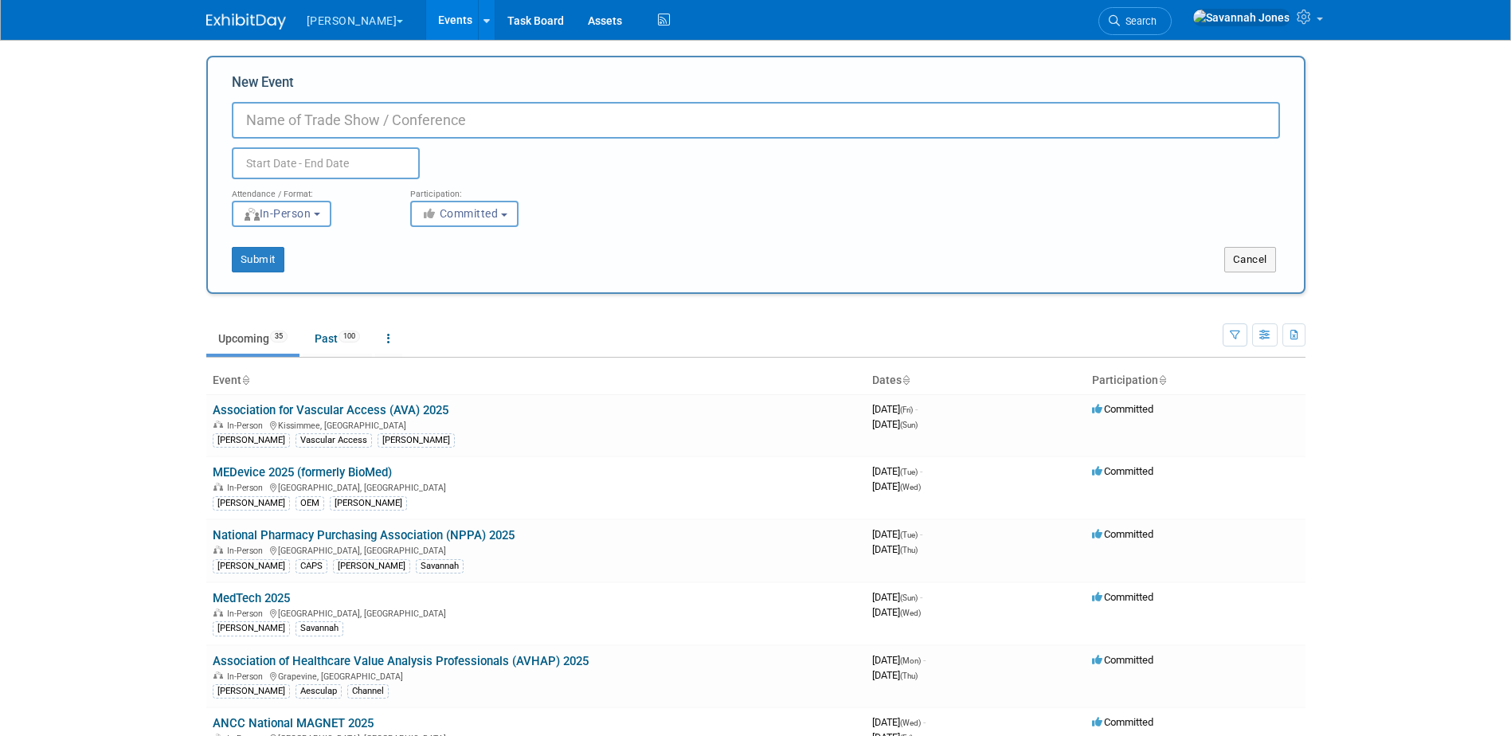
click at [338, 123] on input "New Event" at bounding box center [756, 120] width 1048 height 37
type input "Heart Rhythm"
click at [338, 166] on input "text" at bounding box center [326, 163] width 188 height 32
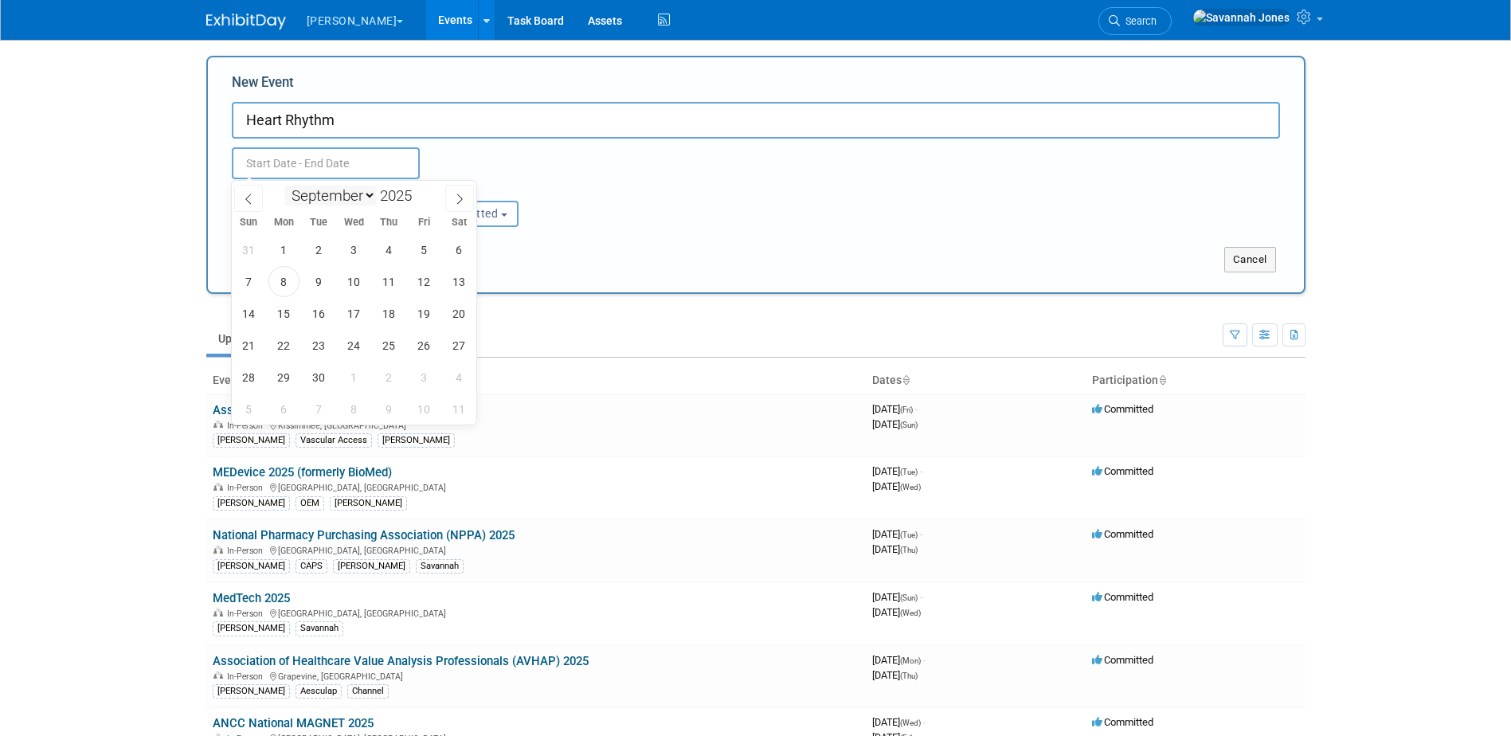
click at [340, 202] on select "January February March April May June July August September October November De…" at bounding box center [330, 196] width 92 height 20
select select "3"
click at [284, 186] on select "January February March April May June July August September October November De…" at bounding box center [330, 196] width 92 height 20
click at [419, 189] on span at bounding box center [418, 191] width 11 height 10
type input "2026"
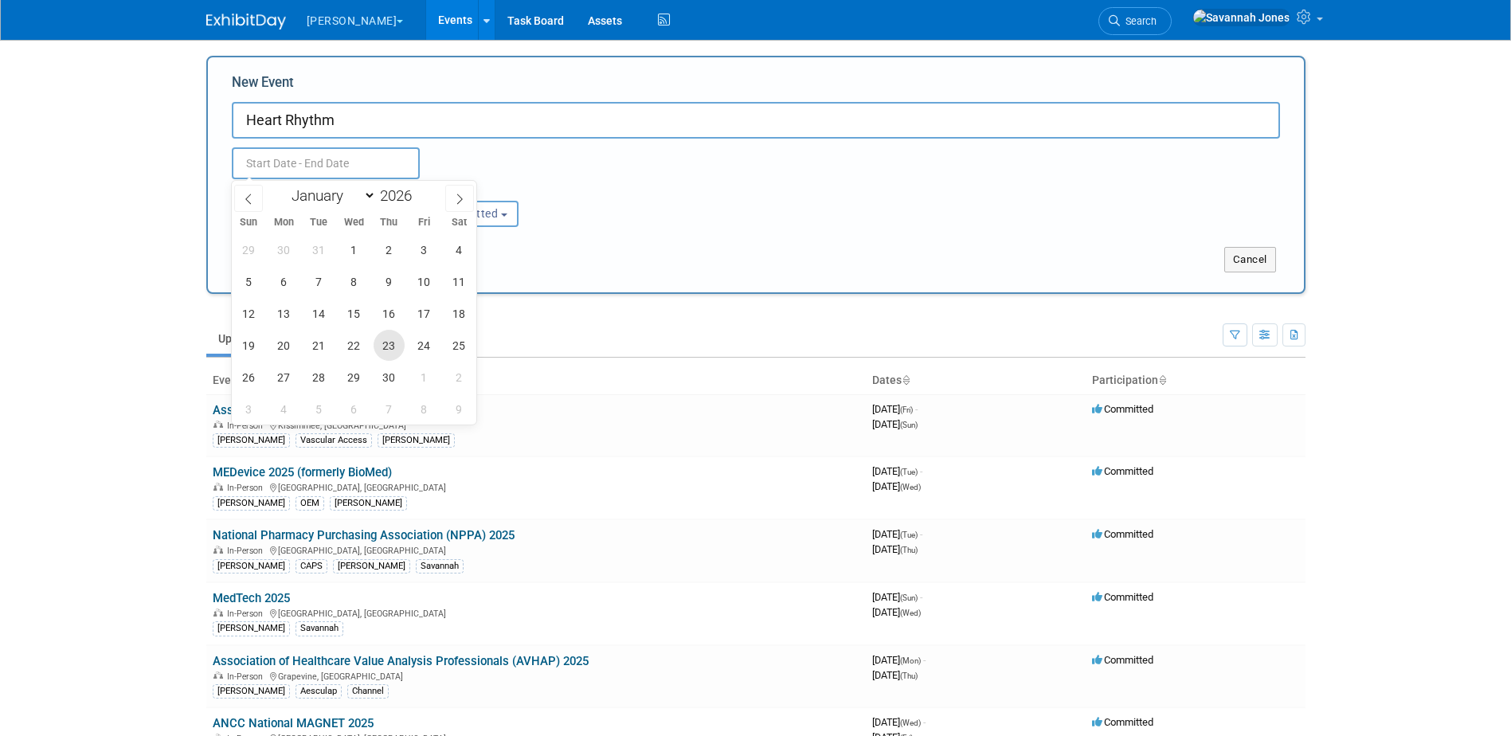
click at [396, 344] on span "23" at bounding box center [389, 345] width 31 height 31
click at [247, 382] on span "26" at bounding box center [248, 377] width 31 height 31
type input "Apr 23, 2026 to Apr 26, 2026"
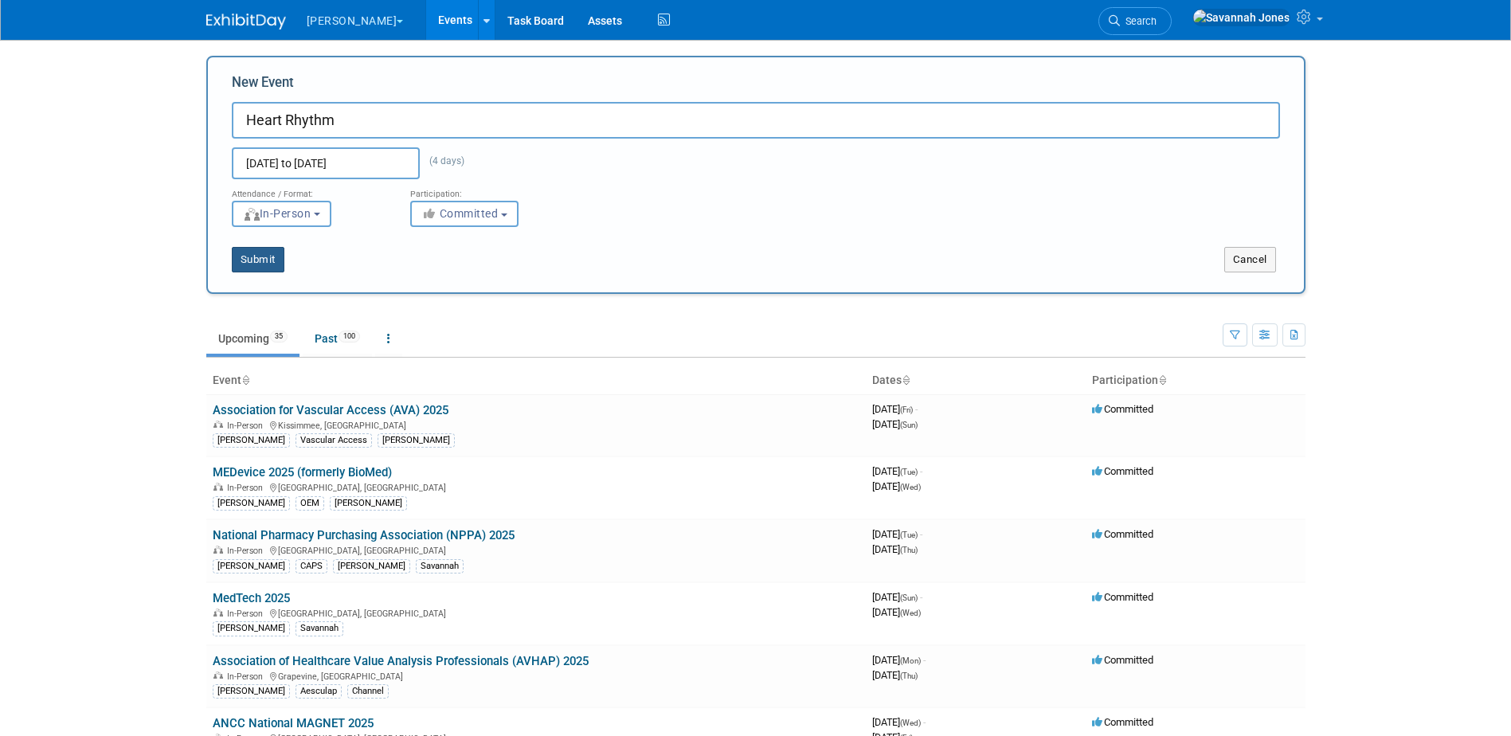
click at [267, 256] on button "Submit" at bounding box center [258, 259] width 53 height 25
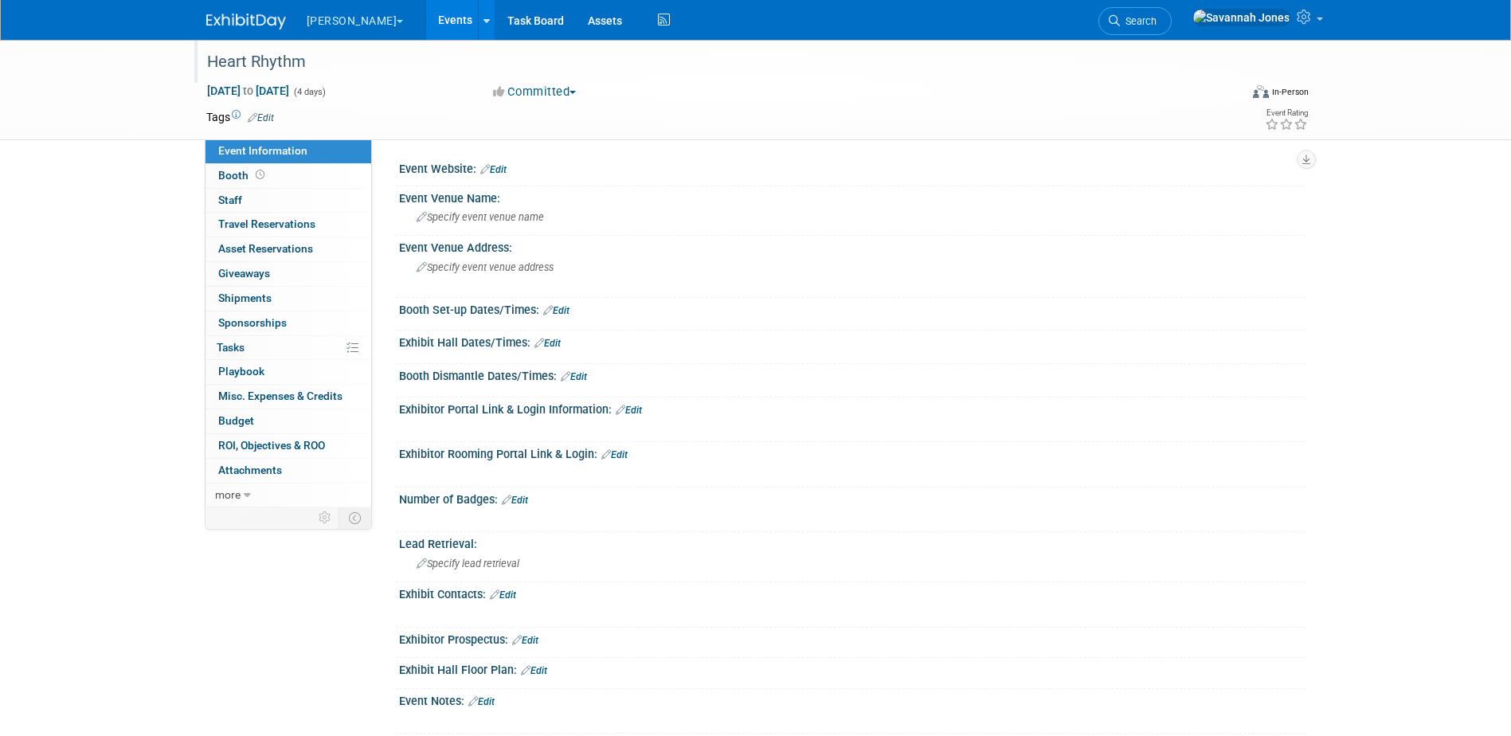
click at [335, 56] on div "Heart Rhythm" at bounding box center [709, 62] width 1014 height 29
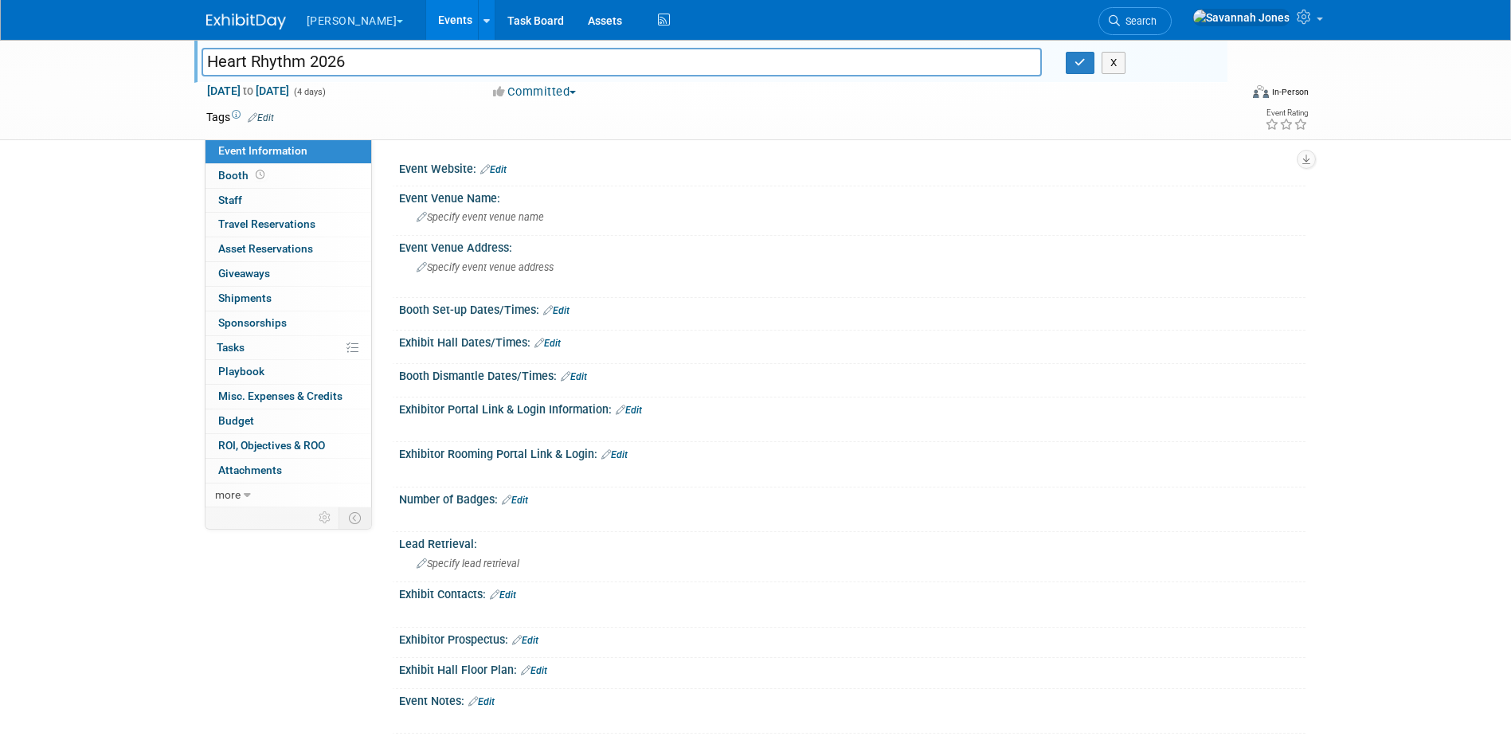
type input "Heart Rhythm 2026"
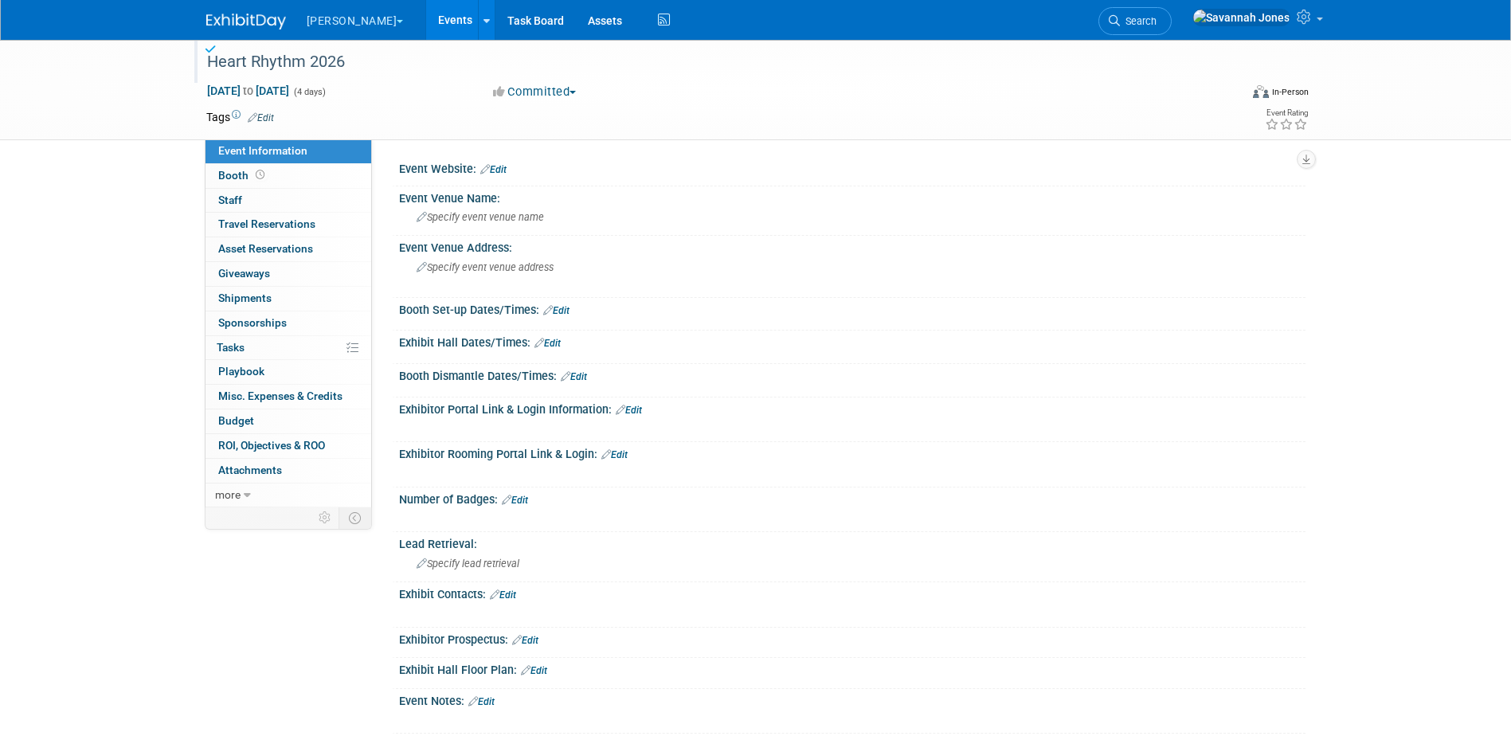
click at [266, 115] on link "Edit" at bounding box center [261, 117] width 26 height 11
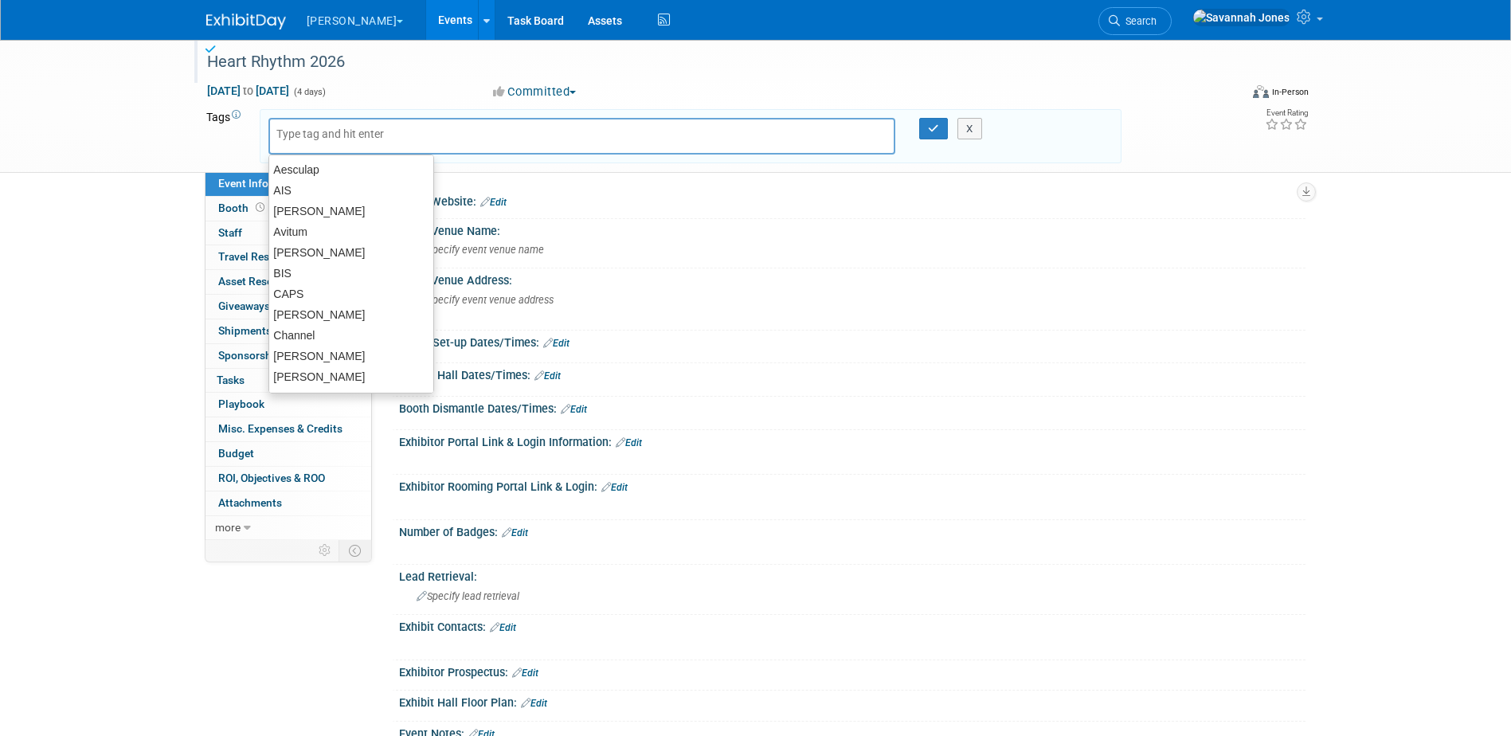
click at [314, 145] on div at bounding box center [582, 136] width 628 height 37
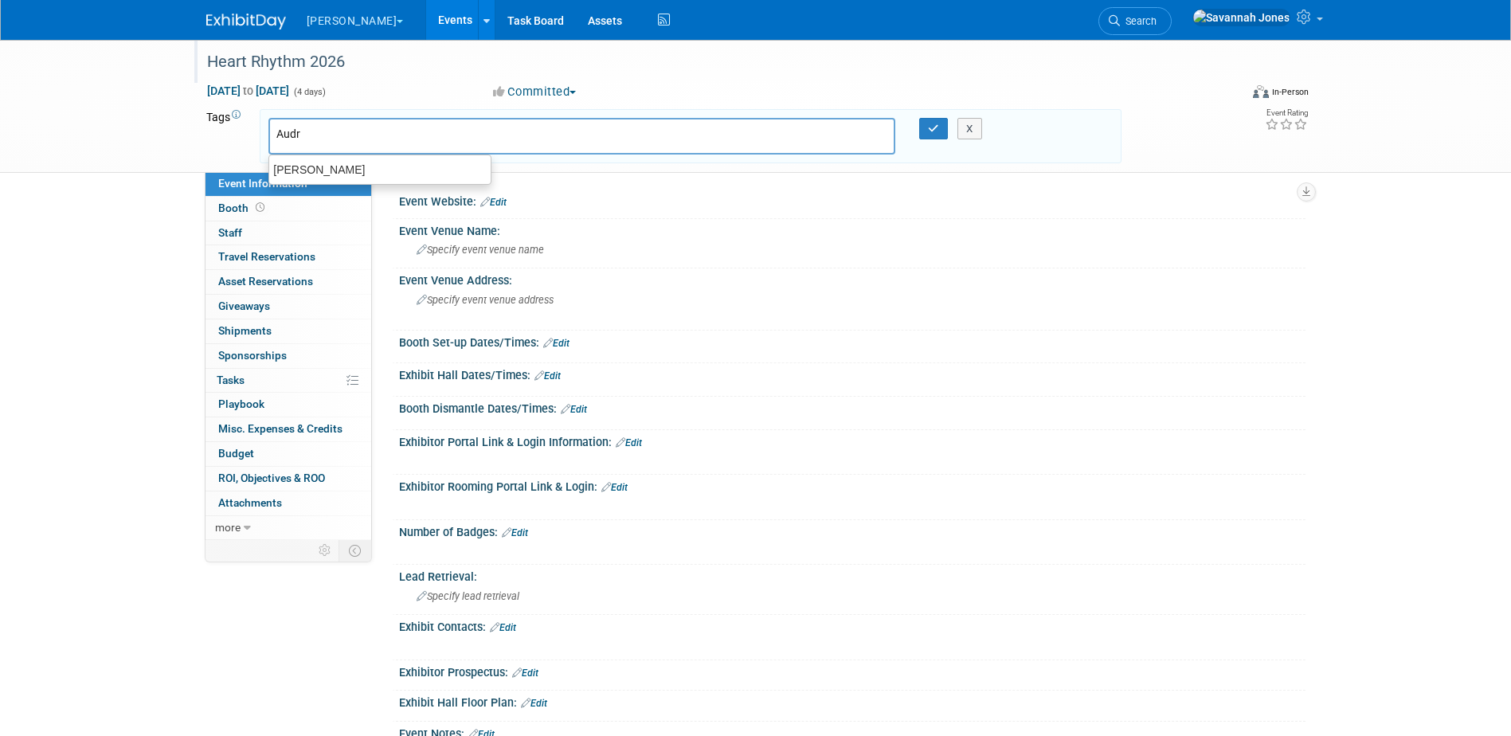
type input "[PERSON_NAME]"
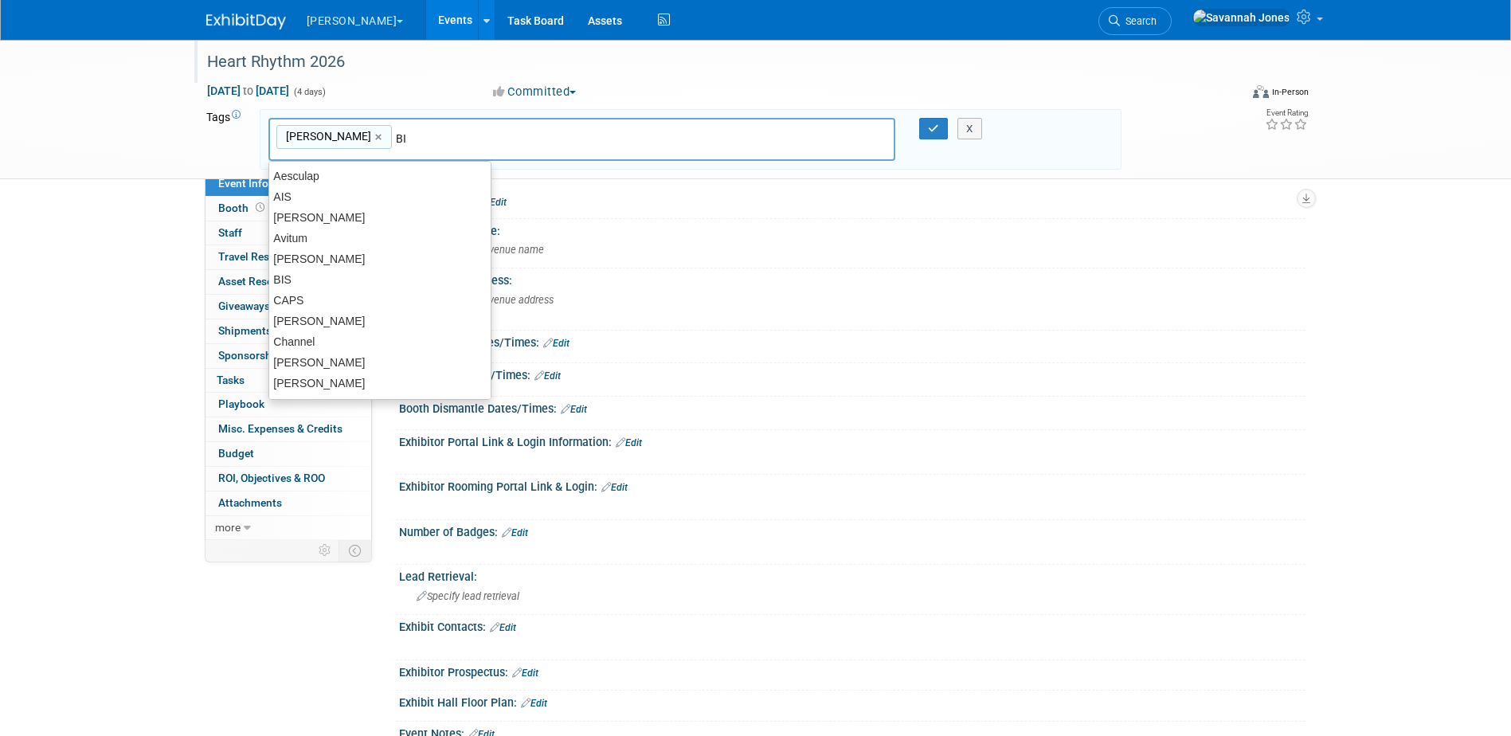
type input "BIS"
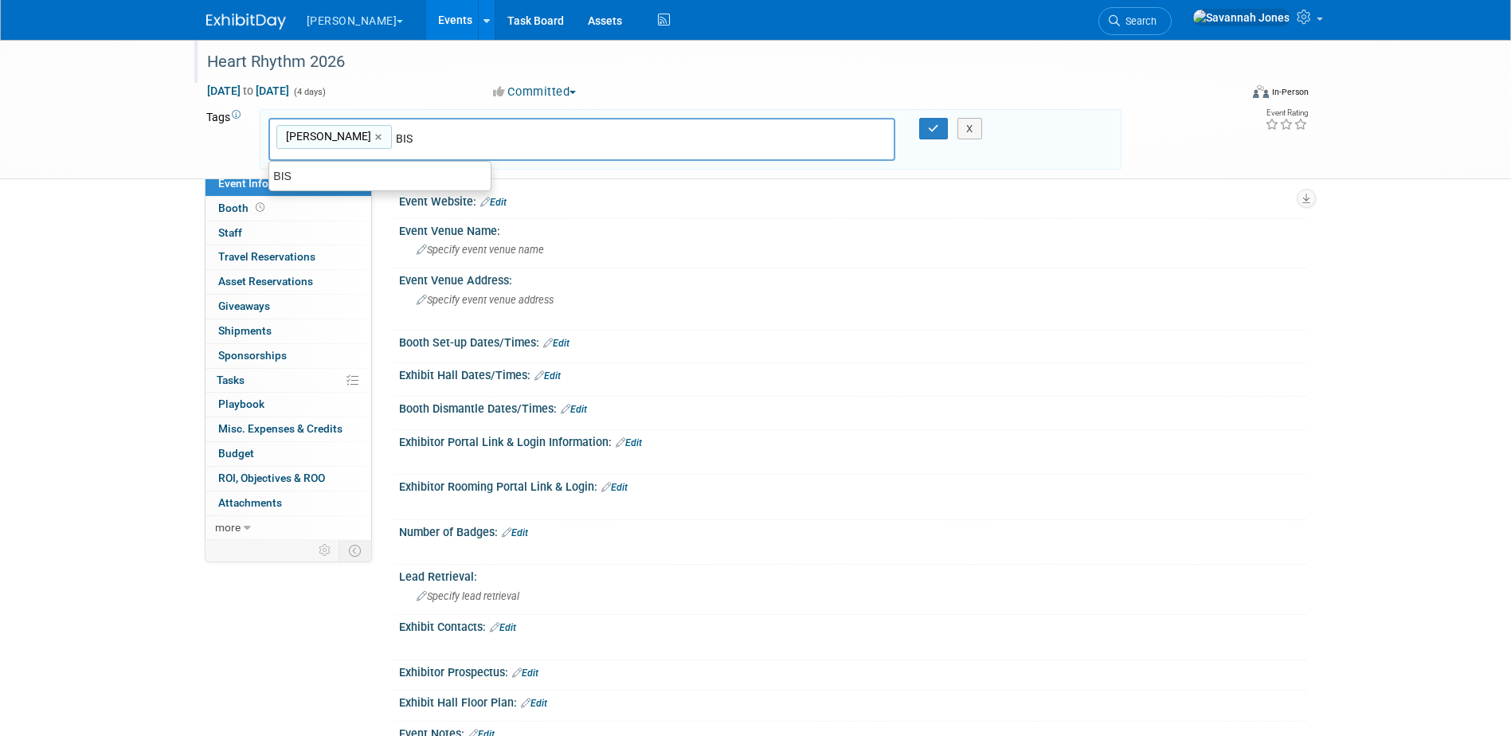
type input "Audra, BIS"
click at [507, 300] on span "Specify event venue address" at bounding box center [485, 300] width 137 height 12
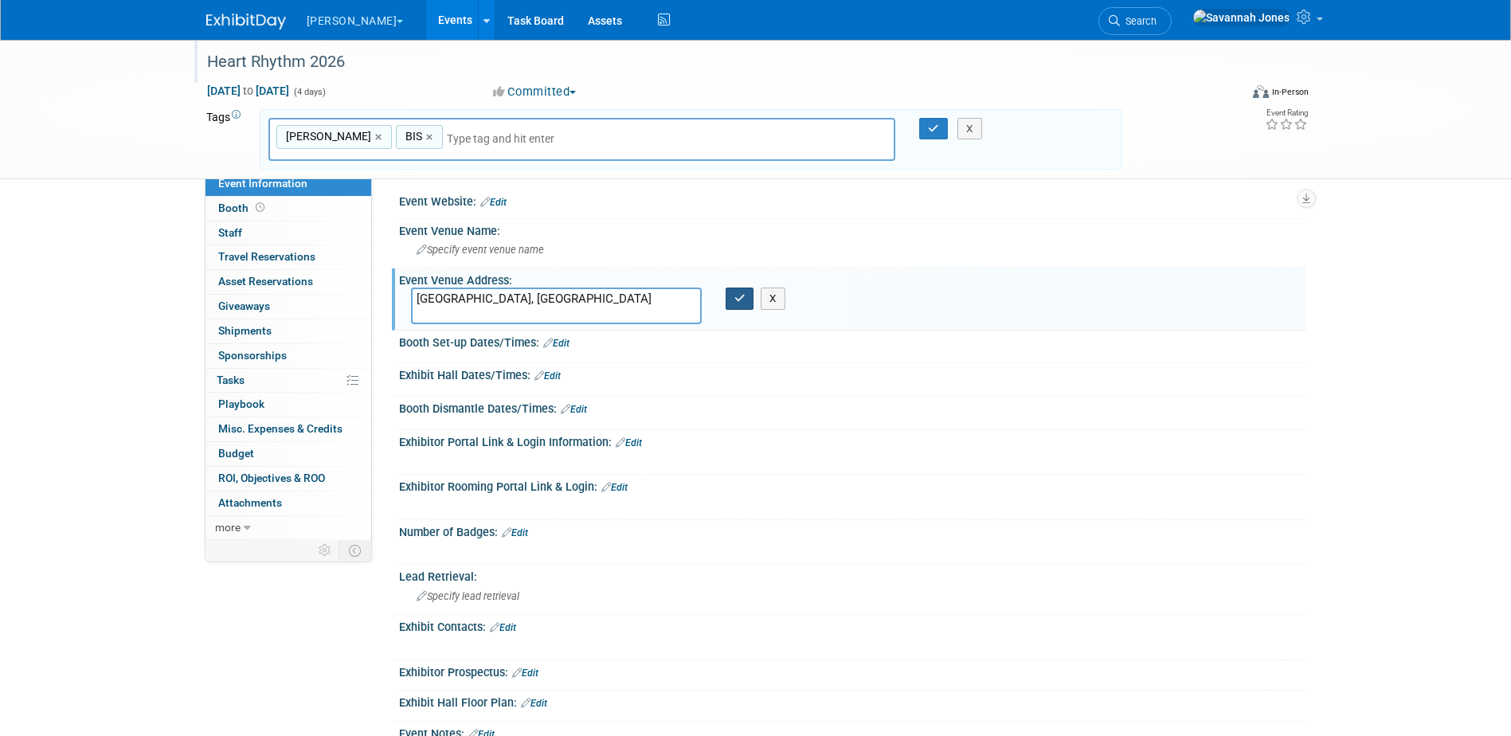
type textarea "[GEOGRAPHIC_DATA], [GEOGRAPHIC_DATA]"
click at [738, 299] on icon "button" at bounding box center [739, 298] width 11 height 10
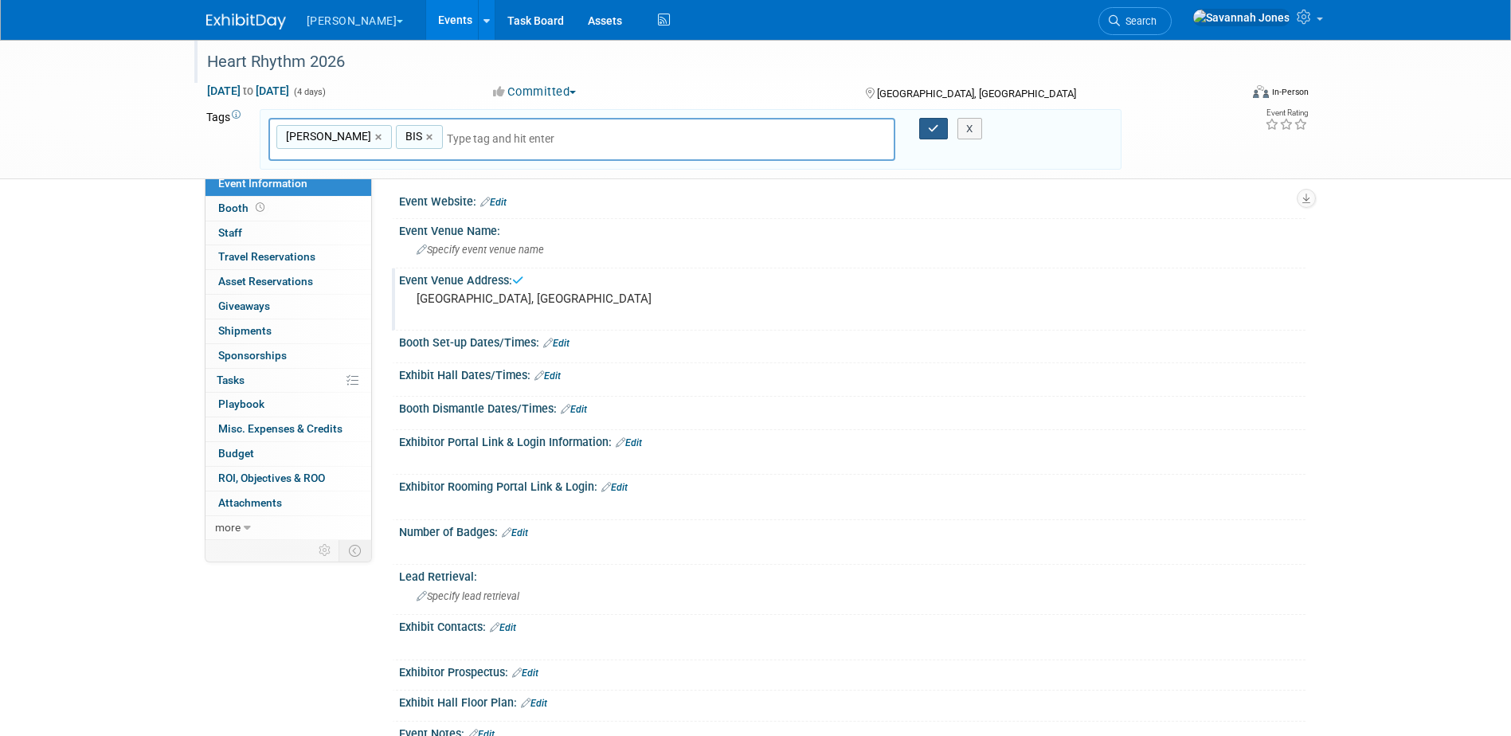
click at [934, 126] on icon "button" at bounding box center [933, 128] width 11 height 10
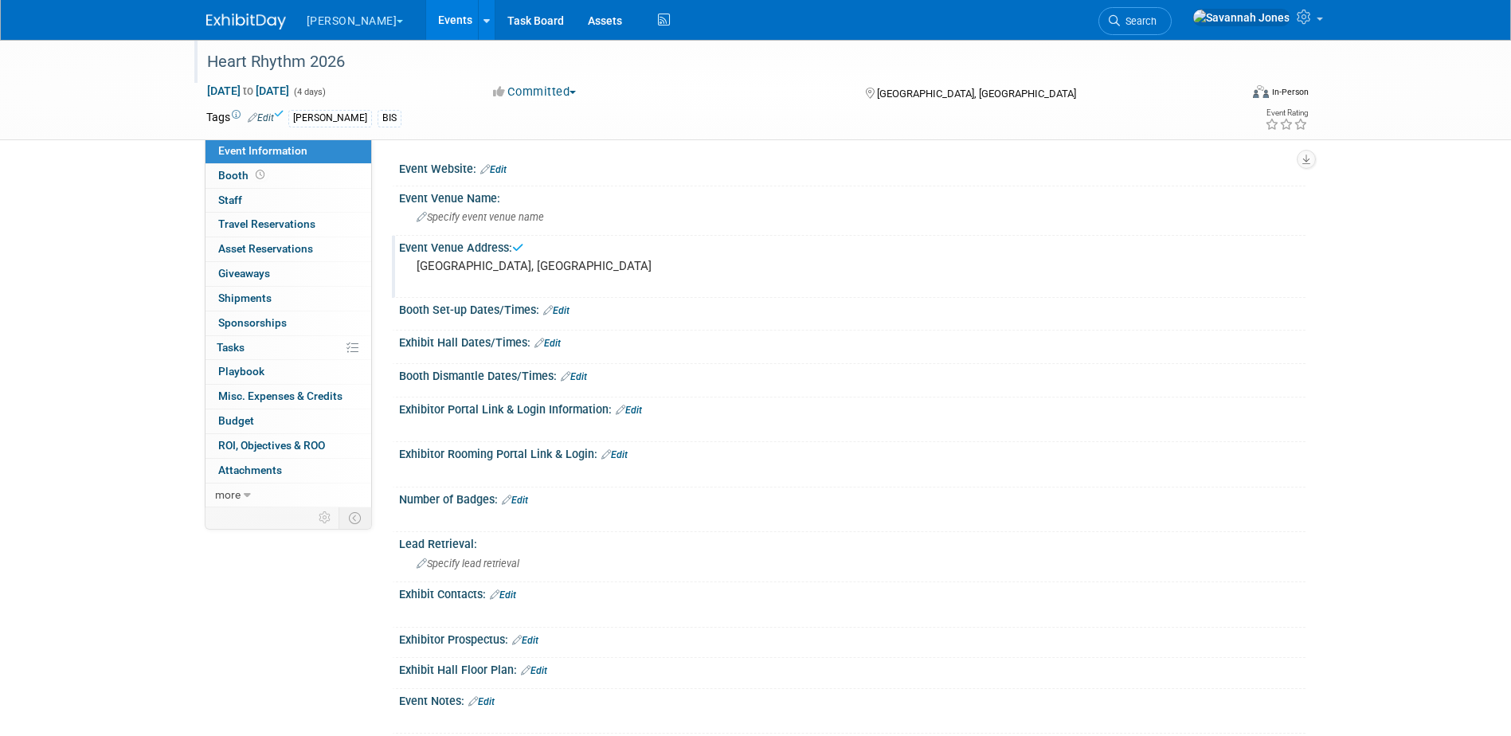
click at [129, 374] on div "Heart Rhythm 2026 Apr 23, 2026 to Apr 26, 2026 (4 days) Apr 23, 2026 to Apr 26,…" at bounding box center [755, 503] width 1511 height 926
click at [426, 23] on link "Events" at bounding box center [455, 20] width 58 height 40
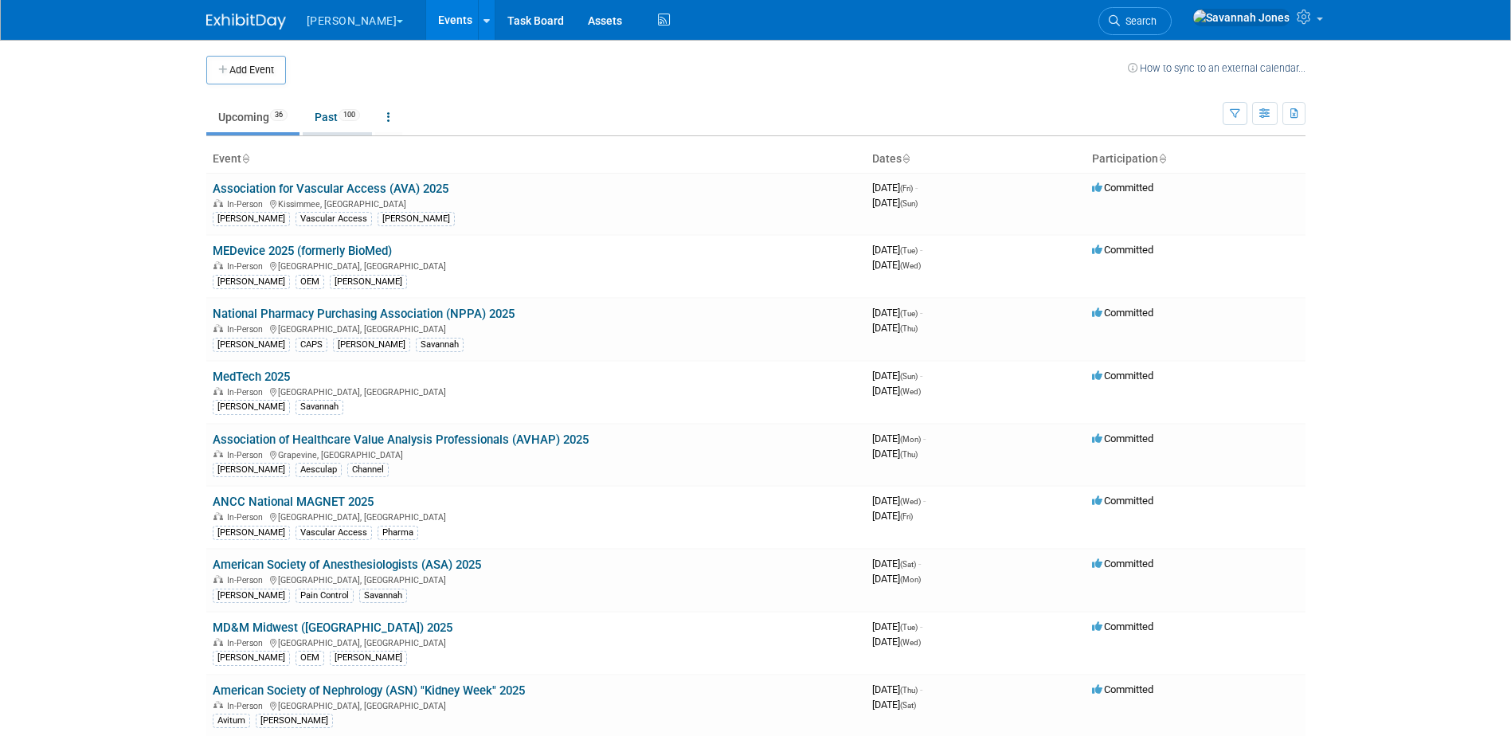
click at [349, 129] on link "Past 100" at bounding box center [337, 117] width 69 height 30
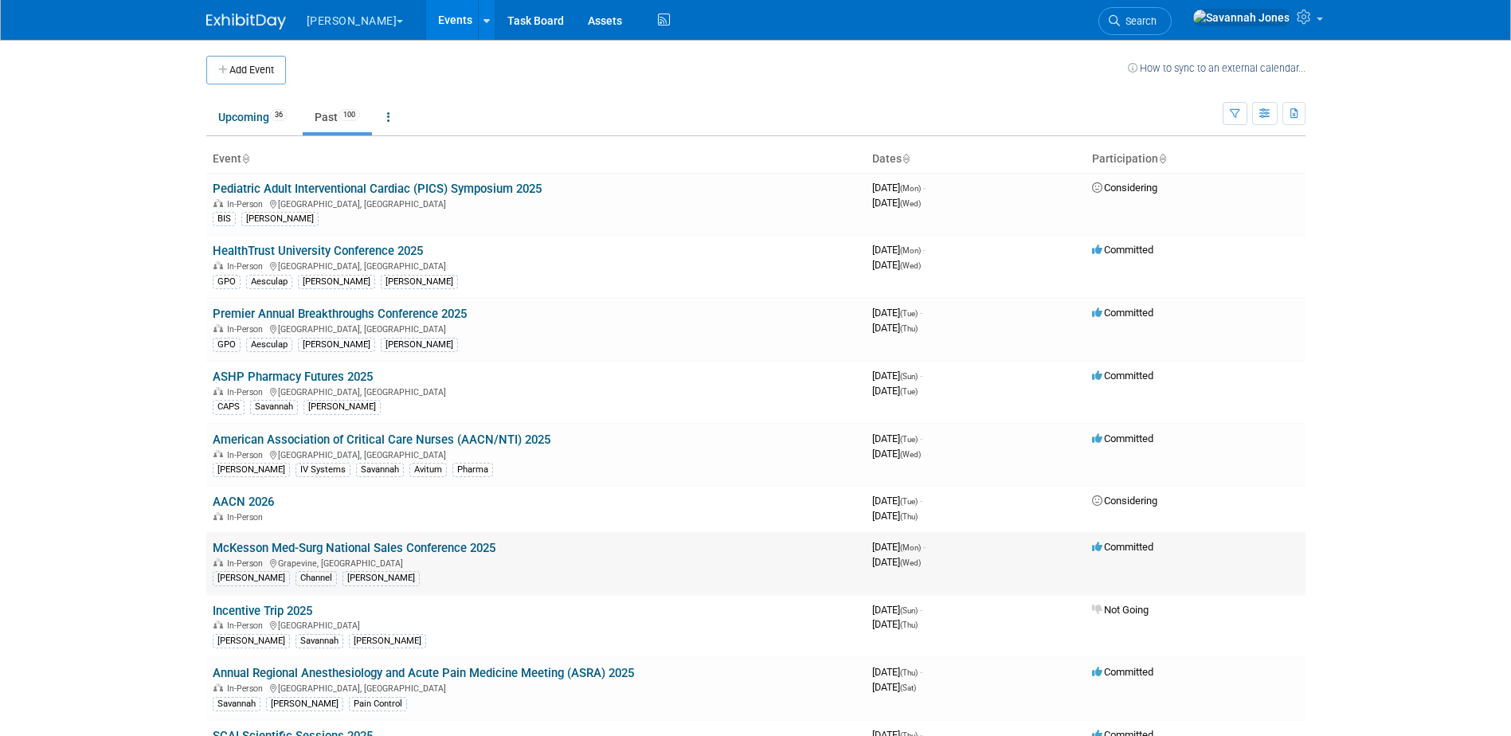
drag, startPoint x: 527, startPoint y: 543, endPoint x: 210, endPoint y: 545, distance: 317.9
click at [210, 545] on td "McKesson Med-Surg National Sales Conference 2025 In-Person Grapevine, TX B. Bra…" at bounding box center [536, 563] width 660 height 63
copy link "McKesson Med-Surg National Sales Conference 2025"
click at [249, 126] on link "Upcoming 36" at bounding box center [252, 117] width 93 height 30
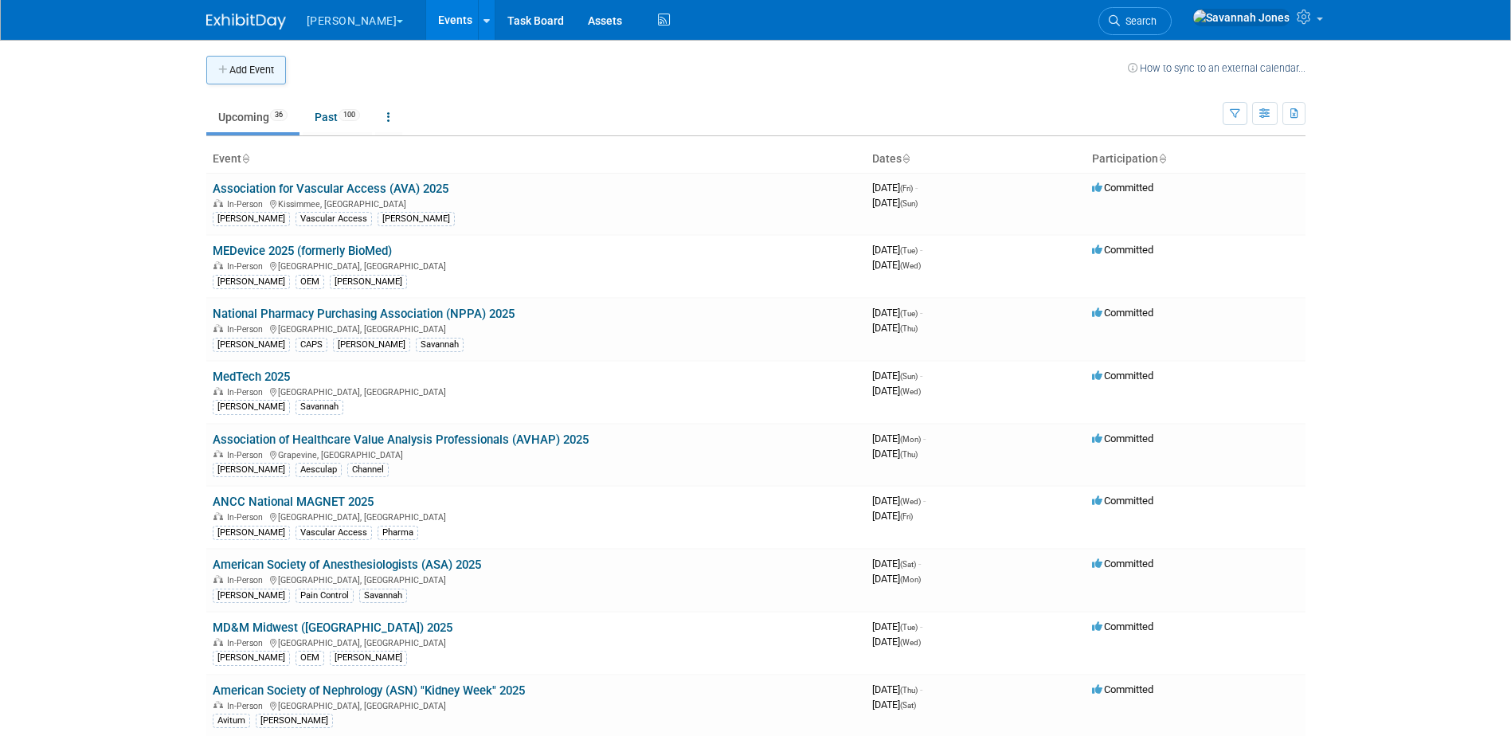
click at [260, 68] on button "Add Event" at bounding box center [246, 70] width 80 height 29
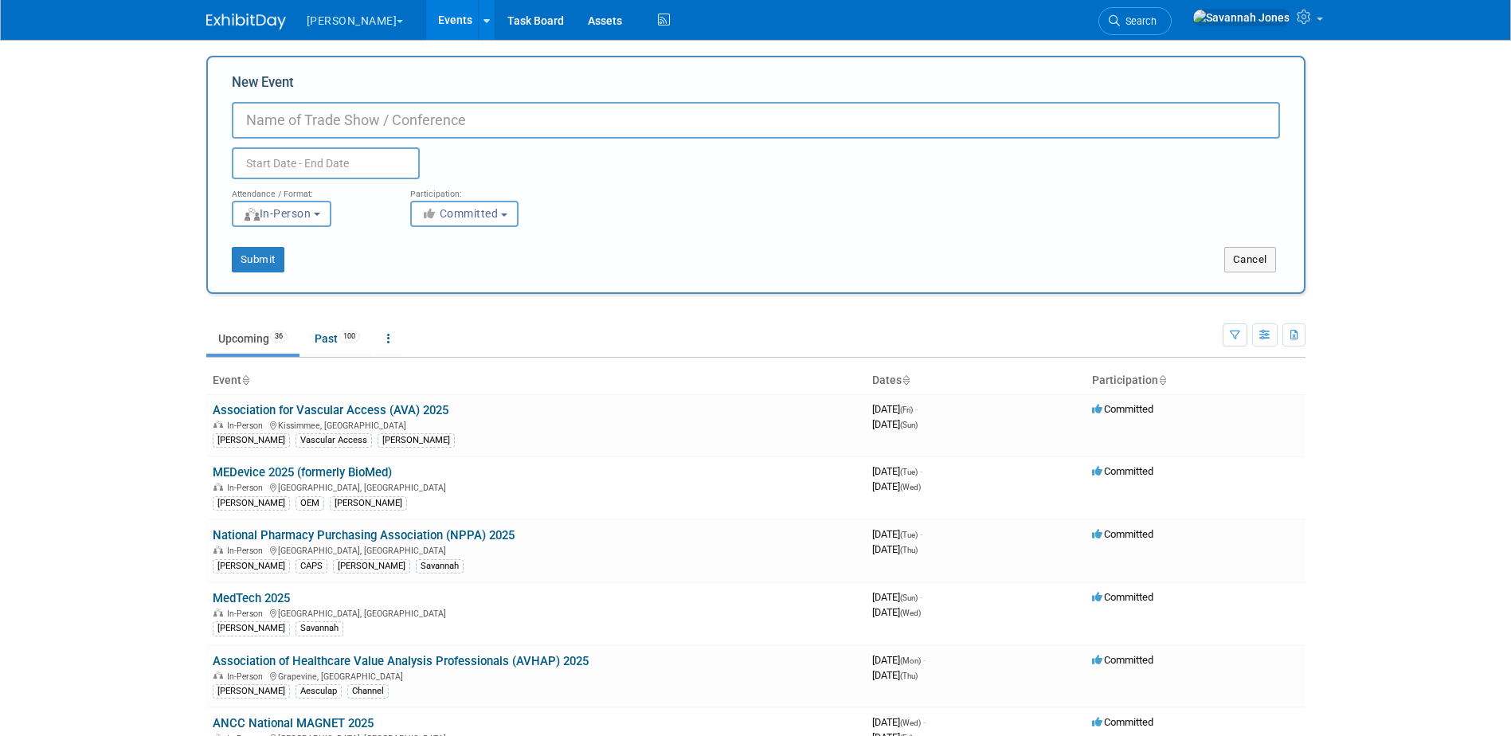
click at [369, 120] on input "New Event" at bounding box center [756, 120] width 1048 height 37
paste input "McKesson Med-Surg National Sales Conference 2025"
click at [622, 113] on input "McKesson Med-Surg National Sales Conference 2025" at bounding box center [756, 120] width 1048 height 37
type input "McKesson Med-Surg National Sales Conference 2026"
click at [614, 184] on div "Attendance / Format: <img src="https://www.exhibitday.com/Images/Format-InPerso…" at bounding box center [756, 203] width 1072 height 48
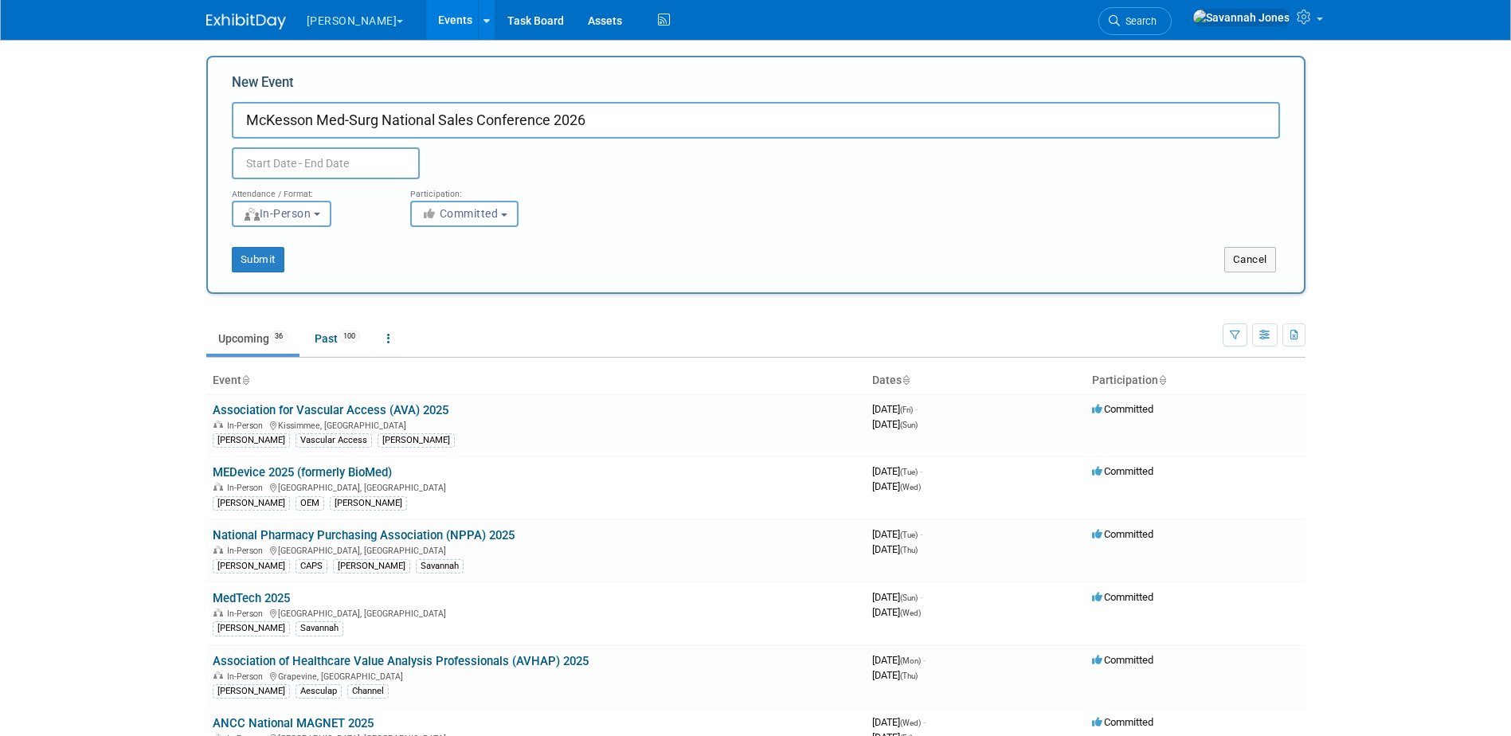
click at [379, 165] on input "text" at bounding box center [326, 163] width 188 height 32
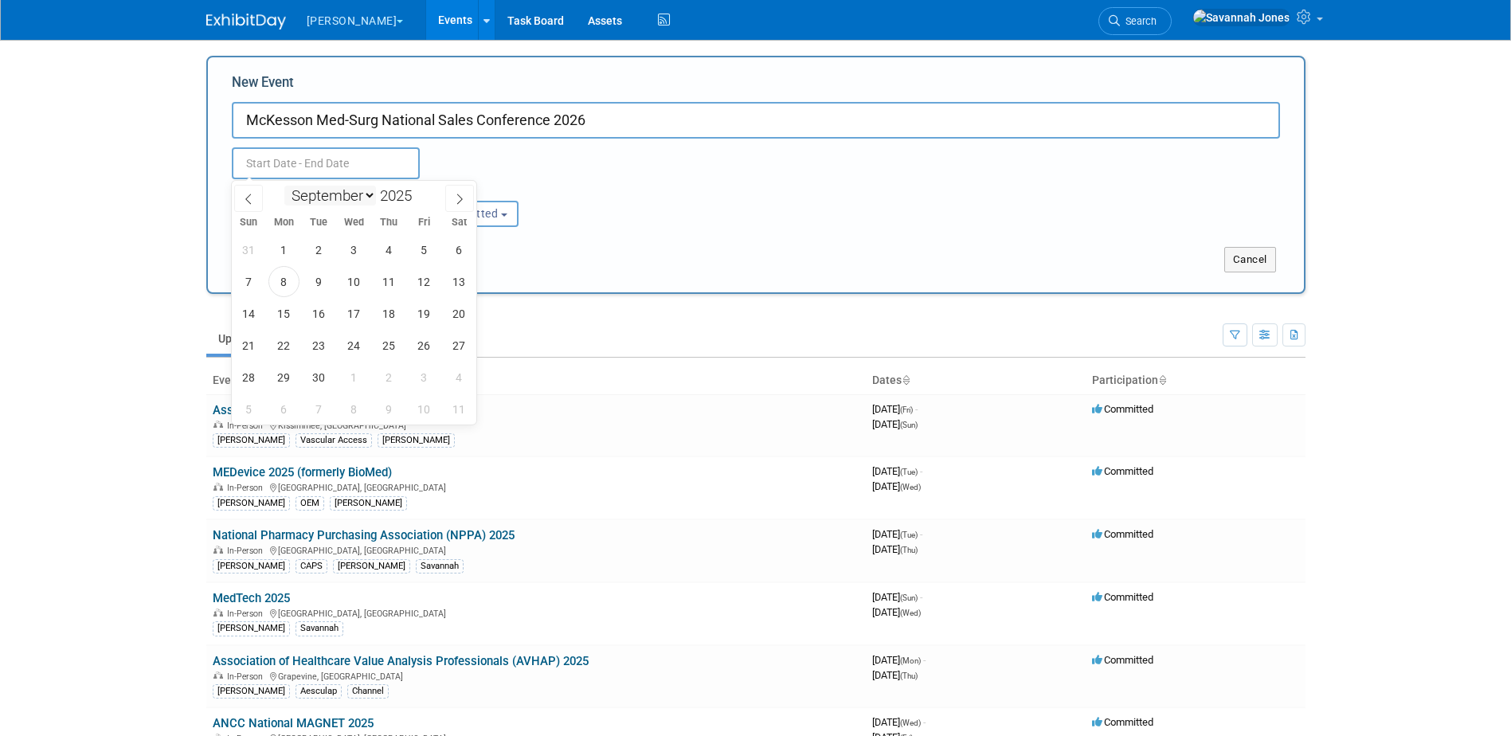
click at [353, 202] on select "January February March April May June July August September October November De…" at bounding box center [330, 196] width 92 height 20
select select "4"
click at [284, 186] on select "January February March April May June July August September October November De…" at bounding box center [330, 196] width 92 height 20
click at [424, 186] on div "January February March April May June July August September October November De…" at bounding box center [354, 194] width 184 height 27
click at [425, 193] on div "January February March April May June July August September October November De…" at bounding box center [354, 194] width 184 height 27
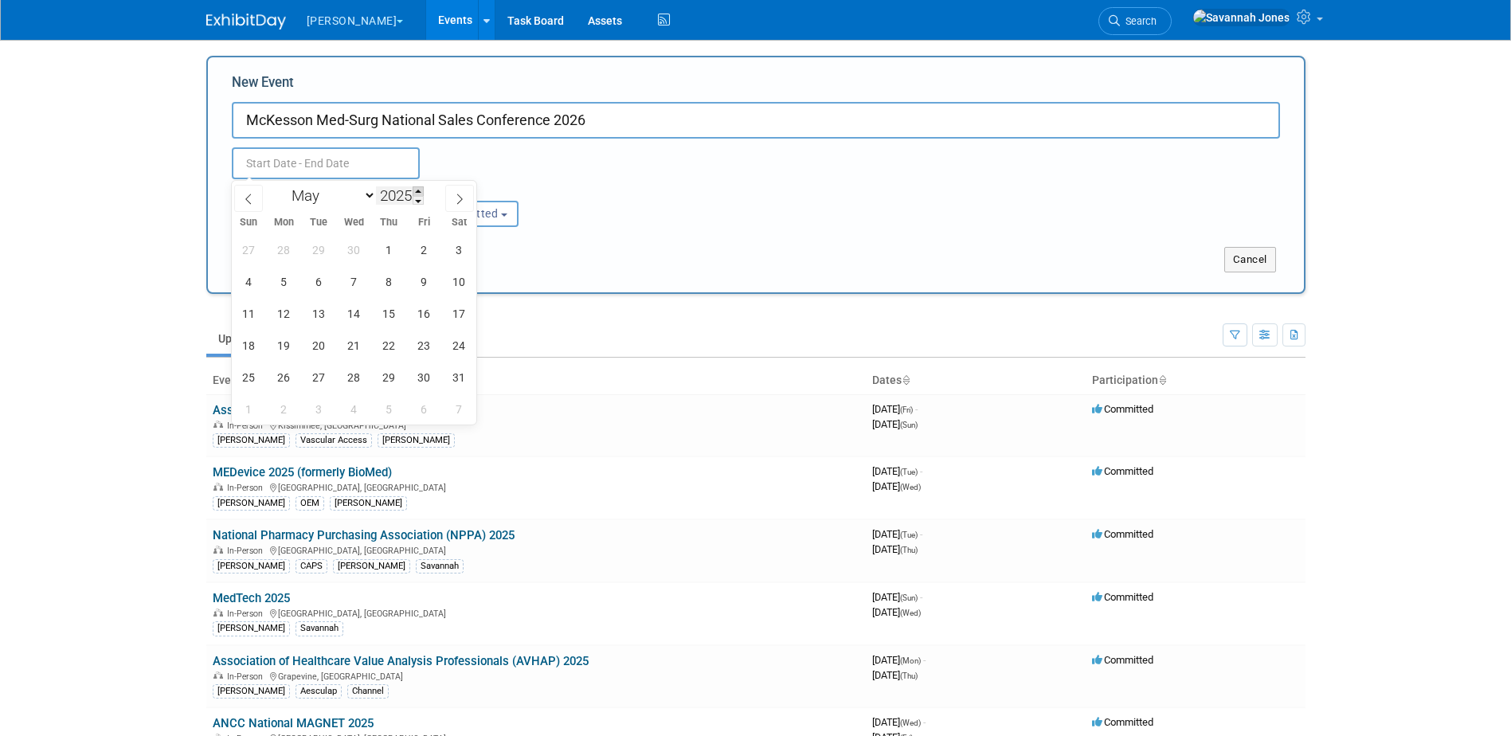
click at [422, 191] on span at bounding box center [418, 191] width 11 height 10
type input "2026"
click at [434, 250] on span "1" at bounding box center [424, 249] width 31 height 31
click at [428, 250] on span "1" at bounding box center [424, 249] width 31 height 31
type input "May 1, 2026 to May 1, 2026"
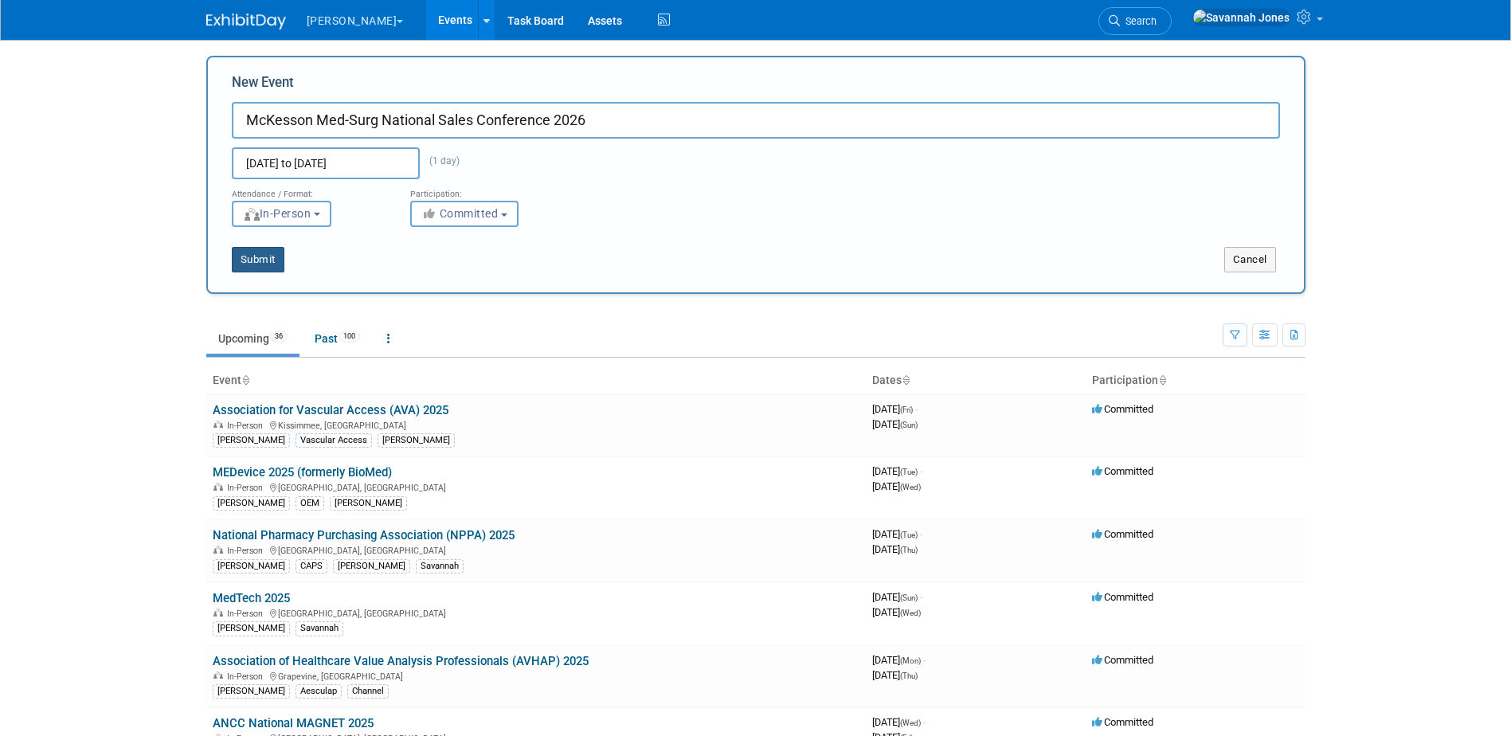
click at [248, 252] on button "Submit" at bounding box center [258, 259] width 53 height 25
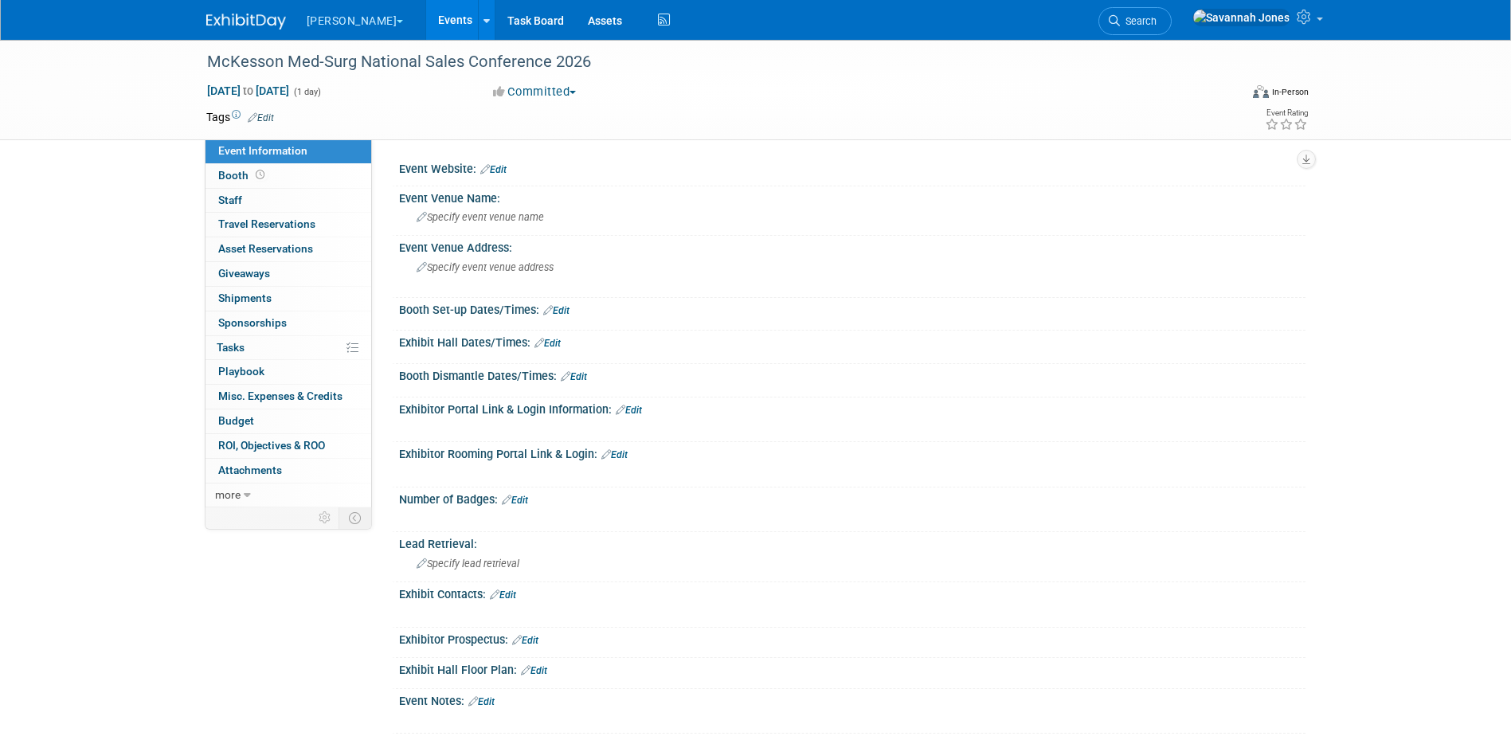
click at [257, 119] on icon at bounding box center [253, 117] width 10 height 10
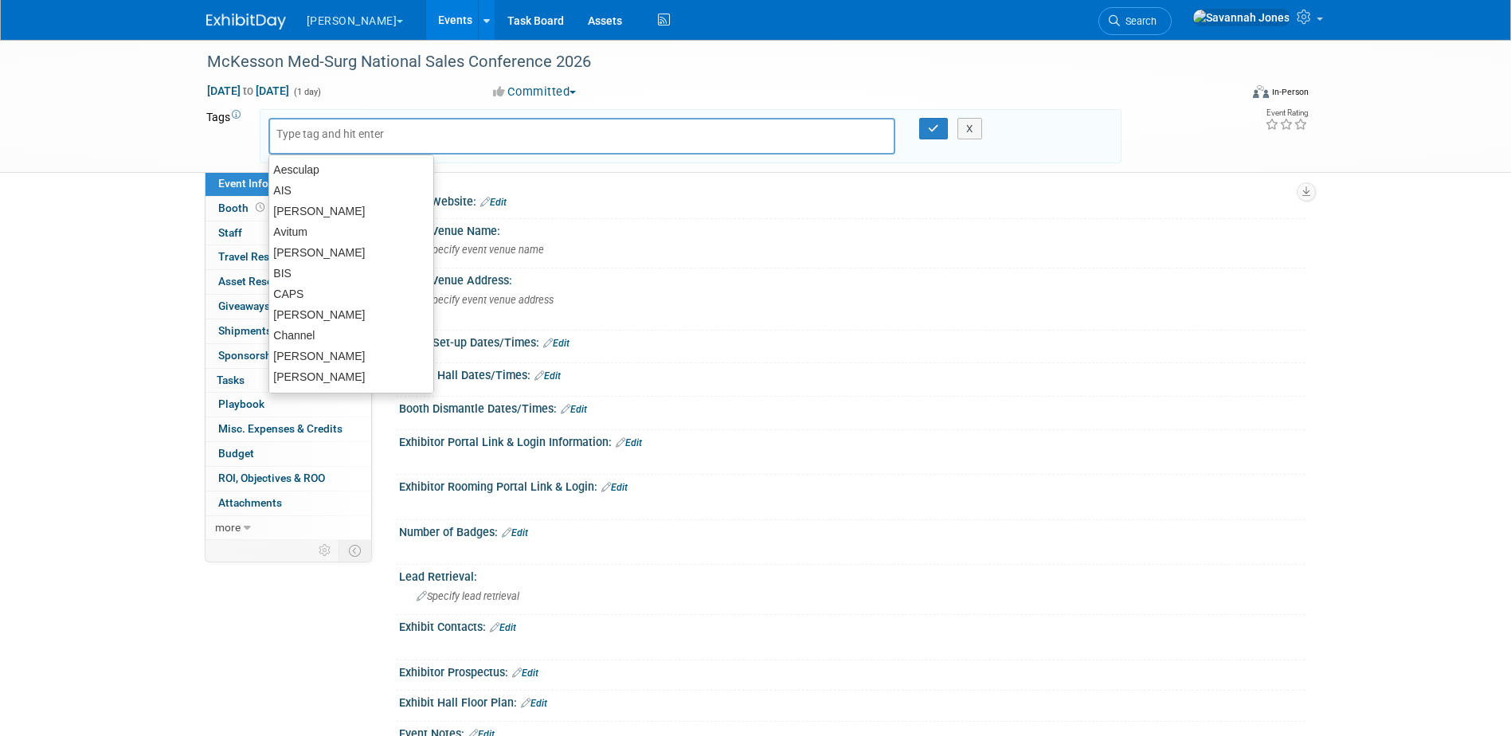
click at [319, 138] on input "text" at bounding box center [339, 134] width 127 height 16
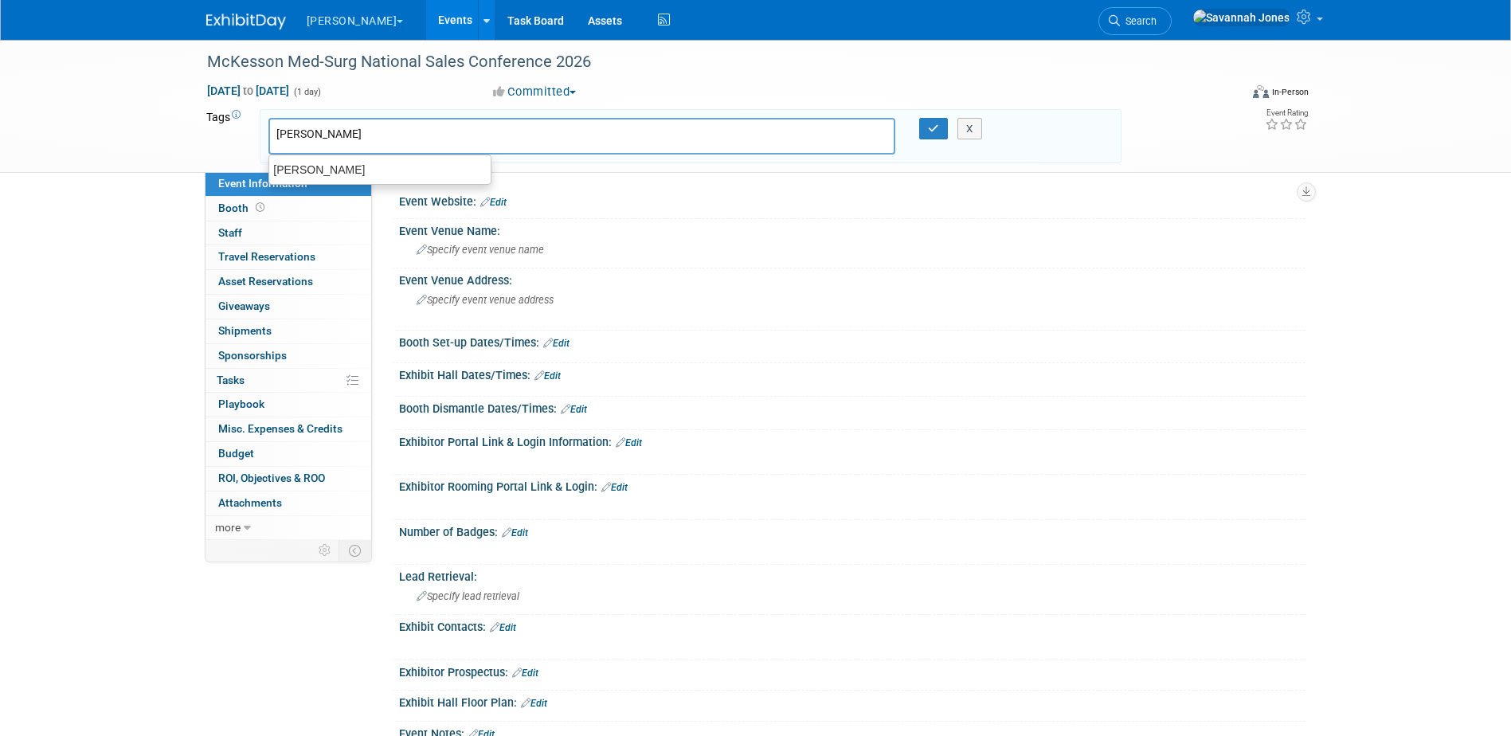
type input "[PERSON_NAME]"
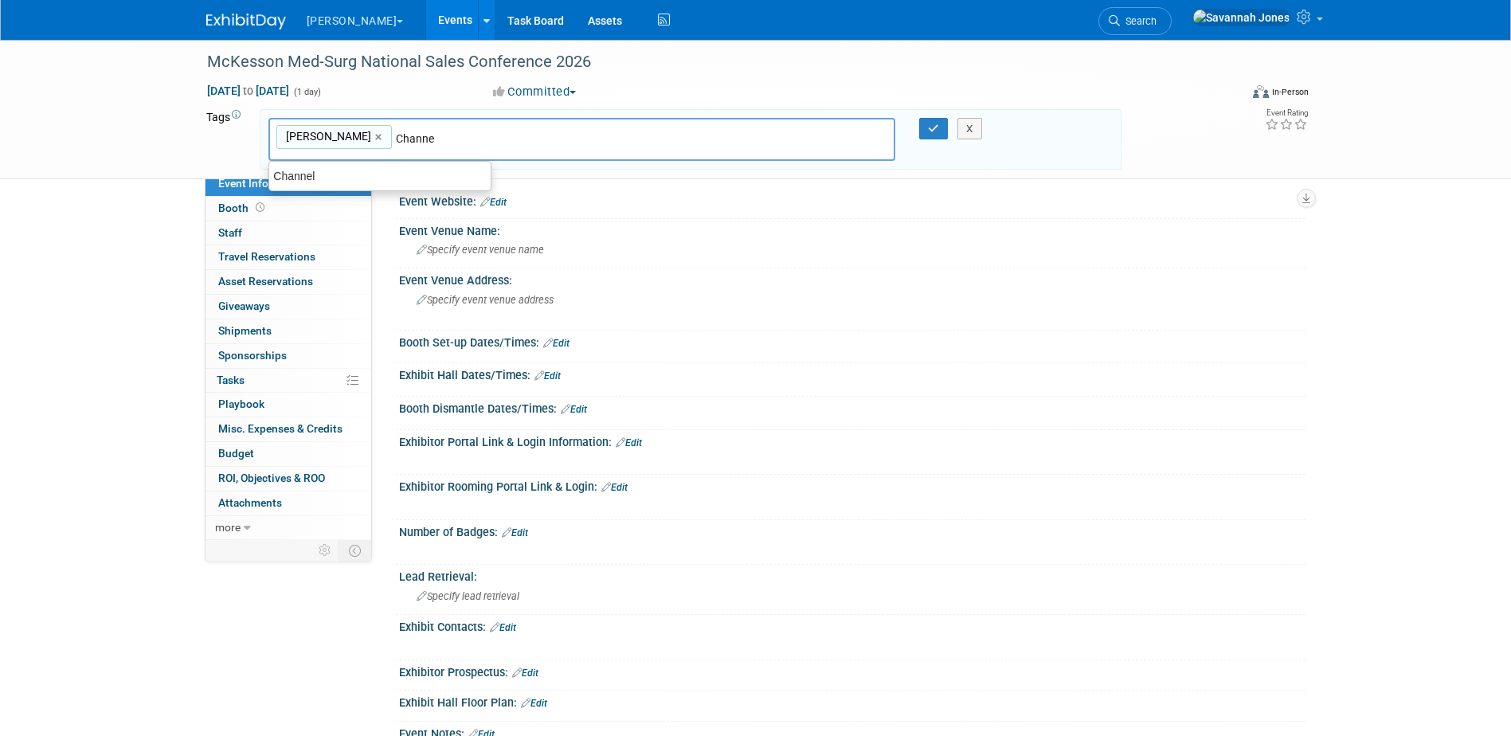
type input "Channel"
type input "B. Braun, Channel"
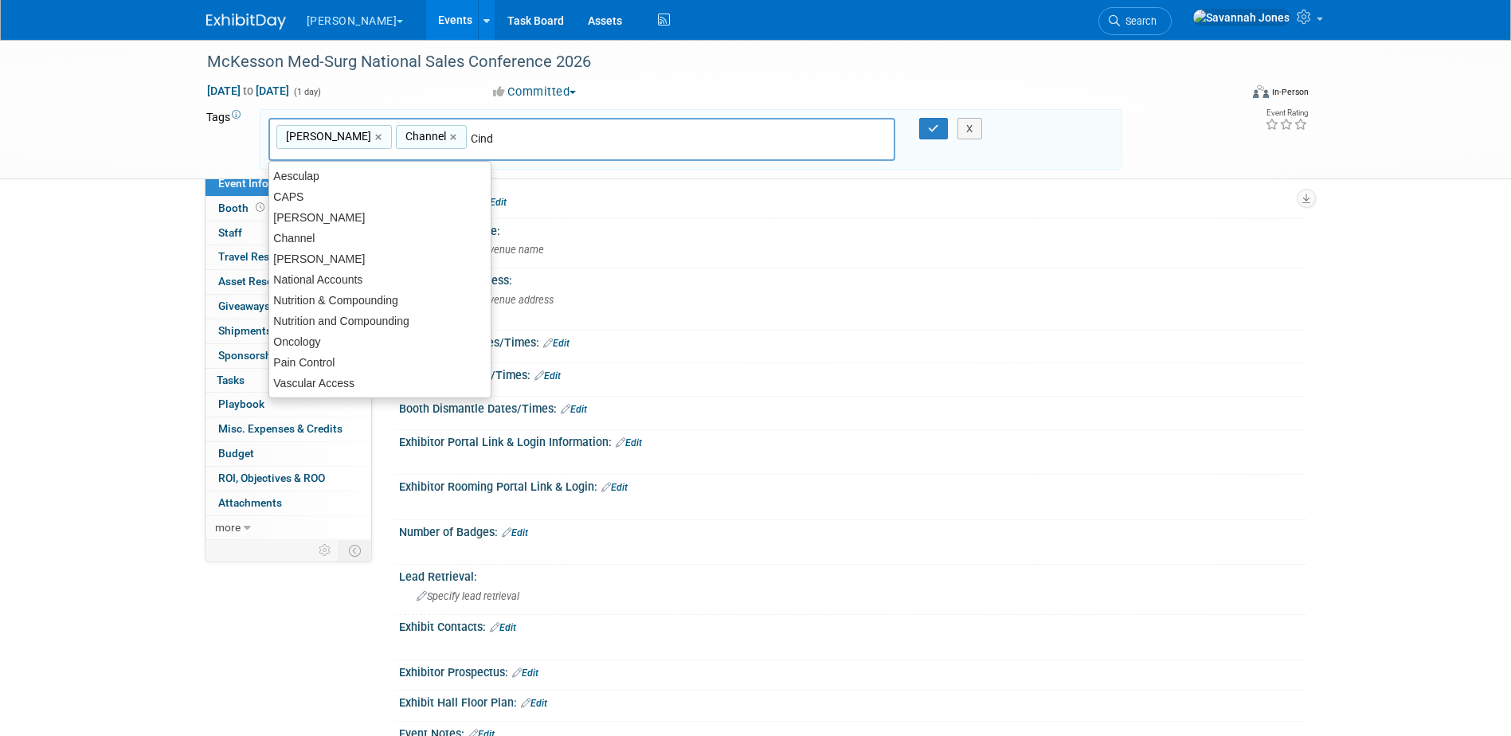
type input "[PERSON_NAME]"
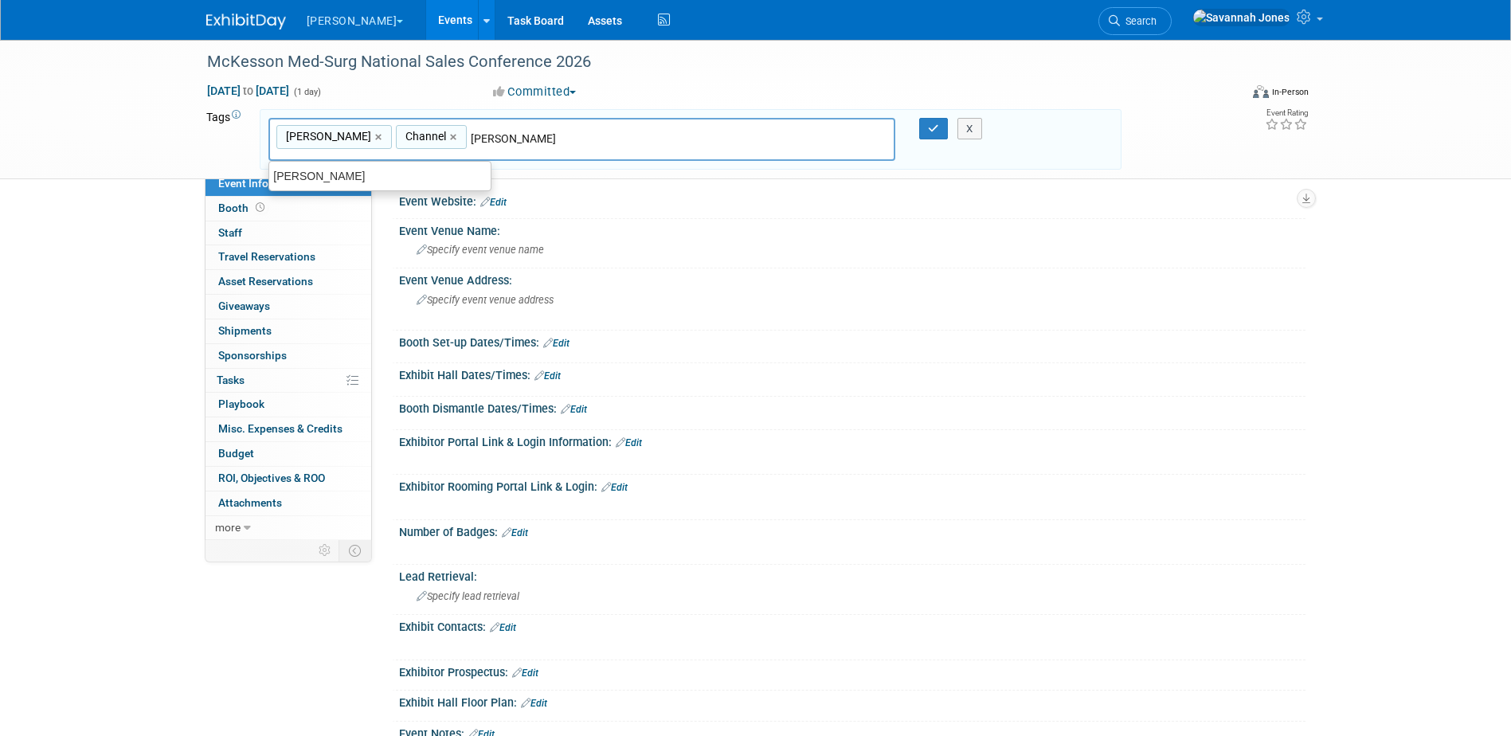
type input "B. Braun, Channel, Cindy"
click at [935, 119] on button "button" at bounding box center [933, 129] width 29 height 22
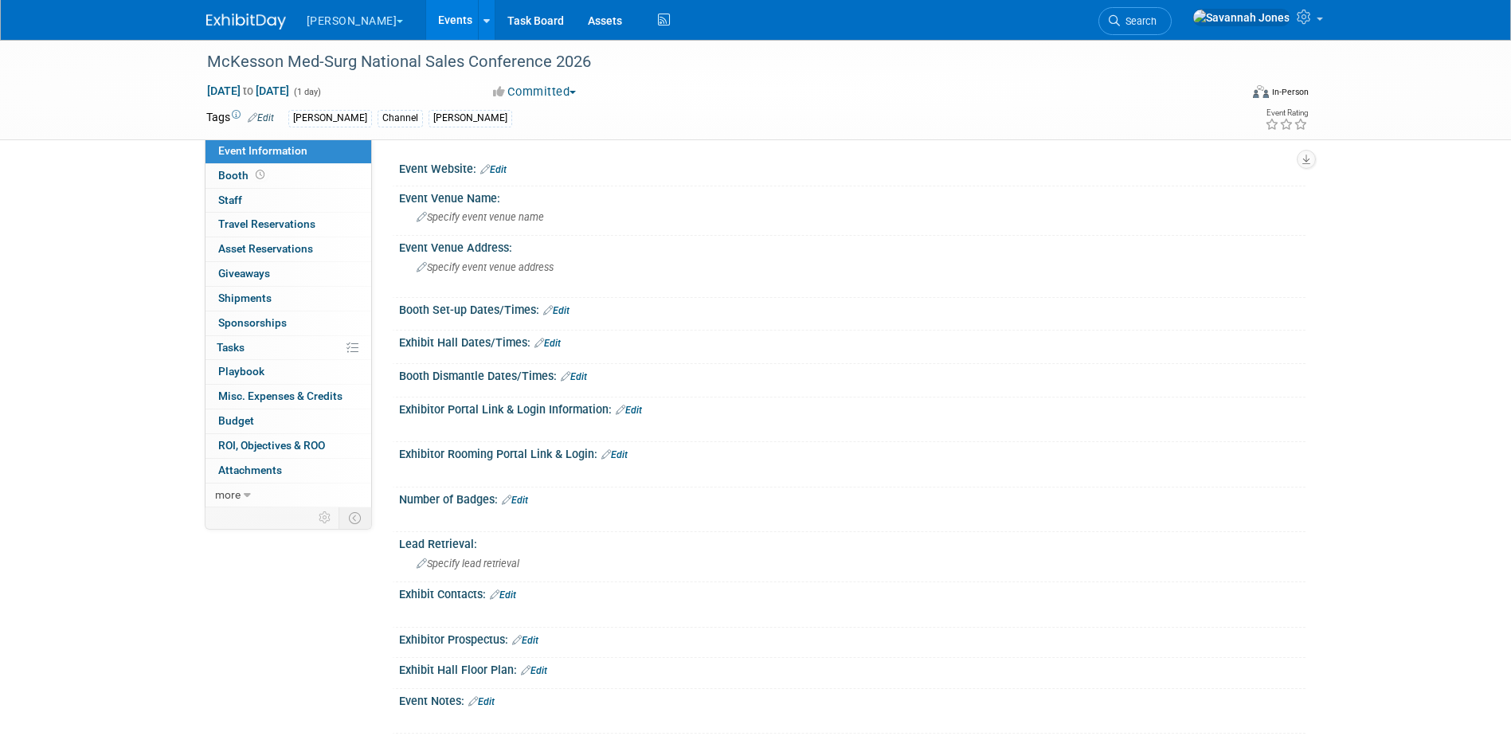
click at [426, 29] on link "Events" at bounding box center [455, 20] width 58 height 40
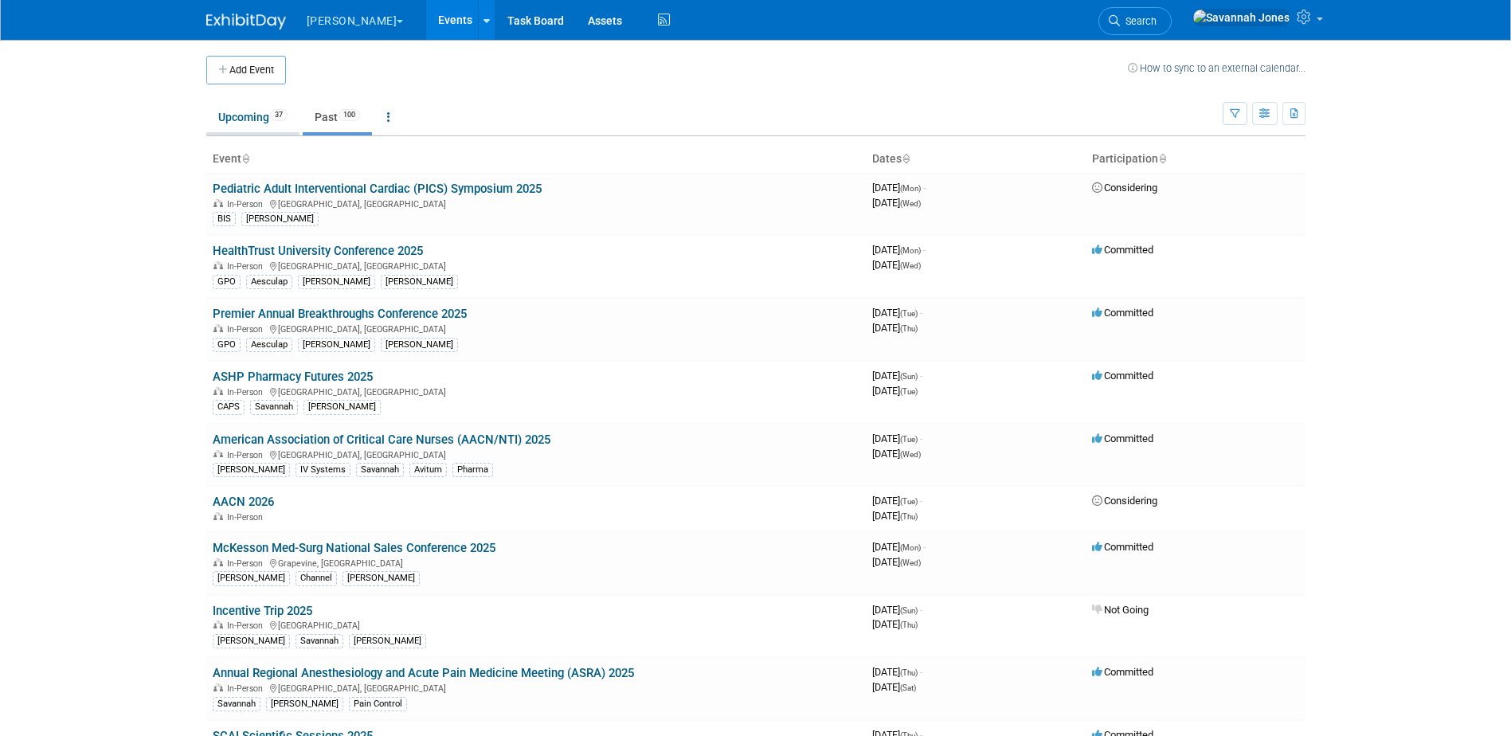
click at [246, 123] on link "Upcoming 37" at bounding box center [252, 117] width 93 height 30
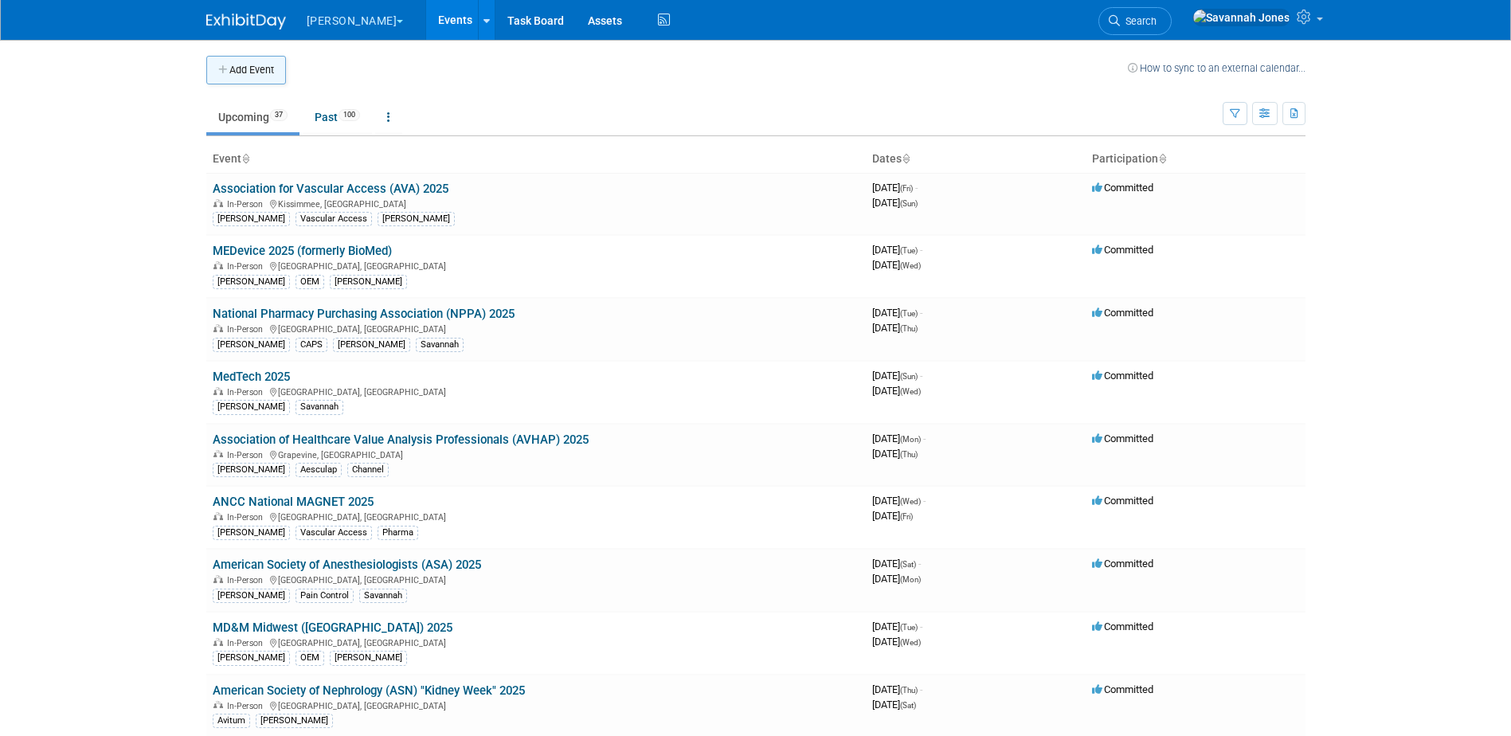
click at [261, 69] on button "Add Event" at bounding box center [246, 70] width 80 height 29
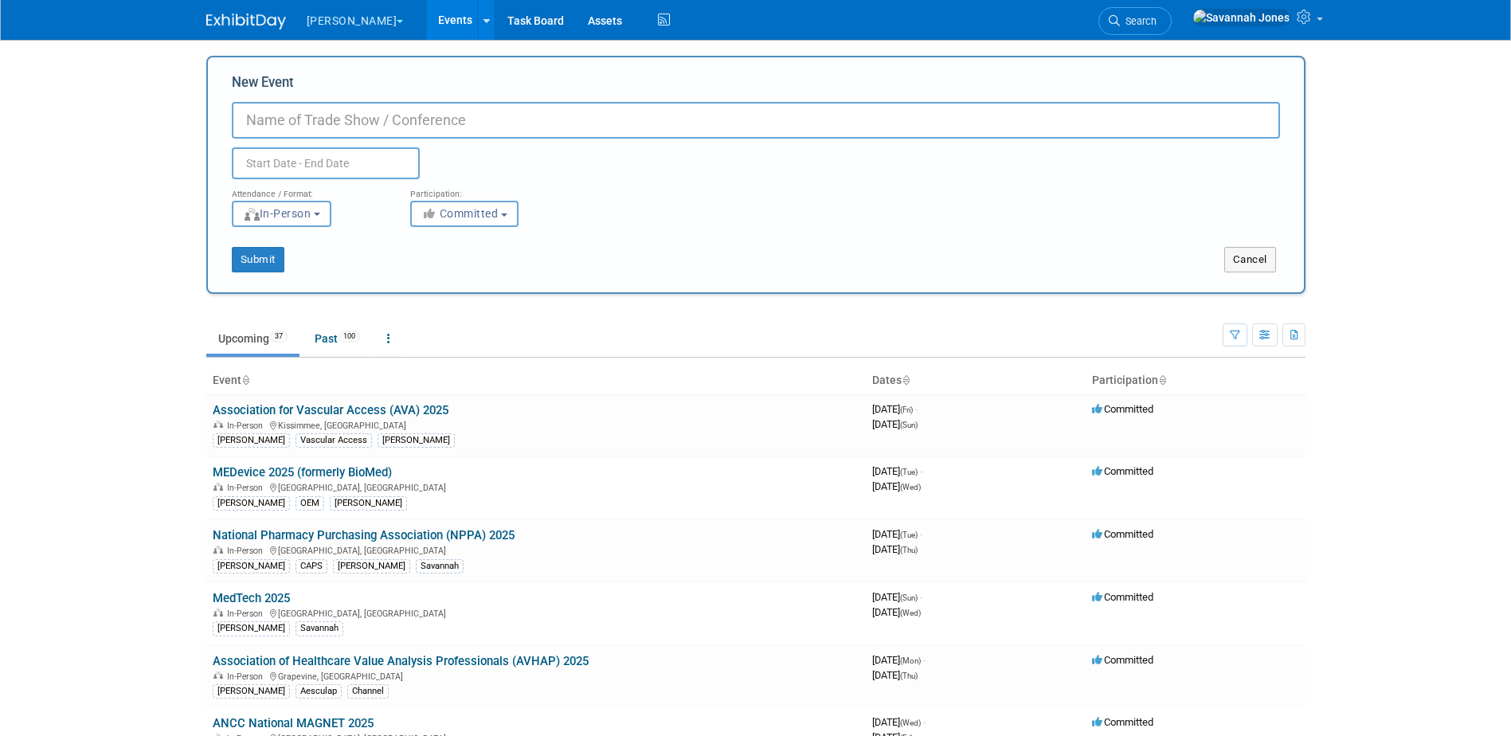
click at [358, 126] on input "New Event" at bounding box center [756, 120] width 1048 height 37
type input "SCAI Scientific Sessions"
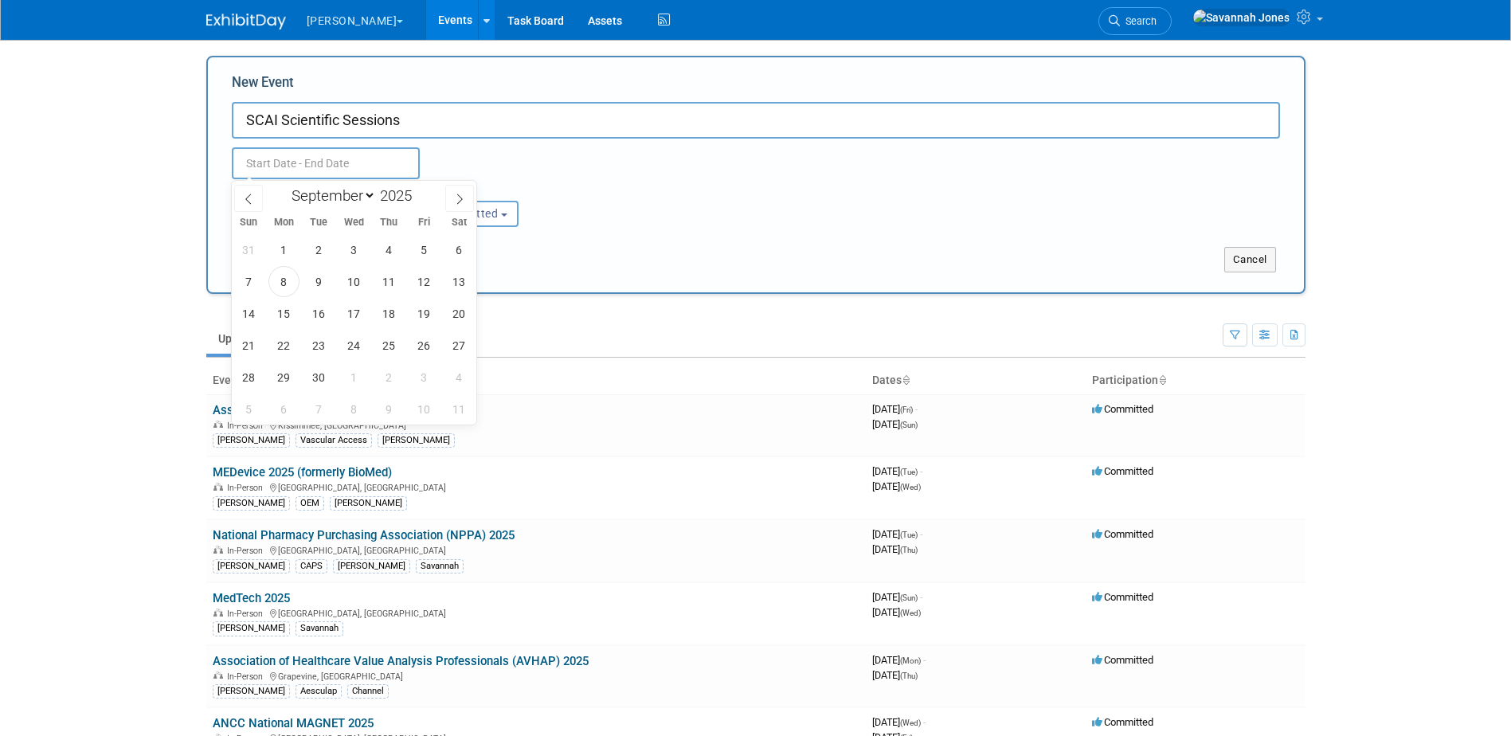
click at [330, 176] on body "B. Braun Explore: My Workspaces 2 Go to Workspace: Aesculap B. Braun Events Add…" at bounding box center [755, 368] width 1511 height 736
click at [343, 202] on select "January February March April May June July August September October November De…" at bounding box center [330, 196] width 92 height 20
select select "3"
click at [284, 186] on select "January February March April May June July August September October November De…" at bounding box center [330, 196] width 92 height 20
click at [352, 348] on span "23" at bounding box center [354, 345] width 31 height 31
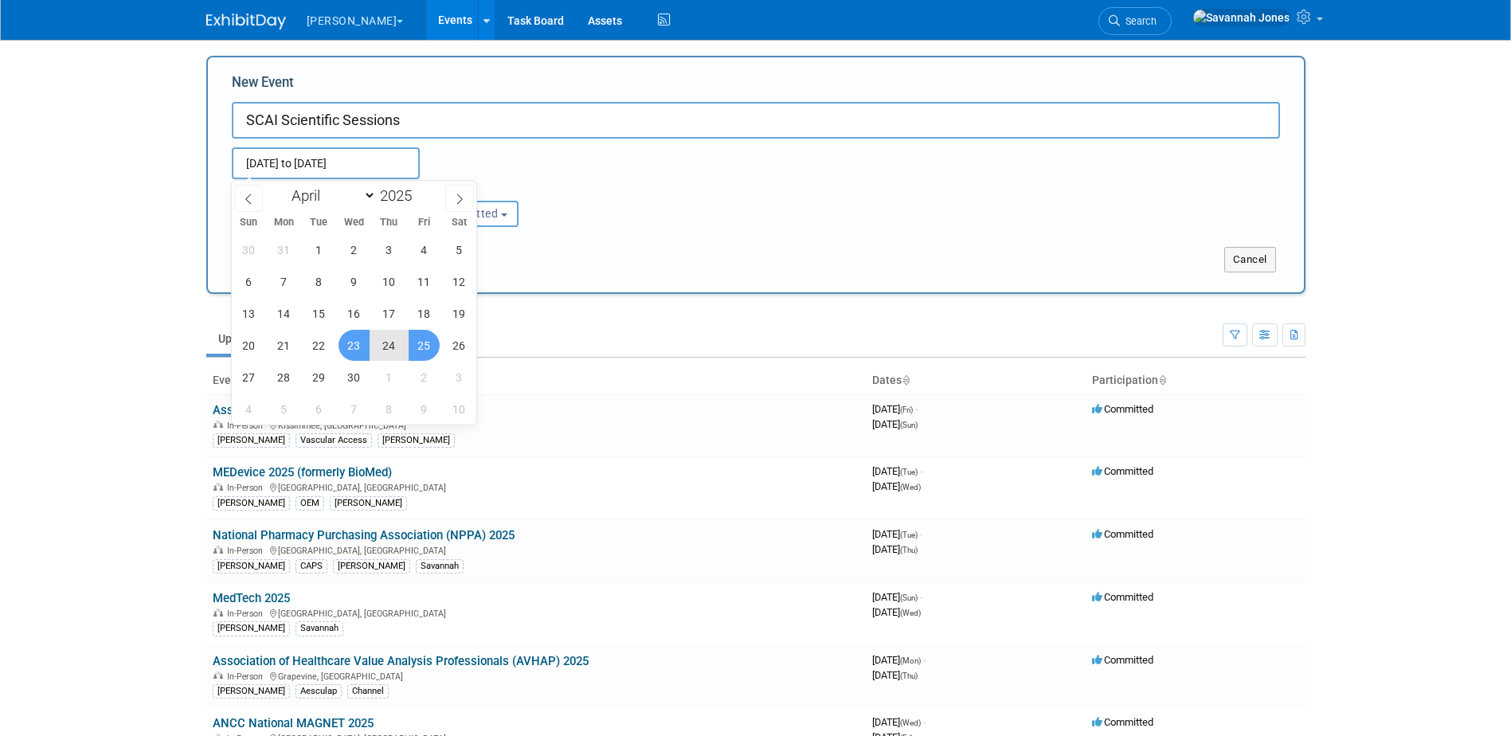
click at [430, 349] on span "25" at bounding box center [424, 345] width 31 height 31
type input "Apr 23, 2025 to Apr 25, 2025"
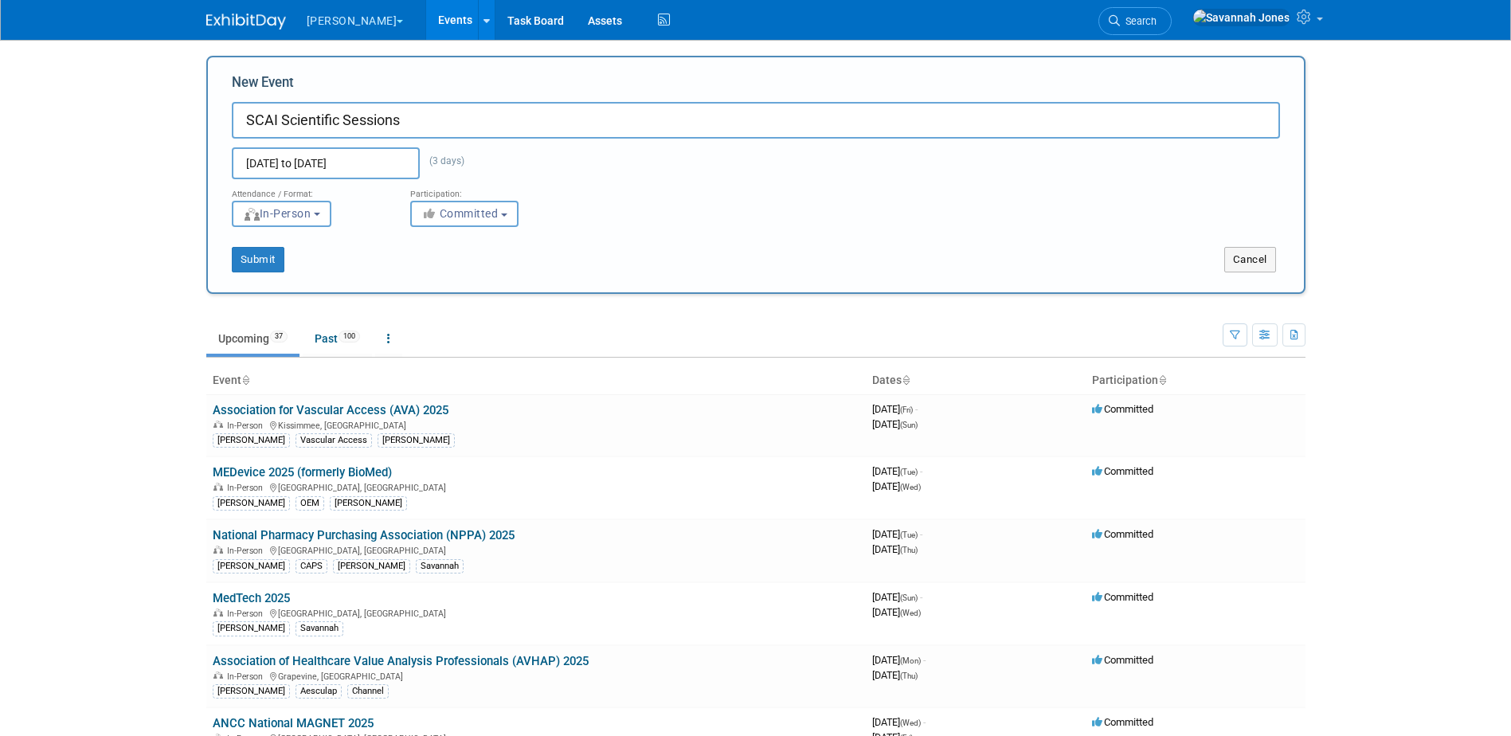
click at [403, 162] on input "Apr 23, 2025 to Apr 25, 2025" at bounding box center [326, 163] width 188 height 32
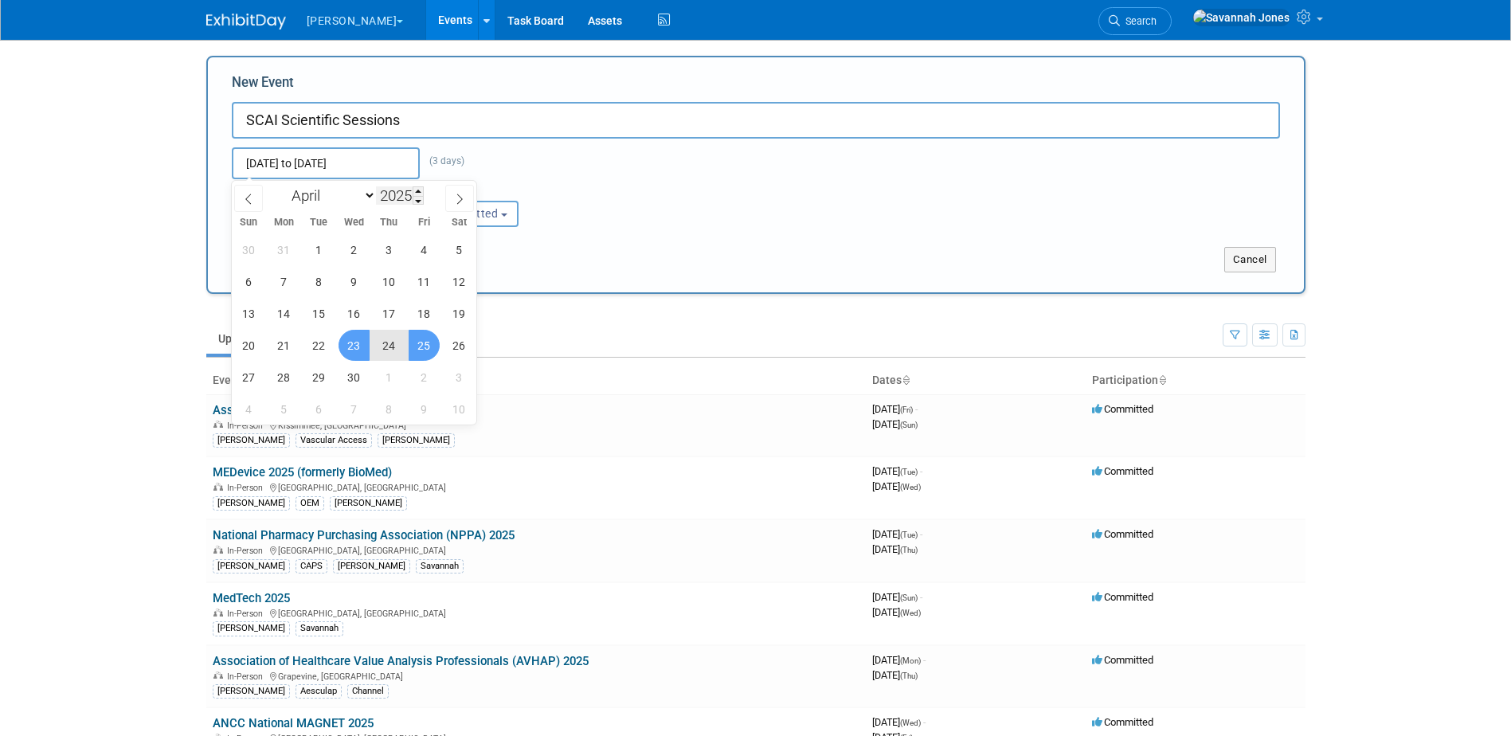
click at [413, 186] on input "2025" at bounding box center [400, 195] width 48 height 18
click at [419, 191] on span at bounding box center [418, 191] width 11 height 10
type input "2026"
click at [386, 343] on span "23" at bounding box center [389, 345] width 31 height 31
click at [460, 341] on span "25" at bounding box center [459, 345] width 31 height 31
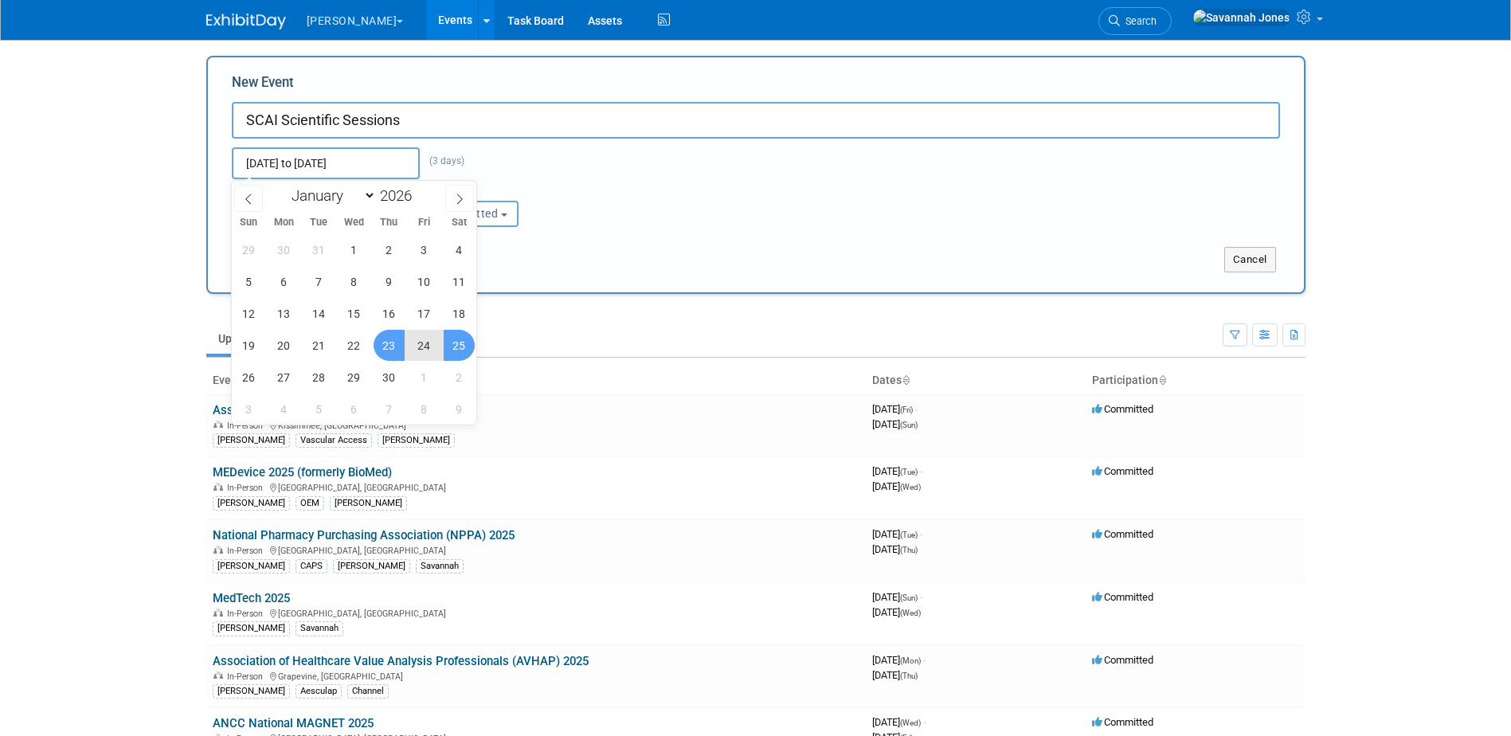
type input "Apr 23, 2026 to Apr 25, 2026"
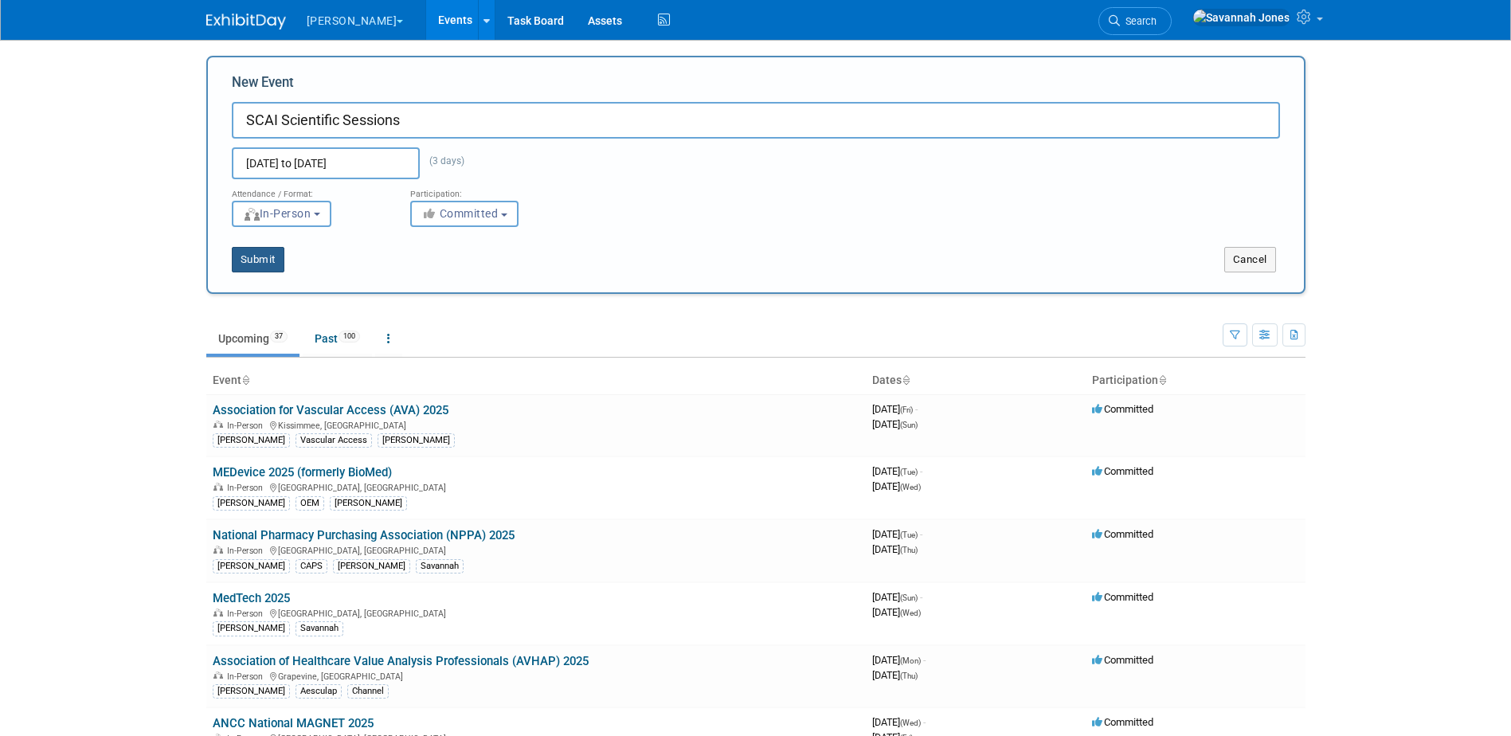
click at [270, 257] on button "Submit" at bounding box center [258, 259] width 53 height 25
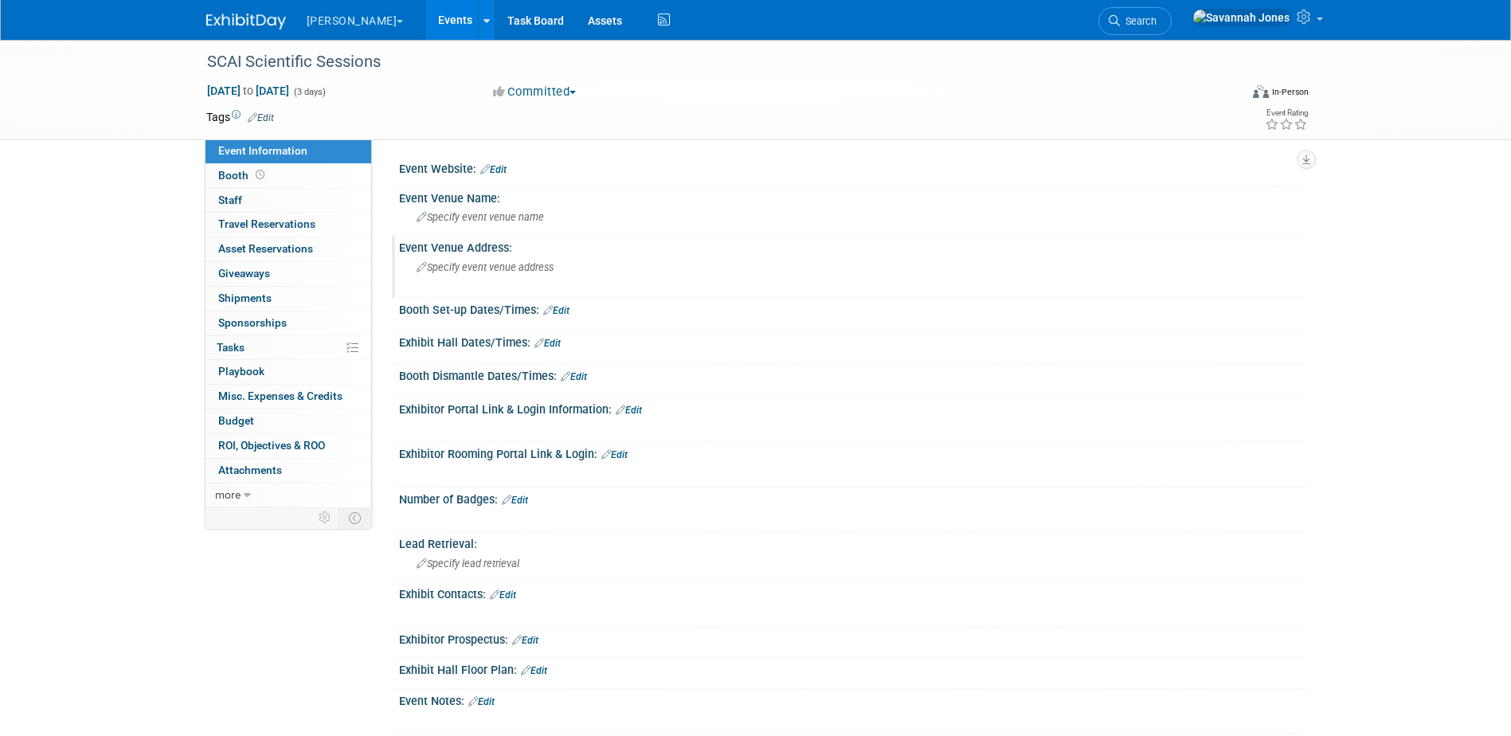
click at [514, 284] on div "Specify event venue address" at bounding box center [588, 273] width 354 height 37
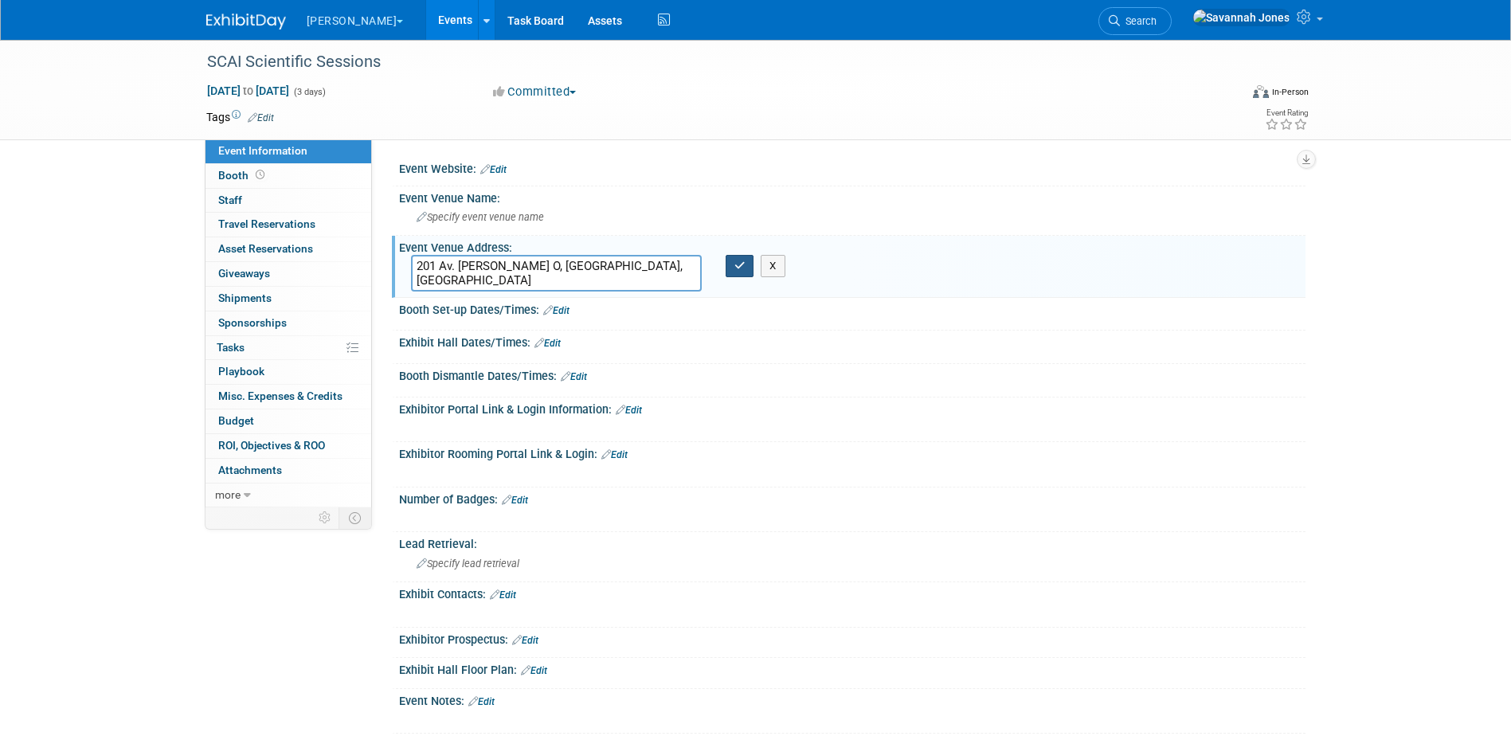
type textarea "201 Av. Viger O, Montréal, Canada"
click at [738, 264] on icon "button" at bounding box center [739, 265] width 11 height 10
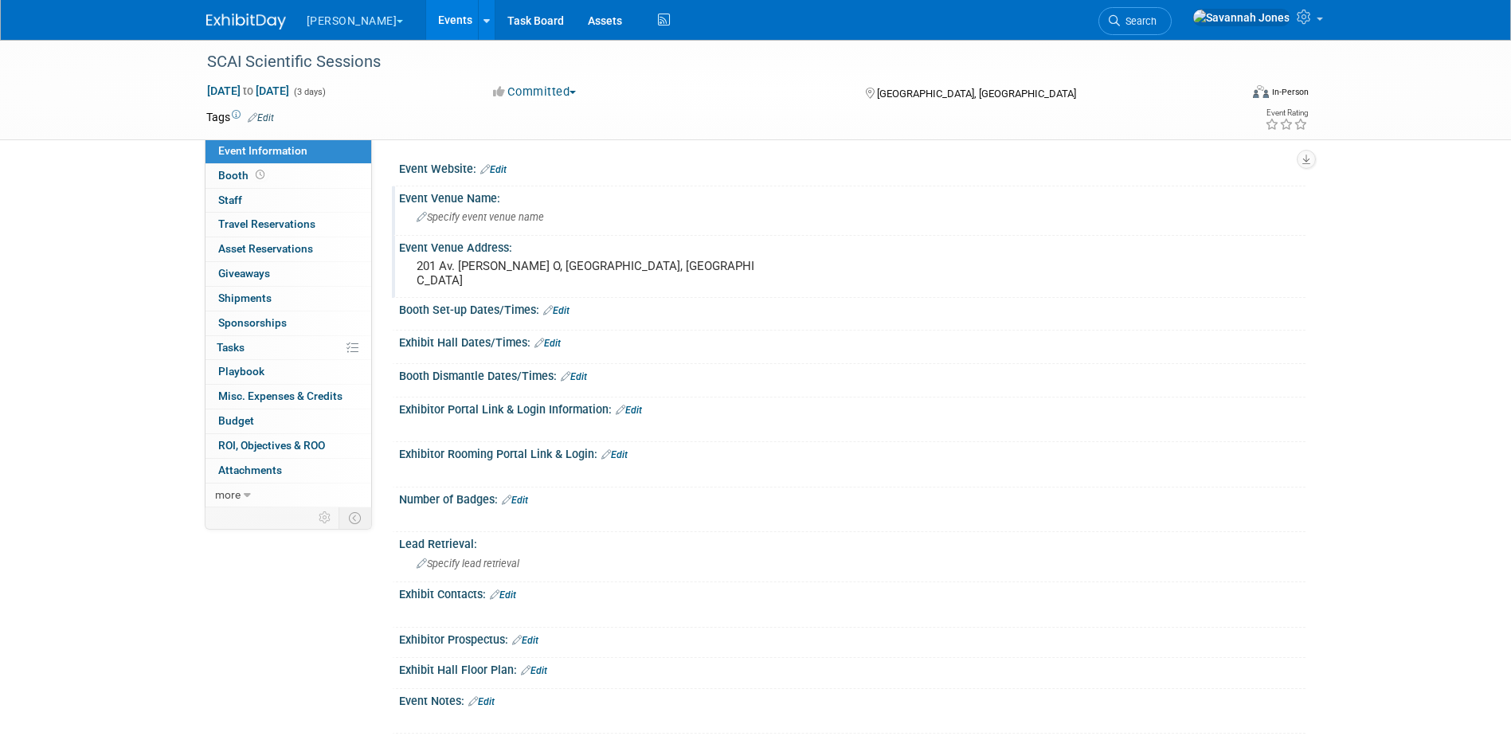
click at [531, 217] on span "Specify event venue name" at bounding box center [480, 217] width 127 height 12
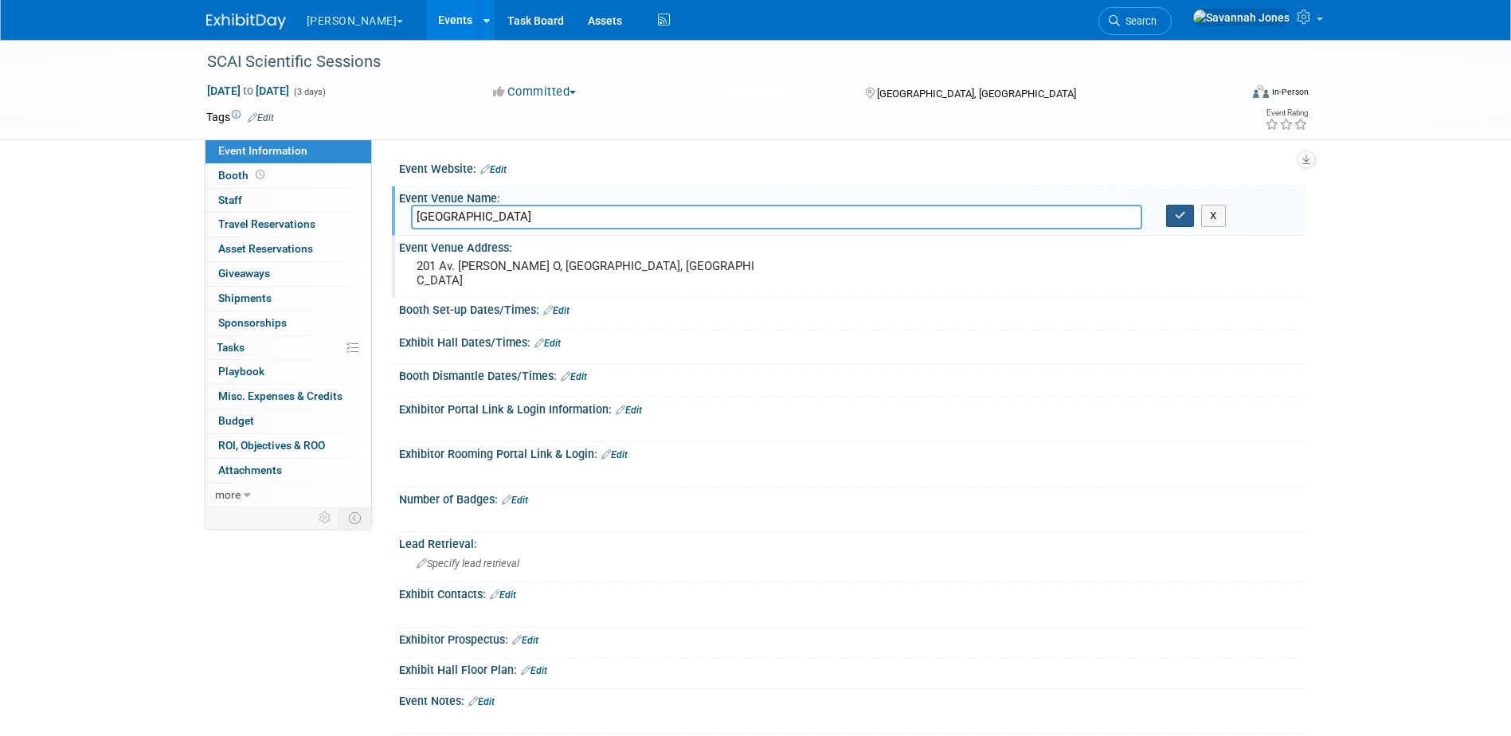
type input "Palais des Congrès de Montréal"
click at [1176, 221] on button "button" at bounding box center [1180, 216] width 29 height 22
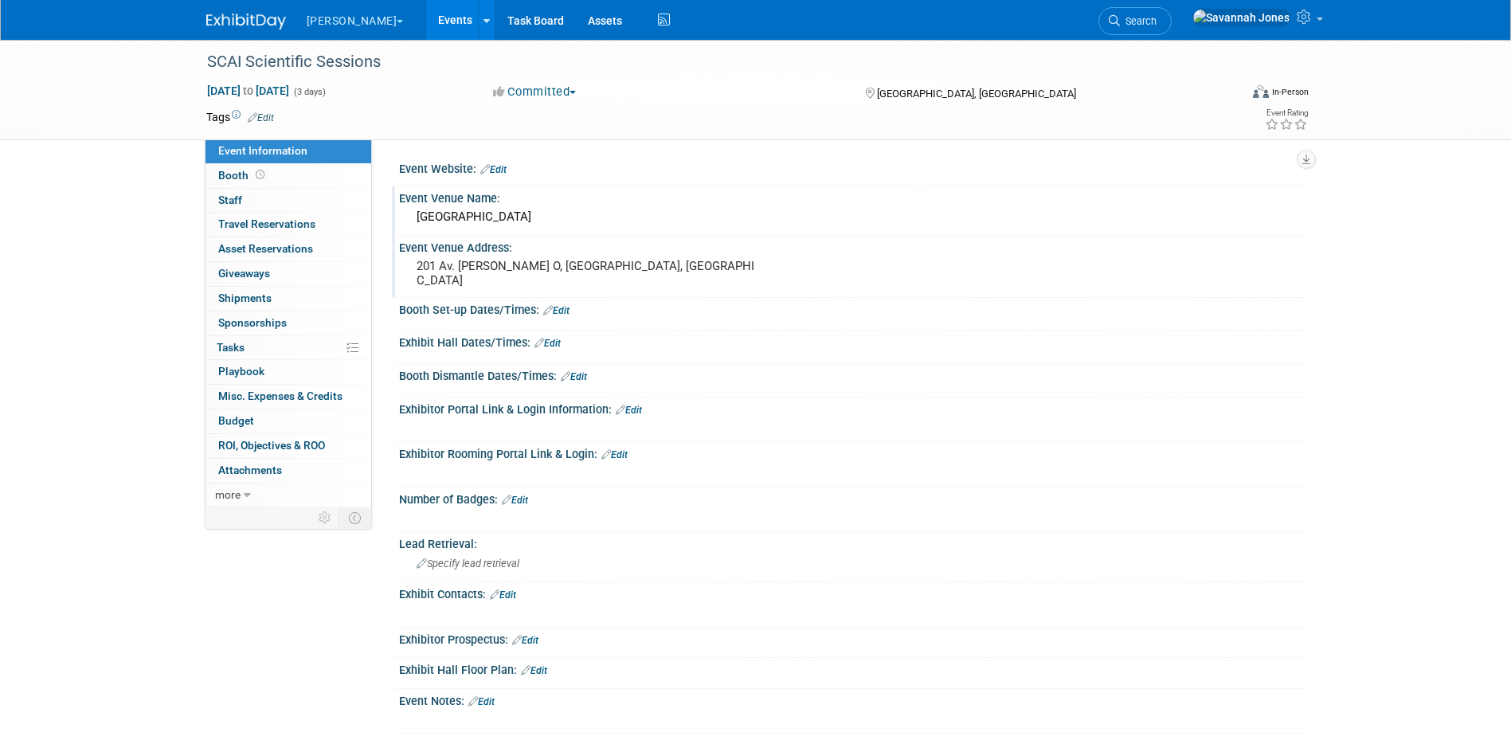
click at [268, 122] on link "Edit" at bounding box center [261, 117] width 26 height 11
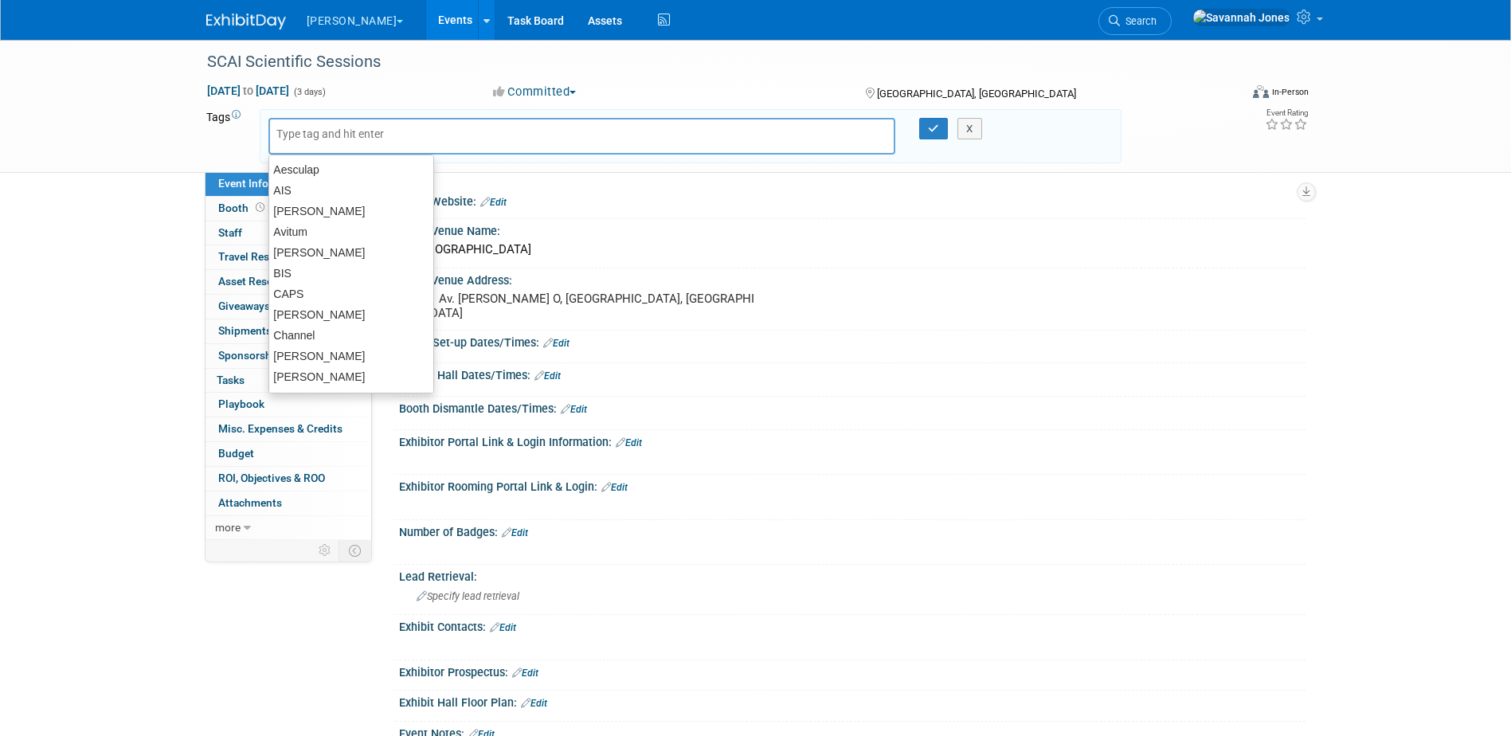
click at [263, 116] on div "X" at bounding box center [691, 136] width 862 height 54
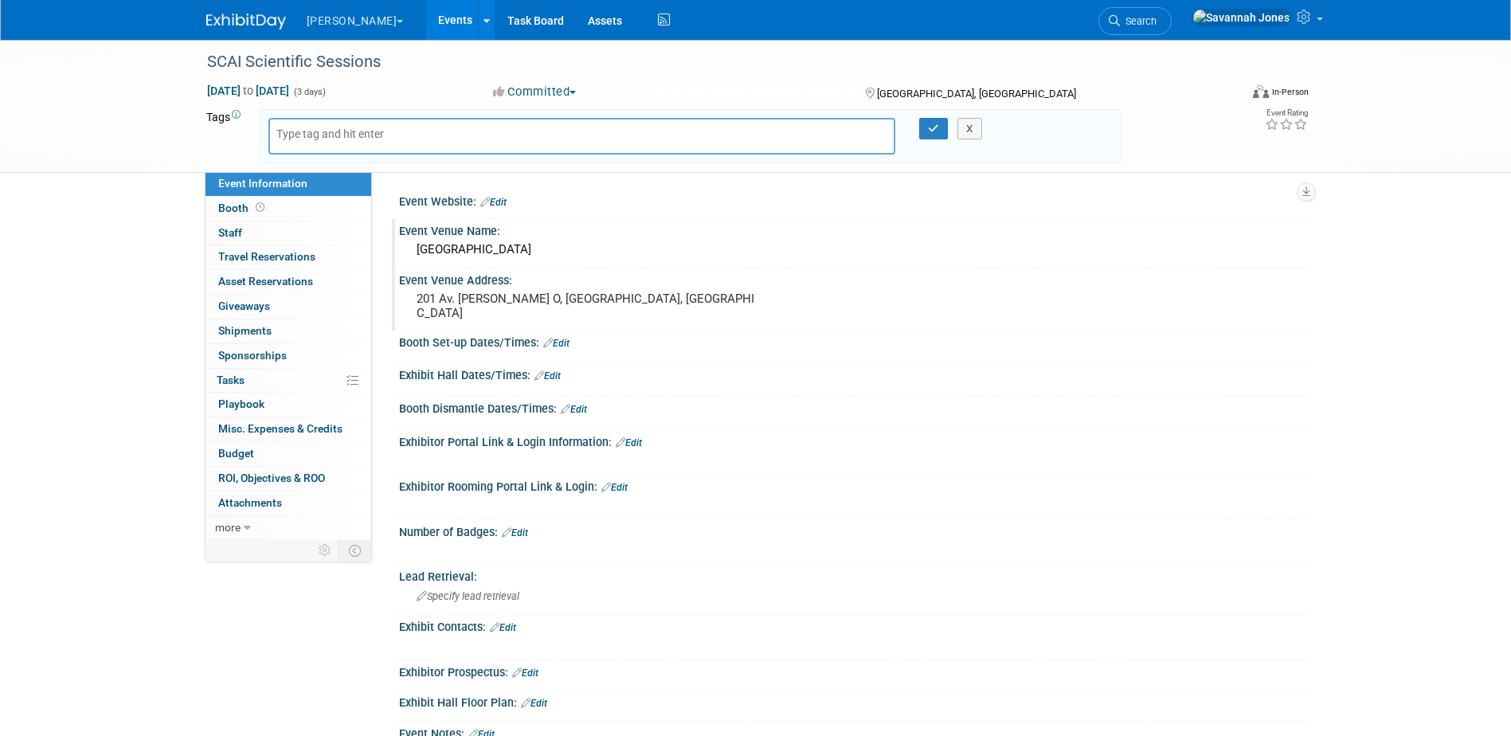
click at [309, 135] on input "text" at bounding box center [339, 134] width 127 height 16
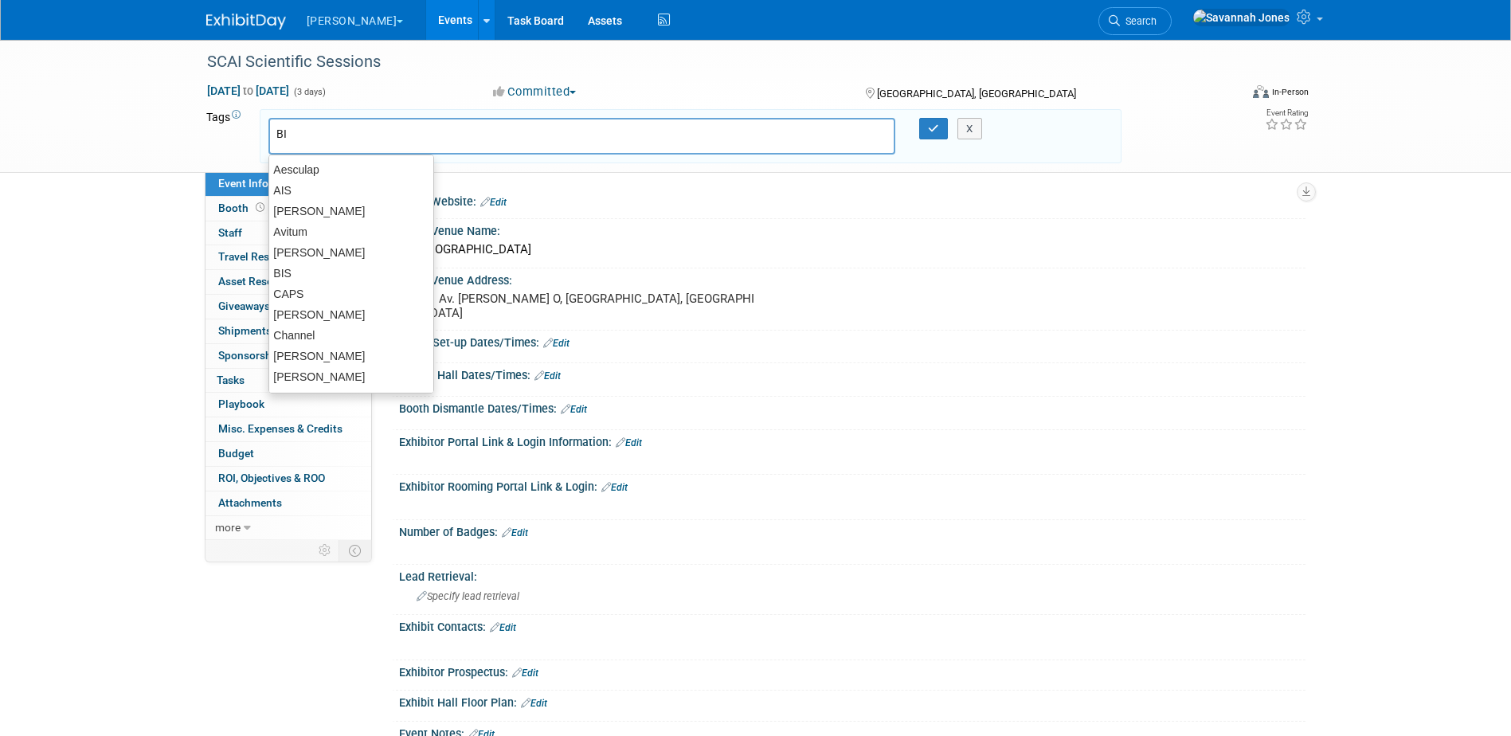
type input "BIS"
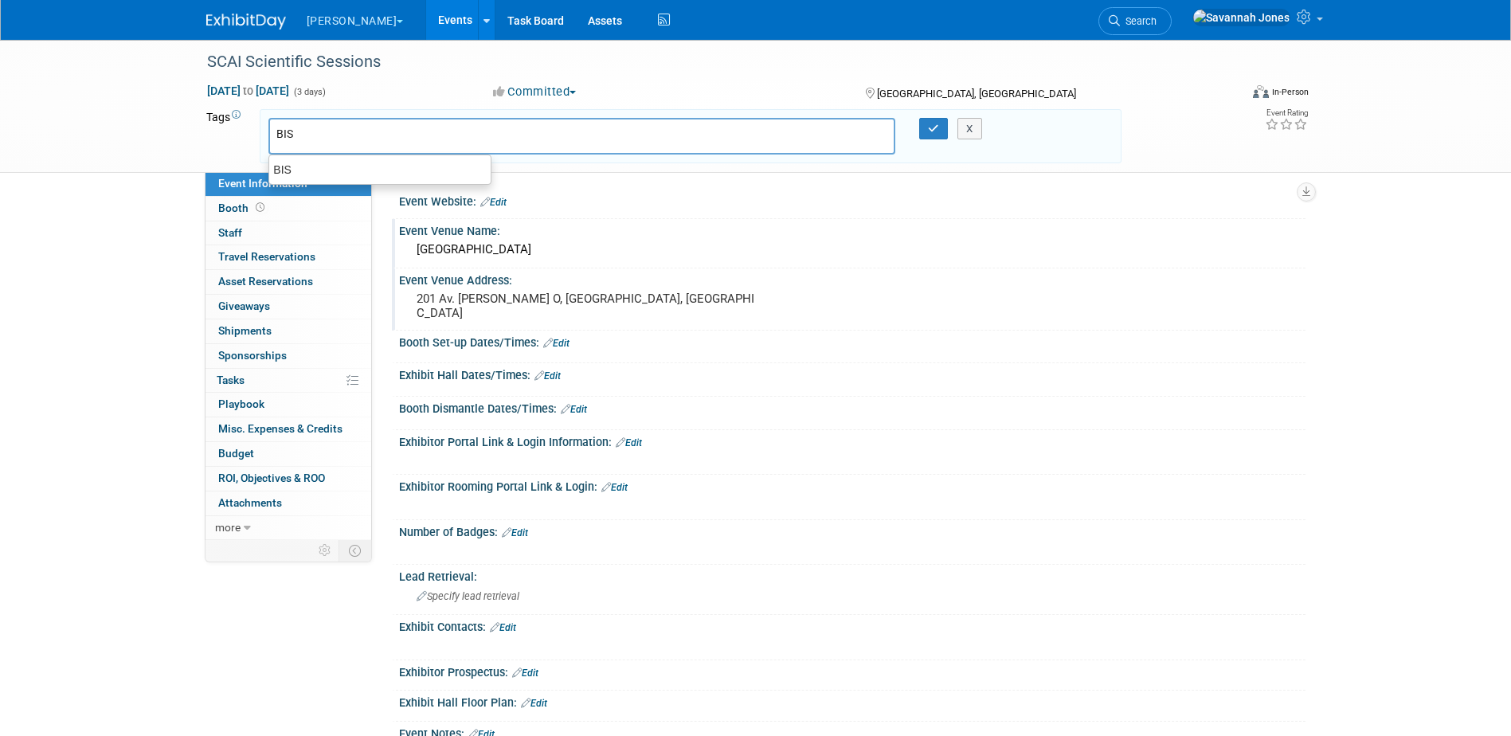
type input "BIS"
type input "[PERSON_NAME]"
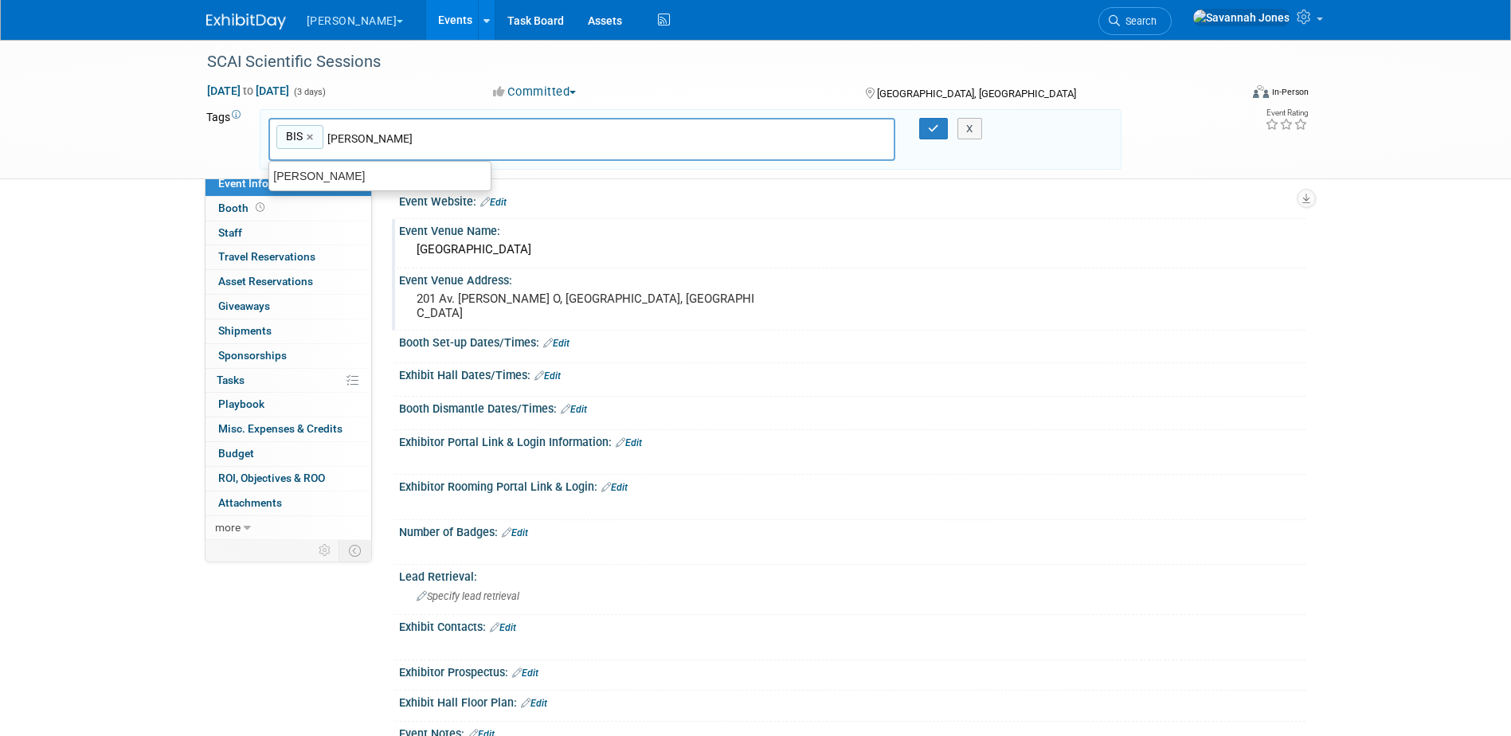
type input "BIS, Audra"
click at [928, 127] on icon "button" at bounding box center [933, 128] width 11 height 10
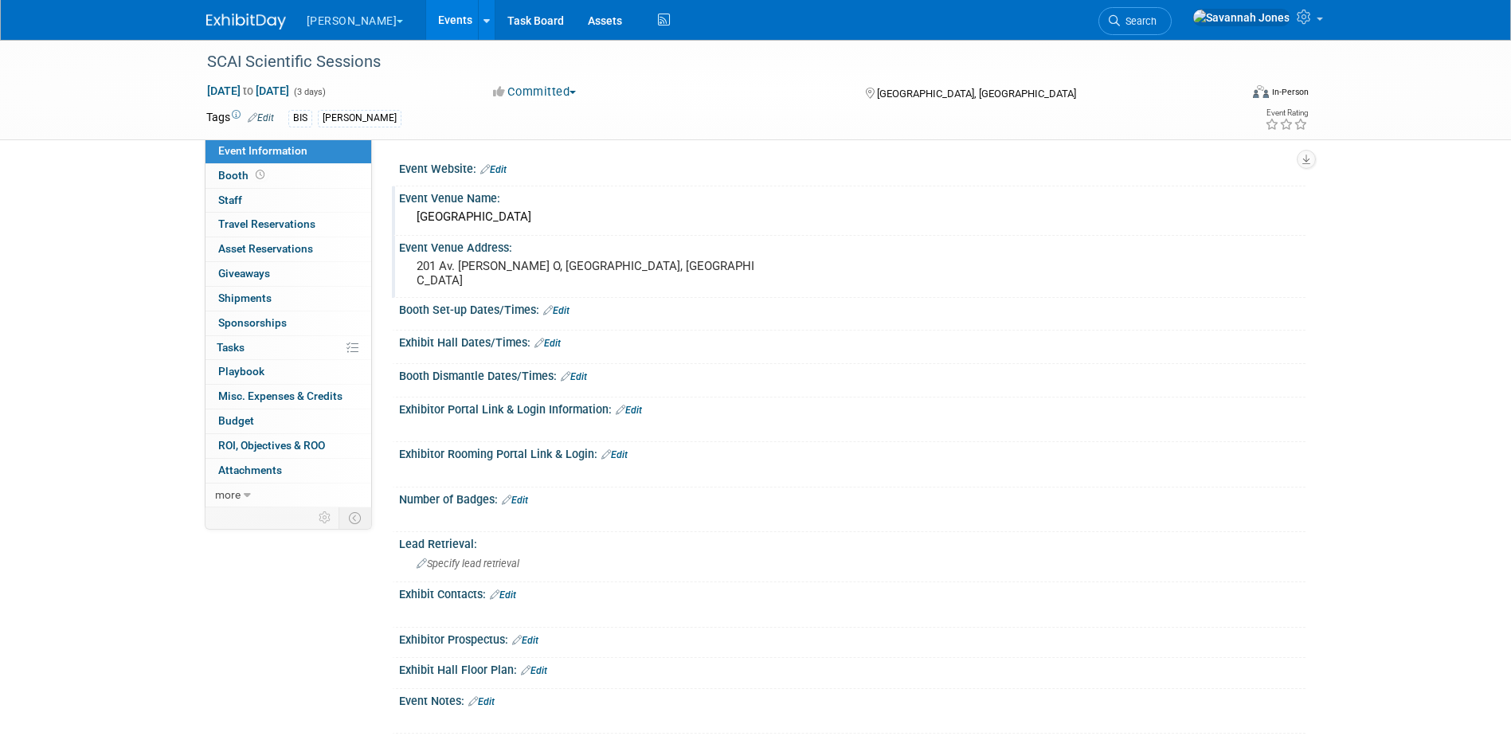
click at [426, 14] on link "Events" at bounding box center [455, 20] width 58 height 40
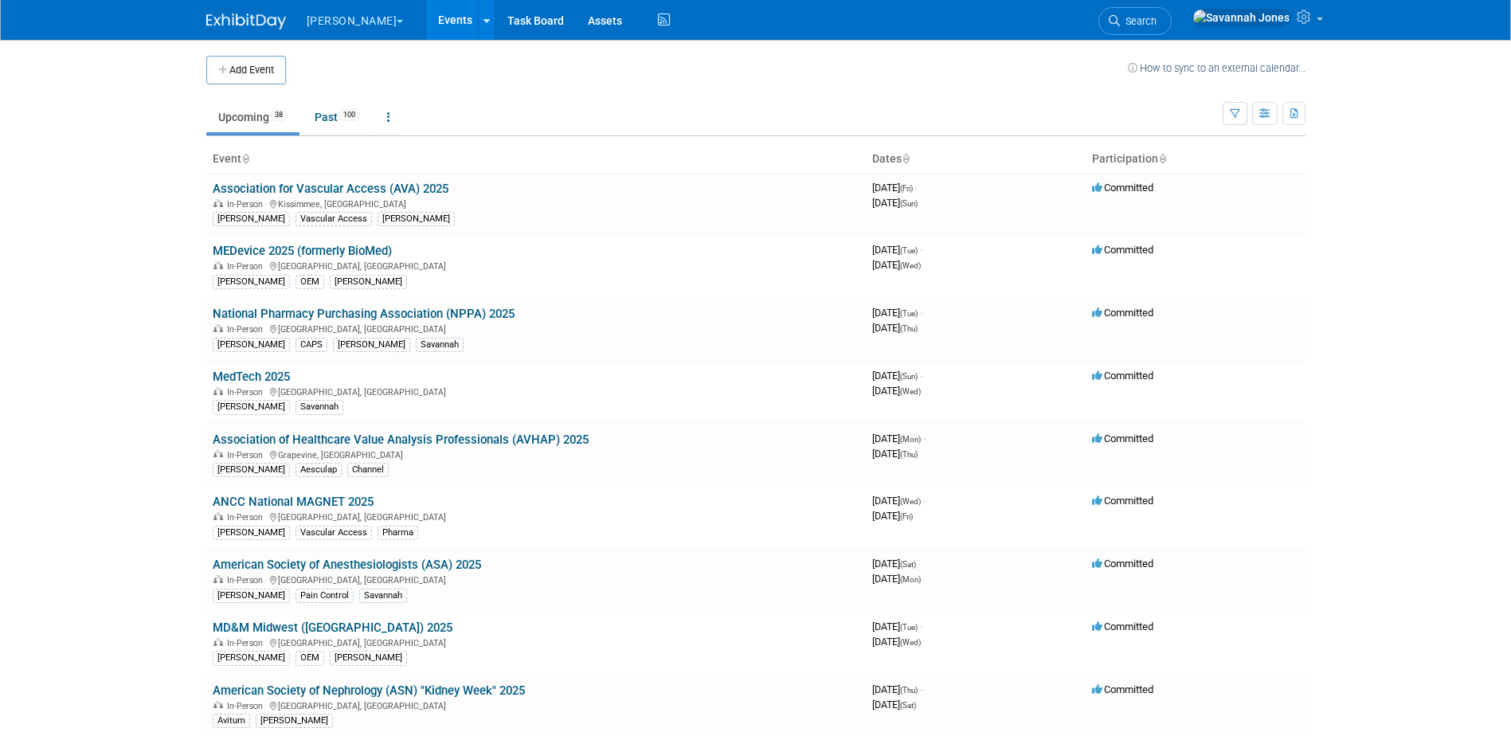
click at [576, 129] on ul "Upcoming 38 Past 100 All Events 138 Past and Upcoming Grouped Annually Events g…" at bounding box center [714, 118] width 1016 height 36
click at [261, 64] on button "Add Event" at bounding box center [246, 70] width 80 height 29
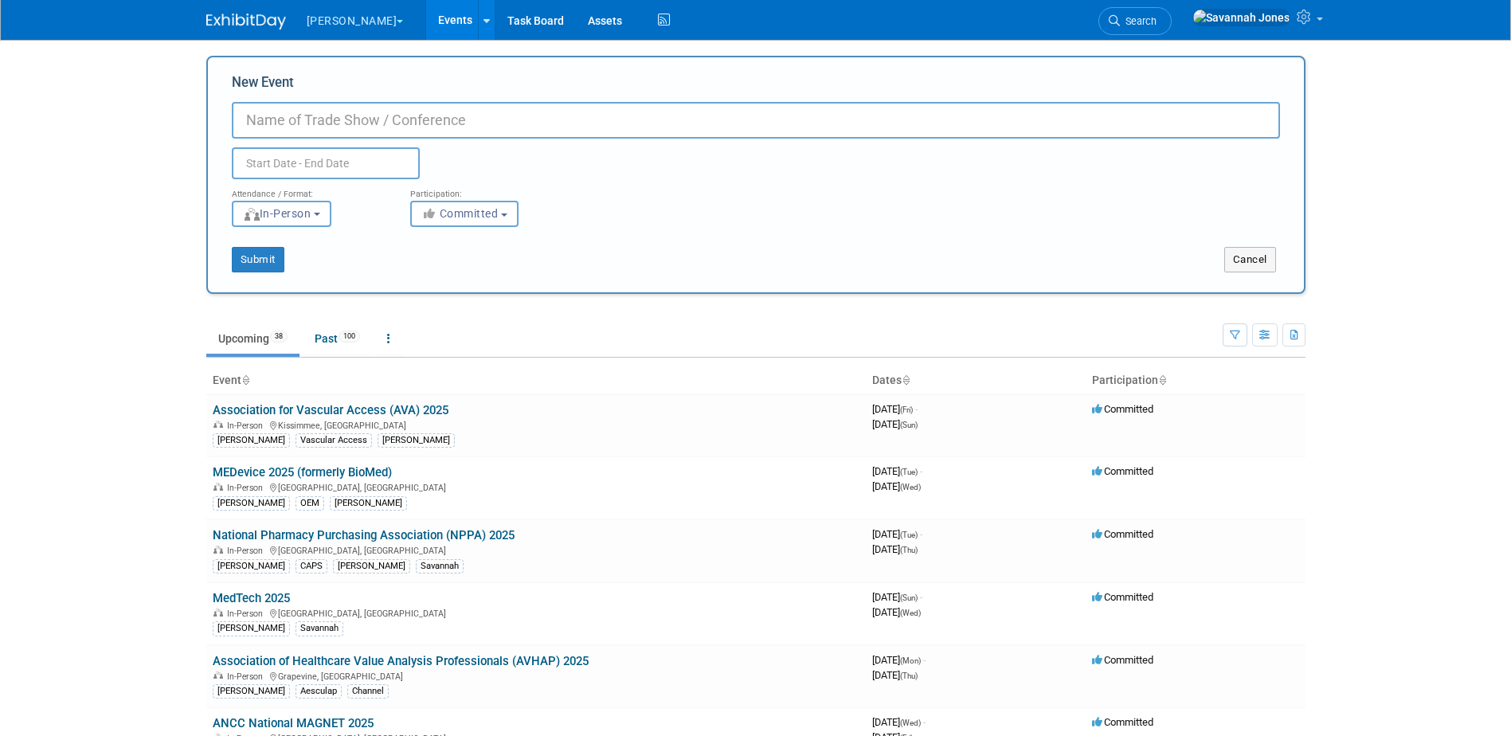
click at [305, 124] on input "New Event" at bounding box center [756, 120] width 1048 height 37
drag, startPoint x: 427, startPoint y: 405, endPoint x: 211, endPoint y: 404, distance: 215.9
click at [211, 404] on td "Association for Vascular Access (AVA) 2025 In-Person Kissimmee, FL B. Braun Vas…" at bounding box center [536, 425] width 660 height 62
copy link "Association for Vascular Access (AVA) 2025"
click at [346, 107] on input "New Event" at bounding box center [756, 120] width 1048 height 37
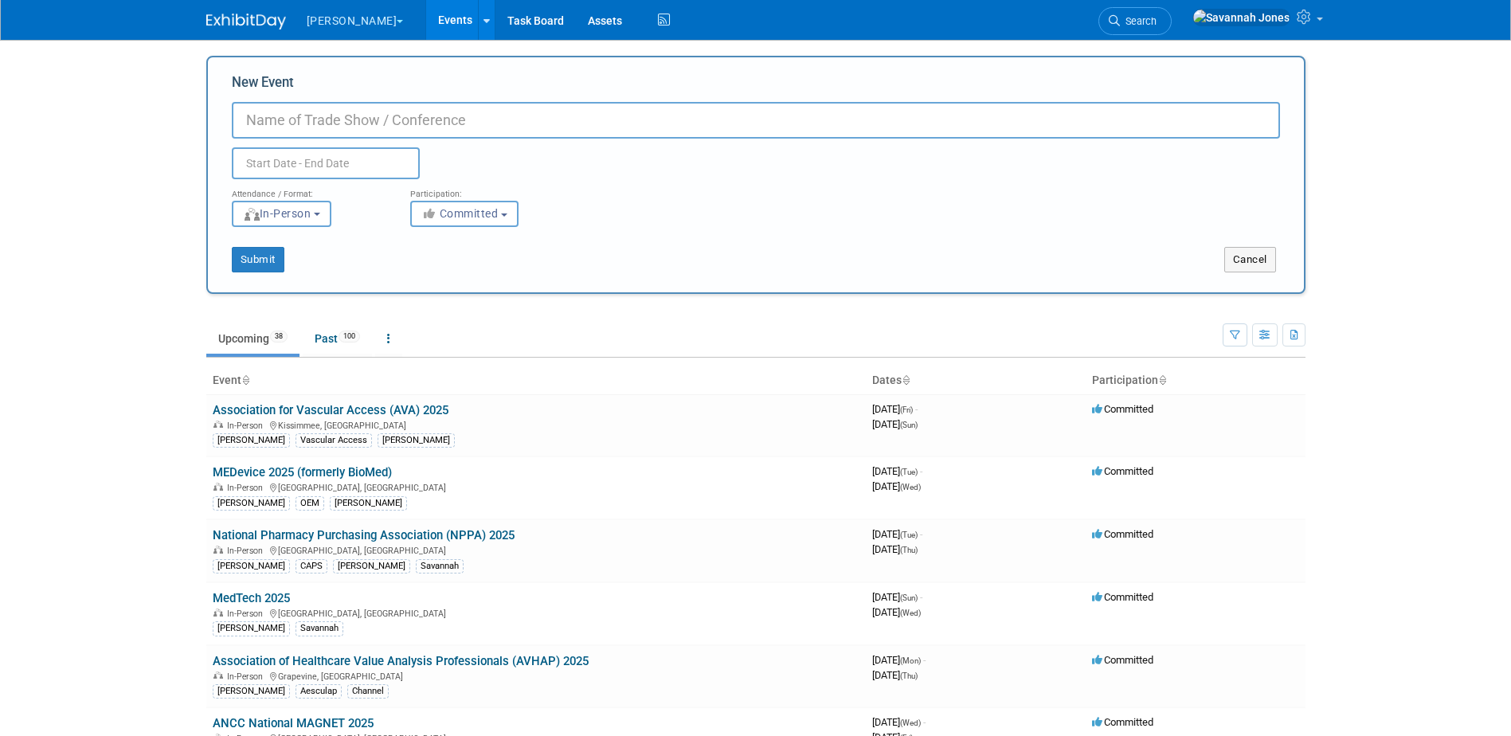
paste input "Association for Vascular Access (AVA) 2025"
click at [579, 112] on input "Association for Vascular Access (AVA) 2025" at bounding box center [756, 120] width 1048 height 37
type input "Association for Vascular Access (AVA) 2026"
click at [348, 163] on input "text" at bounding box center [326, 163] width 188 height 32
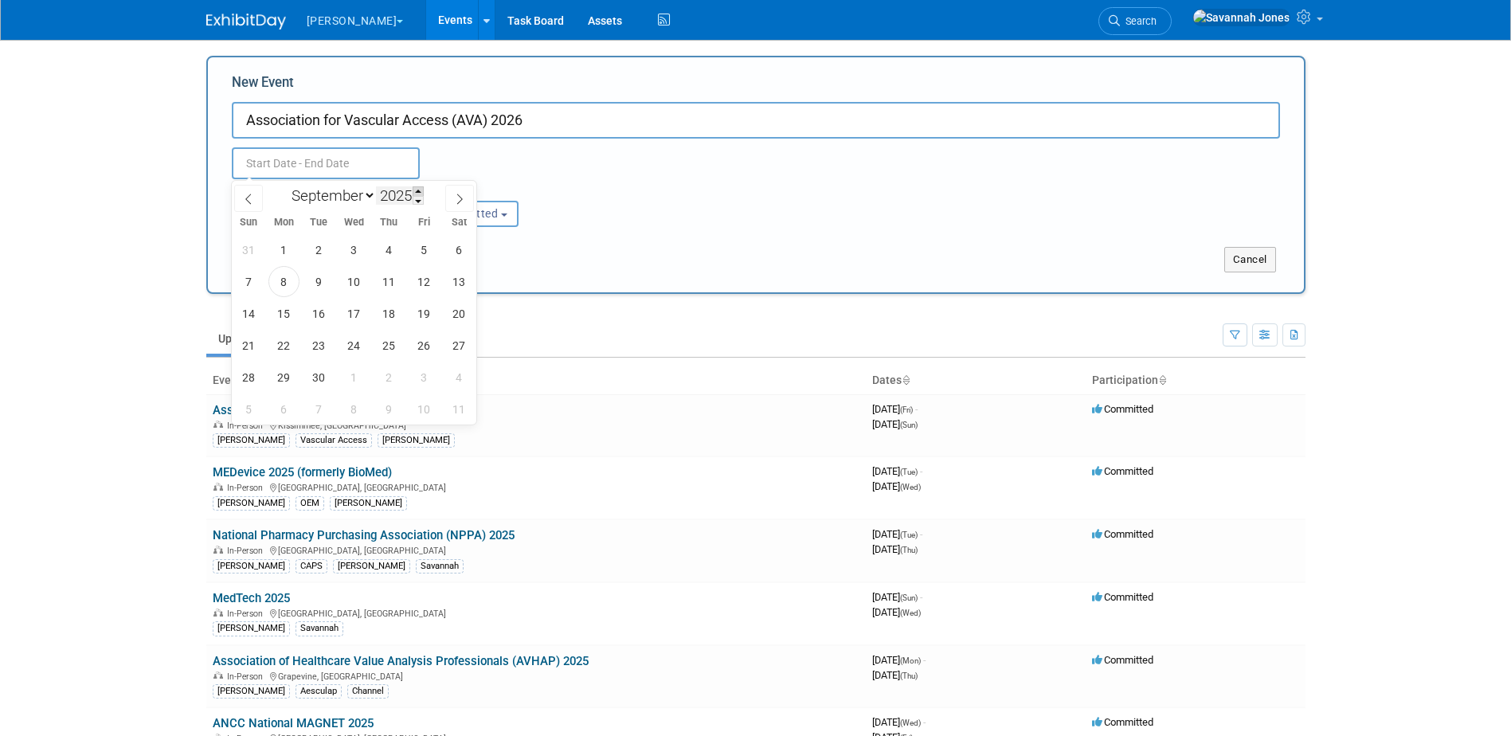
click at [422, 190] on span at bounding box center [418, 191] width 11 height 10
type input "2026"
click at [347, 190] on select "January February March April May June July August September October November De…" at bounding box center [330, 196] width 92 height 20
select select "9"
click at [284, 186] on select "January February March April May June July August September October November De…" at bounding box center [330, 196] width 92 height 20
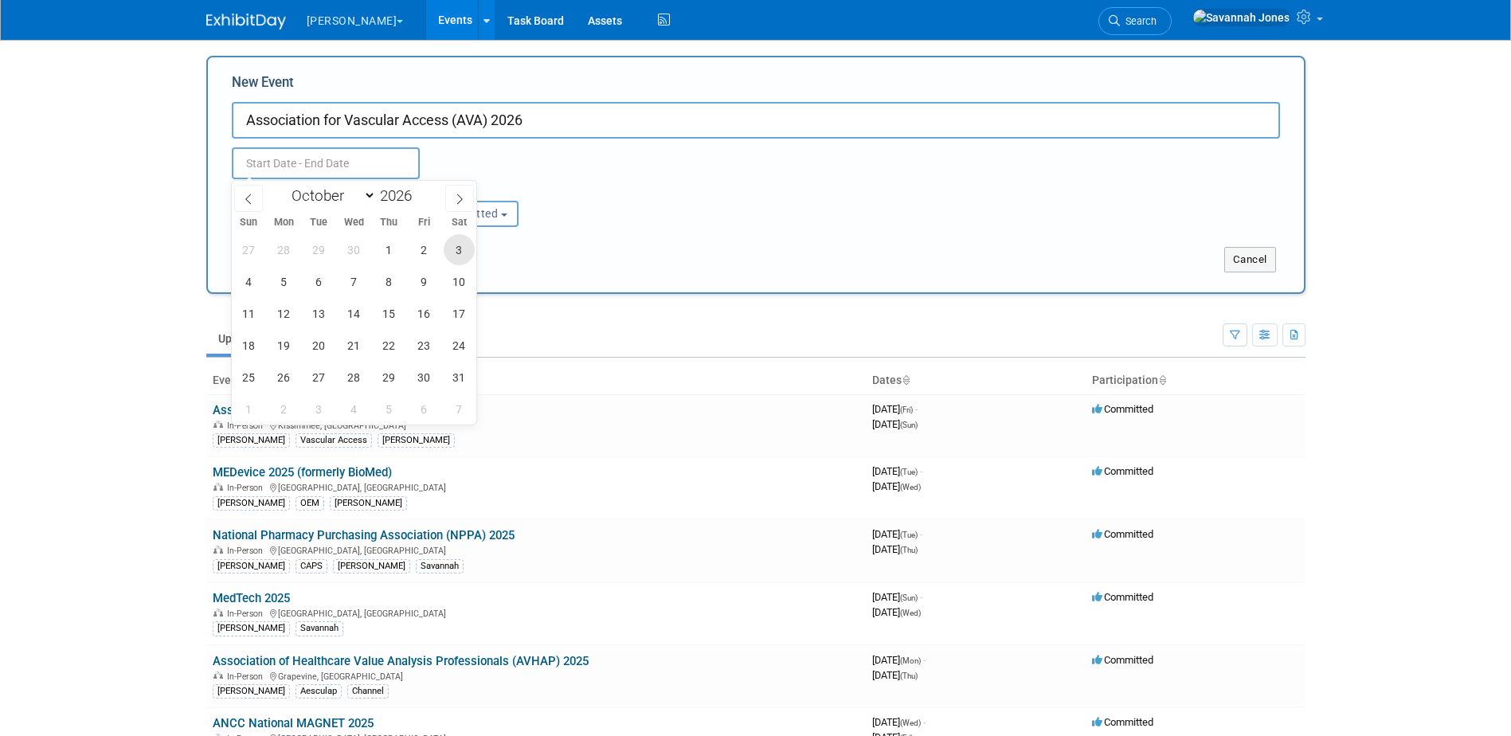
click at [465, 246] on span "3" at bounding box center [459, 249] width 31 height 31
click at [294, 280] on span "5" at bounding box center [283, 281] width 31 height 31
type input "[DATE] to [DATE]"
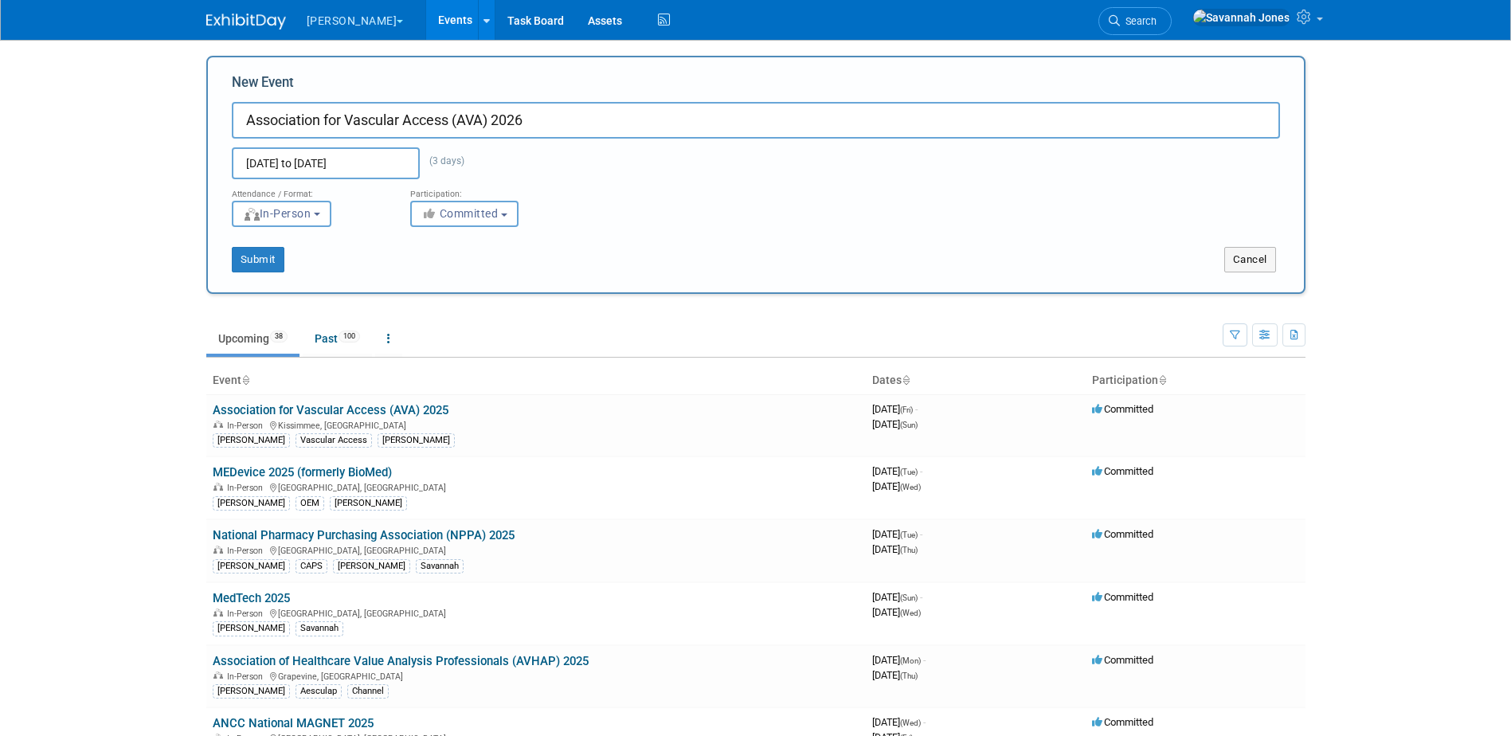
click at [385, 260] on div "Submit" at bounding box center [436, 259] width 456 height 25
click at [260, 267] on button "Submit" at bounding box center [258, 259] width 53 height 25
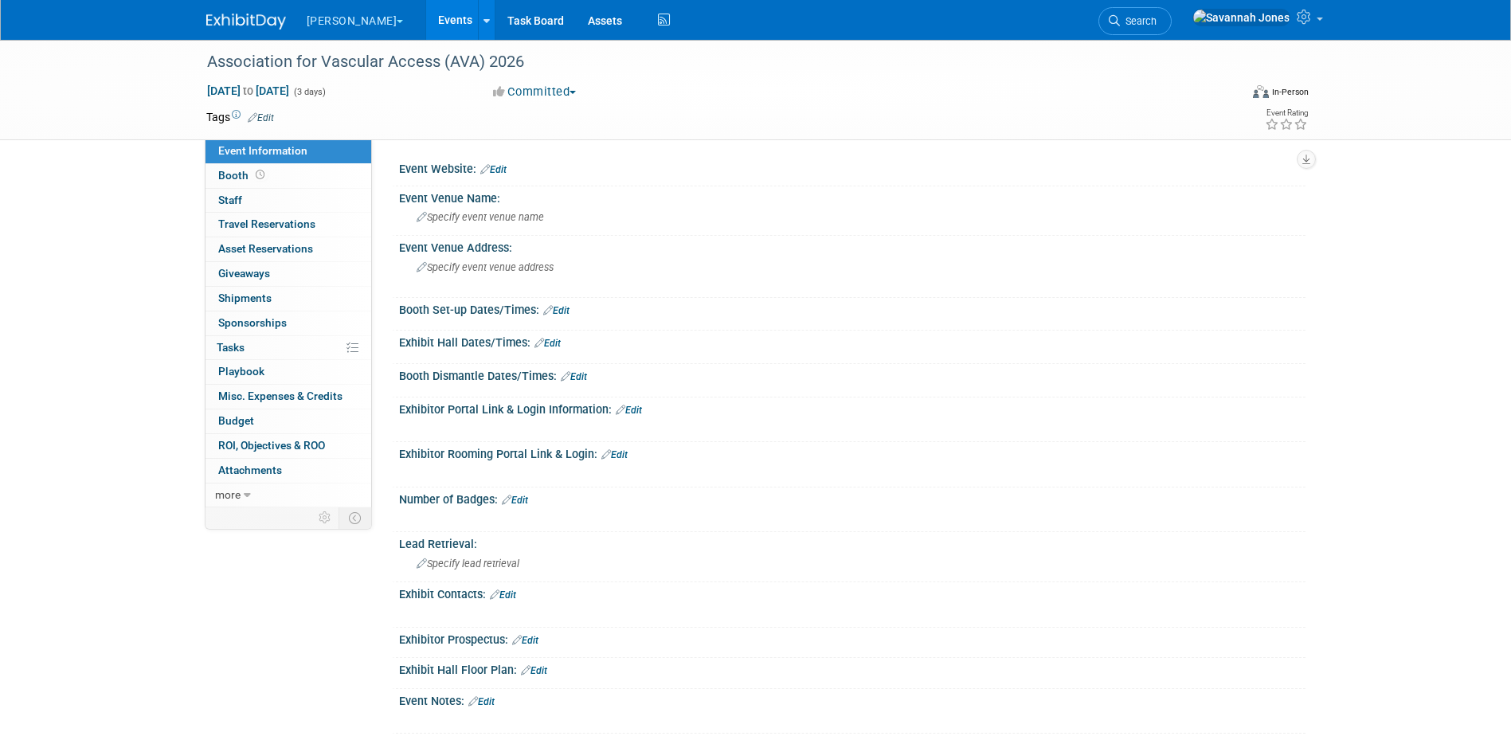
click at [270, 111] on span "Edit" at bounding box center [258, 117] width 31 height 13
click at [269, 112] on link "Edit" at bounding box center [261, 117] width 26 height 11
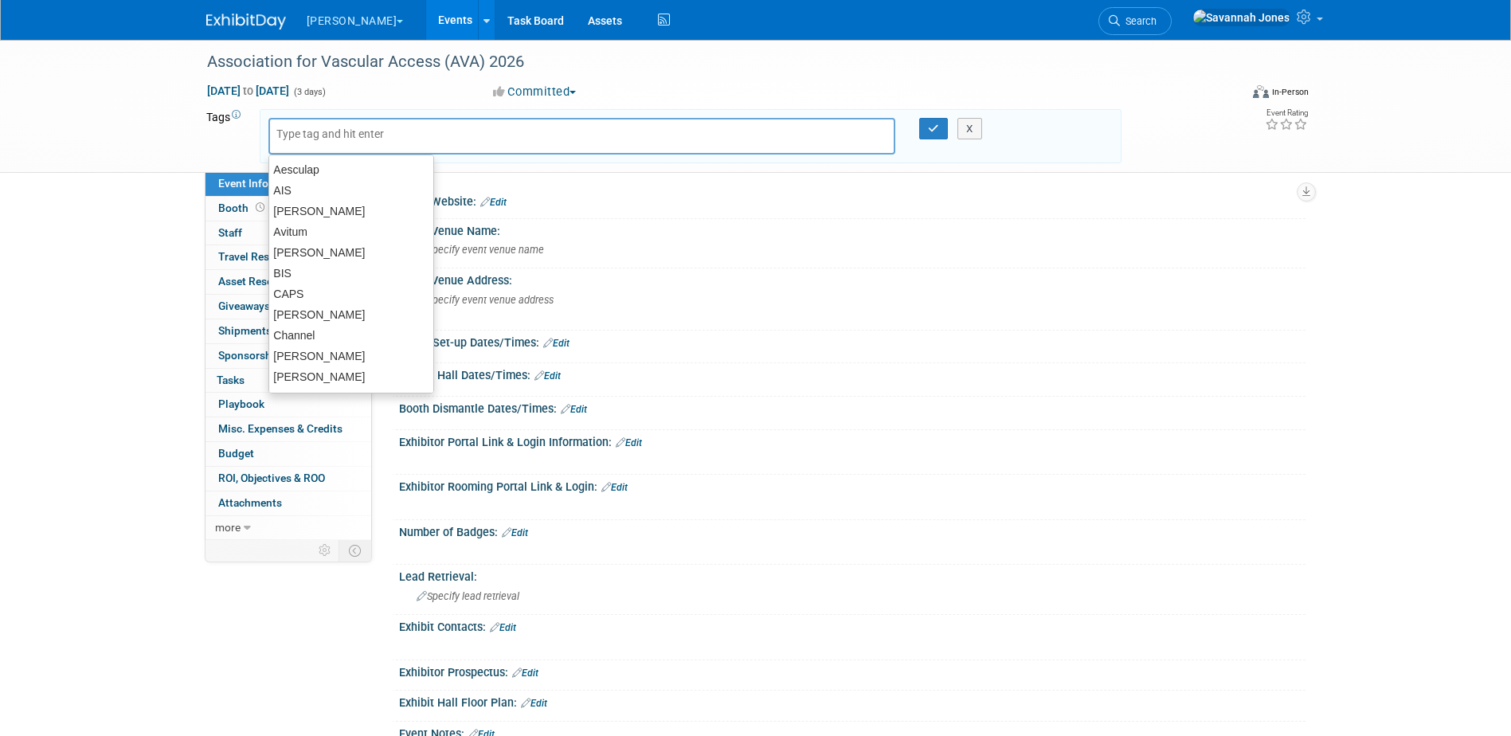
click at [301, 138] on input "text" at bounding box center [339, 134] width 127 height 16
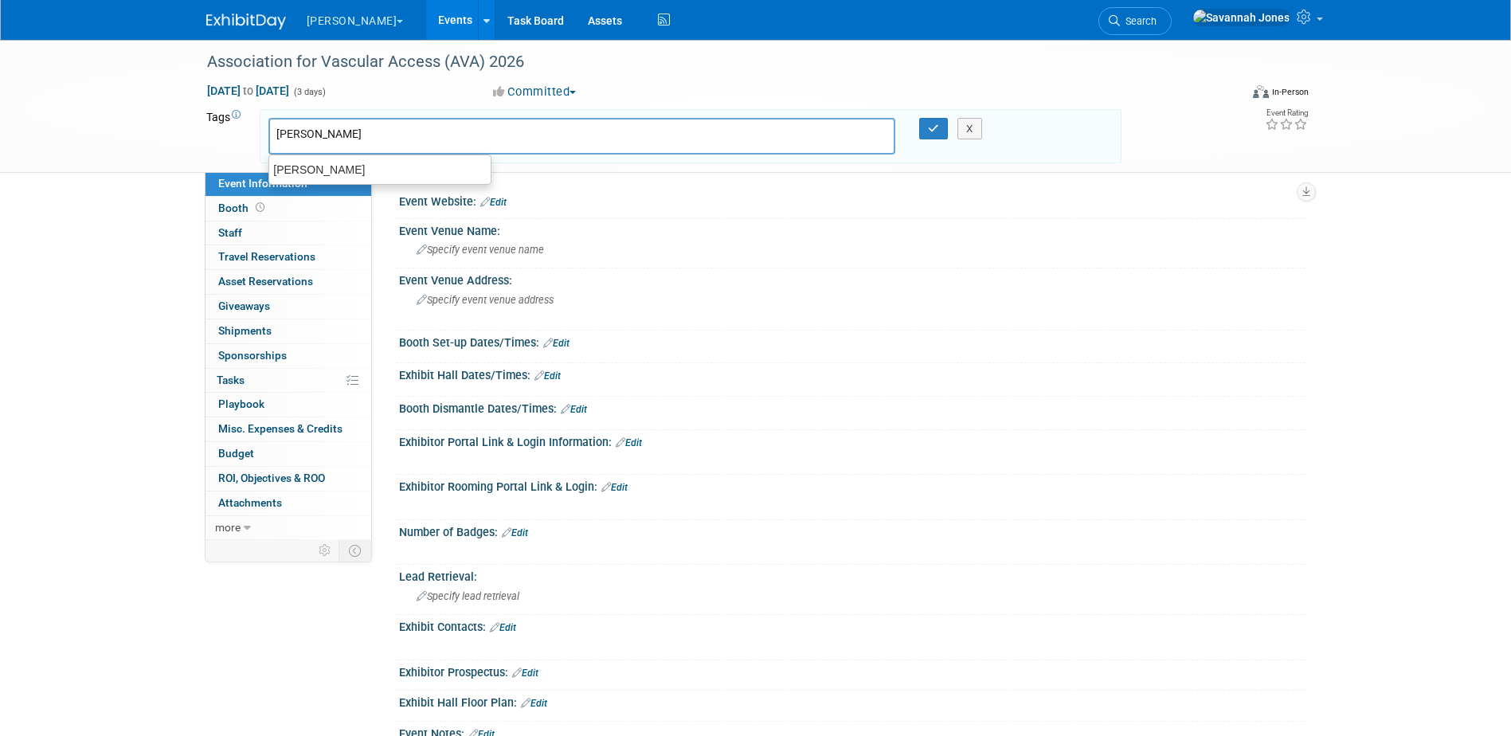
type input "[PERSON_NAME]"
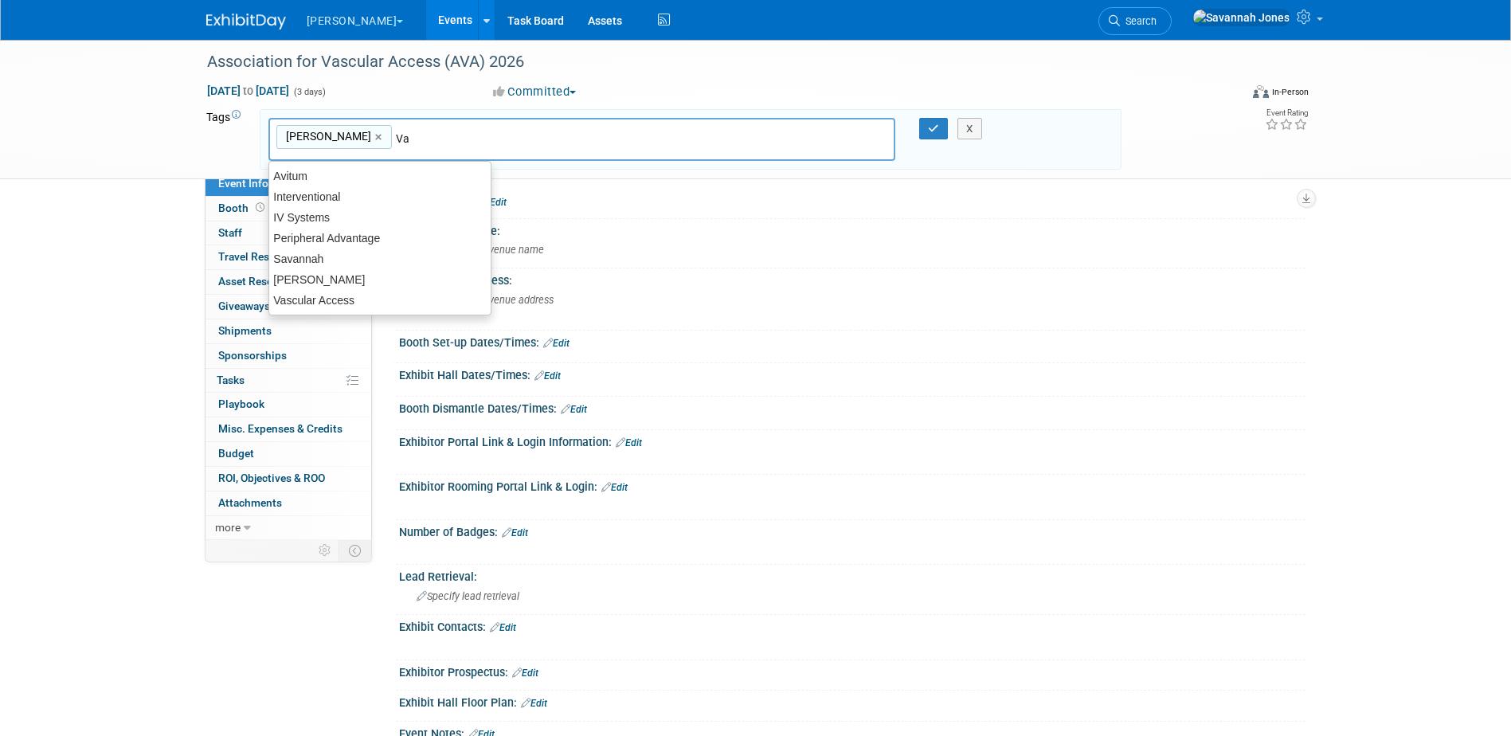
type input "Vas"
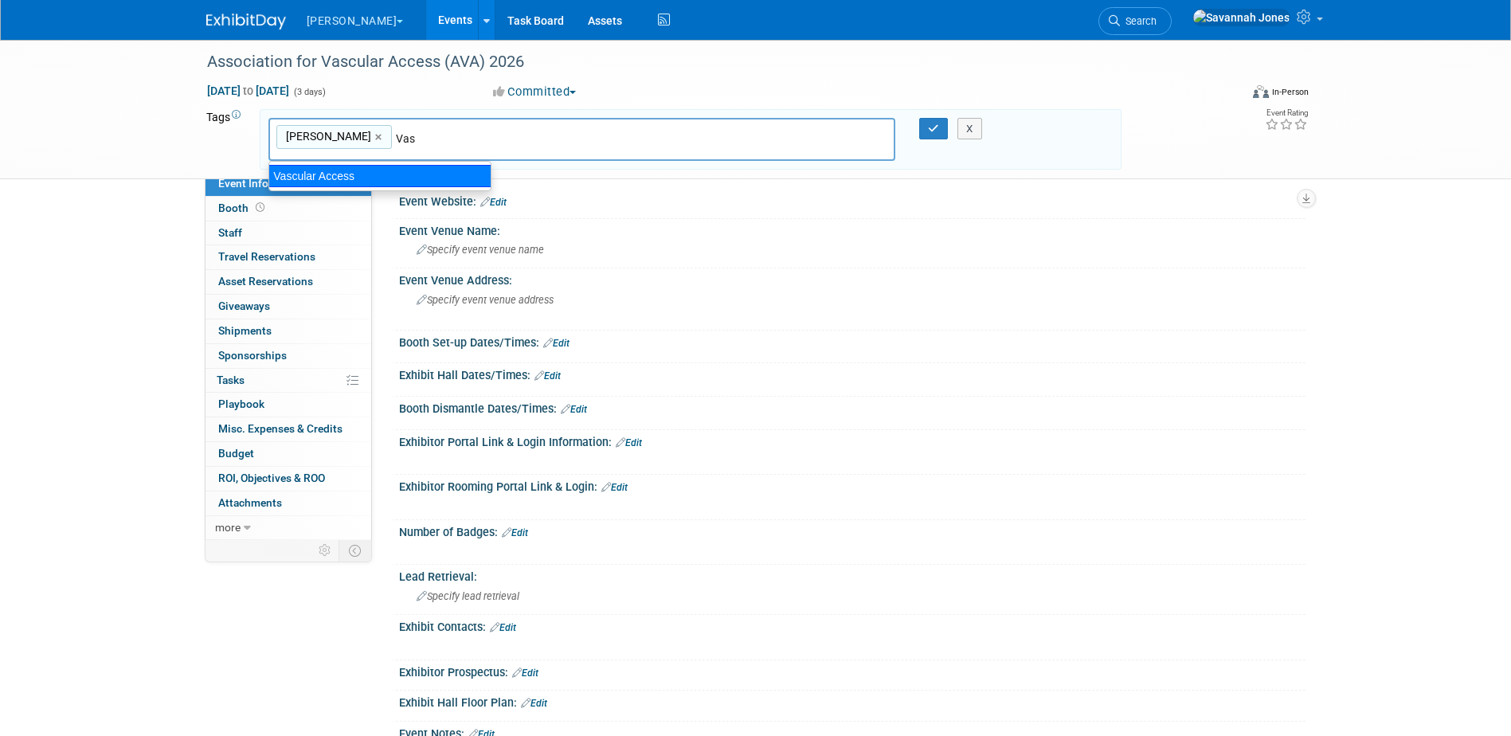
click at [351, 170] on div "Vascular Access" at bounding box center [379, 176] width 223 height 22
type input "[PERSON_NAME], Vascular Access"
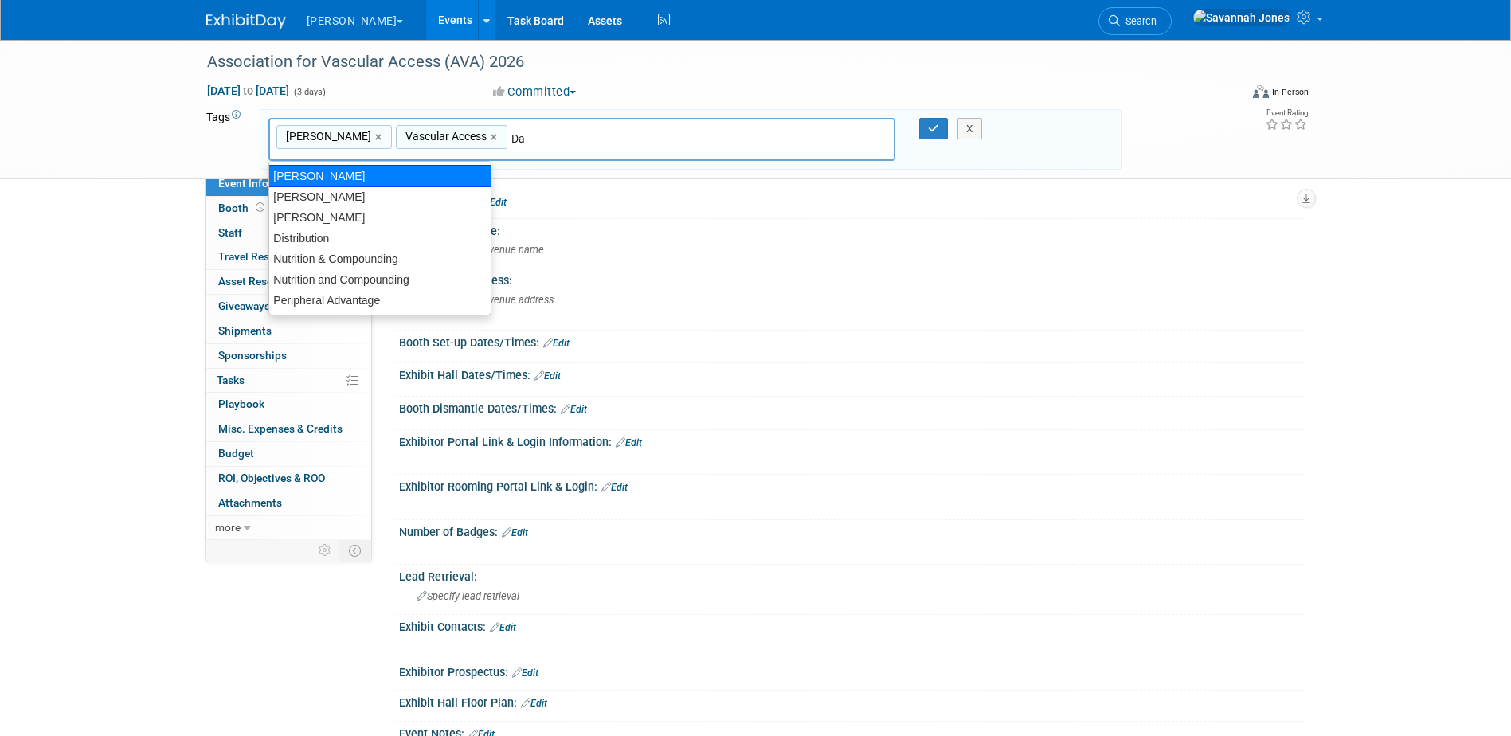
type input "Daw"
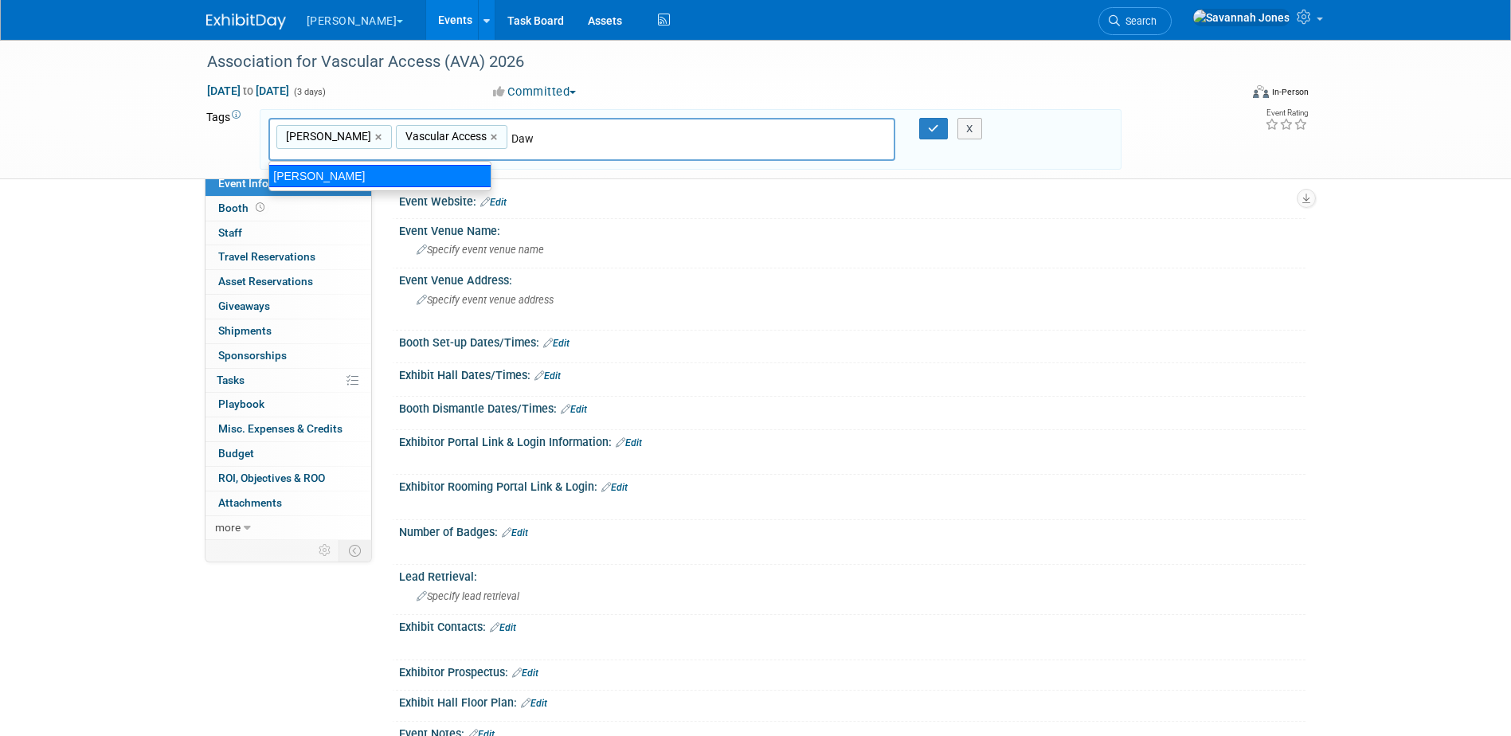
click at [427, 185] on div "[PERSON_NAME]" at bounding box center [379, 176] width 223 height 22
type input "[PERSON_NAME], Vascular Access, [PERSON_NAME]"
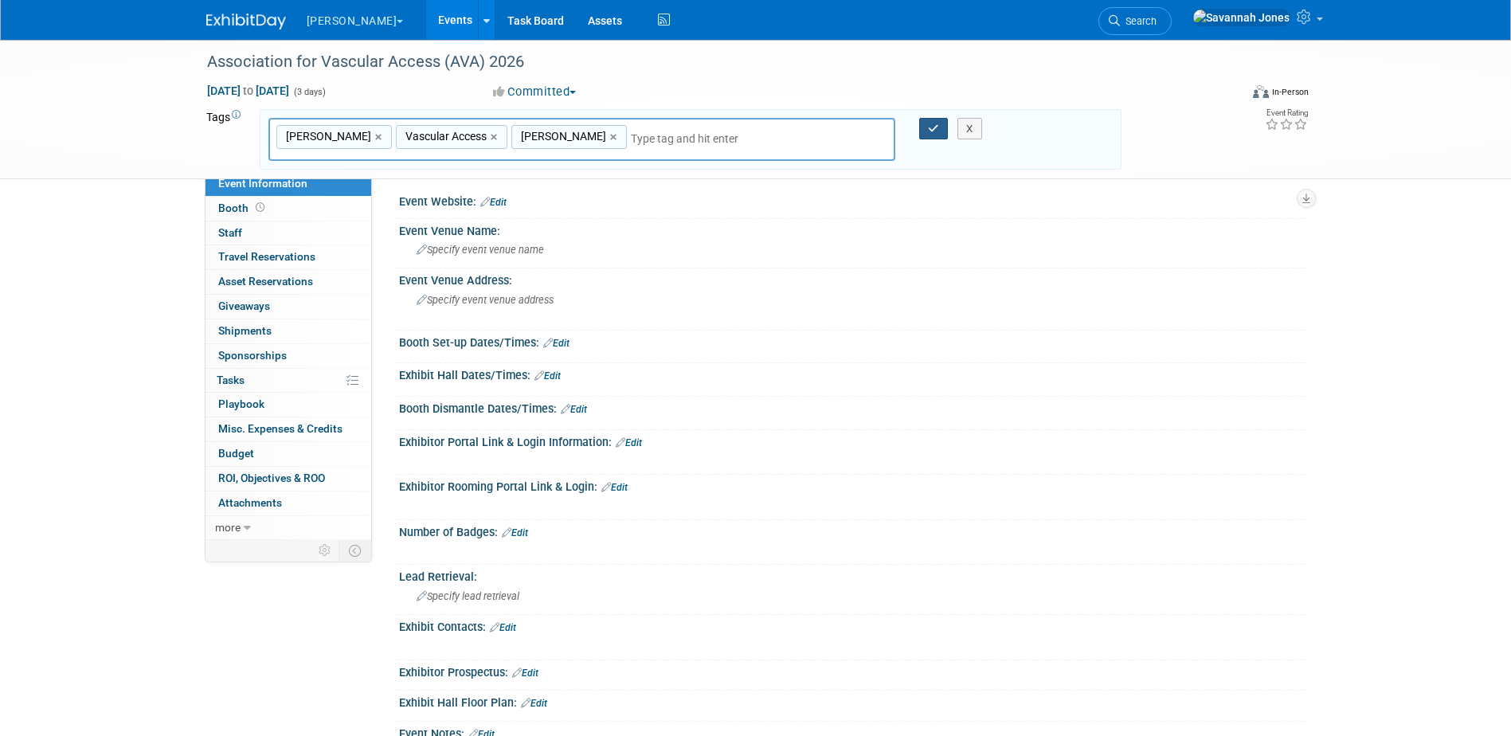
click at [930, 132] on icon "button" at bounding box center [933, 128] width 11 height 10
